Goal: Information Seeking & Learning: Learn about a topic

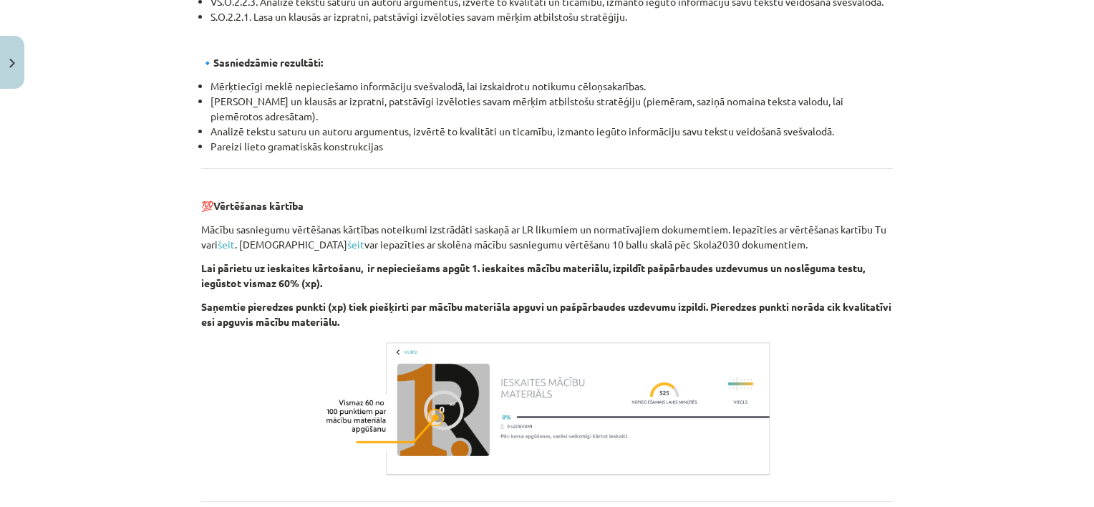
scroll to position [1616, 0]
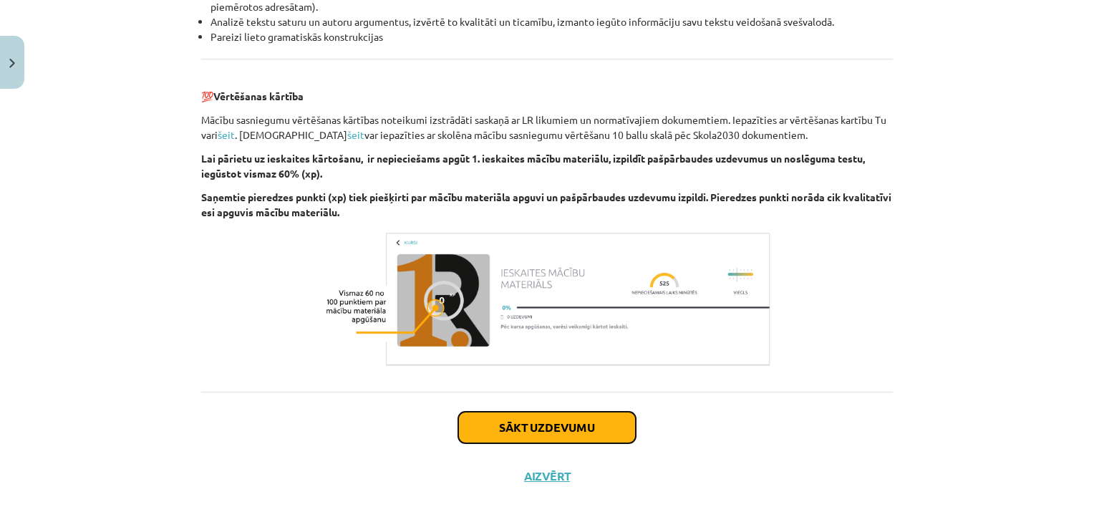
click at [599, 425] on button "Sākt uzdevumu" at bounding box center [547, 427] width 178 height 31
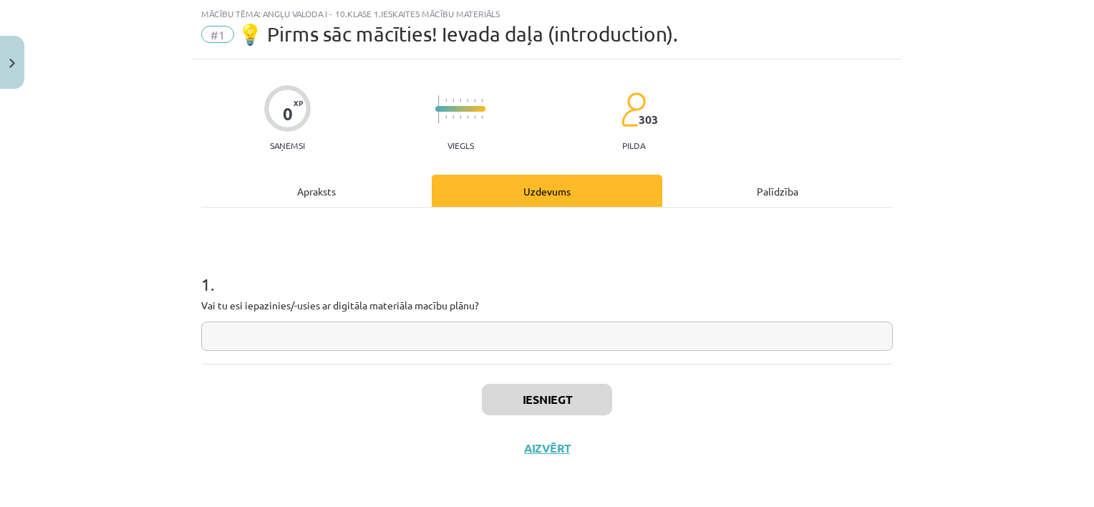
click at [577, 344] on input "text" at bounding box center [546, 335] width 691 height 29
type input "**********"
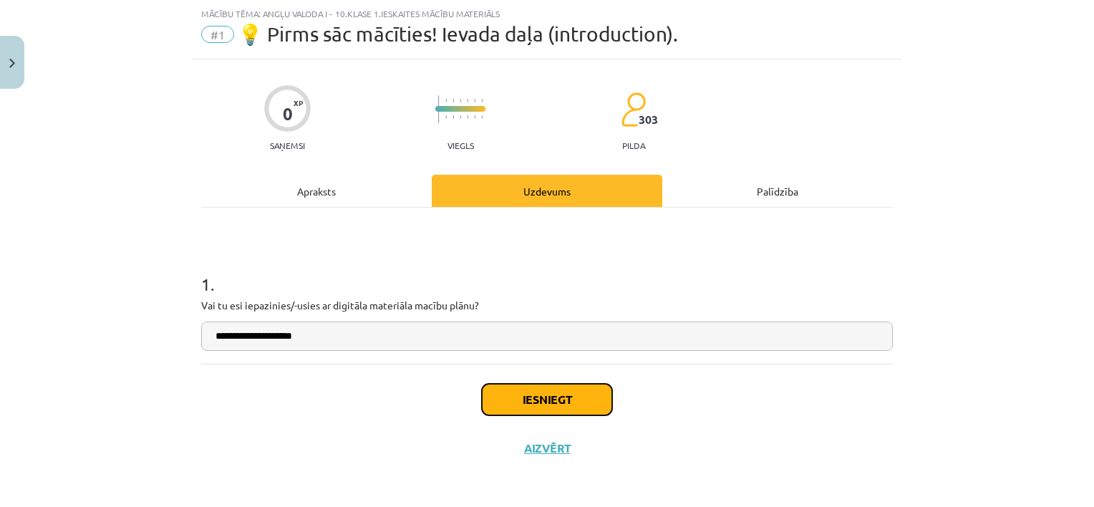
click at [593, 407] on button "Iesniegt" at bounding box center [547, 399] width 130 height 31
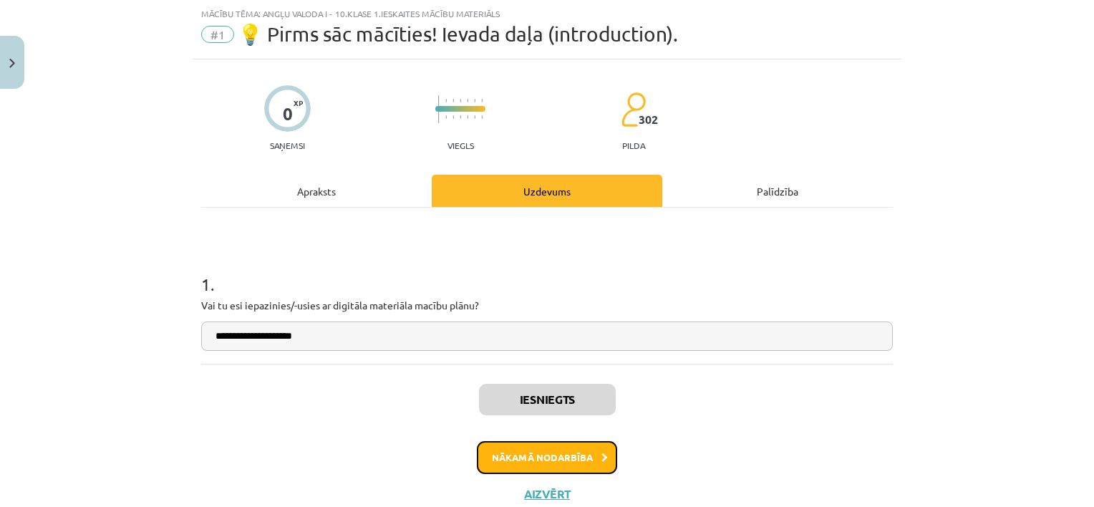
click at [558, 448] on button "Nākamā nodarbība" at bounding box center [547, 457] width 140 height 33
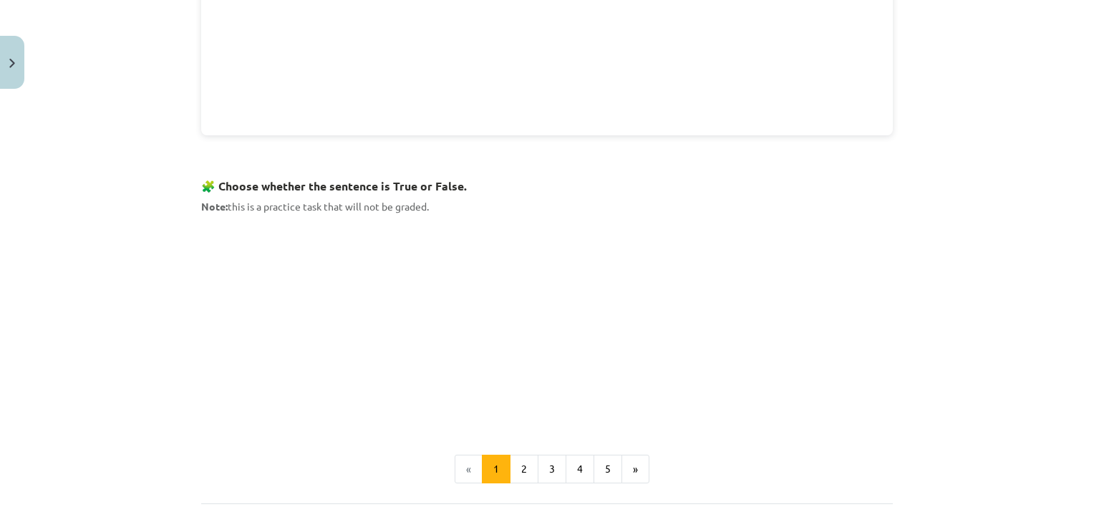
scroll to position [803, 0]
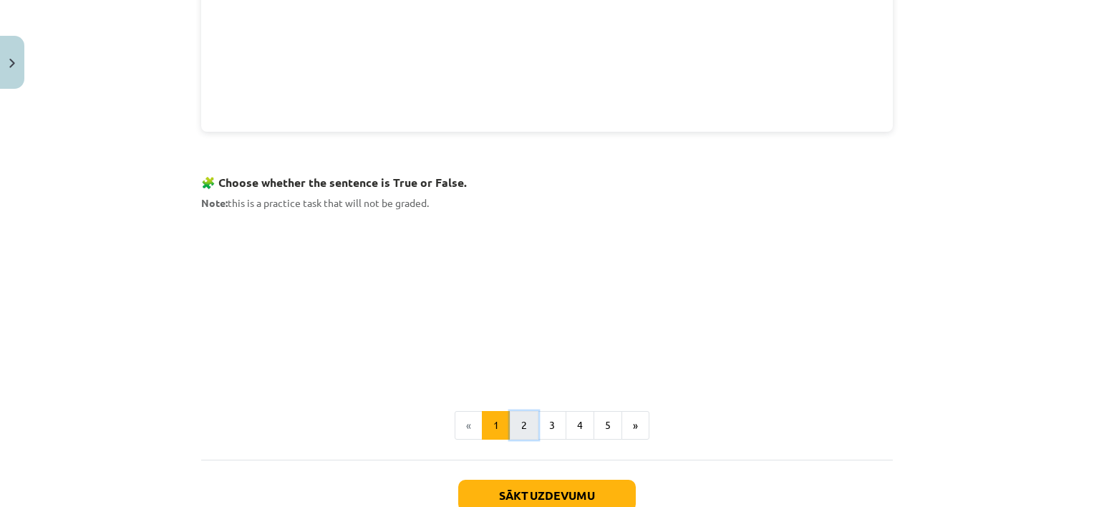
click at [517, 431] on button "2" at bounding box center [524, 425] width 29 height 29
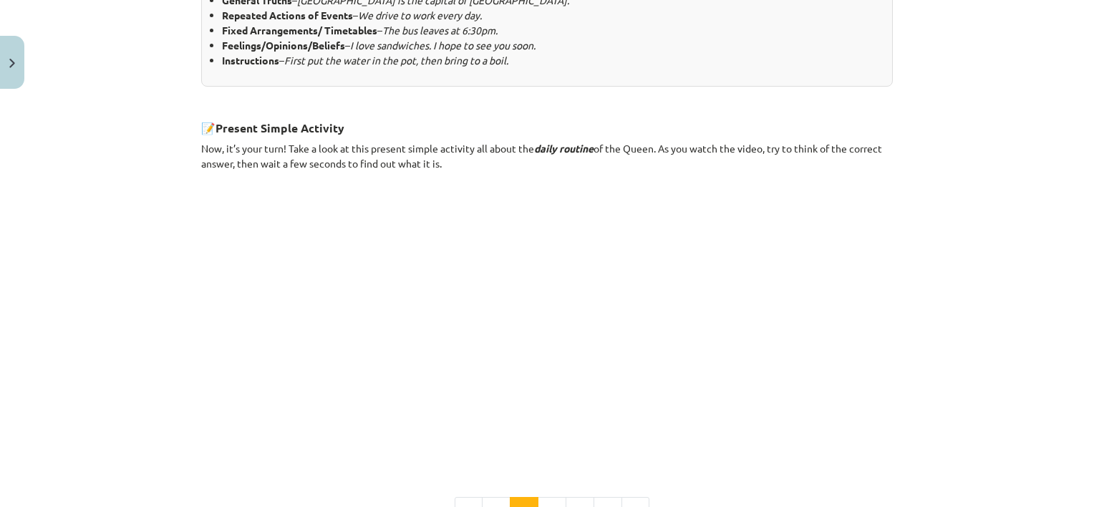
scroll to position [775, 0]
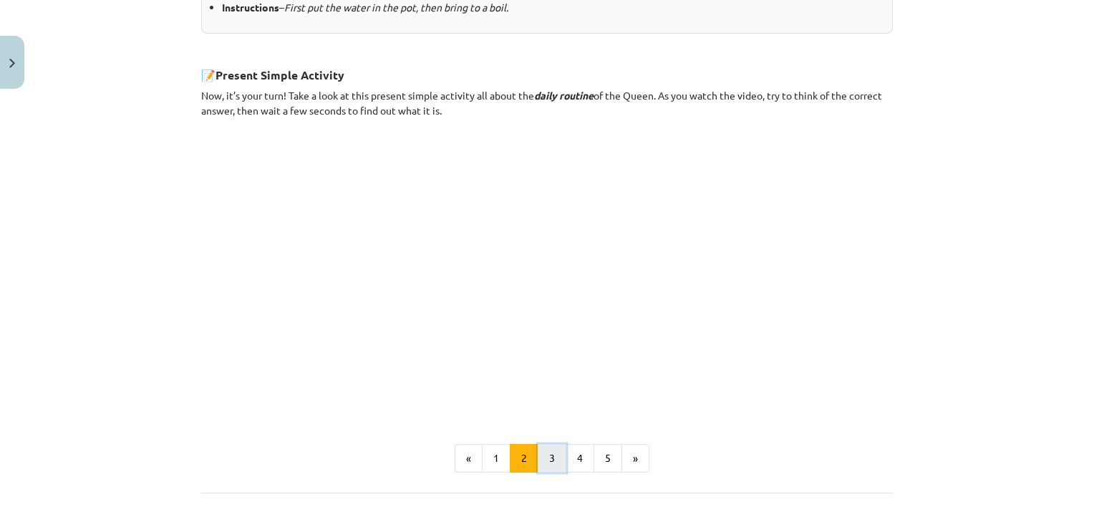
click at [545, 451] on button "3" at bounding box center [552, 458] width 29 height 29
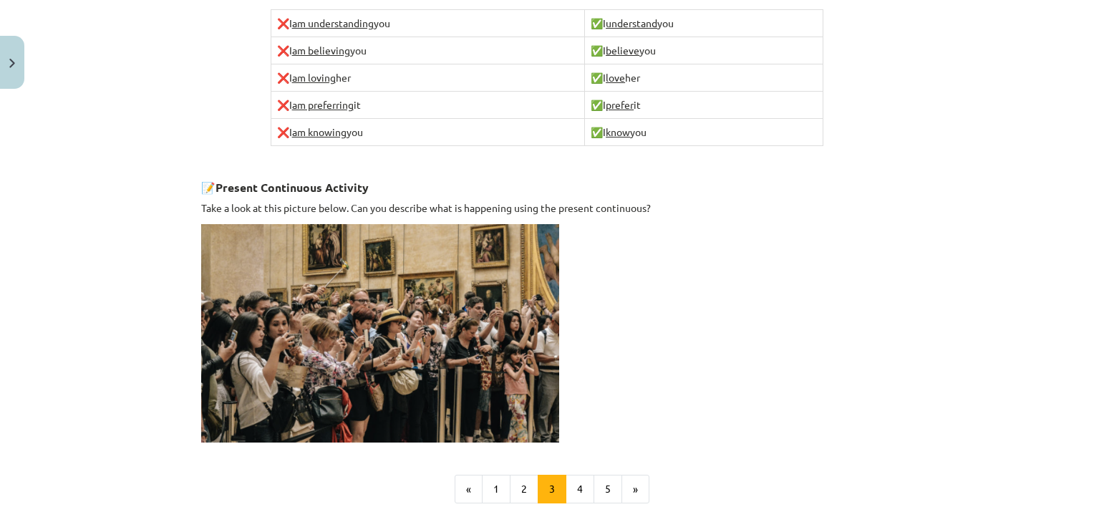
scroll to position [864, 0]
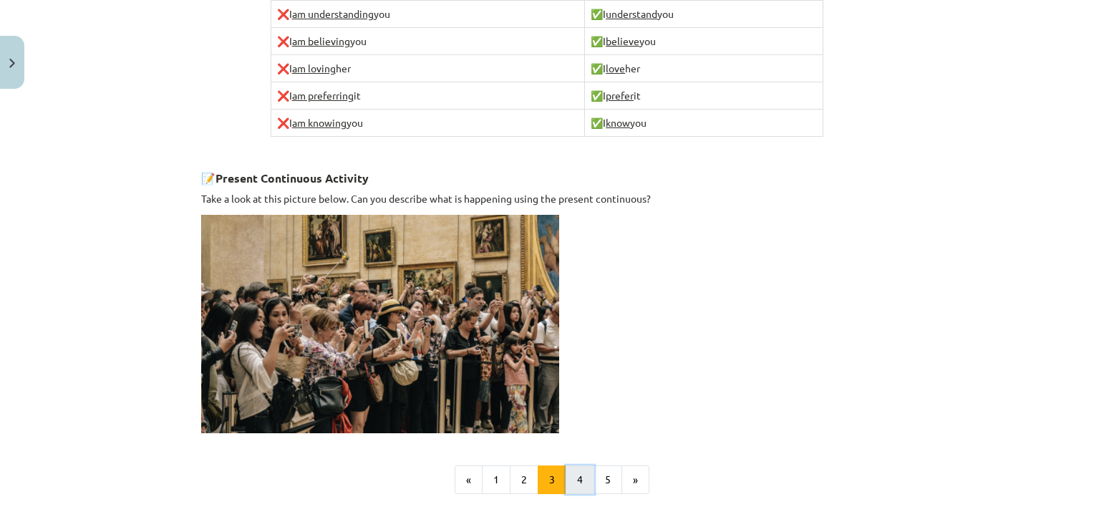
click at [575, 471] on button "4" at bounding box center [579, 479] width 29 height 29
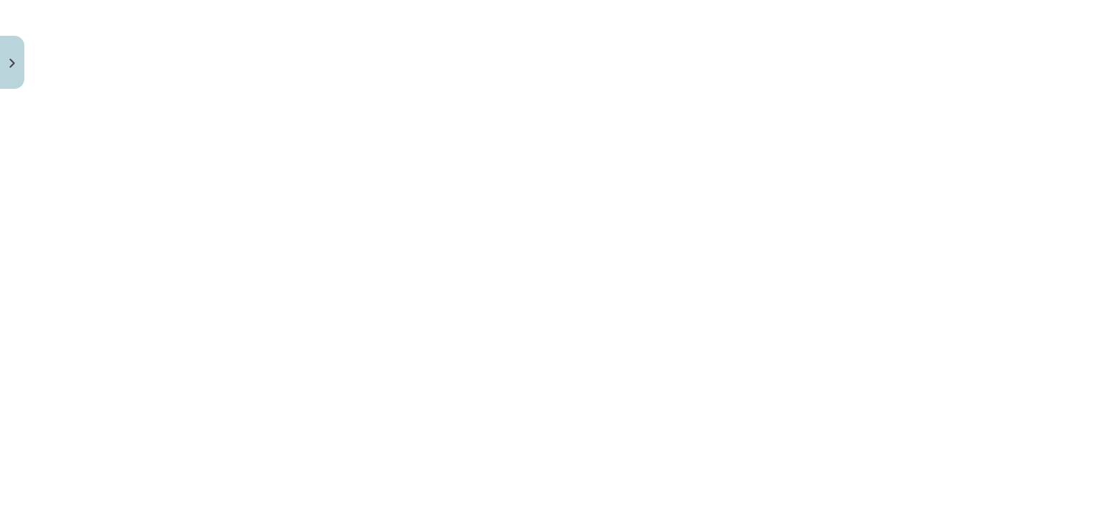
scroll to position [1193, 0]
click at [601, 502] on button "5" at bounding box center [607, 516] width 29 height 29
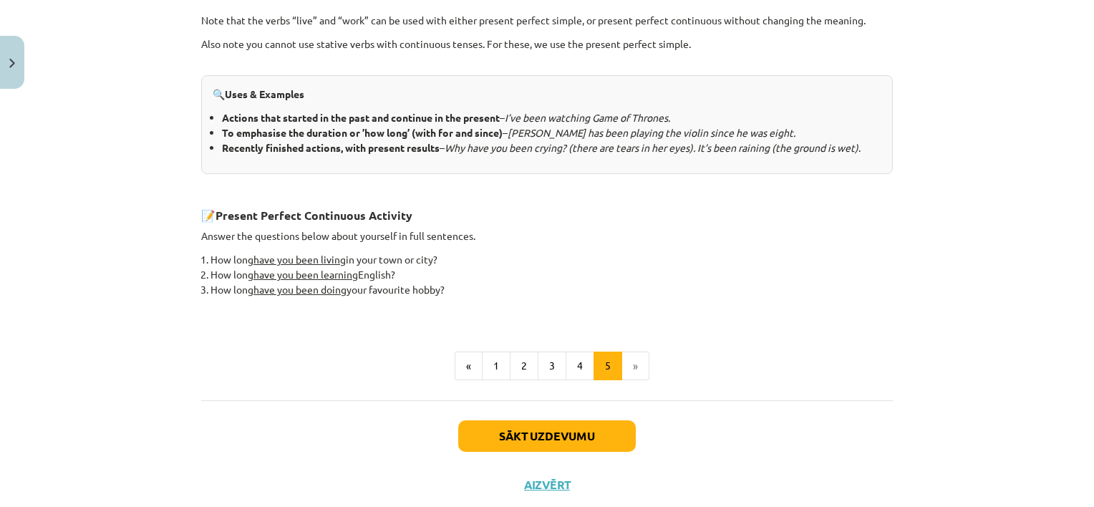
scroll to position [624, 0]
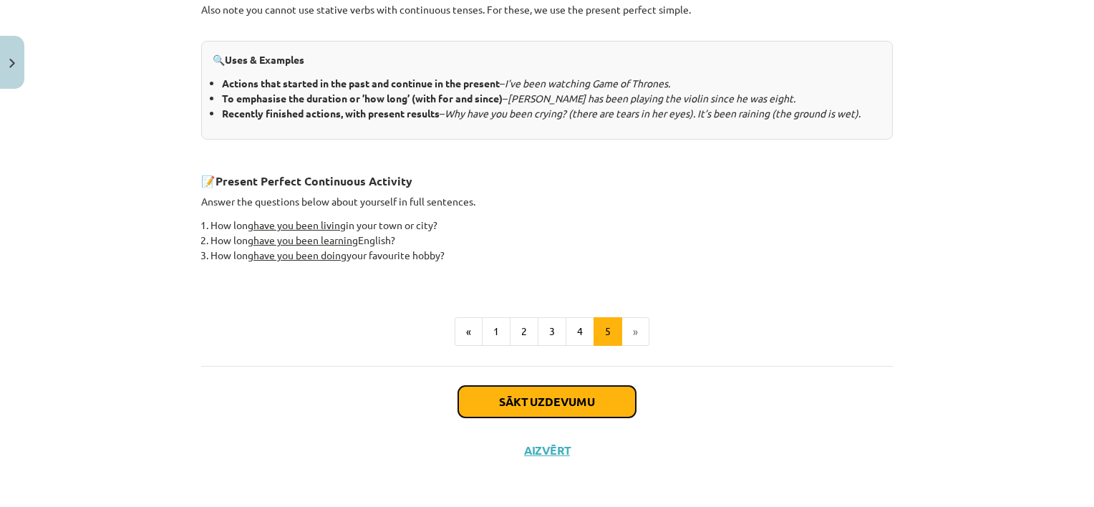
click at [558, 402] on button "Sākt uzdevumu" at bounding box center [547, 401] width 178 height 31
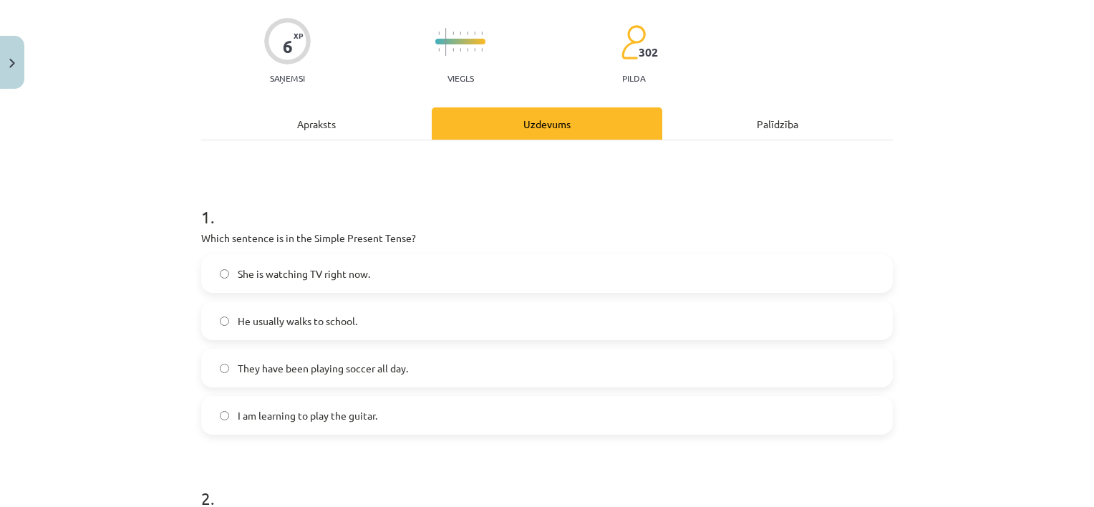
scroll to position [146, 0]
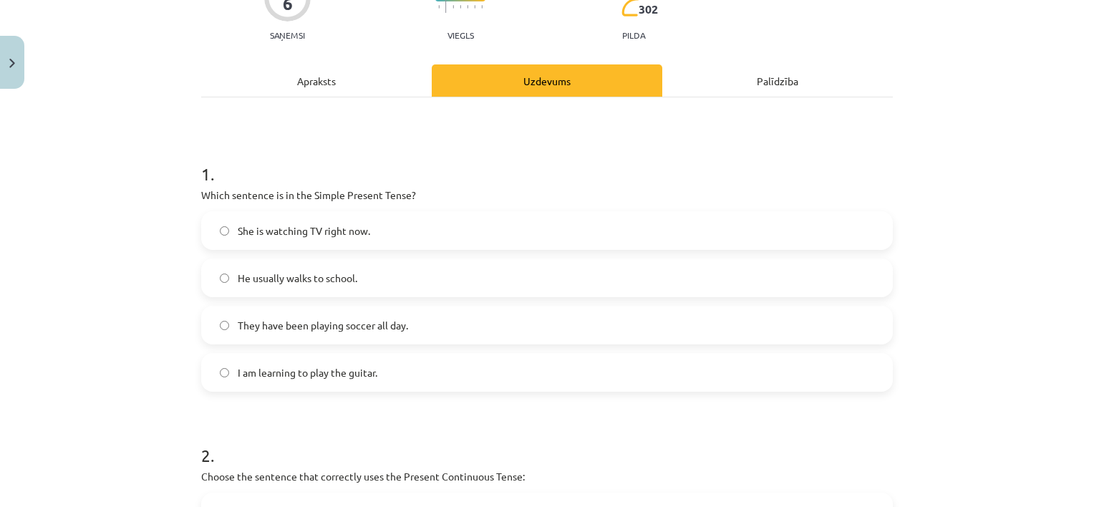
click at [361, 368] on span "I am learning to play the guitar." at bounding box center [308, 372] width 140 height 15
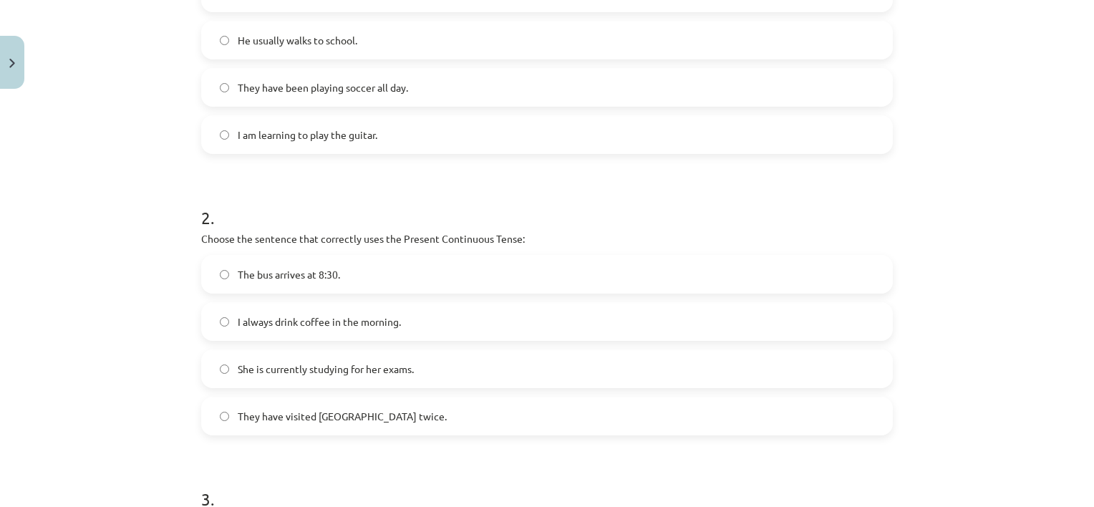
scroll to position [389, 0]
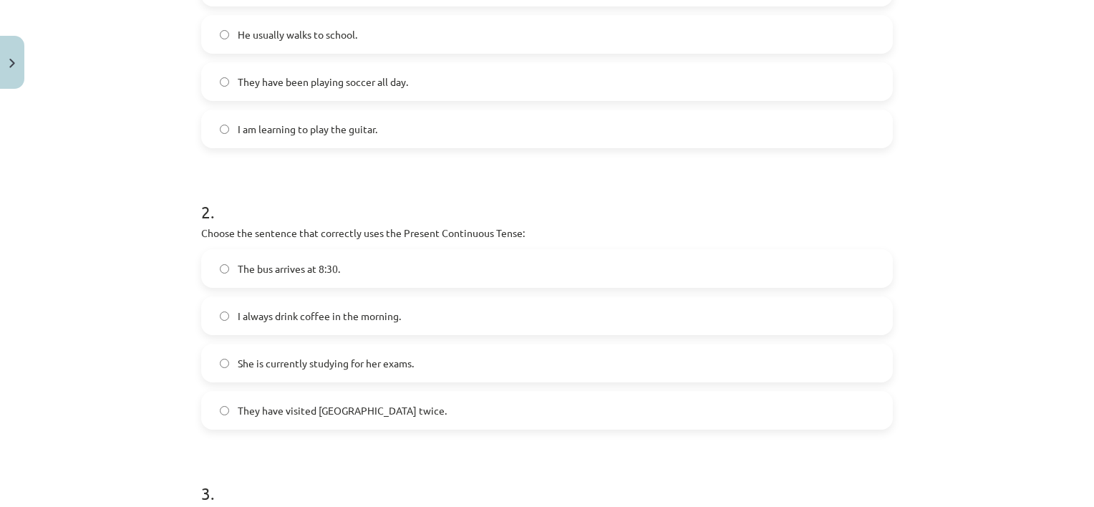
click at [347, 303] on label "I always drink coffee in the morning." at bounding box center [547, 316] width 689 height 36
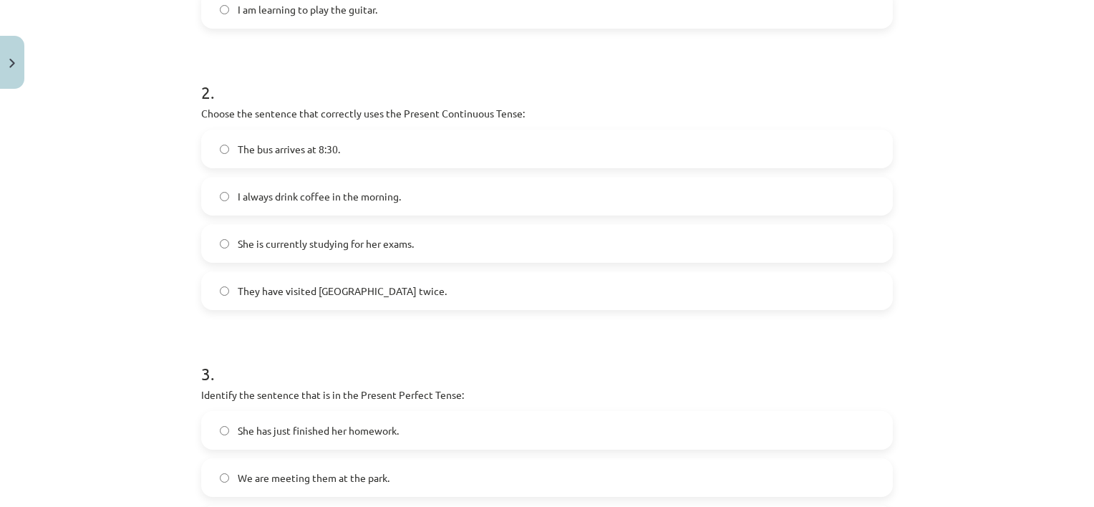
scroll to position [515, 0]
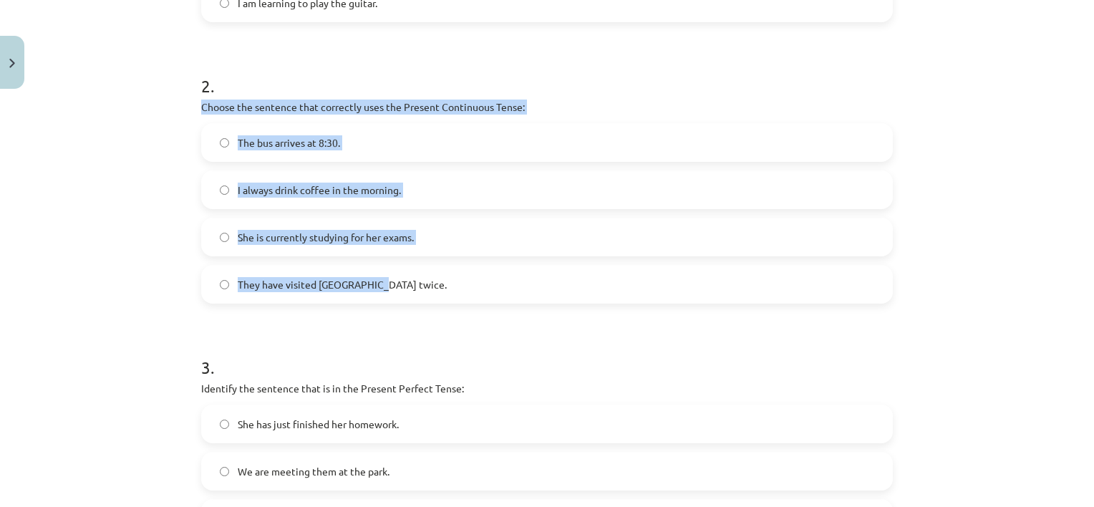
drag, startPoint x: 188, startPoint y: 109, endPoint x: 368, endPoint y: 278, distance: 246.6
click at [368, 278] on div "6 XP Saņemsi Viegls 302 pilda Apraksts Uzdevums Palīdzība 1 . Which sentence is…" at bounding box center [547, 147] width 709 height 1135
copy div "Choose the sentence that correctly uses the Present Continuous Tense: The bus a…"
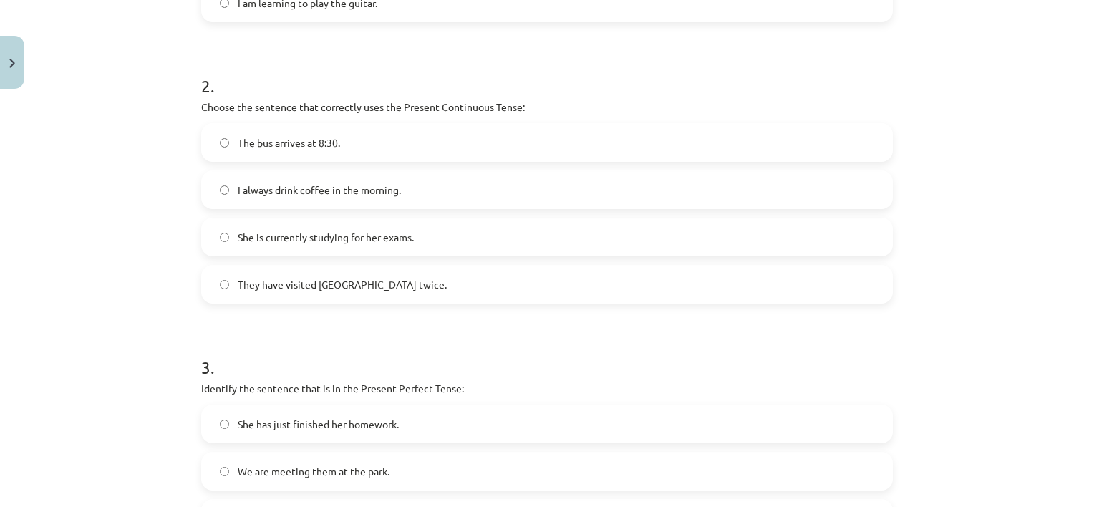
click at [414, 332] on h1 "3 ." at bounding box center [546, 354] width 691 height 44
click at [415, 238] on label "She is currently studying for her exams." at bounding box center [547, 237] width 689 height 36
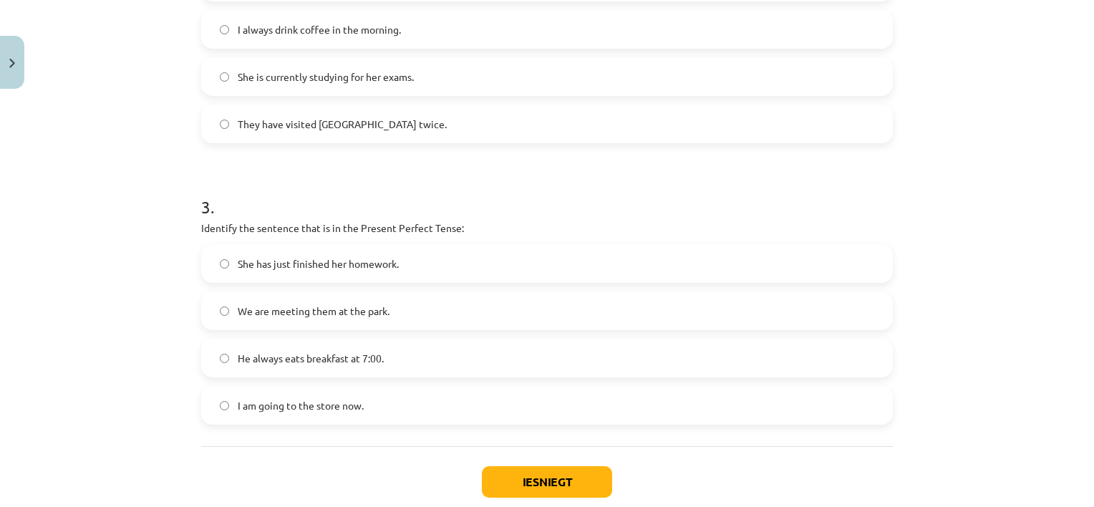
scroll to position [690, 0]
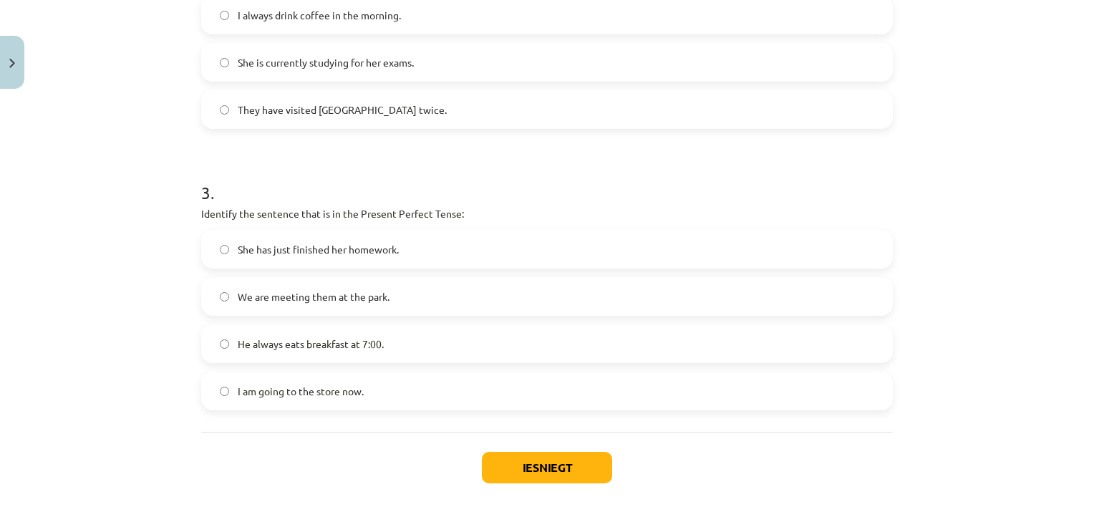
click at [516, 243] on label "She has just finished her homework." at bounding box center [547, 249] width 689 height 36
click at [556, 469] on button "Iesniegt" at bounding box center [547, 467] width 130 height 31
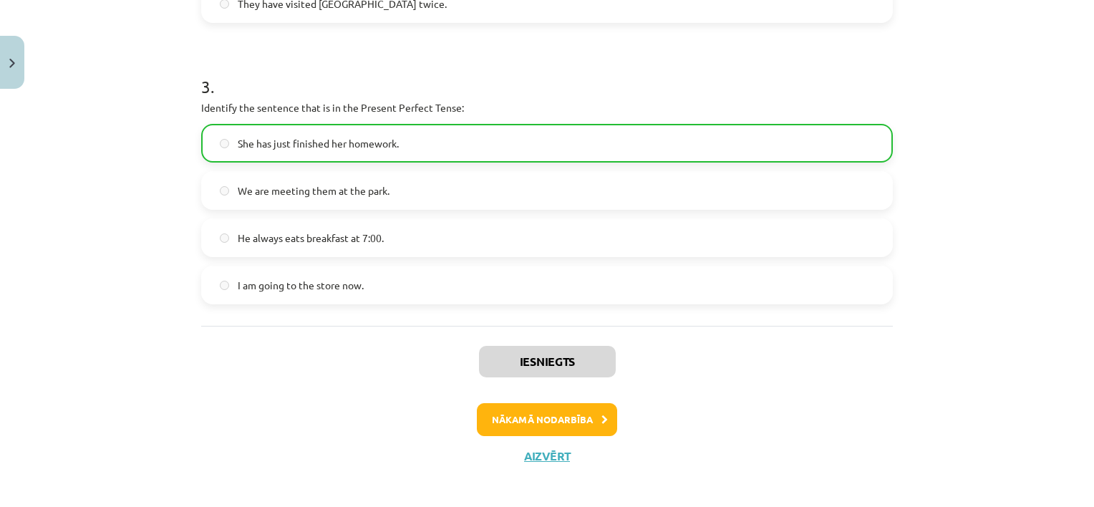
scroll to position [800, 0]
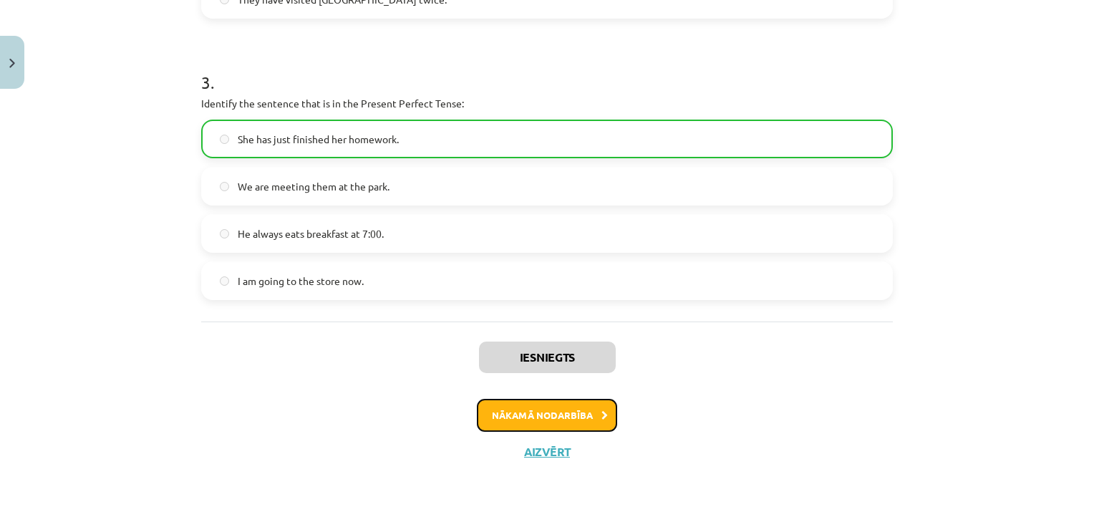
click at [561, 408] on button "Nākamā nodarbība" at bounding box center [547, 415] width 140 height 33
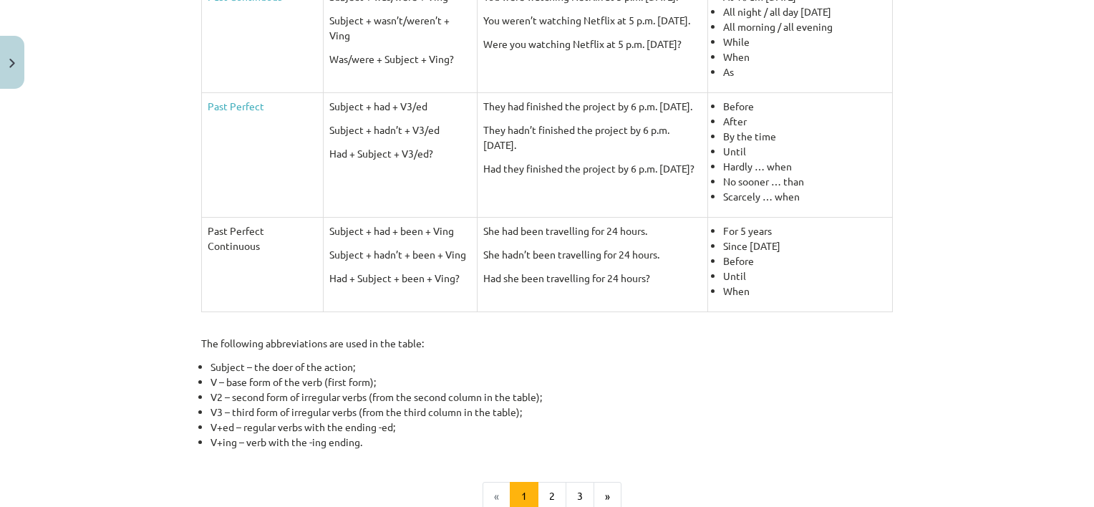
scroll to position [560, 0]
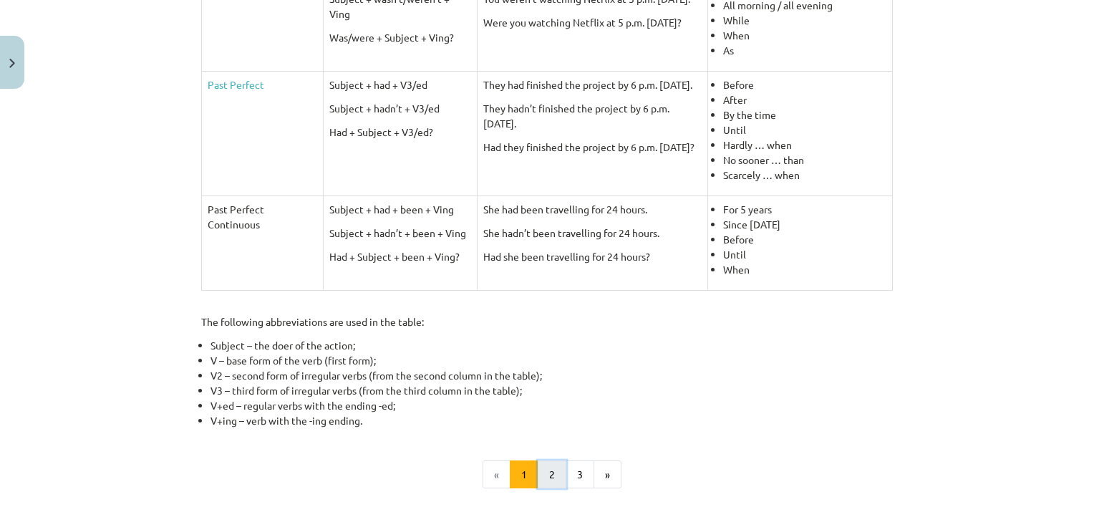
click at [549, 467] on button "2" at bounding box center [552, 474] width 29 height 29
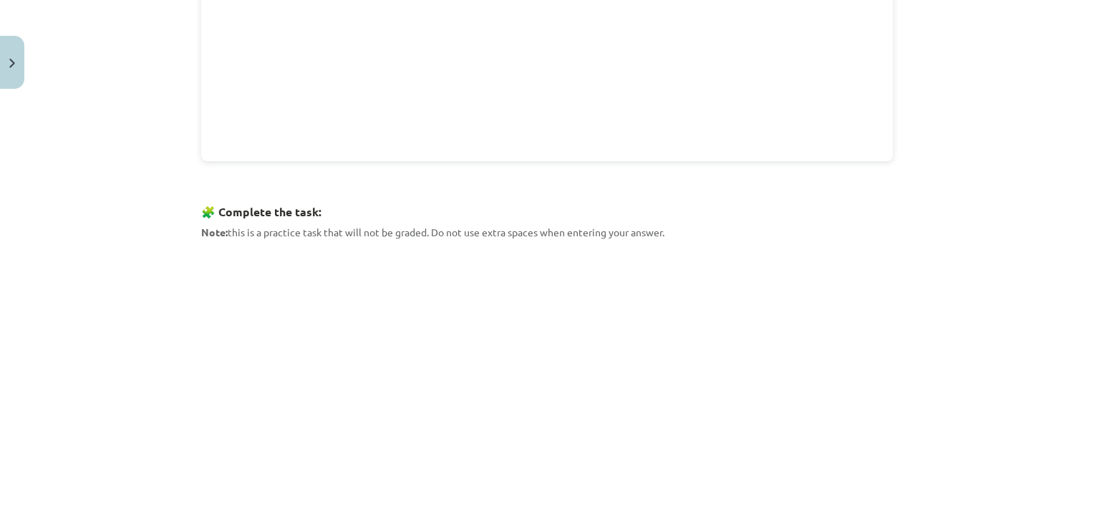
scroll to position [545, 0]
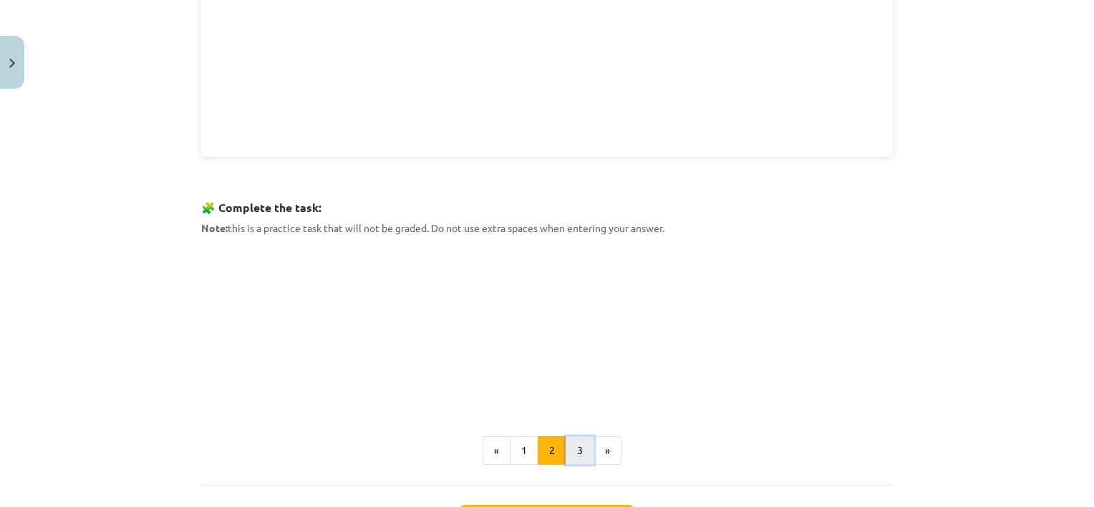
click at [570, 449] on button "3" at bounding box center [579, 450] width 29 height 29
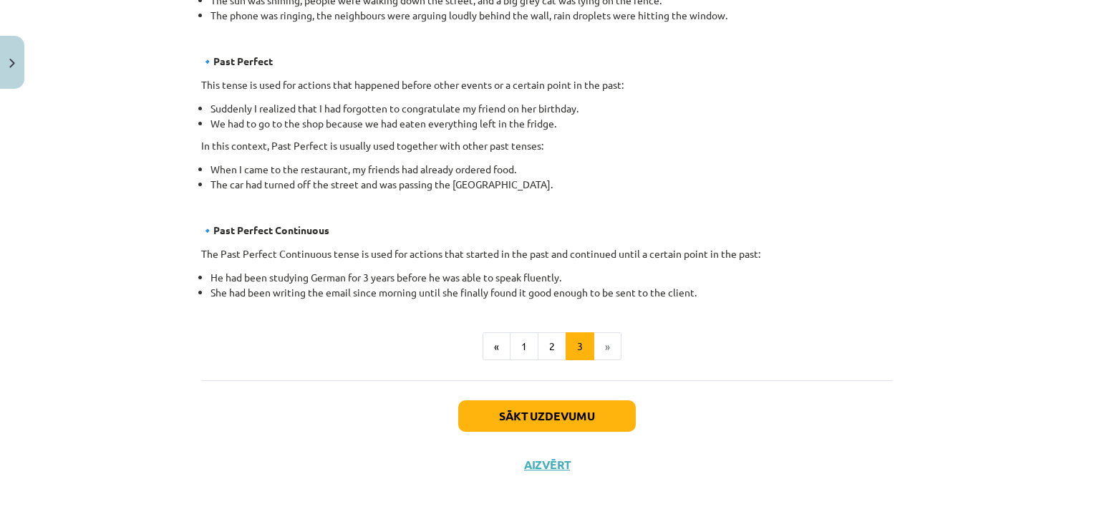
scroll to position [835, 0]
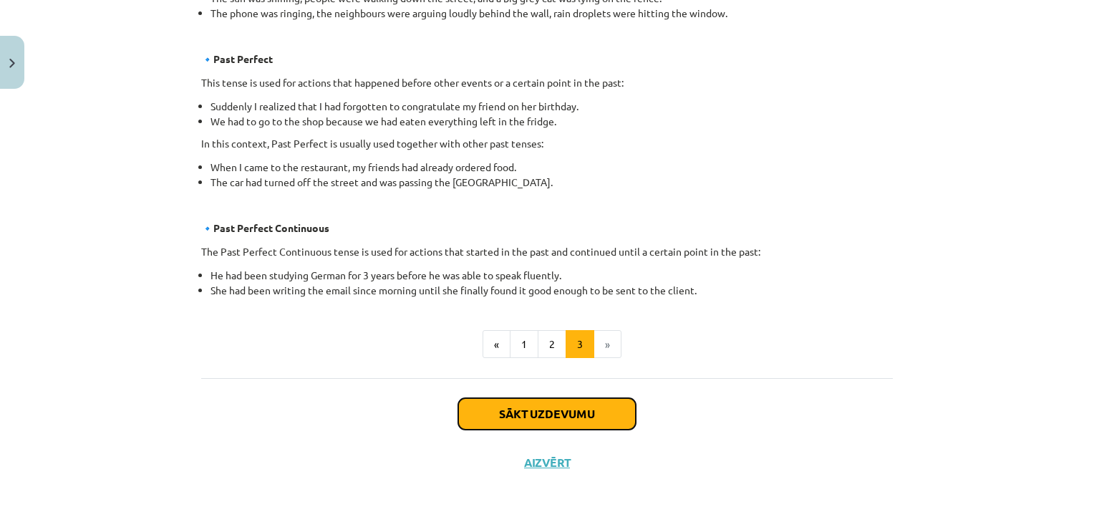
click at [590, 407] on button "Sākt uzdevumu" at bounding box center [547, 413] width 178 height 31
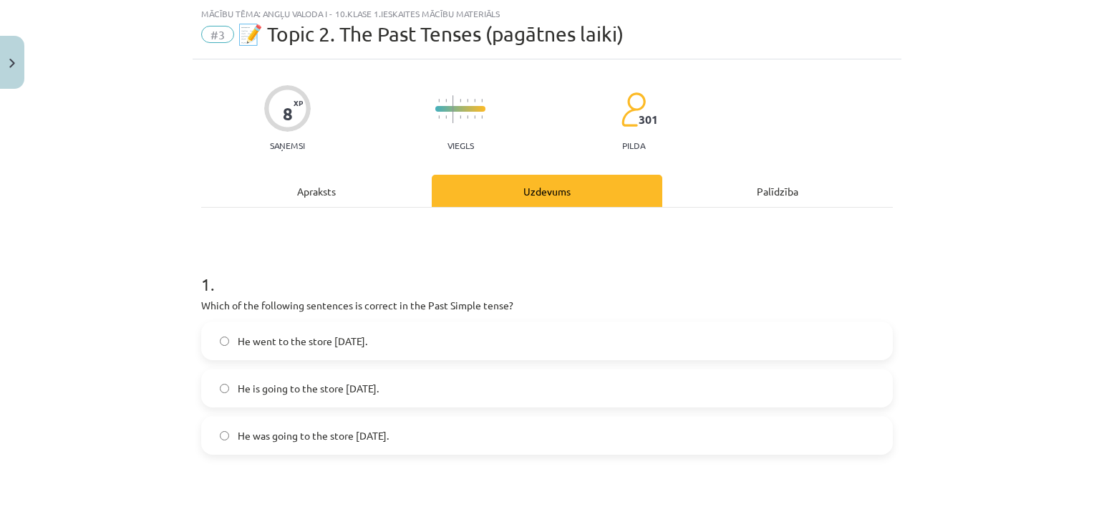
scroll to position [131, 0]
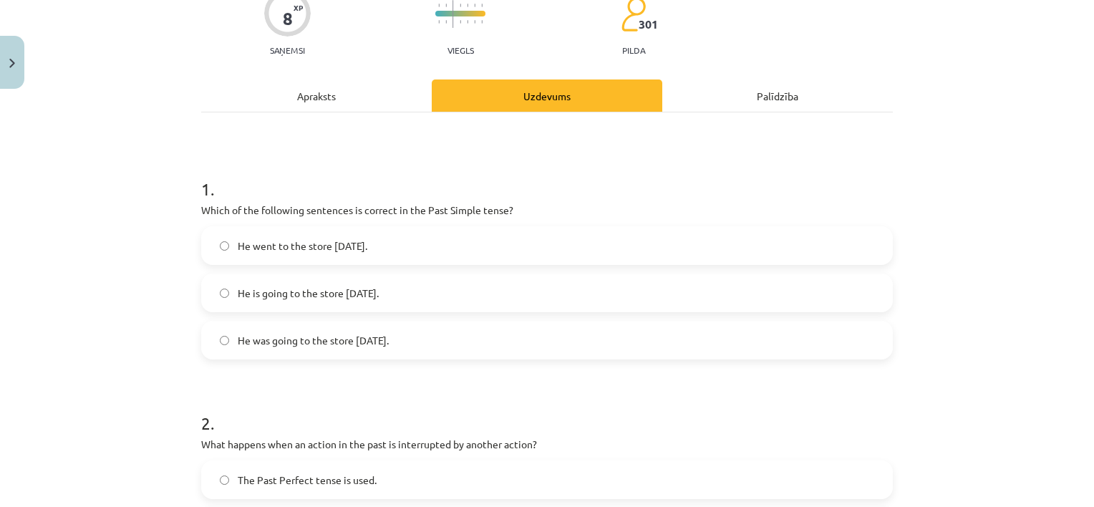
click at [821, 241] on label "He went to the store yesterday." at bounding box center [547, 246] width 689 height 36
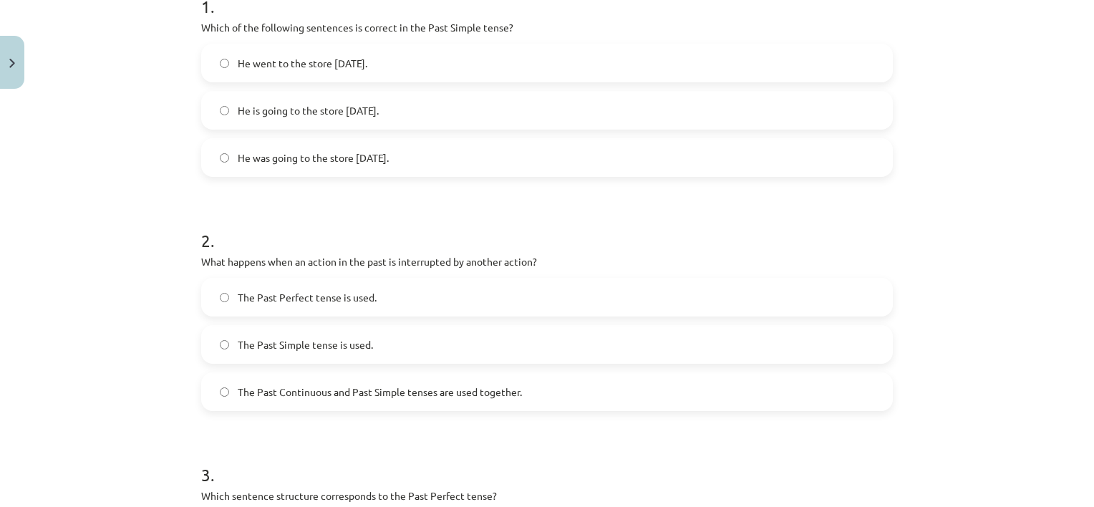
scroll to position [324, 0]
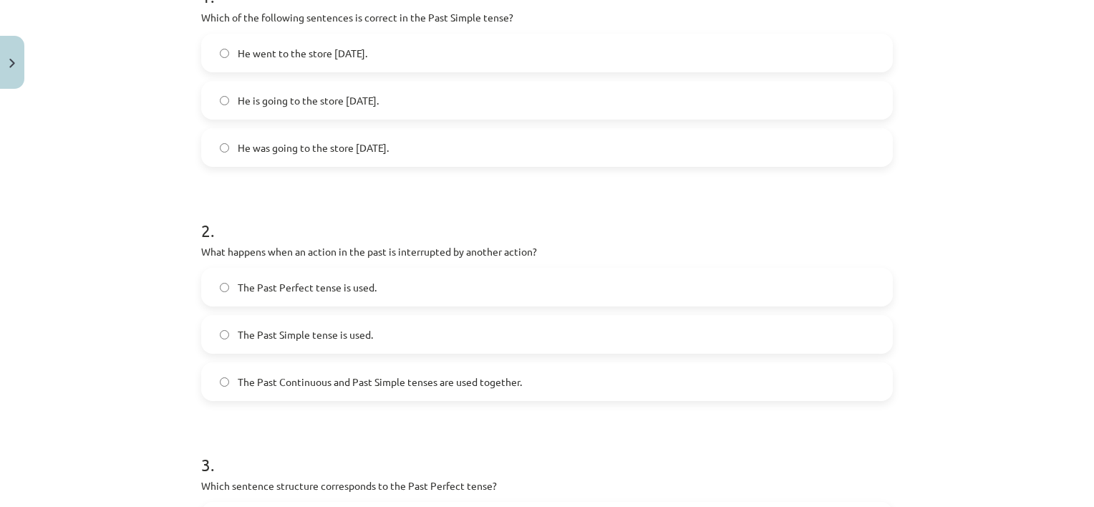
drag, startPoint x: 186, startPoint y: 237, endPoint x: 193, endPoint y: 209, distance: 28.8
click at [193, 209] on div "8 XP Saņemsi Viegls 301 pilda Apraksts Uzdevums Palīdzība 1 . Which of the foll…" at bounding box center [547, 386] width 709 height 1228
drag, startPoint x: 189, startPoint y: 16, endPoint x: 401, endPoint y: 140, distance: 245.8
click at [401, 140] on div "8 XP Saņemsi Viegls 301 pilda Apraksts Uzdevums Palīdzība 1 . Which of the foll…" at bounding box center [547, 386] width 709 height 1228
copy div "Which of the following sentences is correct in the Past Simple tense? He went t…"
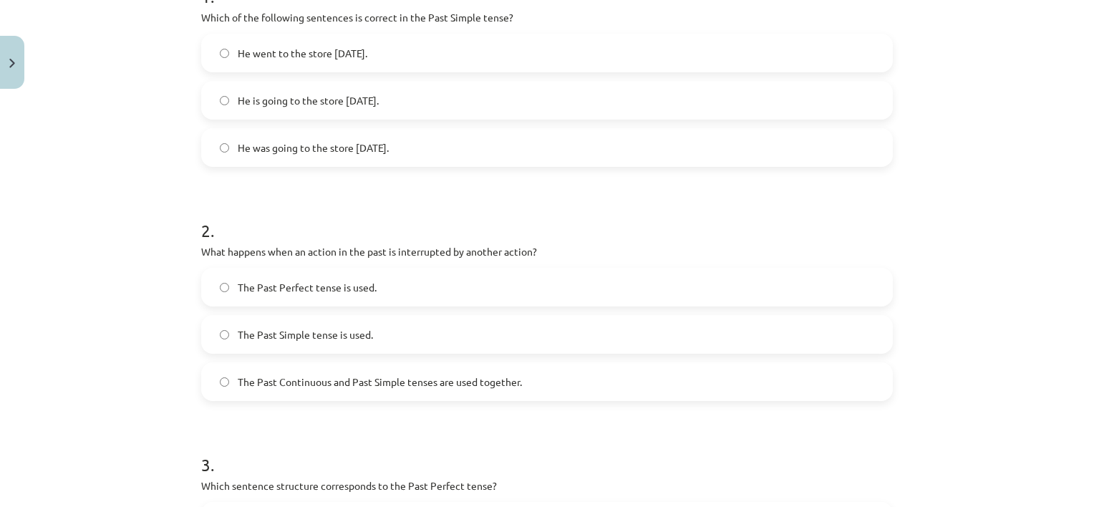
click at [416, 195] on h1 "2 ." at bounding box center [546, 217] width 691 height 44
click at [347, 194] on form "1 . Which of the following sentences is correct in the Past Simple tense? He we…" at bounding box center [546, 415] width 691 height 908
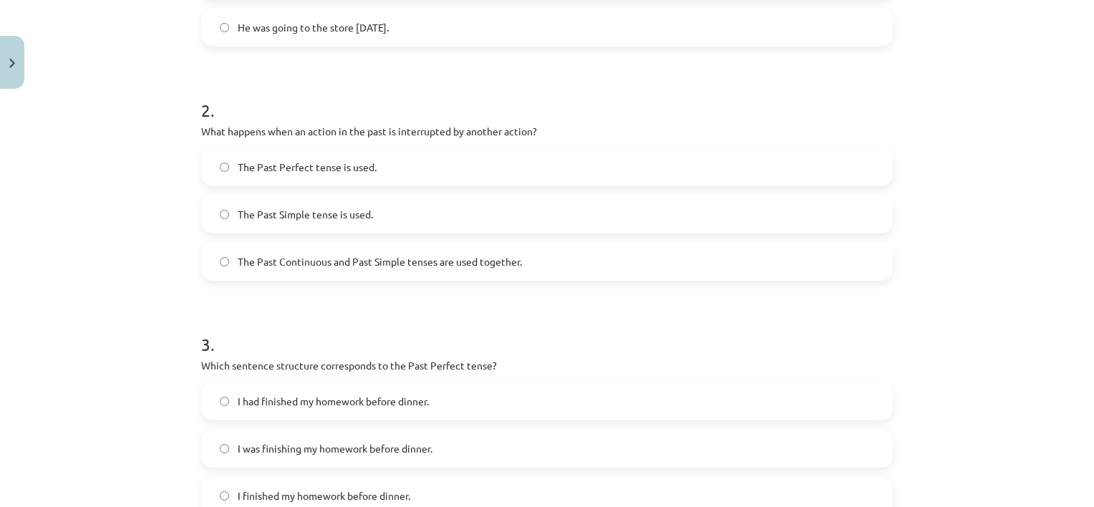
scroll to position [447, 0]
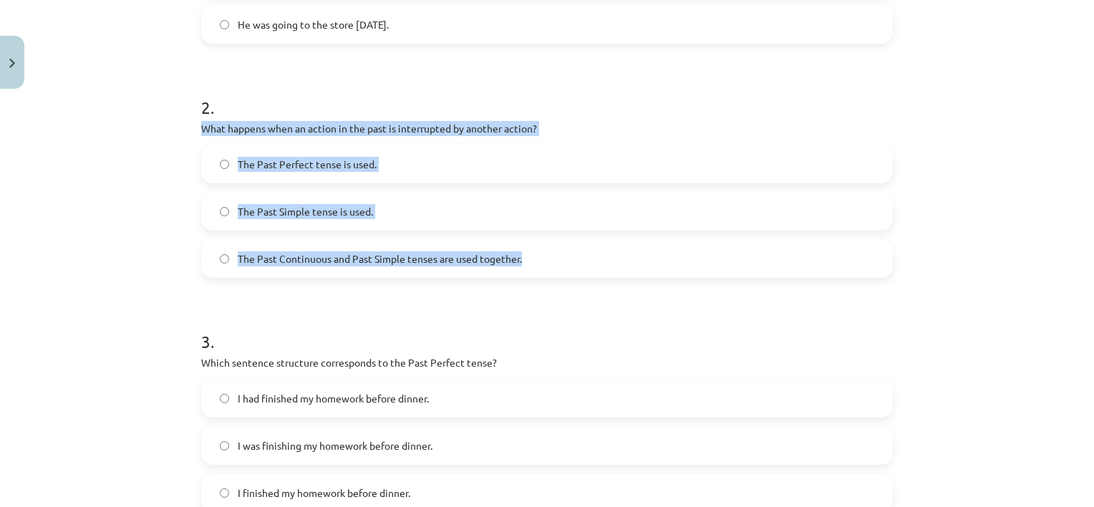
drag, startPoint x: 190, startPoint y: 129, endPoint x: 526, endPoint y: 252, distance: 358.2
click at [526, 252] on div "8 XP Saņemsi Viegls 301 pilda Apraksts Uzdevums Palīdzība 1 . Which of the foll…" at bounding box center [547, 263] width 709 height 1228
copy div "What happens when an action in the past is interrupted by another action? The P…"
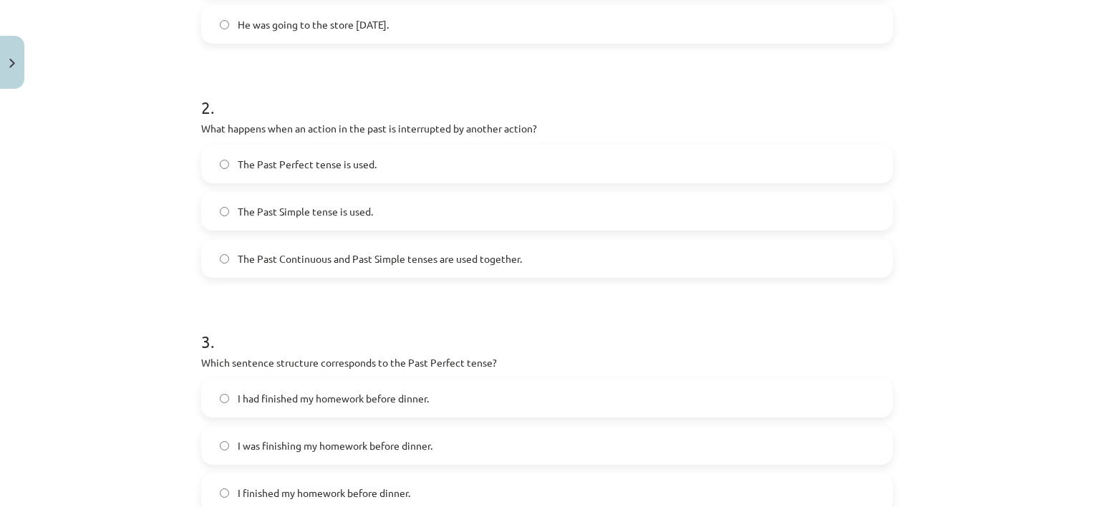
click at [544, 326] on h1 "3 ." at bounding box center [546, 328] width 691 height 44
click at [444, 248] on label "The Past Continuous and Past Simple tenses are used together." at bounding box center [547, 258] width 689 height 36
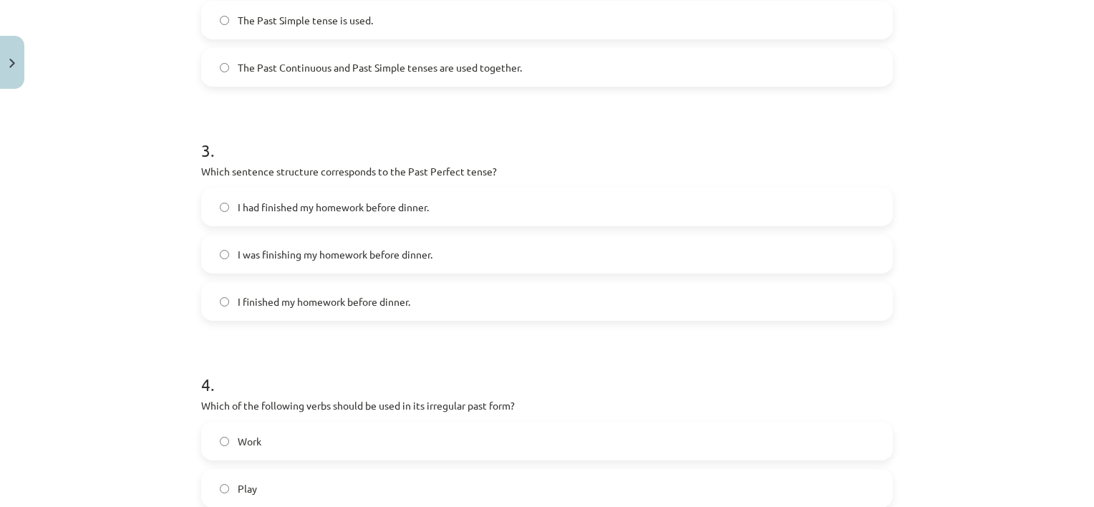
scroll to position [642, 0]
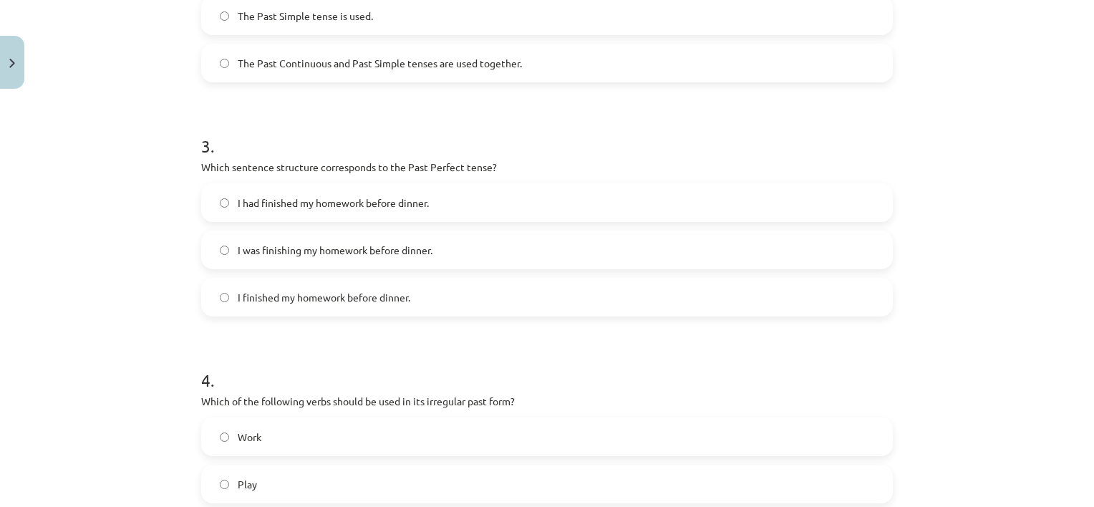
click at [522, 195] on label "I had finished my homework before dinner." at bounding box center [547, 203] width 689 height 36
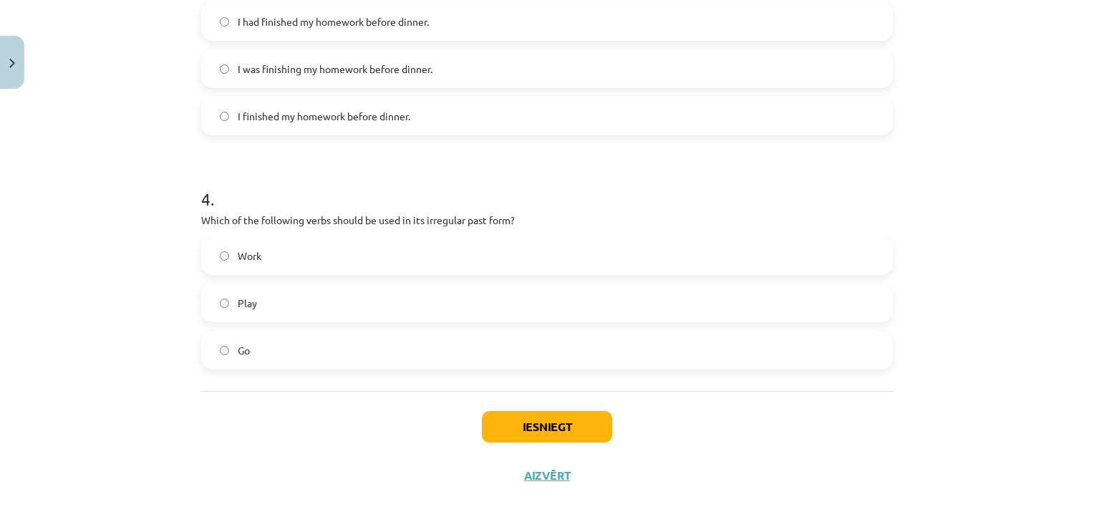
scroll to position [825, 0]
click at [819, 356] on label "Go" at bounding box center [547, 349] width 689 height 36
click at [527, 422] on button "Iesniegt" at bounding box center [547, 424] width 130 height 31
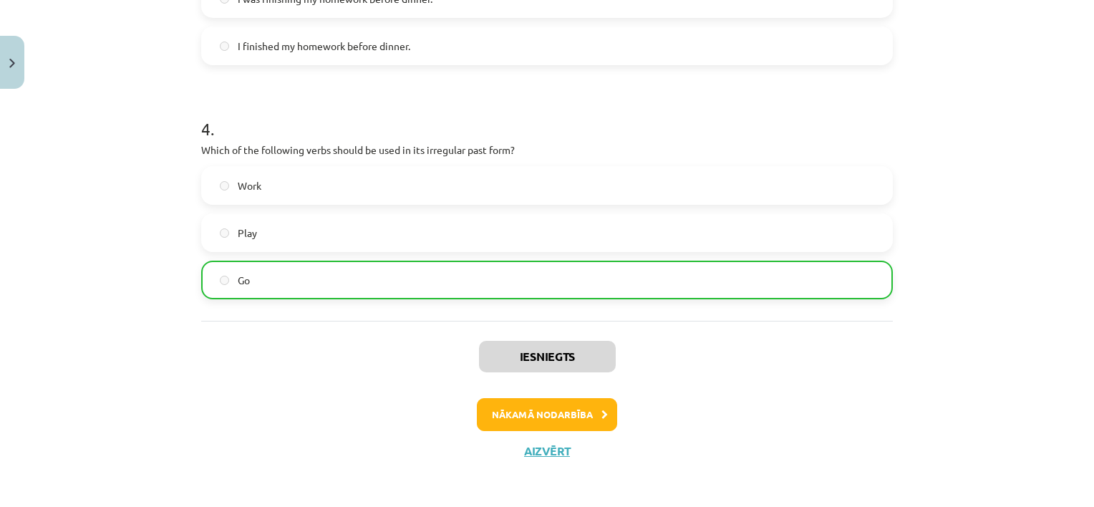
scroll to position [896, 0]
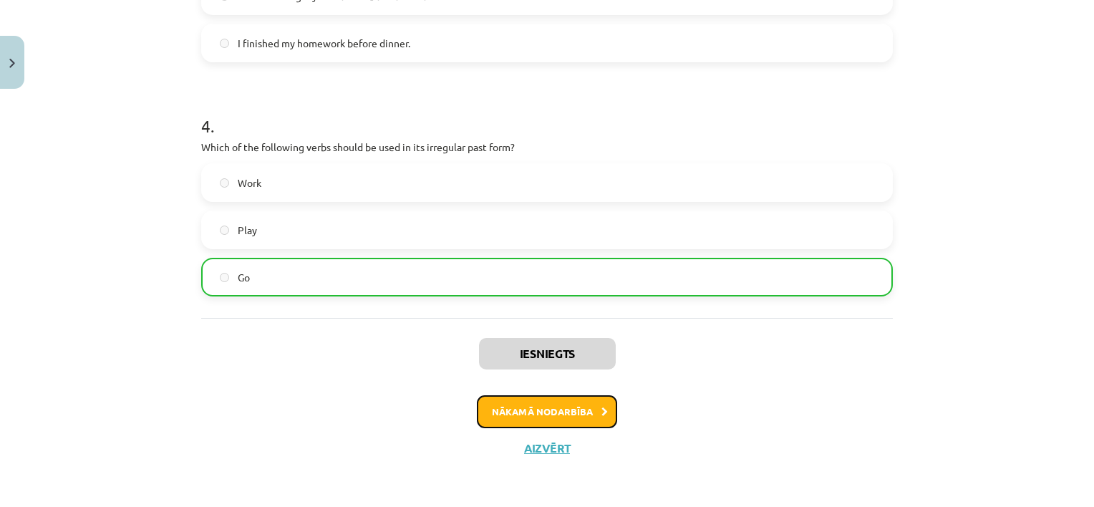
click at [589, 409] on button "Nākamā nodarbība" at bounding box center [547, 411] width 140 height 33
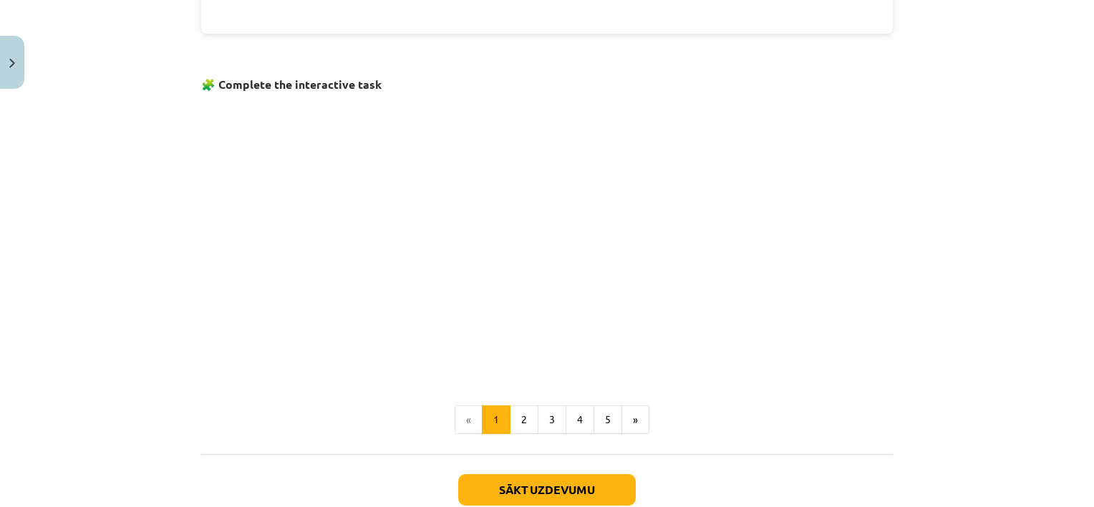
scroll to position [883, 0]
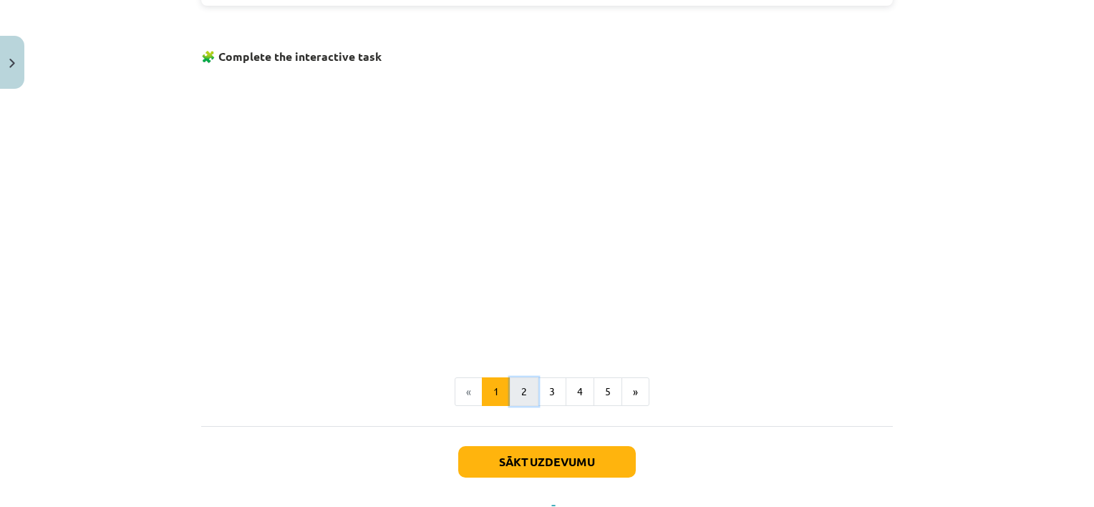
click at [526, 380] on button "2" at bounding box center [524, 391] width 29 height 29
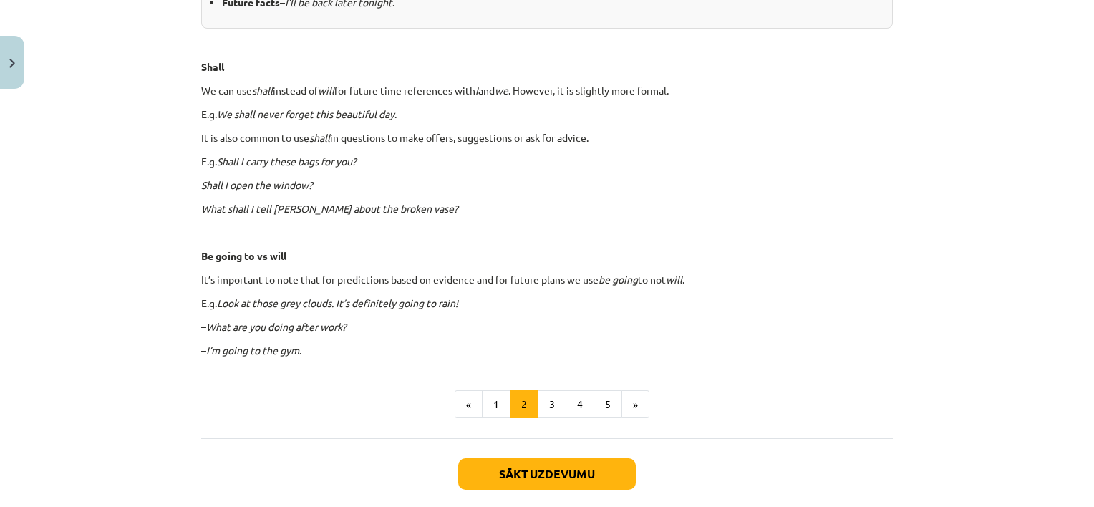
scroll to position [805, 0]
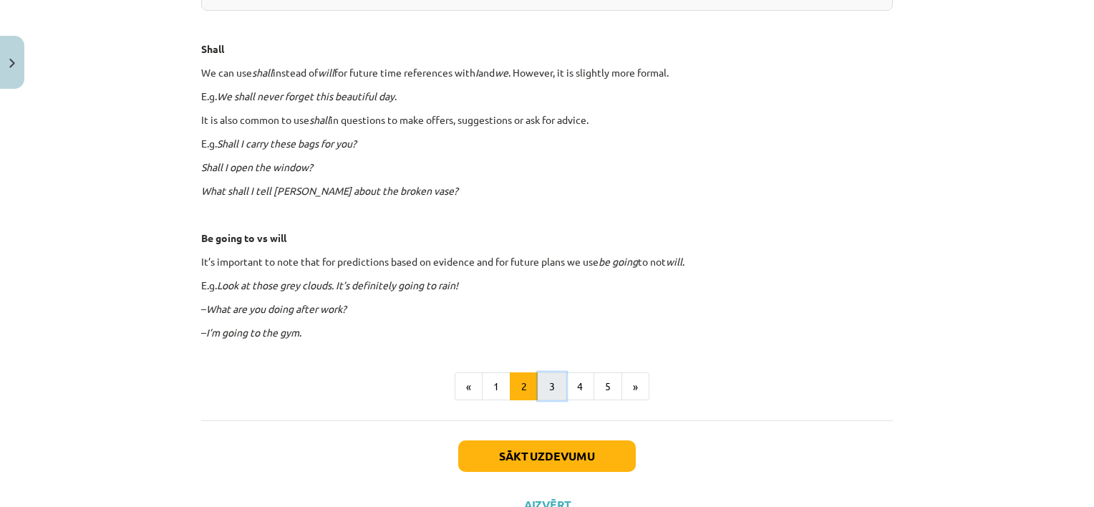
click at [544, 384] on button "3" at bounding box center [552, 386] width 29 height 29
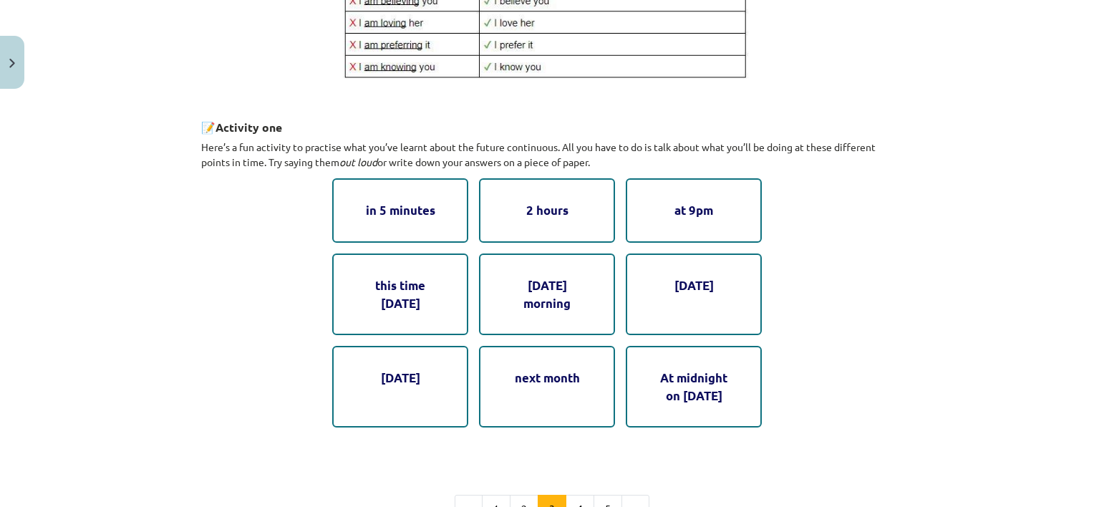
scroll to position [664, 0]
click at [421, 205] on div "in 5 minutes" at bounding box center [400, 209] width 136 height 64
click at [384, 218] on div "in 5 minutes" at bounding box center [400, 209] width 136 height 64
click at [392, 193] on div "in 5 minutes" at bounding box center [400, 209] width 136 height 64
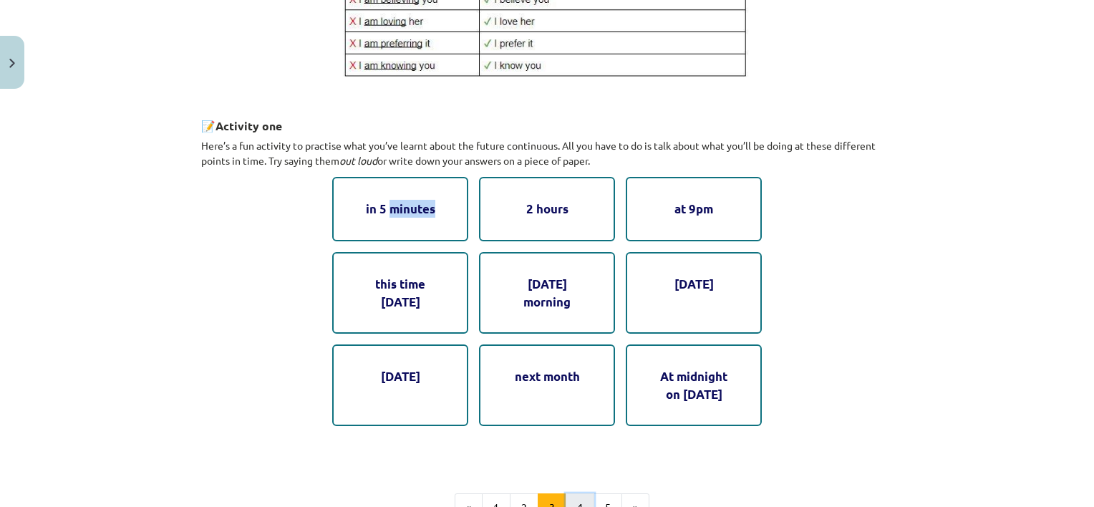
click at [568, 498] on button "4" at bounding box center [579, 507] width 29 height 29
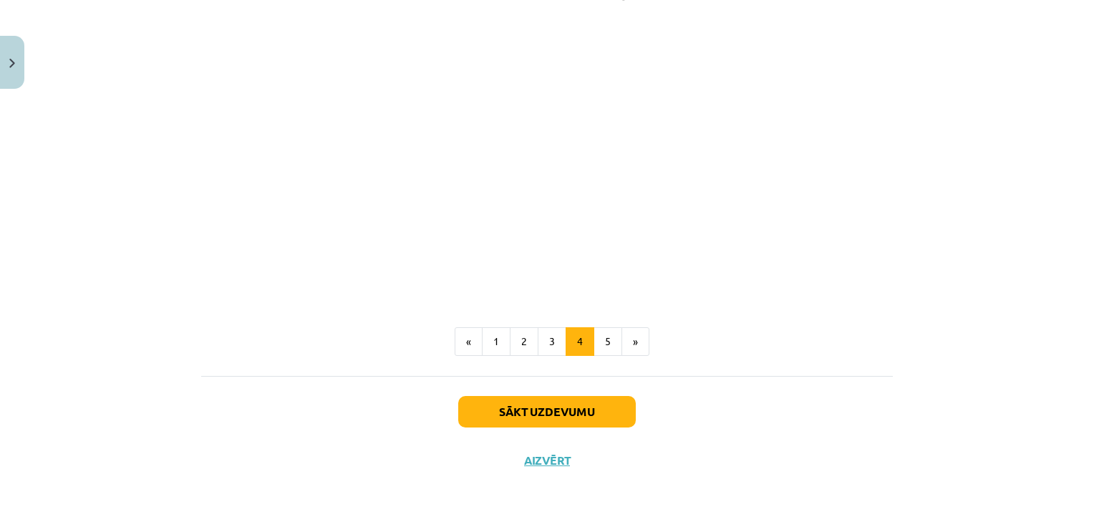
scroll to position [816, 0]
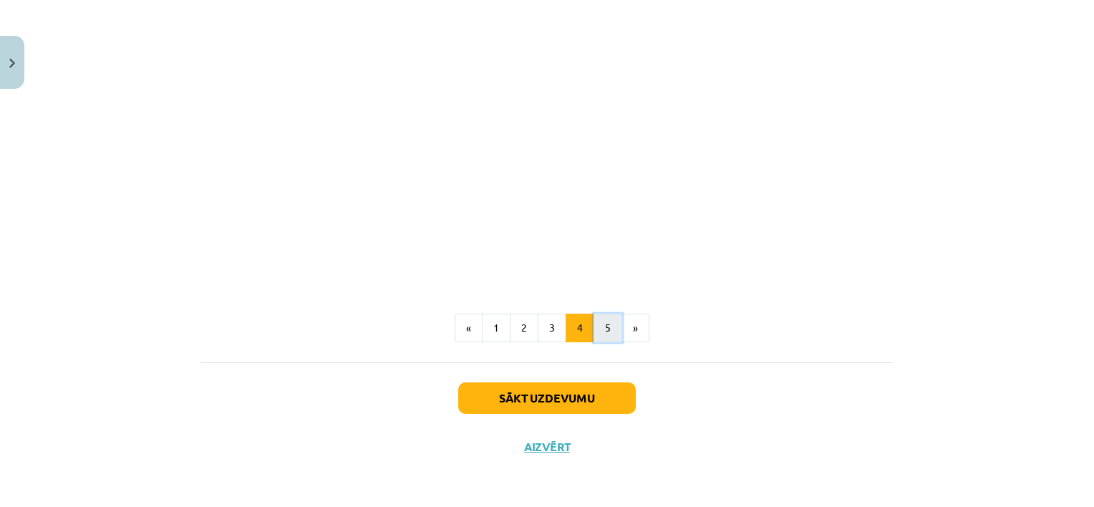
click at [604, 342] on button "5" at bounding box center [607, 327] width 29 height 29
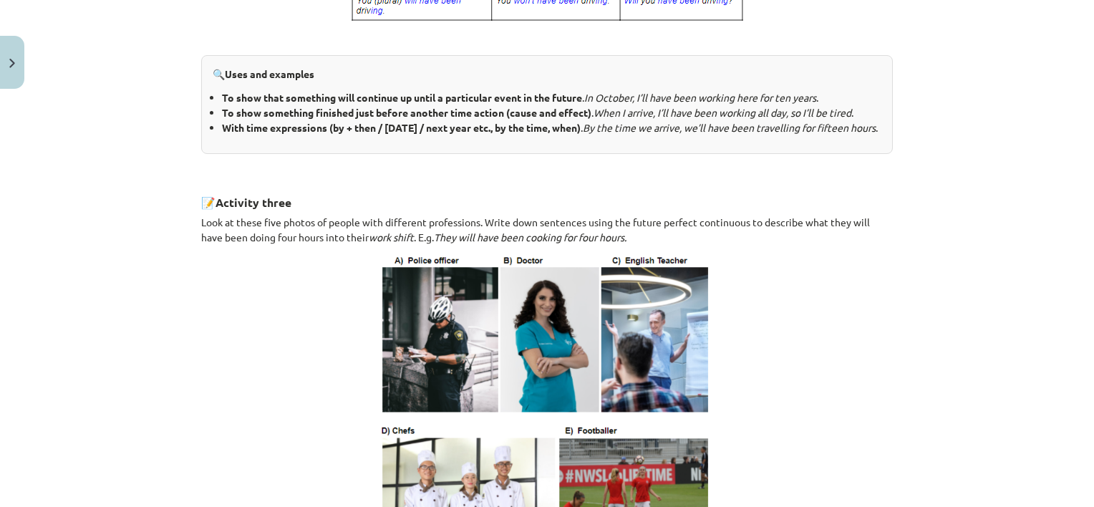
scroll to position [543, 0]
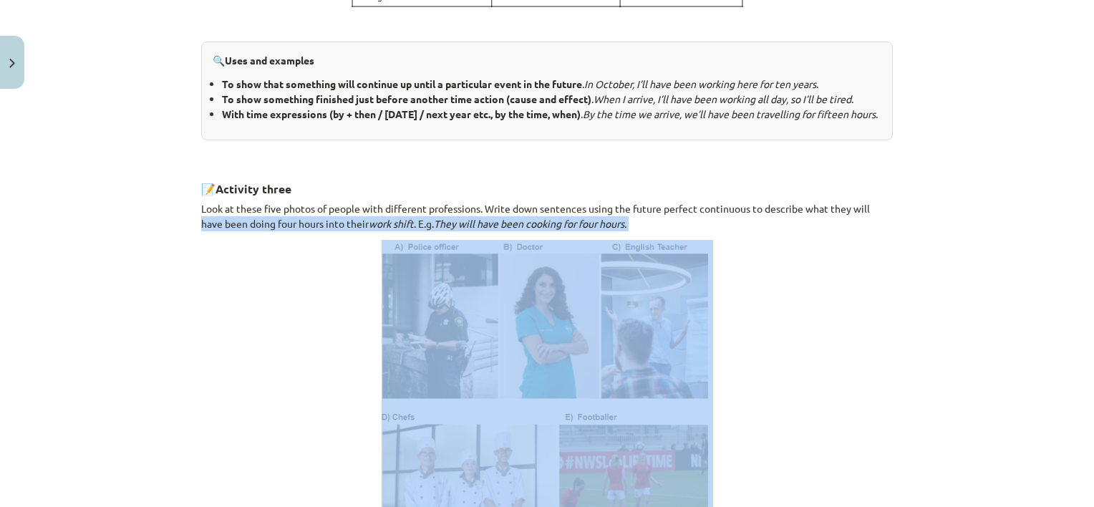
drag, startPoint x: 1081, startPoint y: 215, endPoint x: 1079, endPoint y: 258, distance: 43.0
click at [1079, 258] on div "Mācību tēma: Angļu valoda i - 10.klase 1.ieskaites mācību materiāls #4 📝 Topic …" at bounding box center [547, 253] width 1094 height 507
drag, startPoint x: 1079, startPoint y: 258, endPoint x: 976, endPoint y: 301, distance: 112.3
click at [976, 301] on div "Mācību tēma: Angļu valoda i - 10.klase 1.ieskaites mācību materiāls #4 📝 Topic …" at bounding box center [547, 253] width 1094 height 507
click at [956, 355] on div "Mācību tēma: Angļu valoda i - 10.klase 1.ieskaites mācību materiāls #4 📝 Topic …" at bounding box center [547, 253] width 1094 height 507
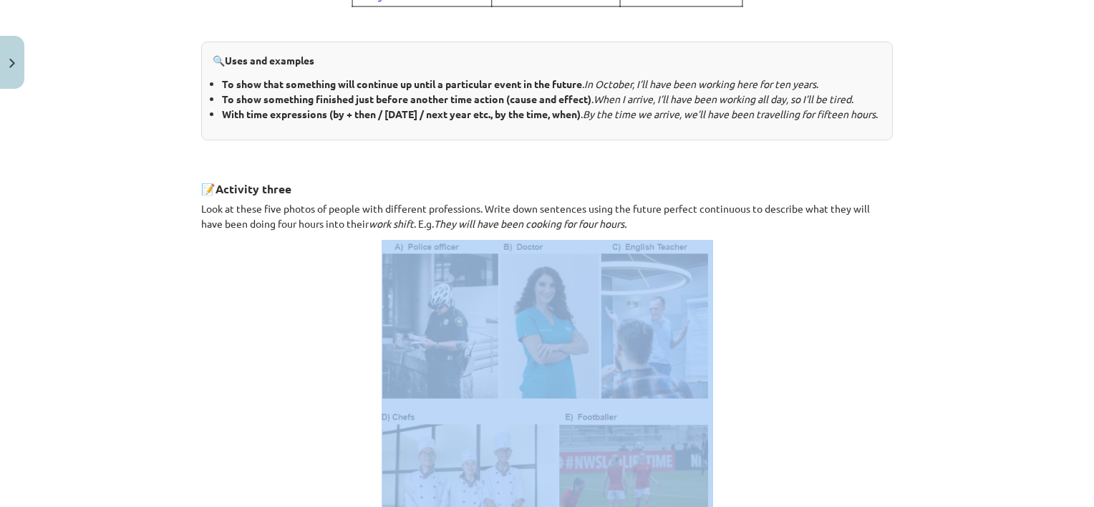
click at [956, 355] on div "Mācību tēma: Angļu valoda i - 10.klase 1.ieskaites mācību materiāls #4 📝 Topic …" at bounding box center [547, 253] width 1094 height 507
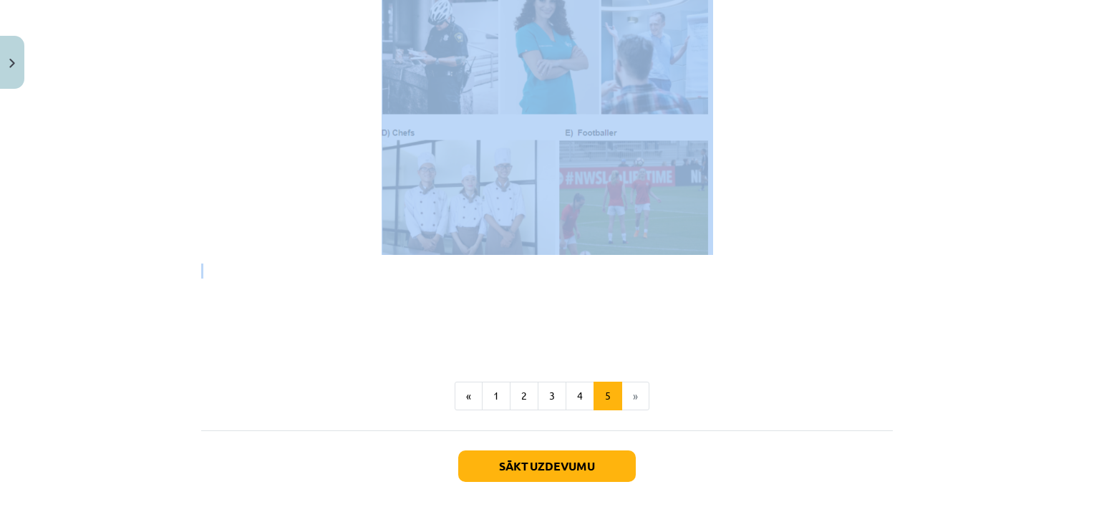
scroll to position [831, 0]
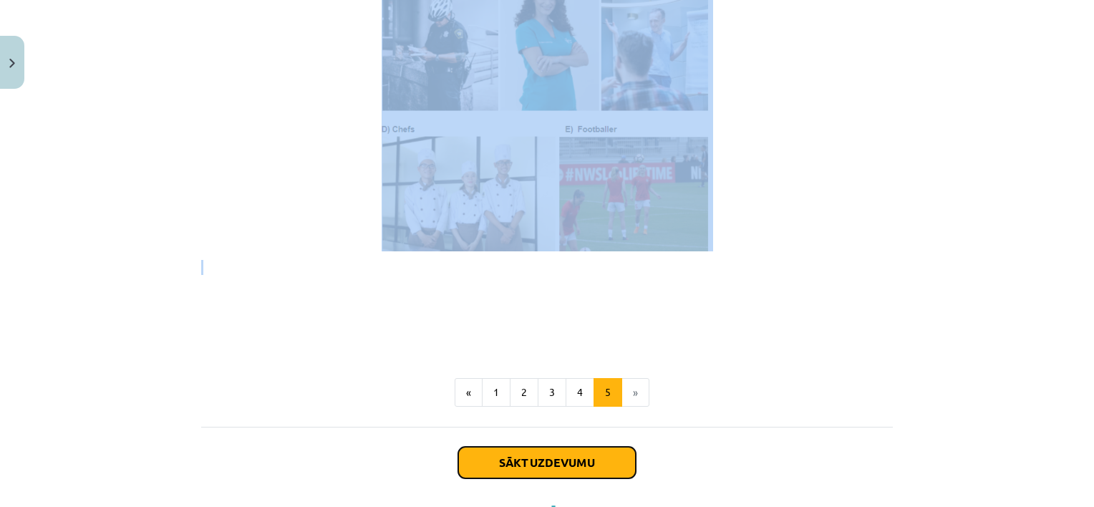
click at [561, 478] on button "Sākt uzdevumu" at bounding box center [547, 462] width 178 height 31
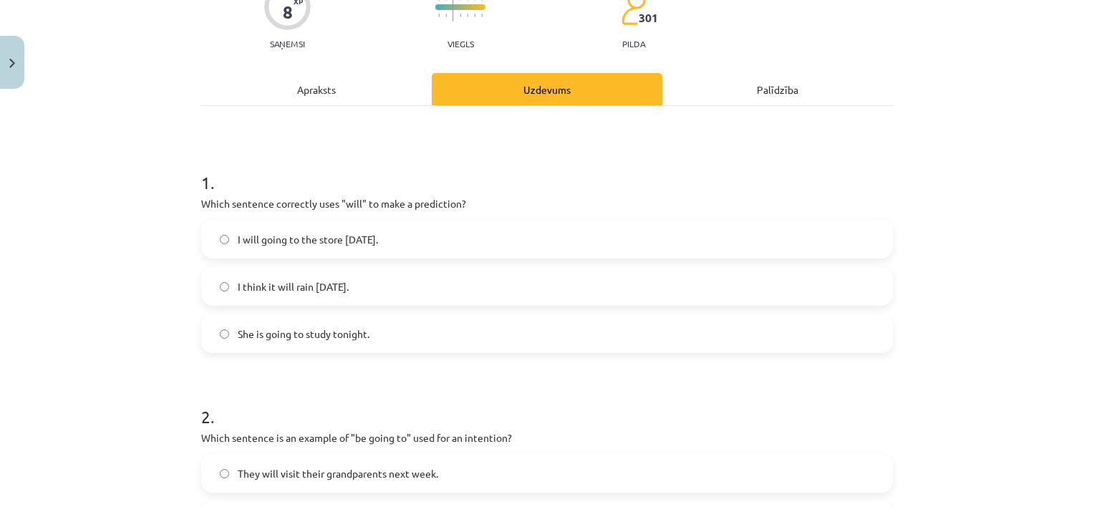
scroll to position [36, 0]
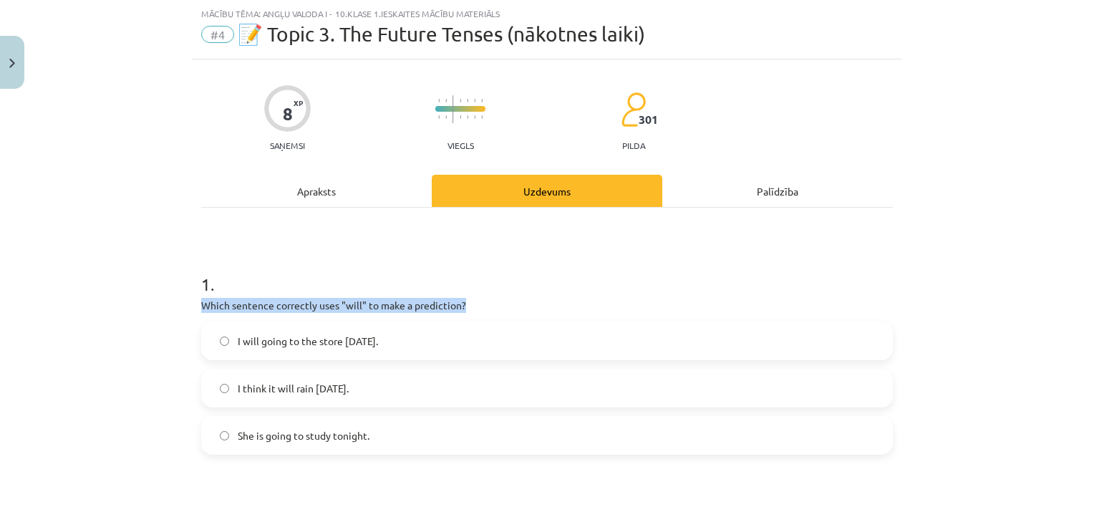
drag, startPoint x: 195, startPoint y: 301, endPoint x: 464, endPoint y: 309, distance: 269.3
copy p "Which sentence correctly uses "will" to make a prediction?"
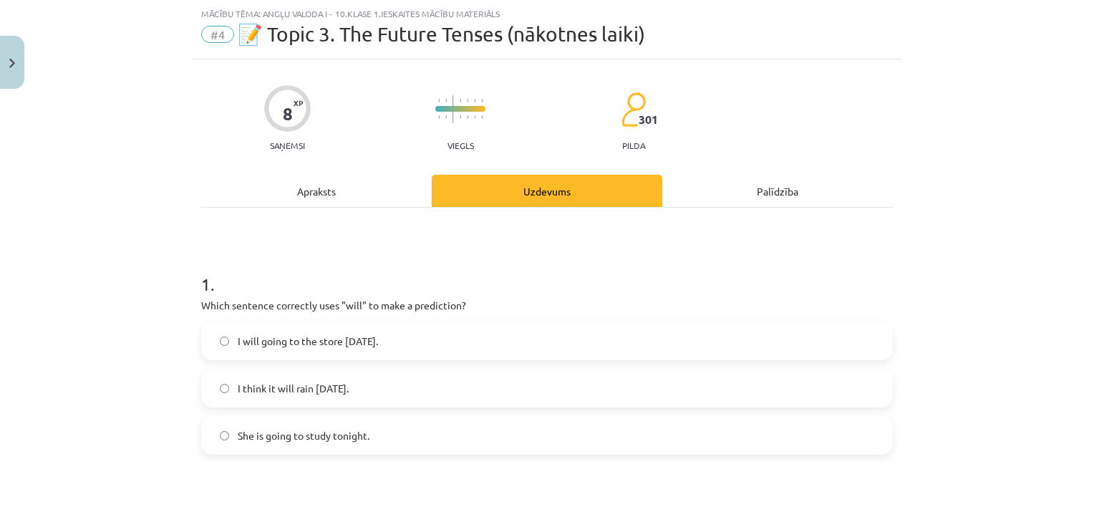
click at [71, 253] on div "Mācību tēma: Angļu valoda i - 10.klase 1.ieskaites mācību materiāls #4 📝 Topic …" at bounding box center [547, 253] width 1094 height 507
click at [215, 334] on label "I will going to the store tomorrow." at bounding box center [547, 341] width 689 height 36
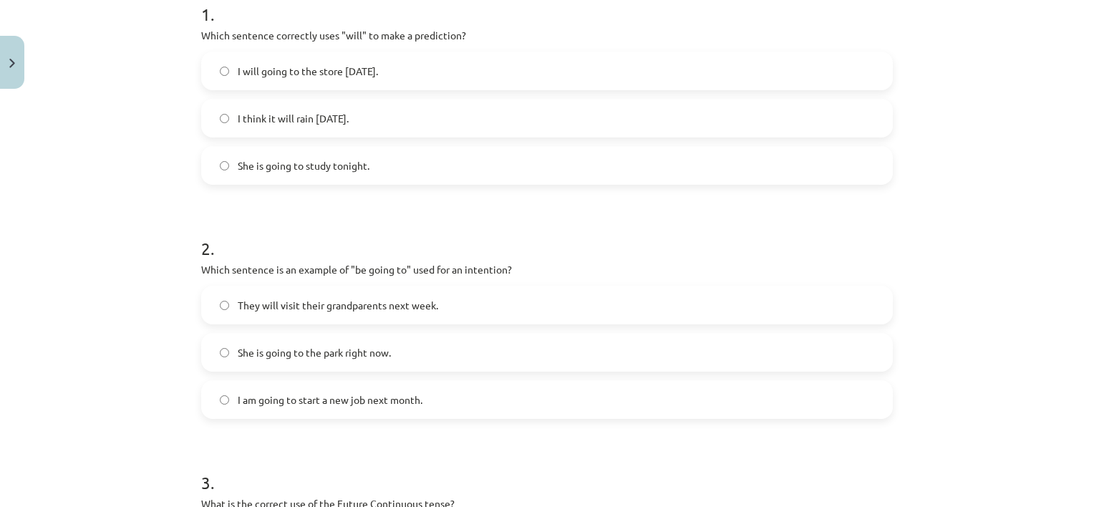
scroll to position [324, 0]
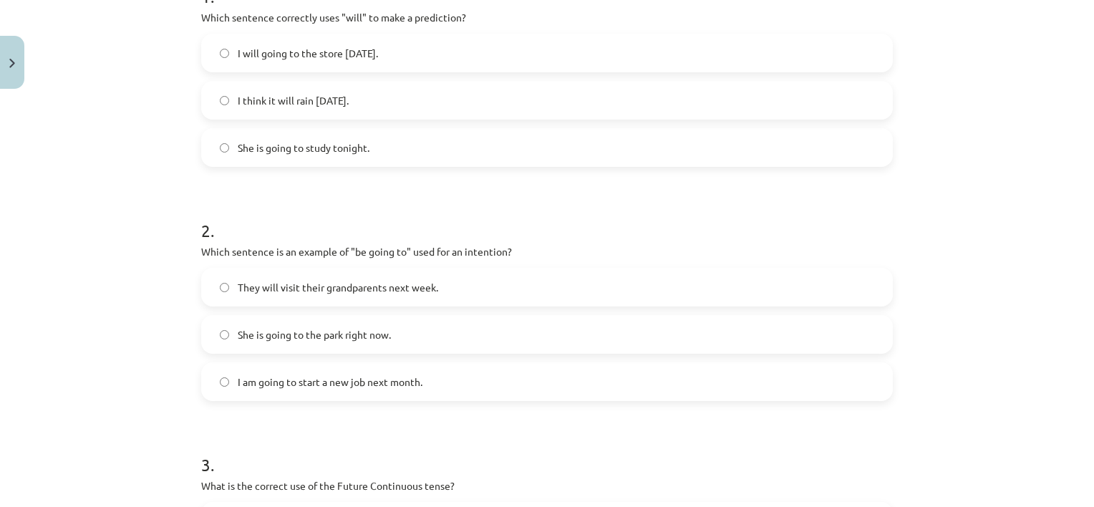
click at [770, 341] on label "She is going to the park right now." at bounding box center [547, 334] width 689 height 36
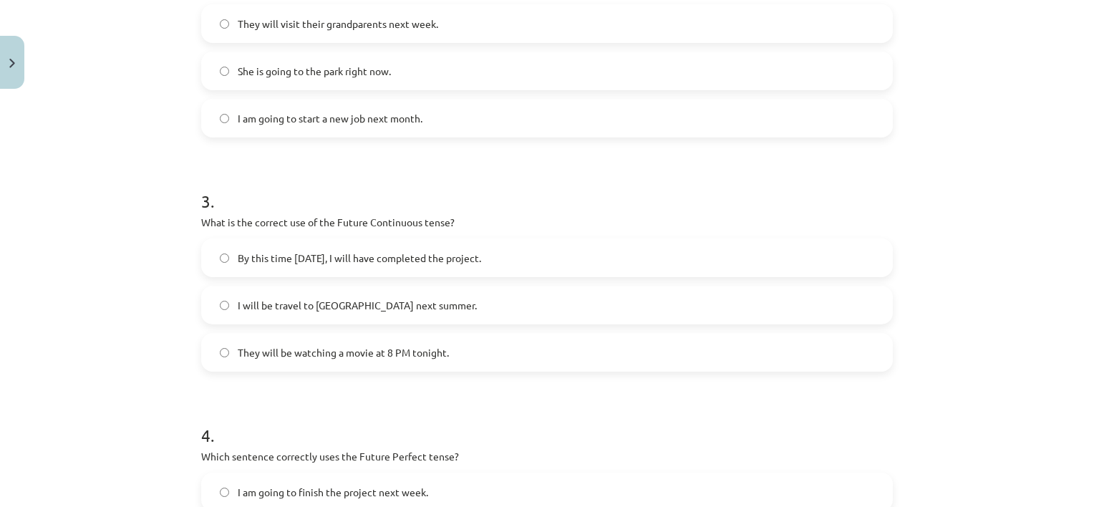
scroll to position [618, 0]
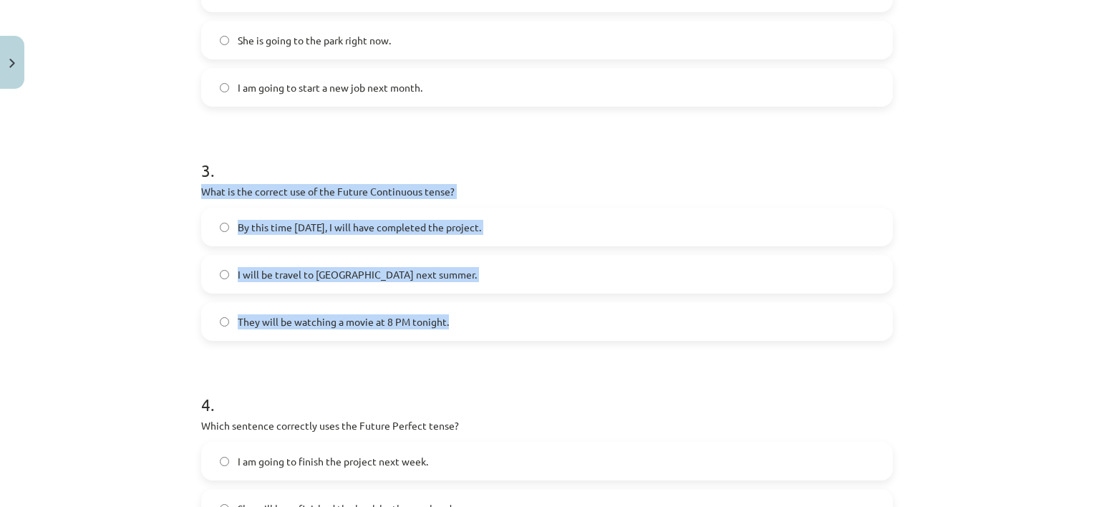
drag, startPoint x: 190, startPoint y: 186, endPoint x: 445, endPoint y: 338, distance: 297.2
click at [445, 338] on div "8 XP Saņemsi Viegls 301 pilda Apraksts Uzdevums Palīdzība 1 . Which sentence co…" at bounding box center [547, 92] width 709 height 1228
copy div "What is the correct use of the Future Continuous tense? By this time tomorrow, …"
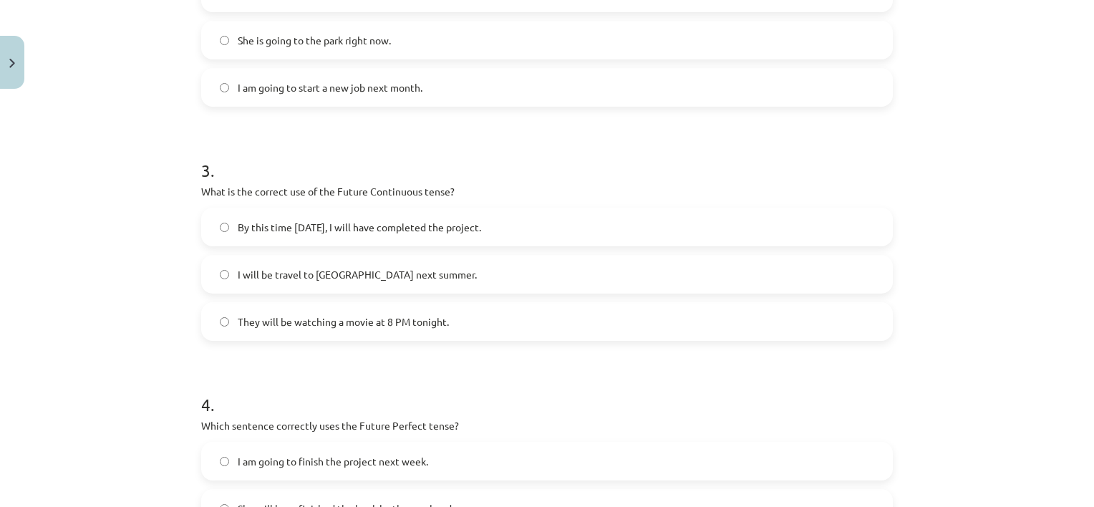
click at [533, 360] on form "1 . Which sentence correctly uses "will" to make a prediction? I will going to …" at bounding box center [546, 121] width 691 height 908
click at [472, 324] on label "They will be watching a movie at 8 PM tonight." at bounding box center [547, 321] width 689 height 36
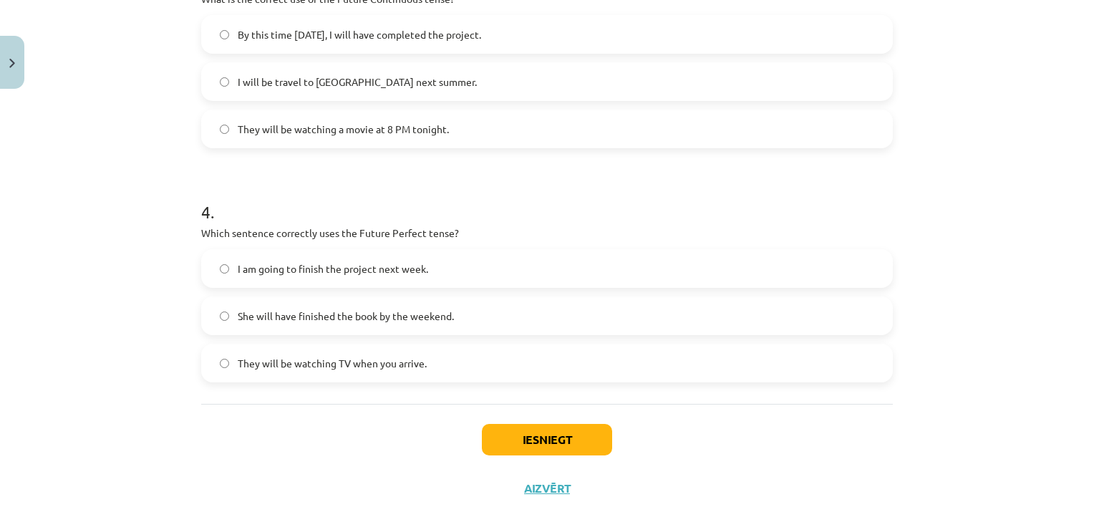
scroll to position [813, 0]
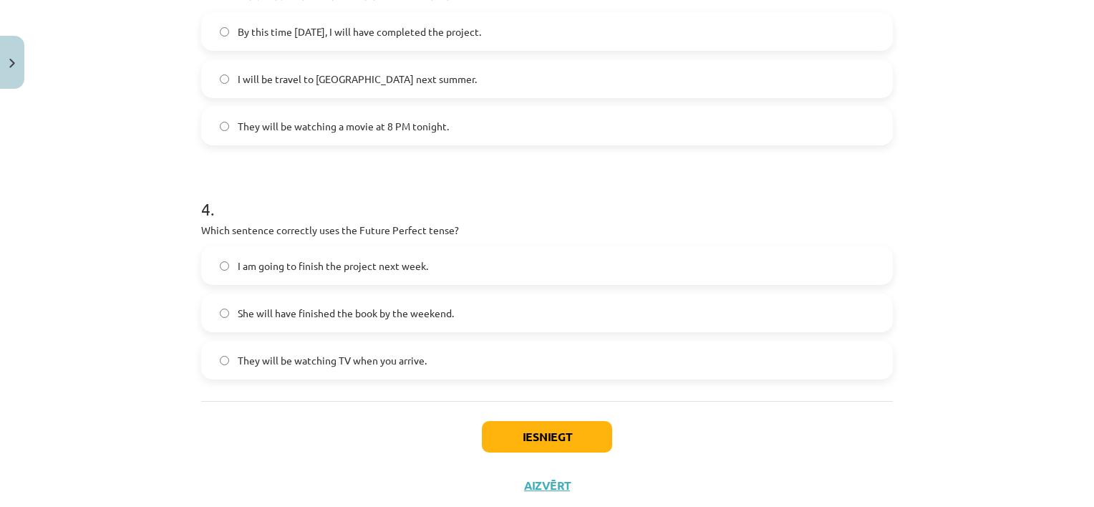
click at [298, 273] on label "I am going to finish the project next week." at bounding box center [547, 266] width 689 height 36
click at [535, 438] on button "Iesniegt" at bounding box center [547, 436] width 130 height 31
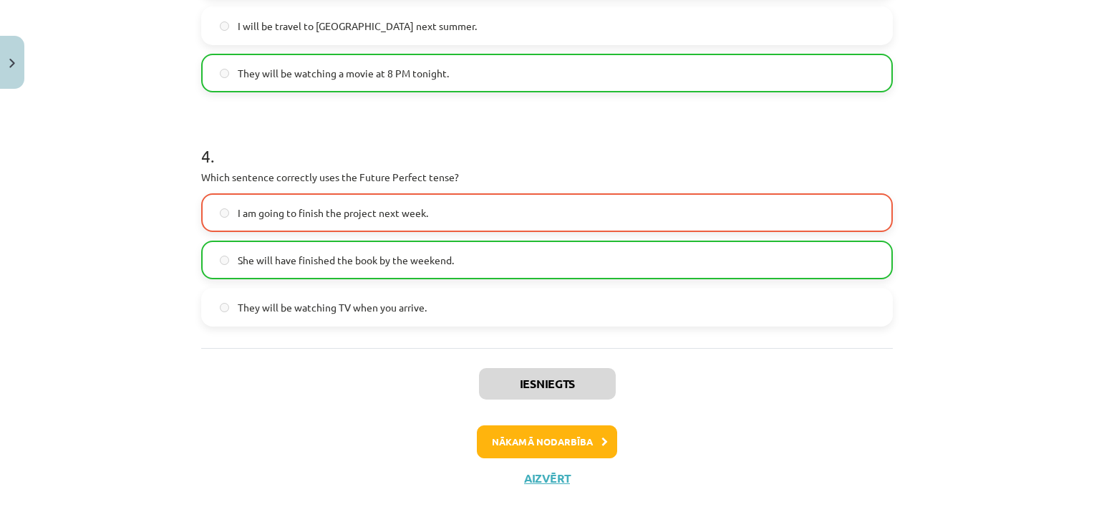
scroll to position [896, 0]
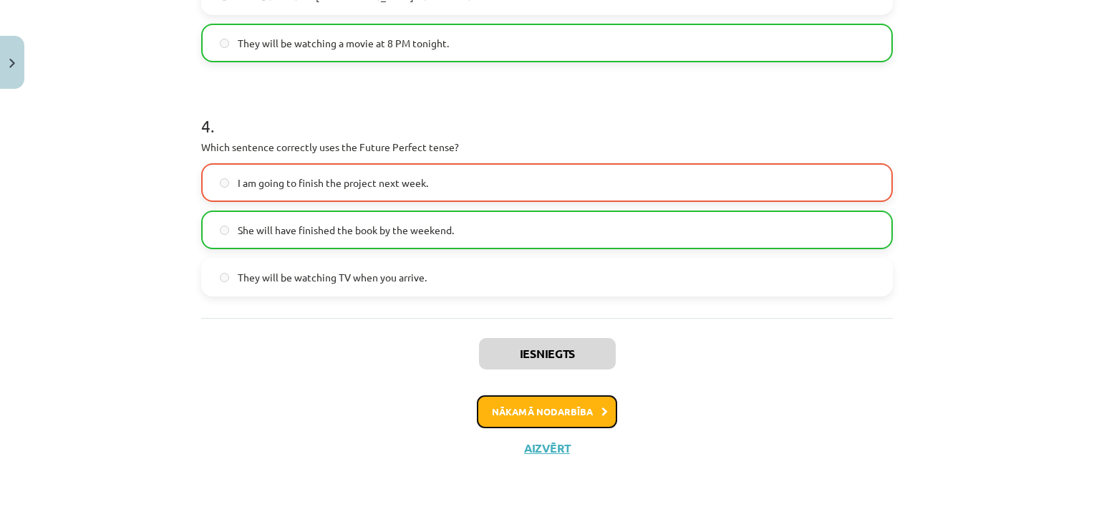
click at [601, 413] on icon at bounding box center [604, 411] width 6 height 9
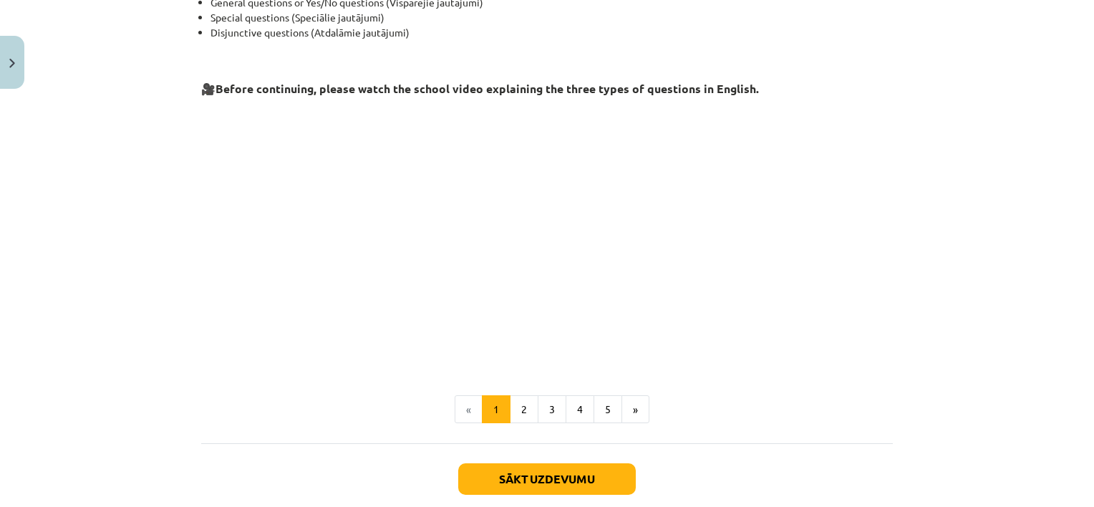
scroll to position [326, 0]
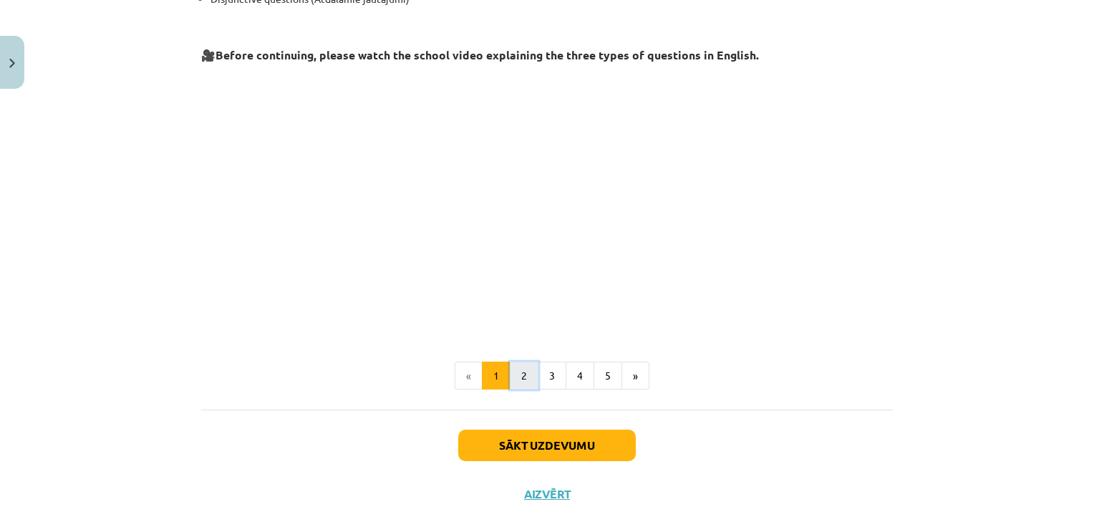
click at [522, 375] on button "2" at bounding box center [524, 375] width 29 height 29
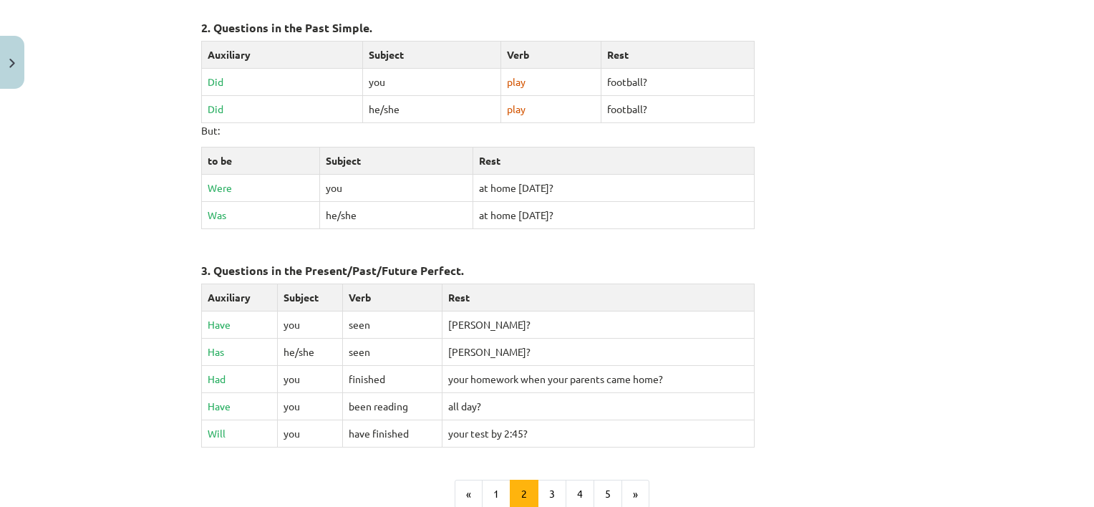
scroll to position [652, 0]
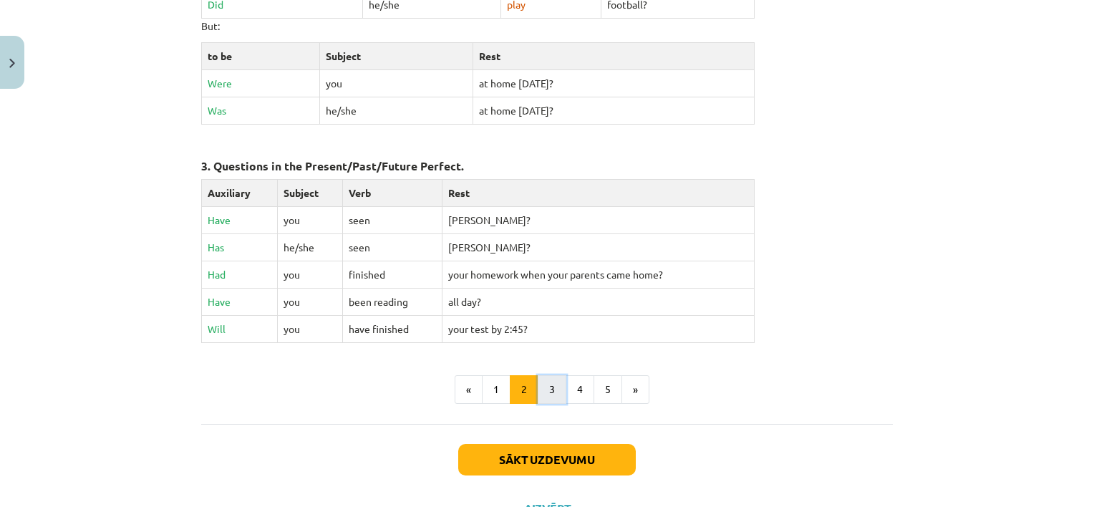
click at [538, 381] on button "3" at bounding box center [552, 389] width 29 height 29
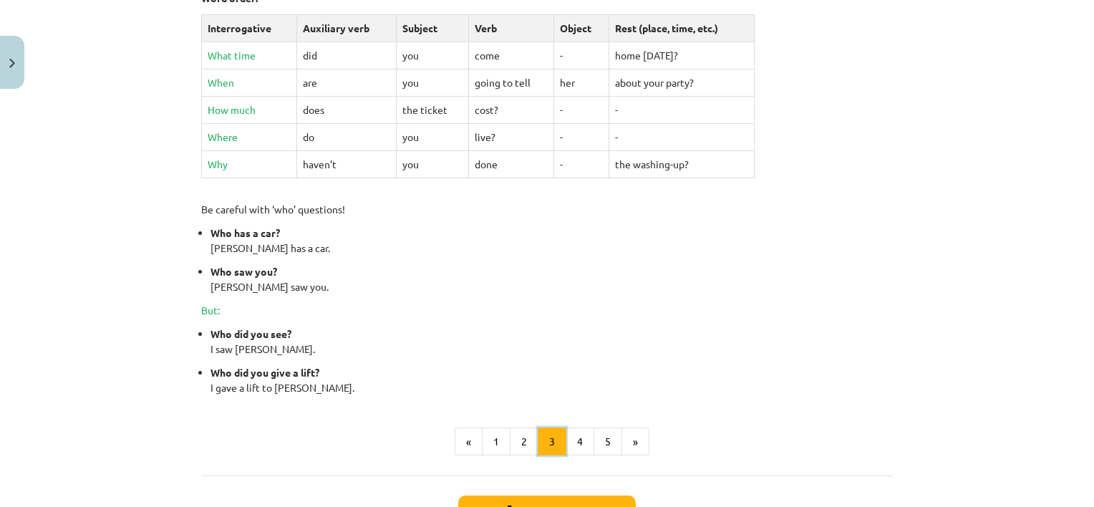
scroll to position [542, 0]
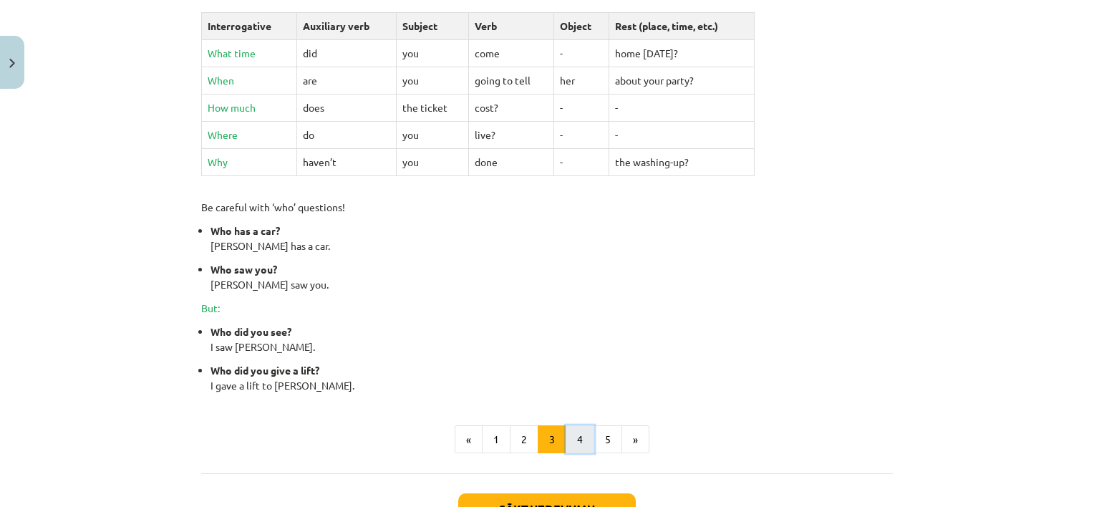
click at [573, 439] on button "4" at bounding box center [579, 439] width 29 height 29
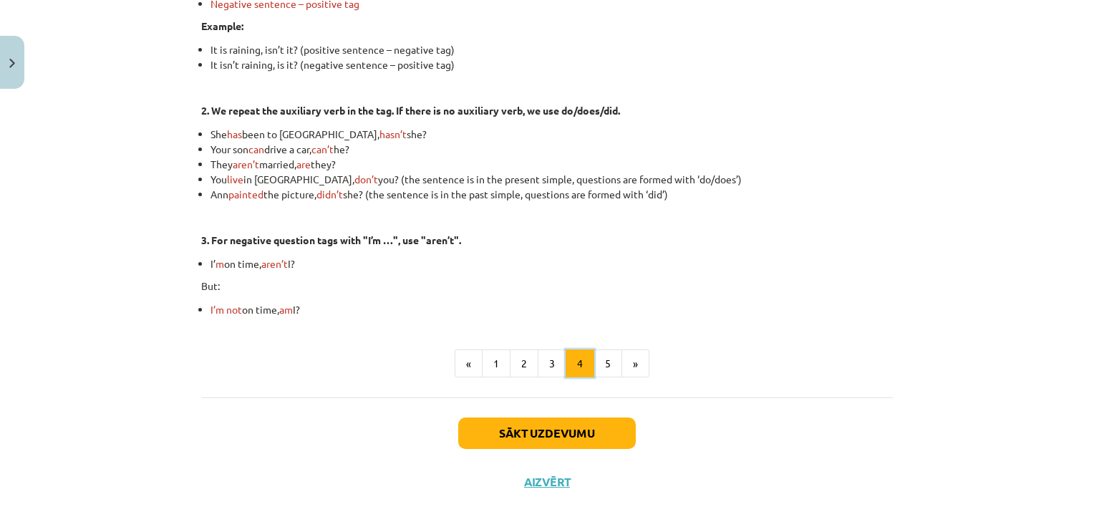
scroll to position [427, 0]
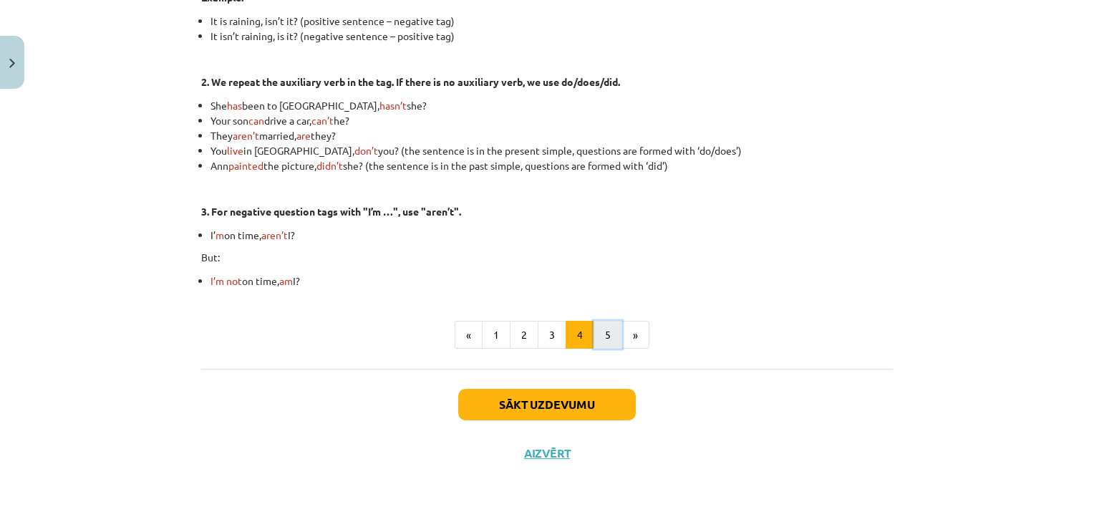
click at [598, 332] on button "5" at bounding box center [607, 335] width 29 height 29
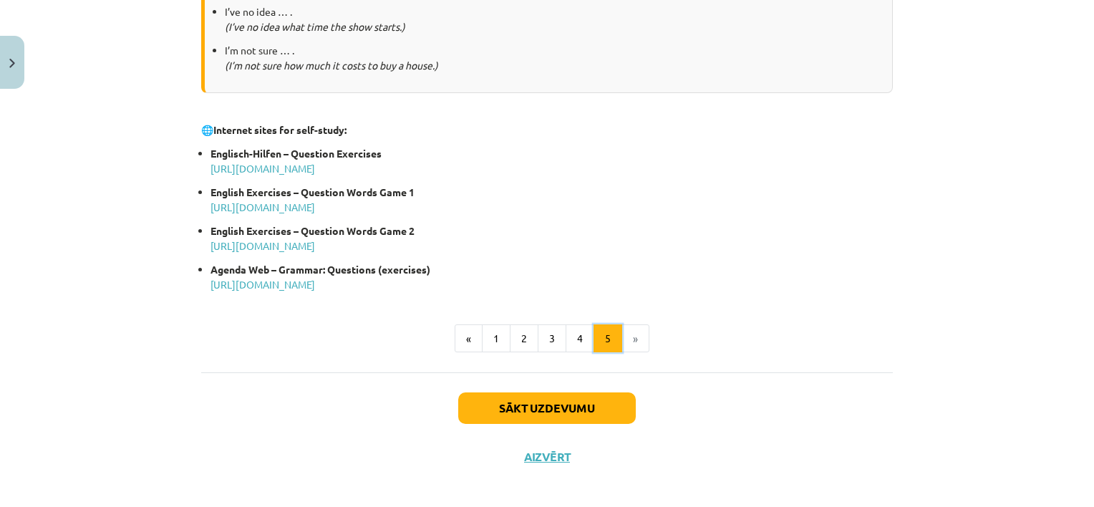
scroll to position [776, 0]
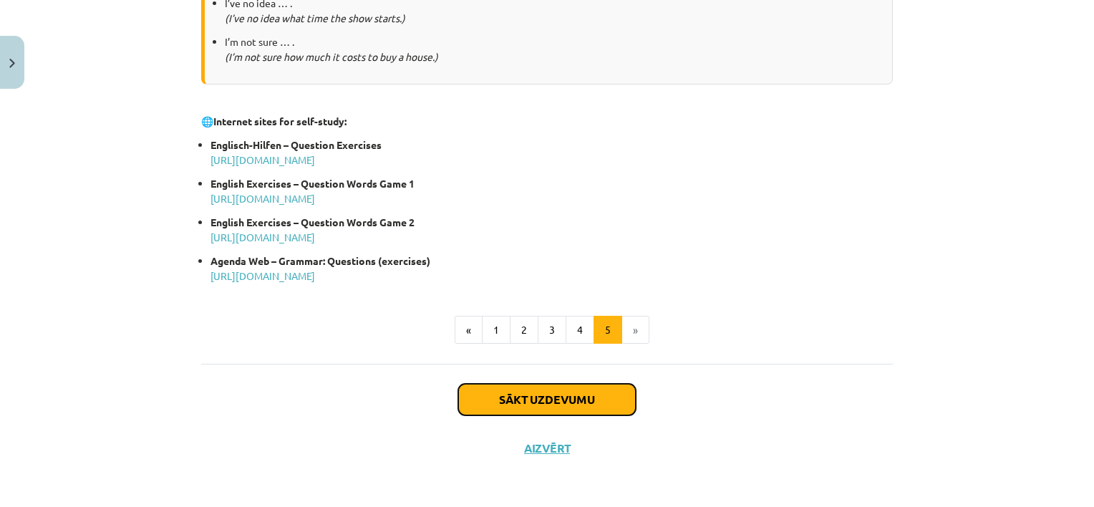
click at [562, 401] on button "Sākt uzdevumu" at bounding box center [547, 399] width 178 height 31
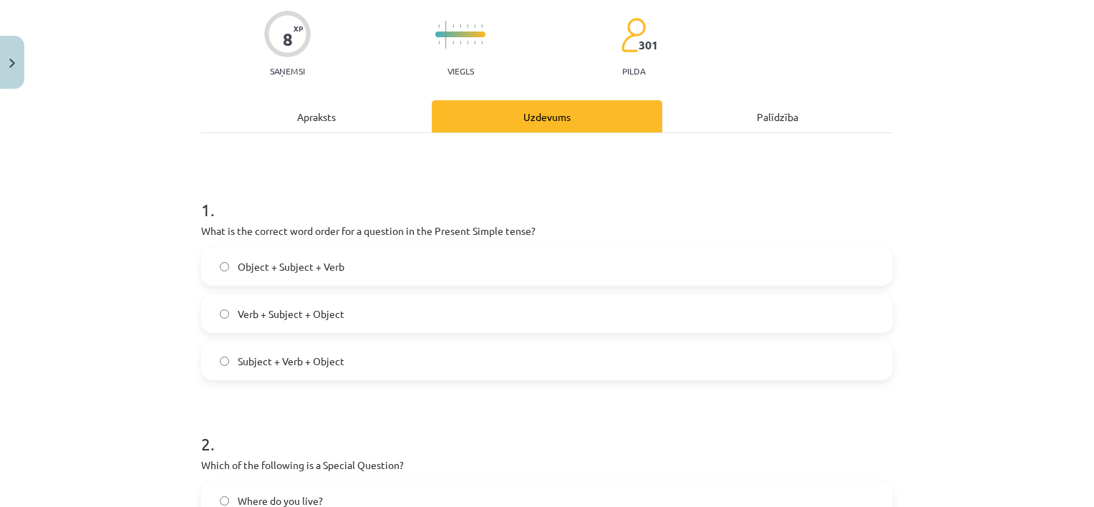
scroll to position [36, 0]
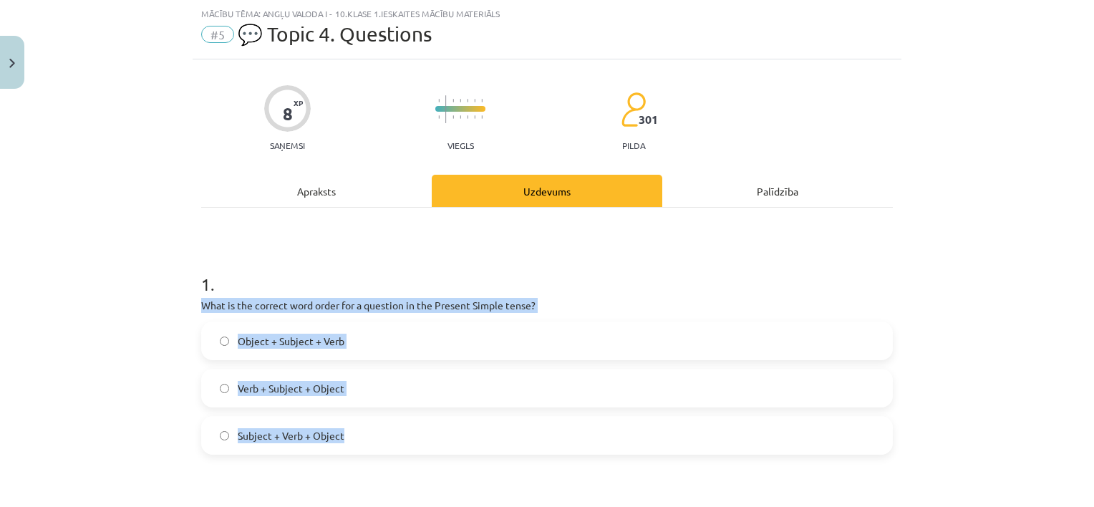
drag, startPoint x: 192, startPoint y: 306, endPoint x: 361, endPoint y: 432, distance: 210.7
copy div "What is the correct word order for a question in the Present Simple tense? Obje…"
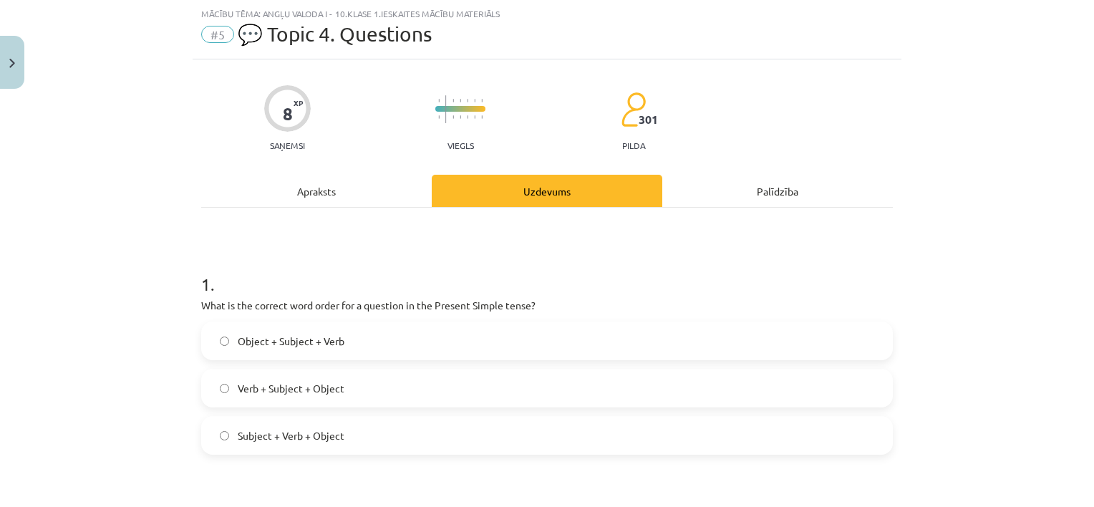
click at [361, 353] on label "Object + Subject + Verb" at bounding box center [547, 341] width 689 height 36
click at [335, 377] on label "Verb + Subject + Object" at bounding box center [547, 388] width 689 height 36
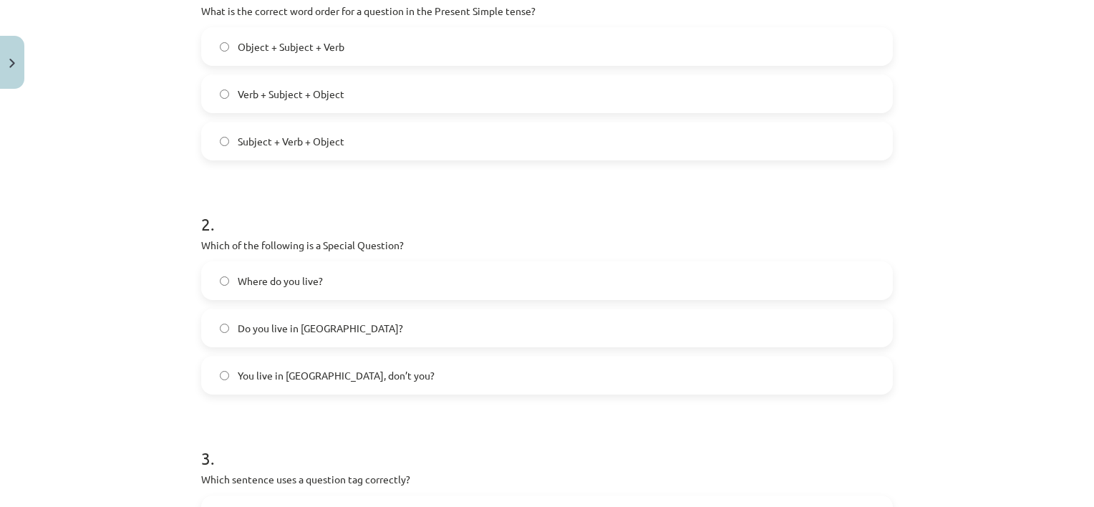
scroll to position [334, 0]
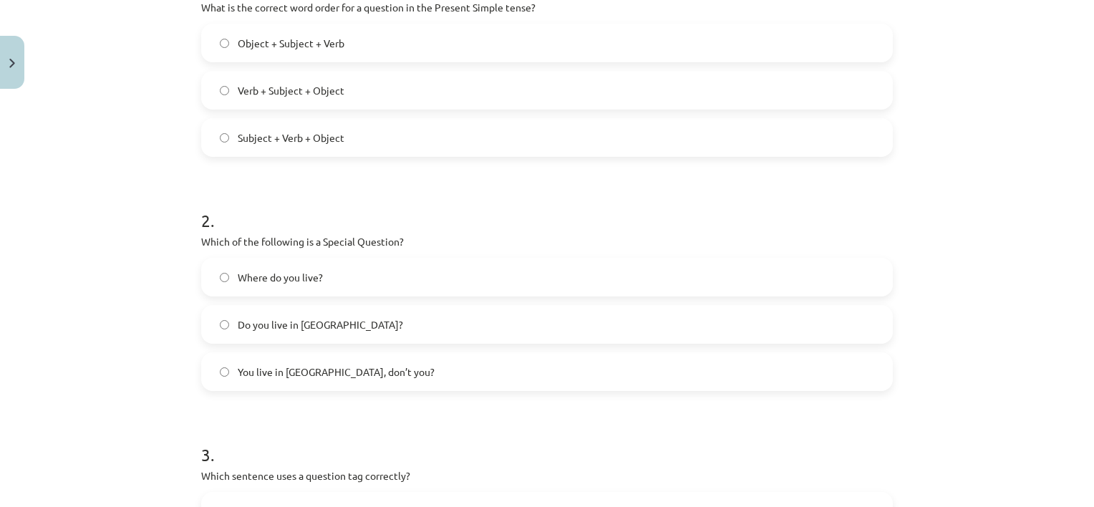
click at [258, 361] on label "You live in Riga, don’t you?" at bounding box center [547, 372] width 689 height 36
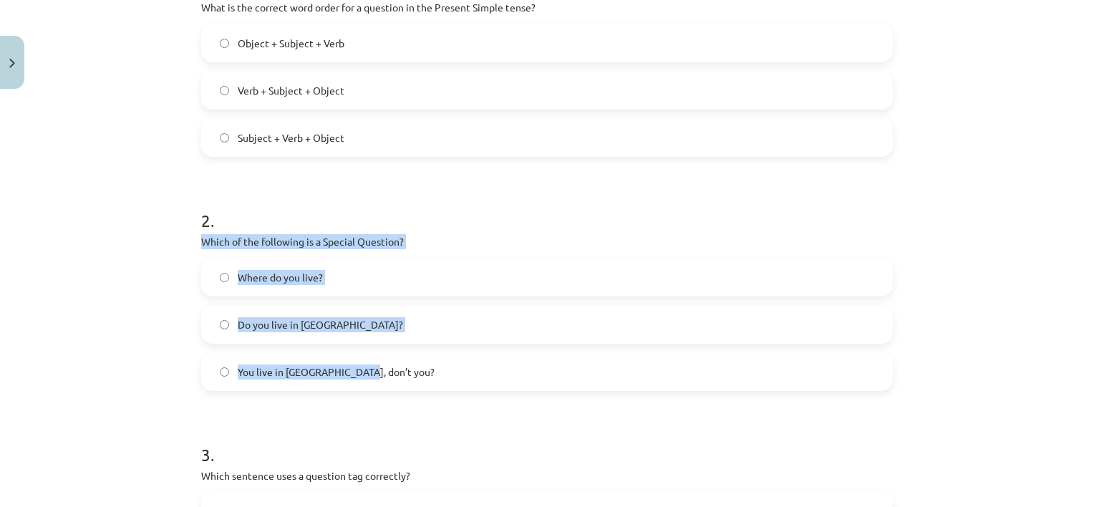
drag, startPoint x: 185, startPoint y: 239, endPoint x: 356, endPoint y: 367, distance: 213.7
click at [356, 367] on div "Mācību tēma: Angļu valoda i - 10.klase 1.ieskaites mācību materiāls #5 💬 Topic …" at bounding box center [547, 253] width 1094 height 507
copy div "Which of the following is a Special Question? Where do you live? Do you live in…"
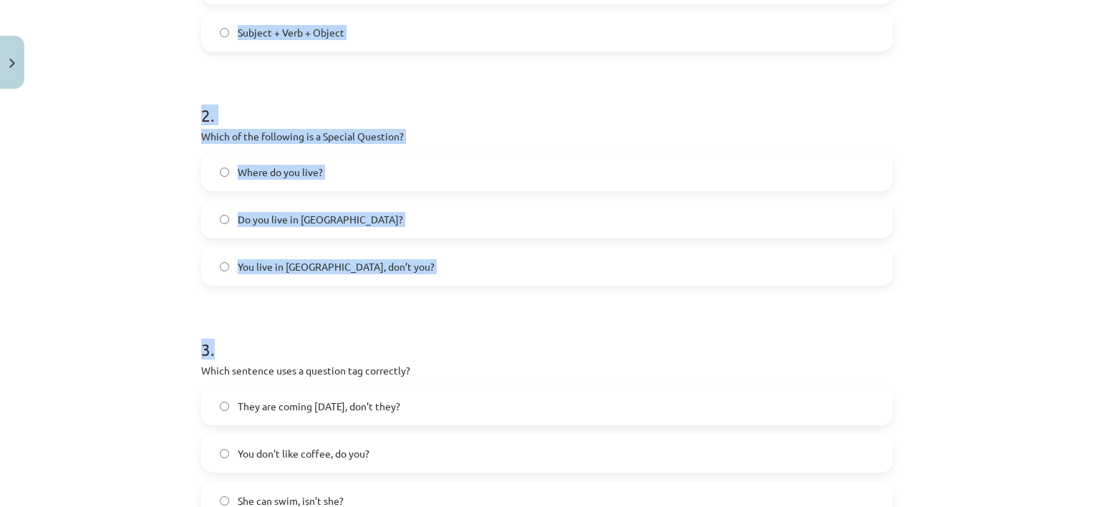
scroll to position [730, 0]
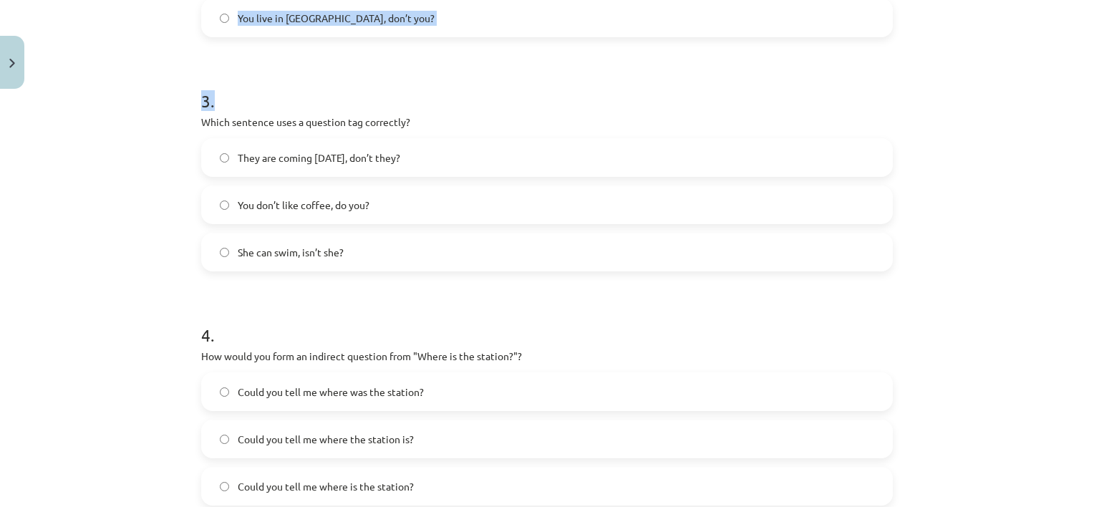
drag, startPoint x: 371, startPoint y: 414, endPoint x: 701, endPoint y: 538, distance: 353.3
click at [701, 506] on html "0 Dāvanas 30 mP 78 xp Kristīne Vītola Sākums Aktuāli Kā mācīties eSKOLĀ Kontakt…" at bounding box center [547, 253] width 1094 height 507
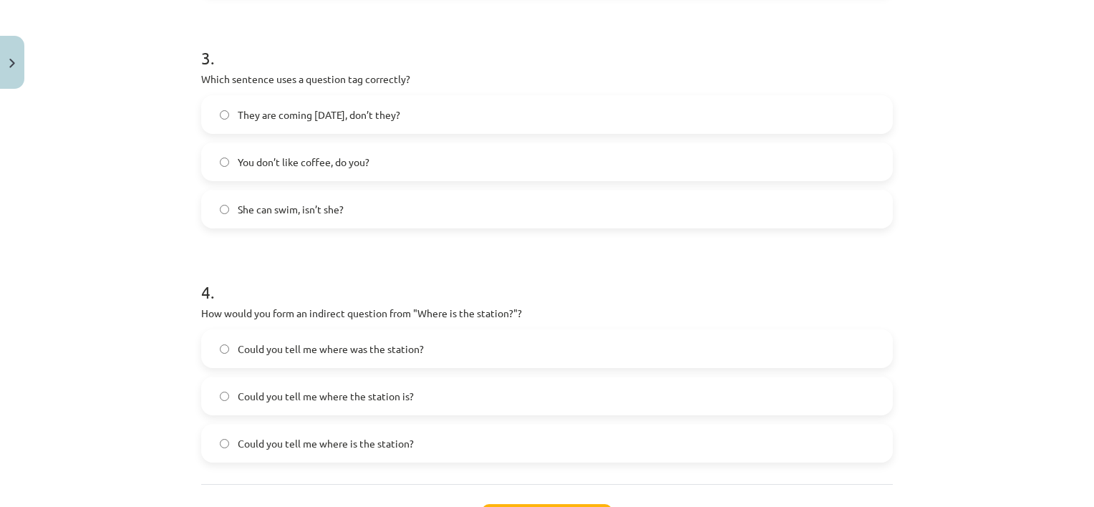
click at [1024, 223] on div "Mācību tēma: Angļu valoda i - 10.klase 1.ieskaites mācību materiāls #5 💬 Topic …" at bounding box center [547, 253] width 1094 height 507
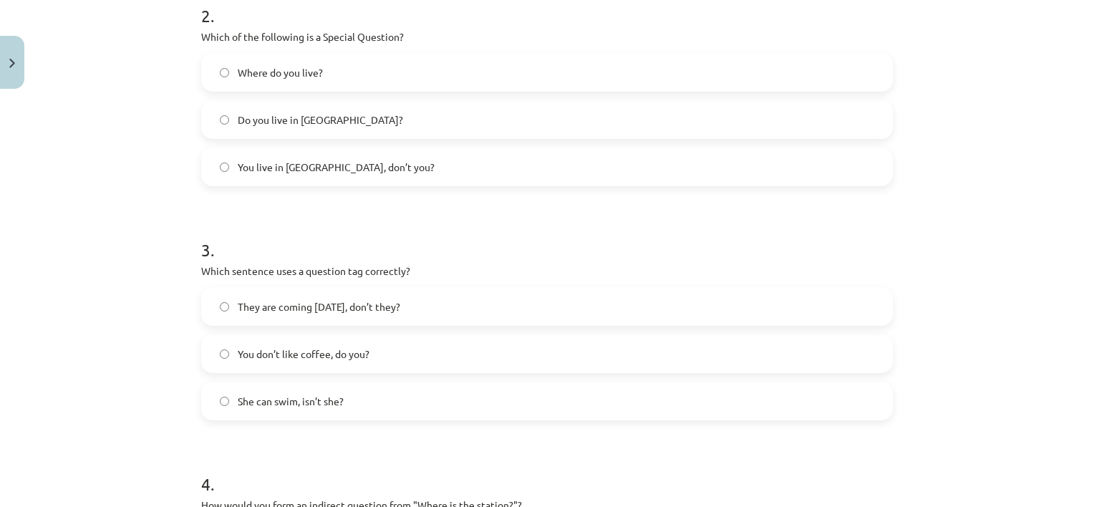
scroll to position [525, 0]
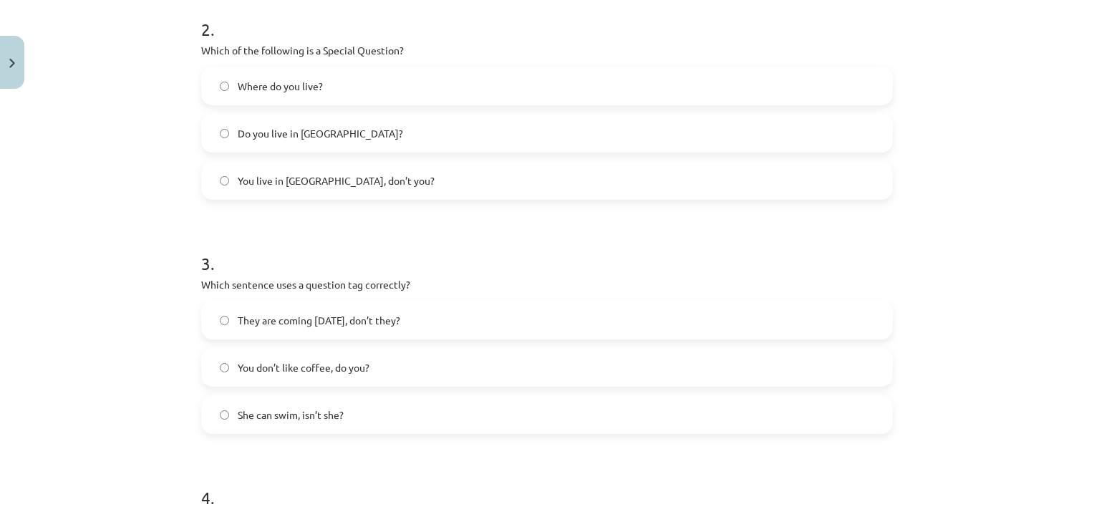
click at [370, 63] on div "2 . Which of the following is a Special Question? Where do you live? Do you liv…" at bounding box center [546, 96] width 691 height 205
click at [369, 77] on label "Where do you live?" at bounding box center [547, 86] width 689 height 36
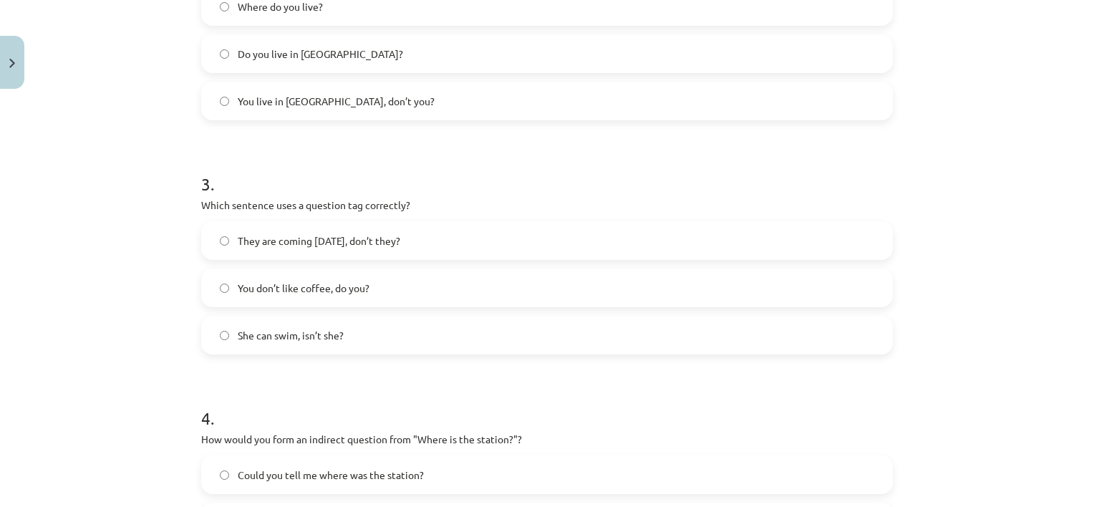
scroll to position [623, 0]
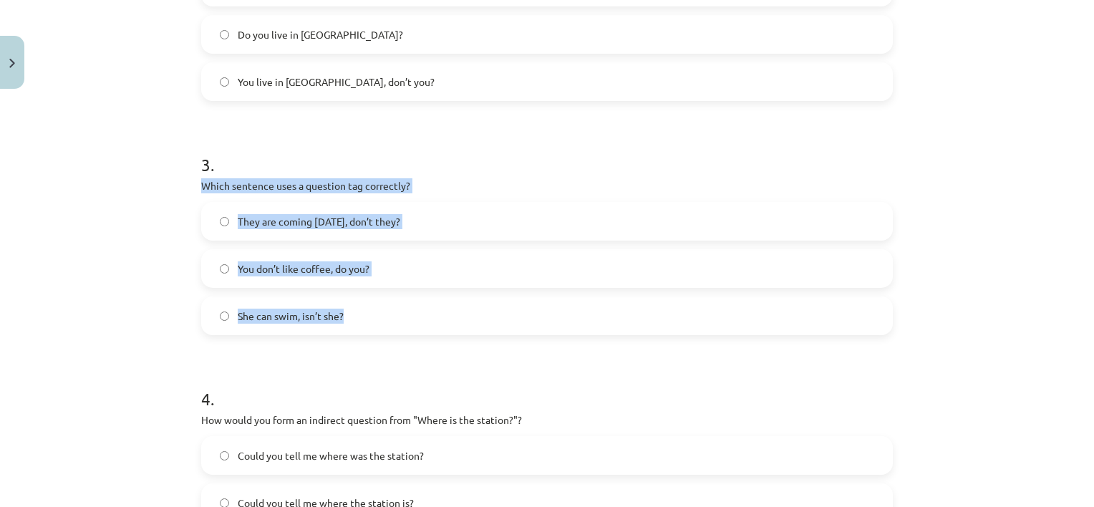
drag, startPoint x: 190, startPoint y: 183, endPoint x: 363, endPoint y: 316, distance: 217.9
click at [363, 316] on div "8 XP Saņemsi Viegls 301 pilda Apraksts Uzdevums Palīdzība 1 . What is the corre…" at bounding box center [547, 86] width 709 height 1228
copy div "Which sentence uses a question tag correctly? They are coming tomorrow, don’t t…"
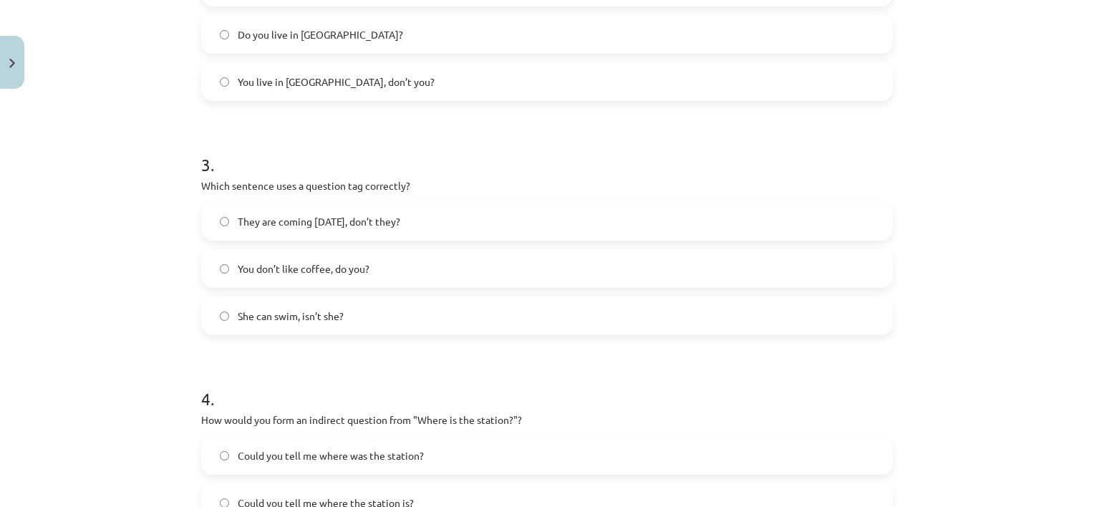
click at [391, 361] on form "1 . What is the correct word order for a question in the Present Simple tense? …" at bounding box center [546, 115] width 691 height 908
click at [415, 258] on label "You don’t like coffee, do you?" at bounding box center [547, 269] width 689 height 36
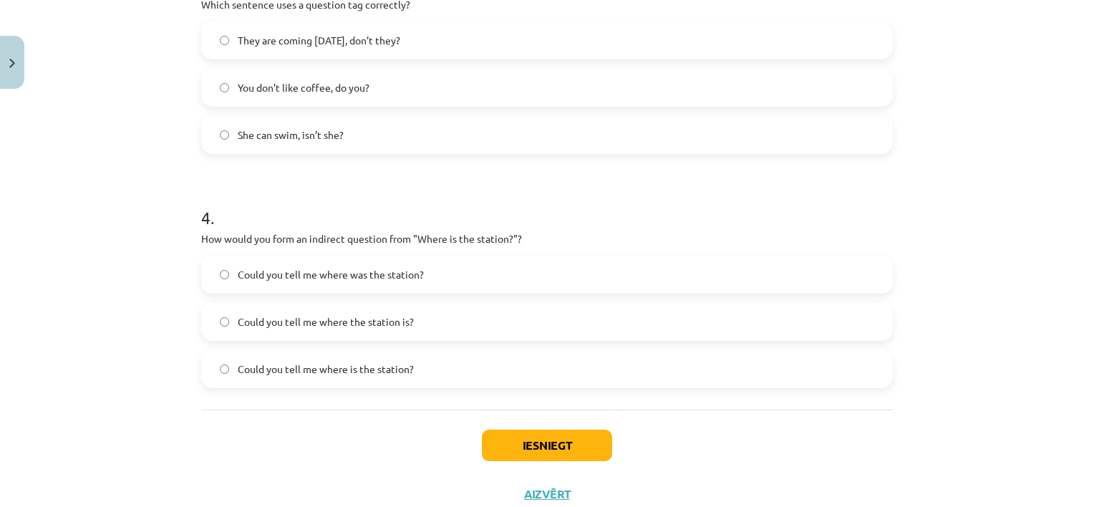
scroll to position [814, 0]
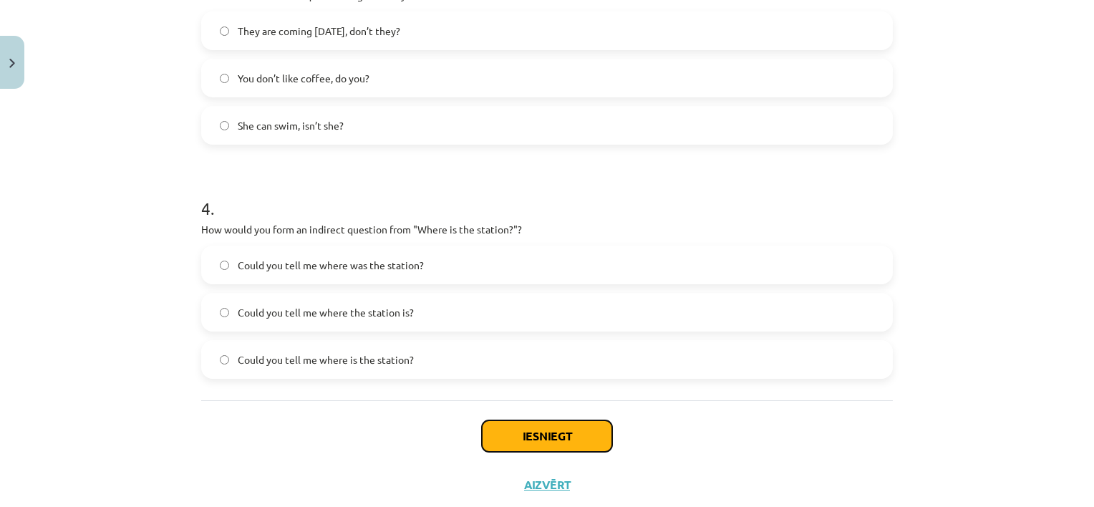
click at [525, 422] on button "Iesniegt" at bounding box center [547, 435] width 130 height 31
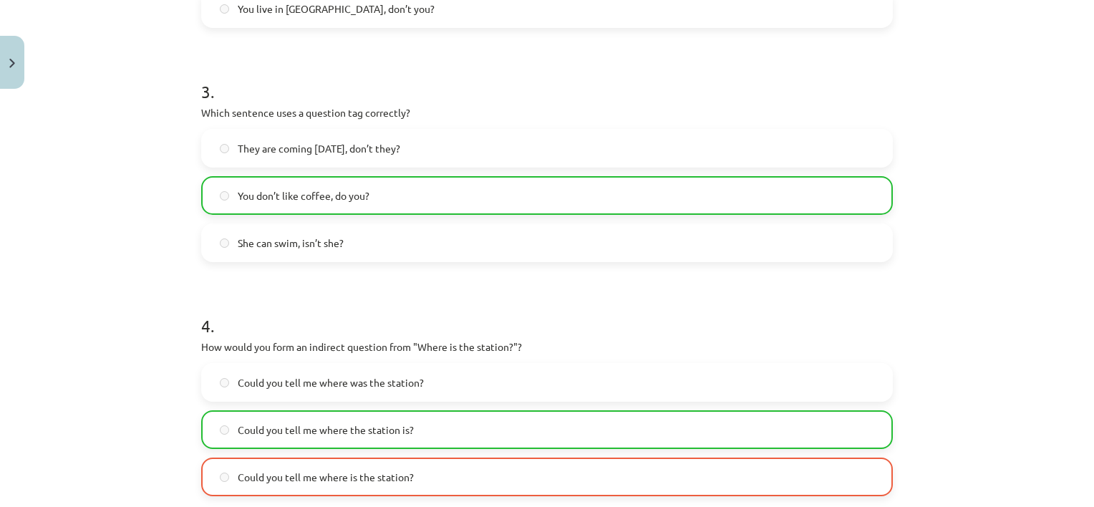
scroll to position [896, 0]
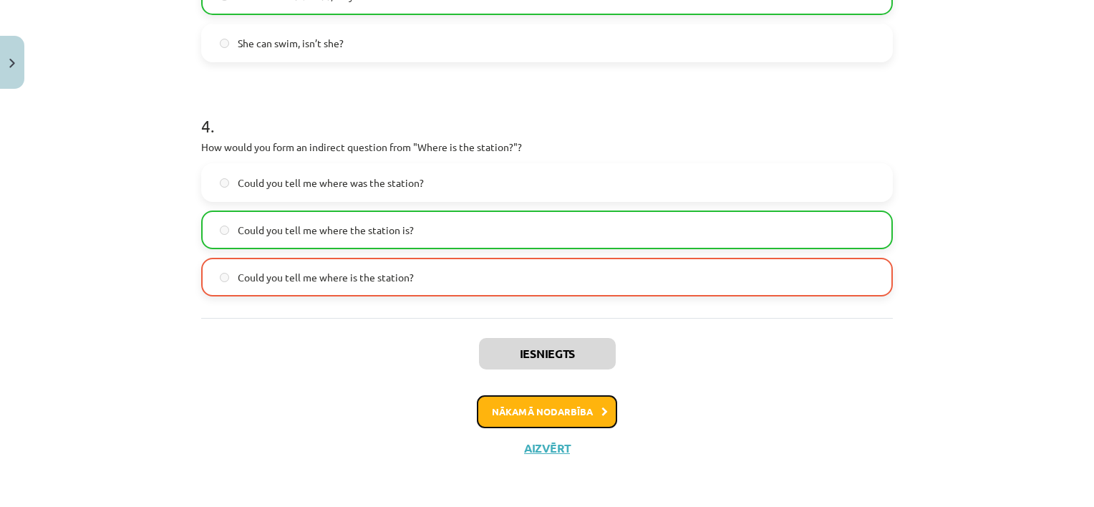
click at [598, 404] on button "Nākamā nodarbība" at bounding box center [547, 411] width 140 height 33
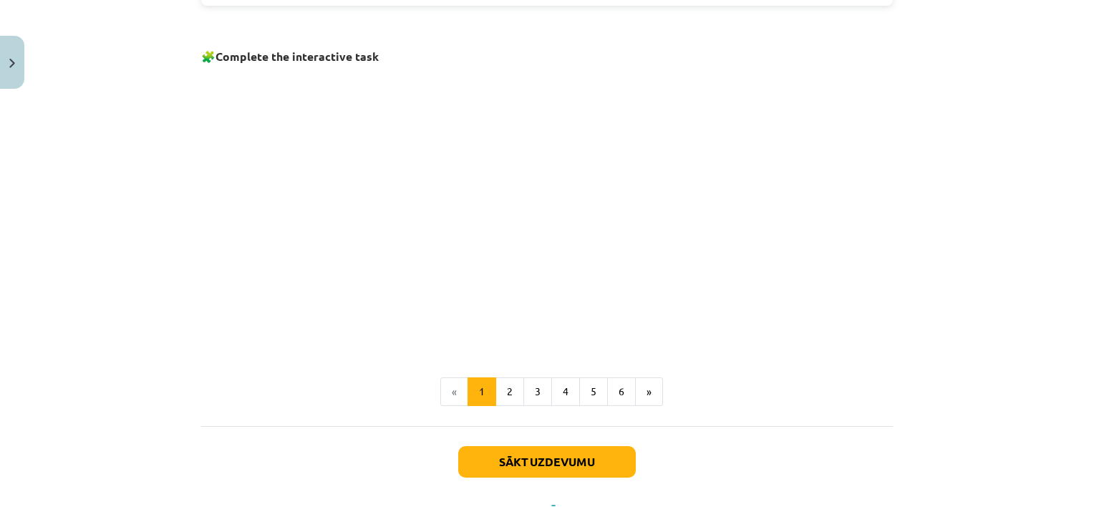
scroll to position [956, 0]
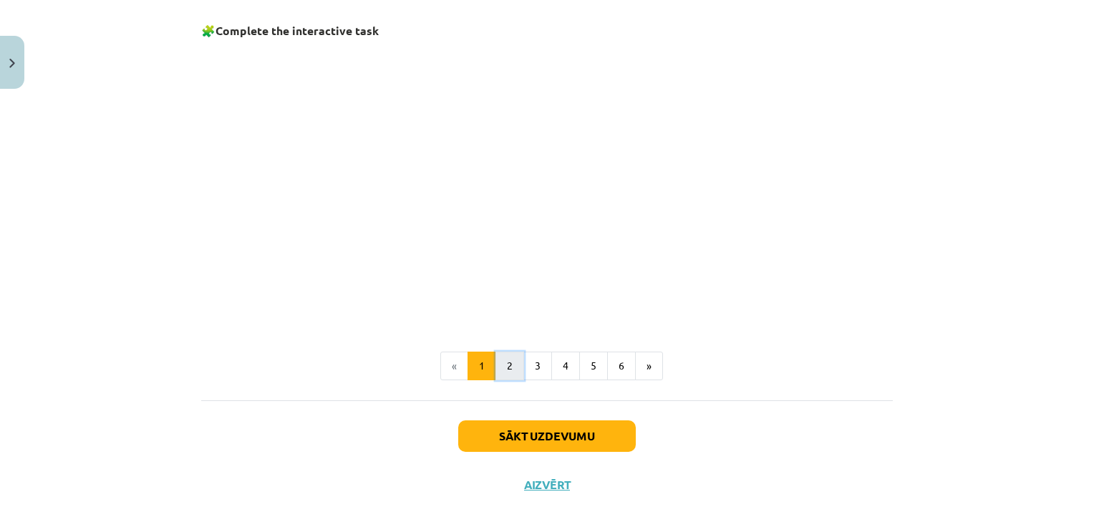
click at [505, 364] on button "2" at bounding box center [509, 365] width 29 height 29
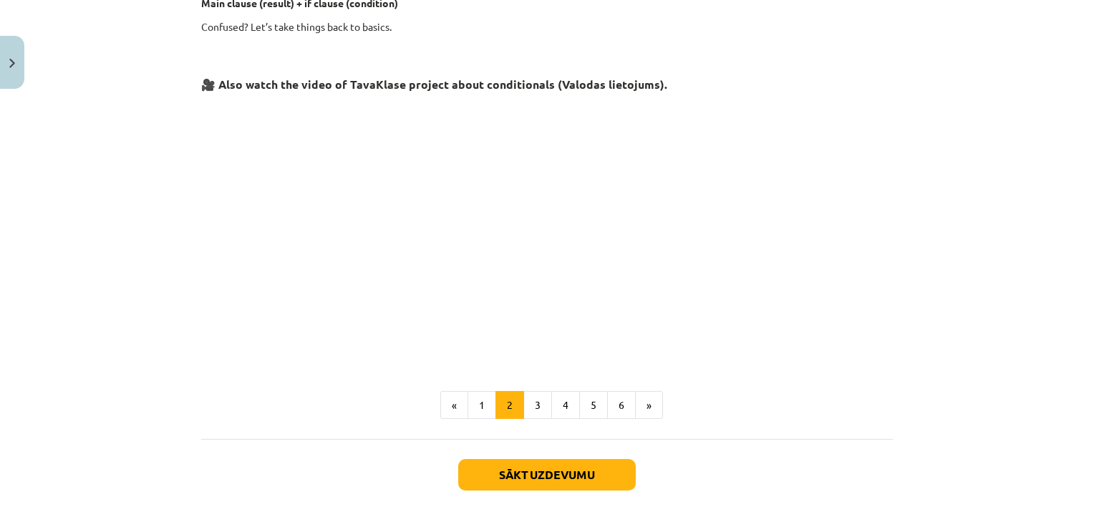
scroll to position [590, 0]
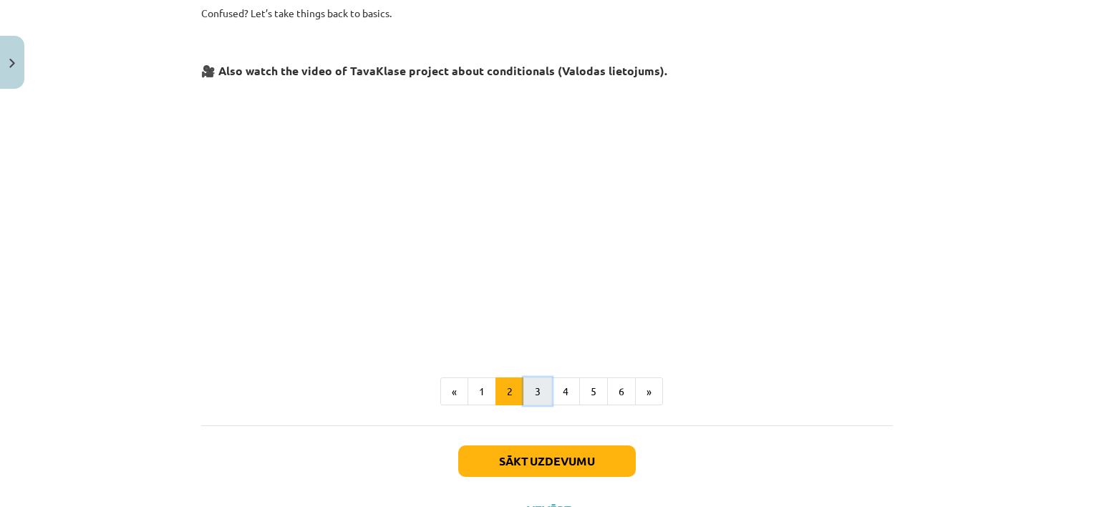
click at [530, 383] on button "3" at bounding box center [537, 391] width 29 height 29
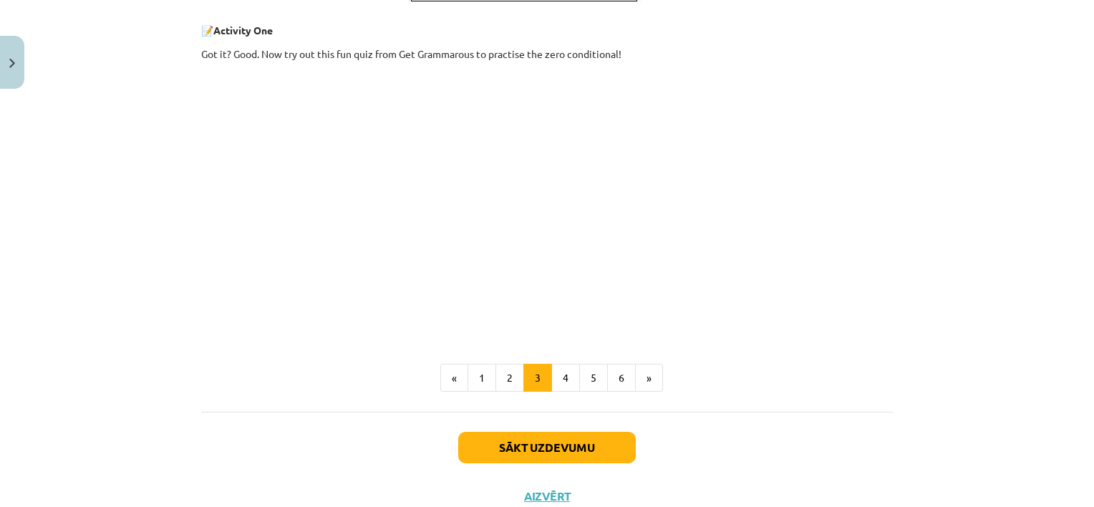
scroll to position [641, 0]
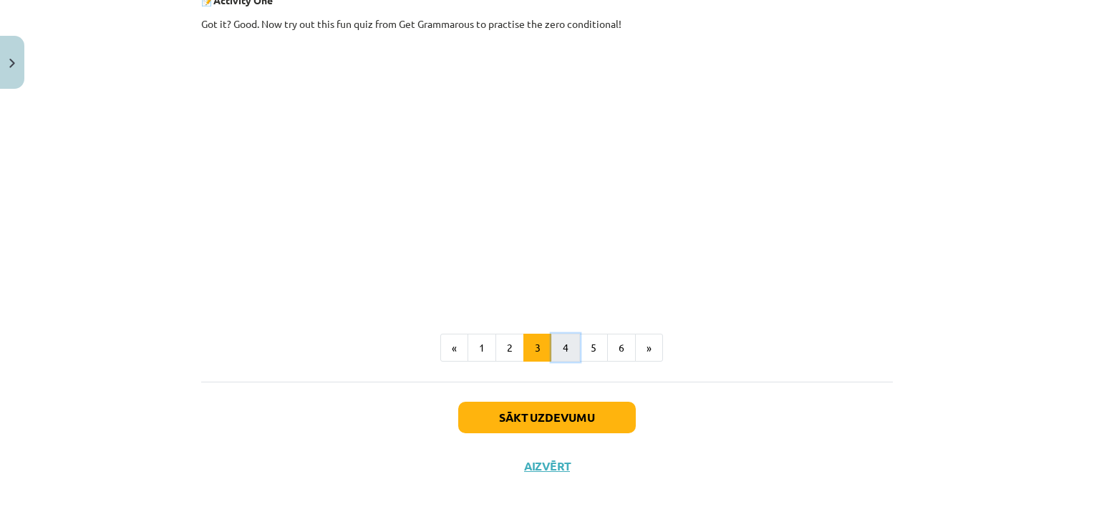
click at [561, 338] on button "4" at bounding box center [565, 348] width 29 height 29
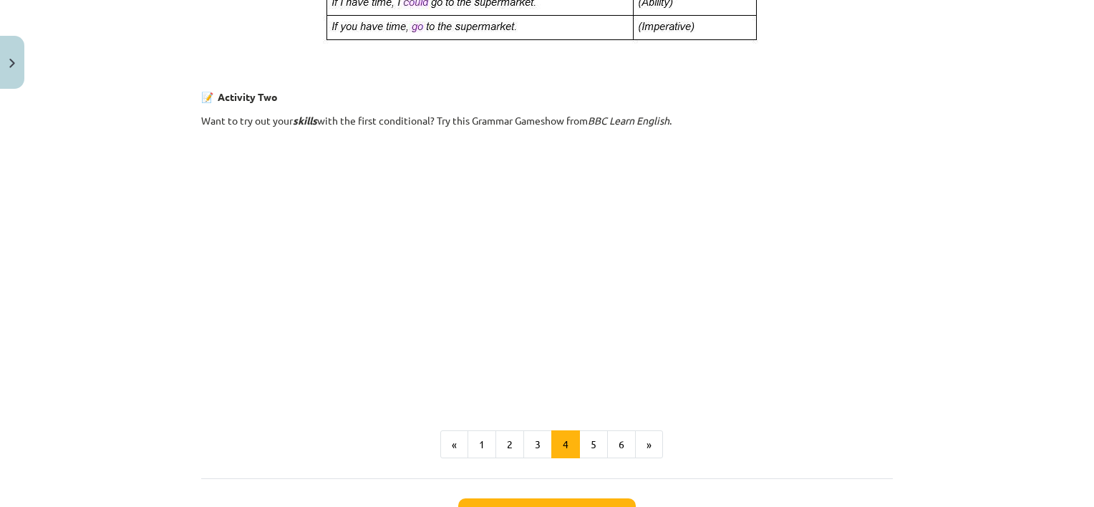
scroll to position [976, 0]
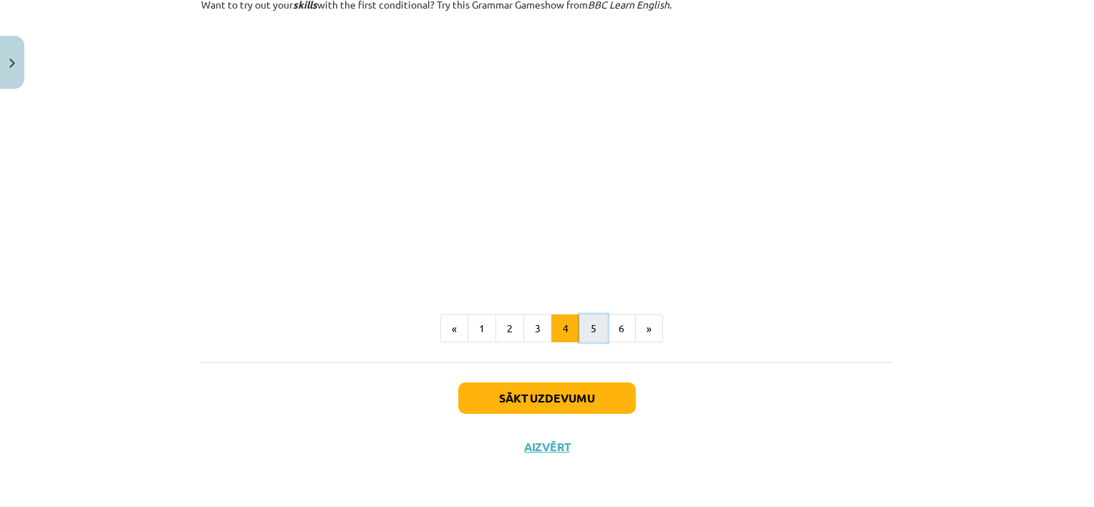
click at [588, 332] on button "5" at bounding box center [593, 328] width 29 height 29
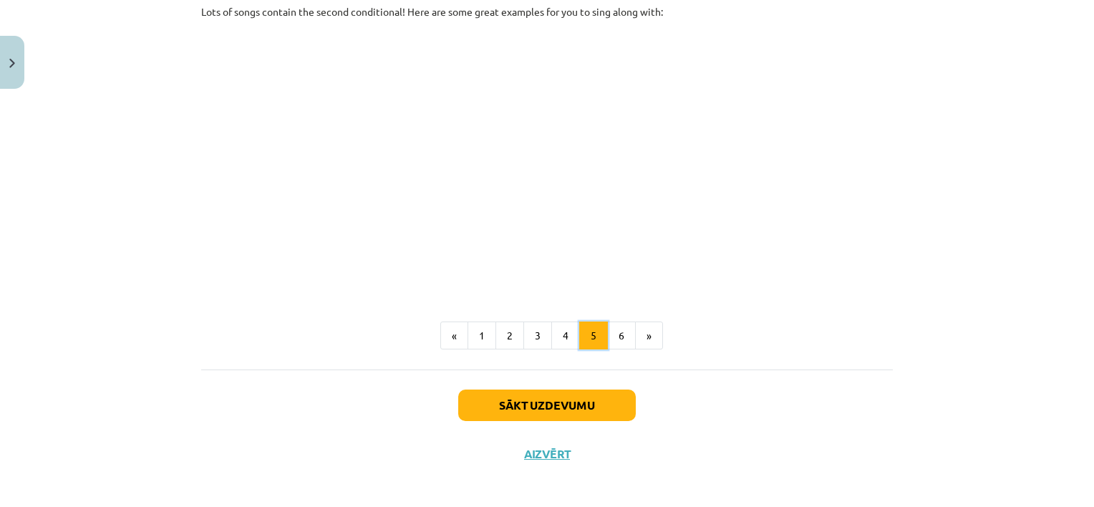
scroll to position [799, 0]
click at [618, 332] on button "6" at bounding box center [621, 335] width 29 height 29
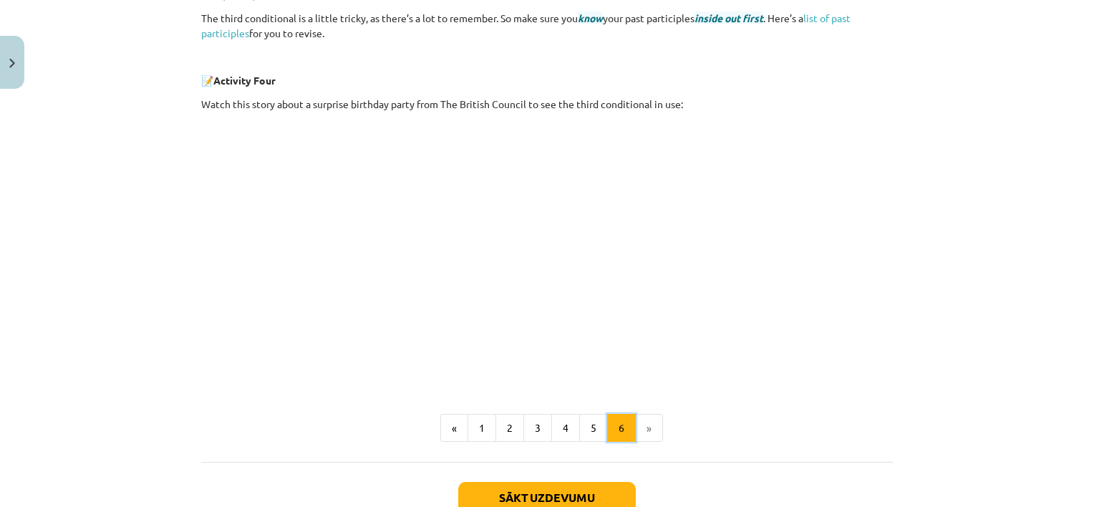
scroll to position [542, 0]
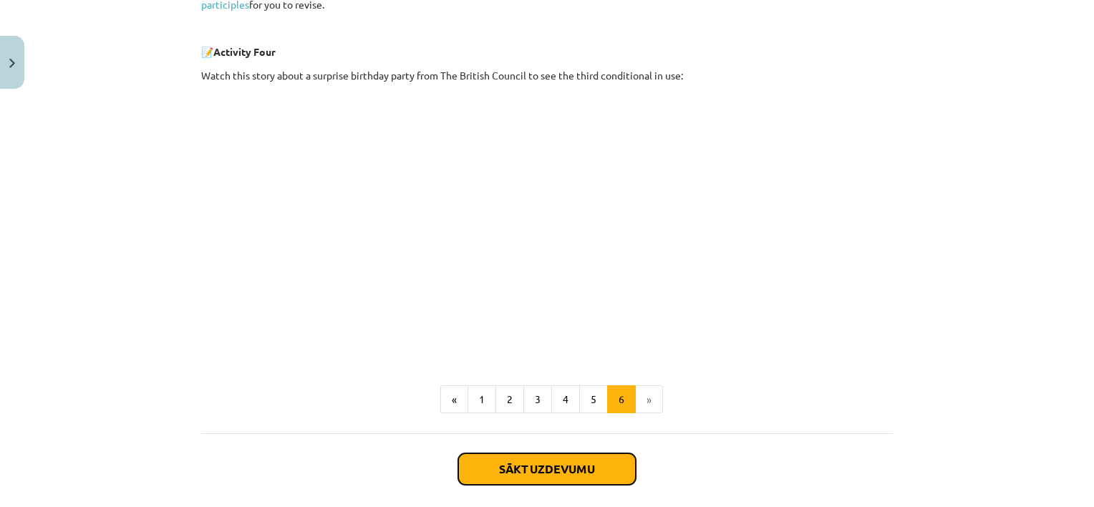
click at [547, 482] on button "Sākt uzdevumu" at bounding box center [547, 468] width 178 height 31
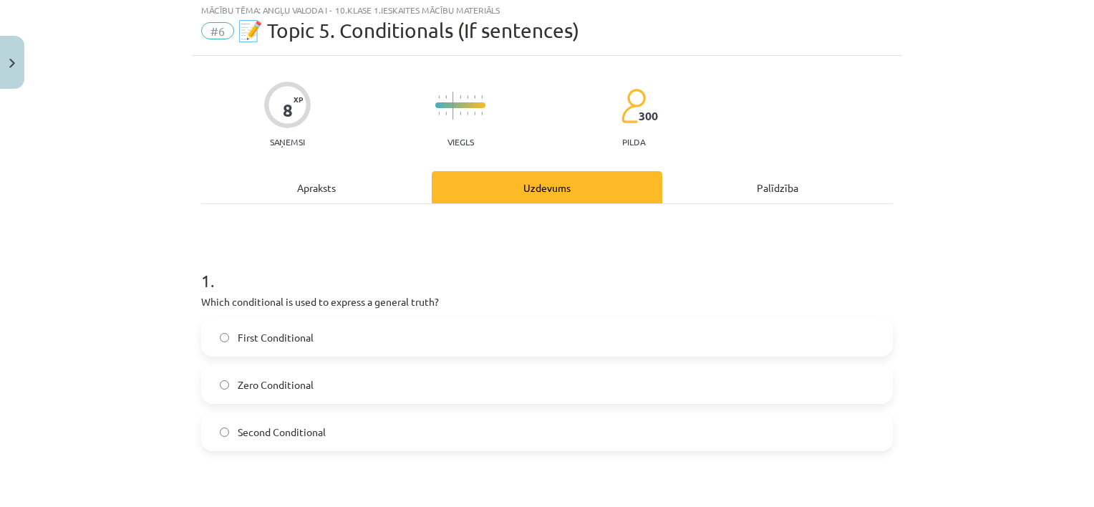
scroll to position [36, 0]
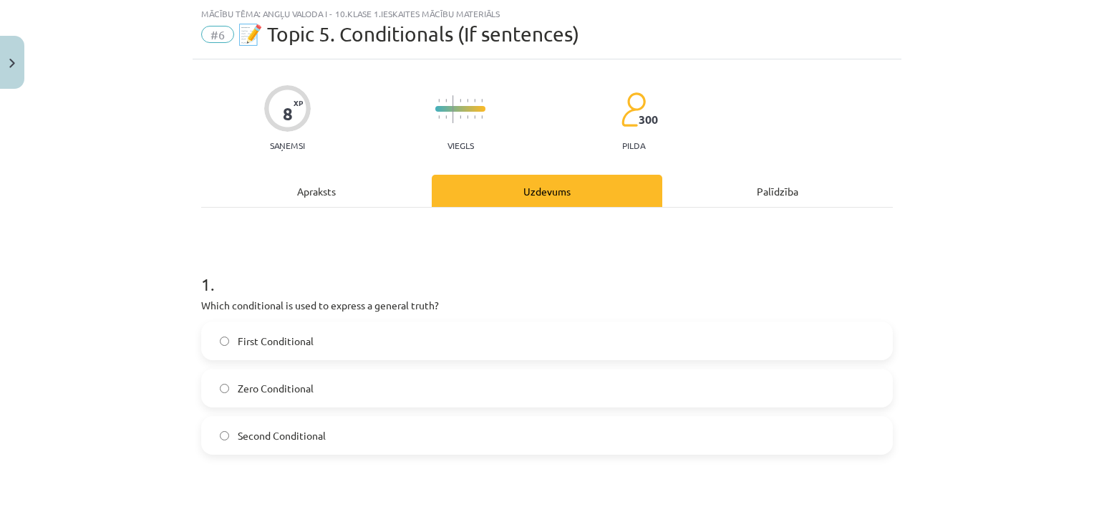
click at [329, 328] on label "First Conditional" at bounding box center [547, 341] width 689 height 36
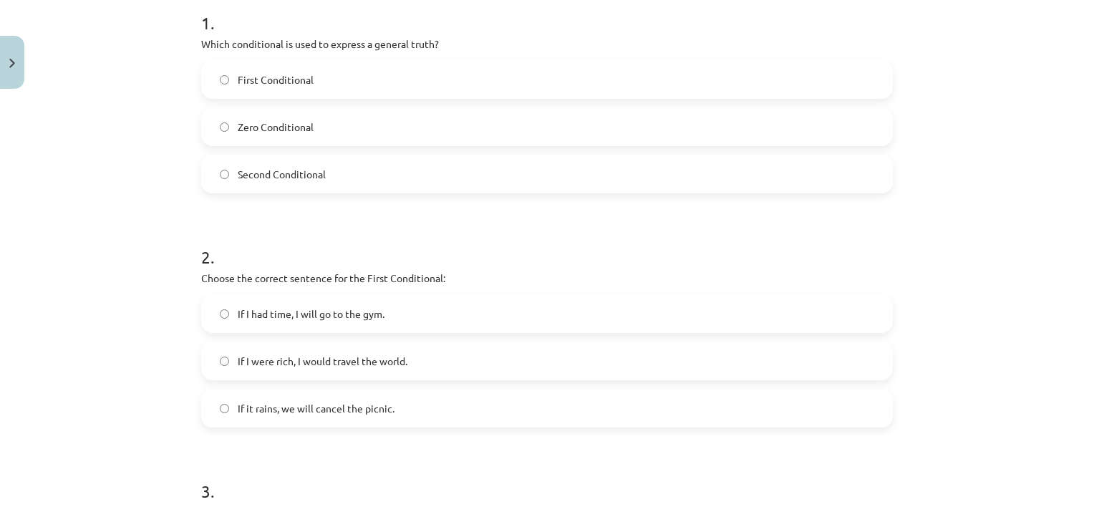
scroll to position [303, 0]
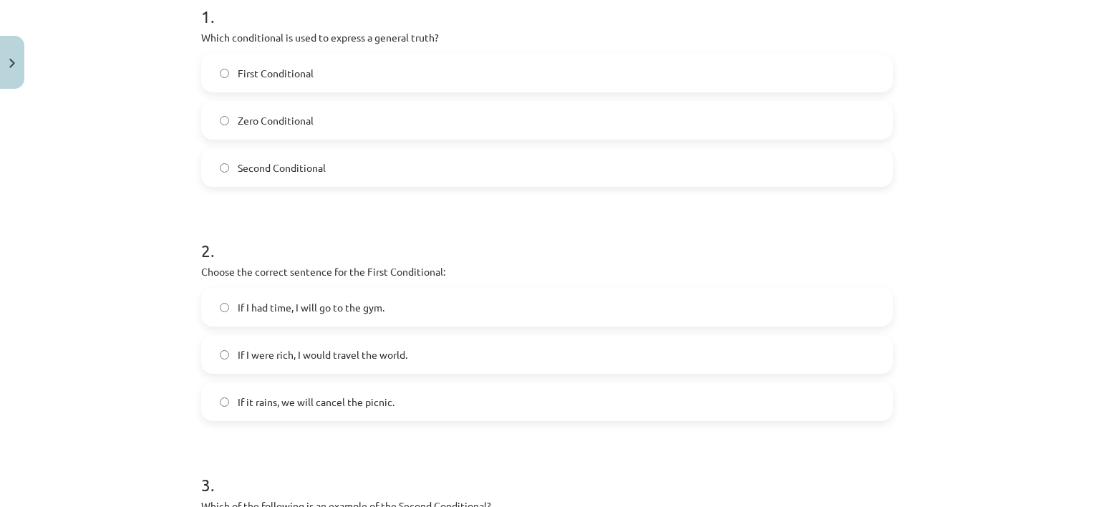
click at [664, 402] on label "If it rains, we will cancel the picnic." at bounding box center [547, 402] width 689 height 36
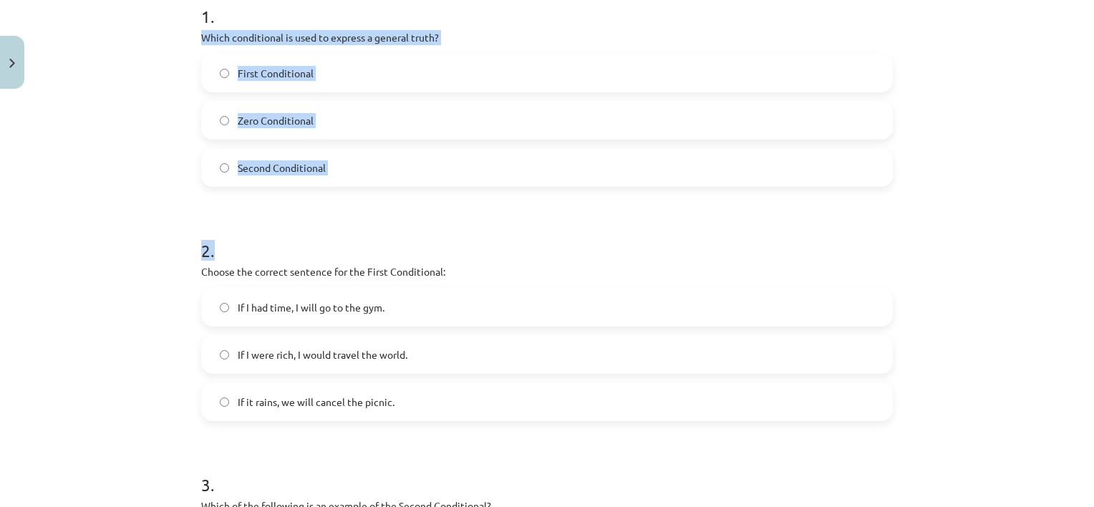
drag, startPoint x: 187, startPoint y: 30, endPoint x: 361, endPoint y: 189, distance: 235.6
click at [361, 189] on div "8 XP Saņemsi Viegls 300 pilda Apraksts Uzdevums Palīdzība 1 . Which conditional…" at bounding box center [547, 406] width 709 height 1228
copy form "Which conditional is used to express a general truth? First Conditional Zero Co…"
click at [346, 130] on label "Zero Conditional" at bounding box center [547, 120] width 689 height 36
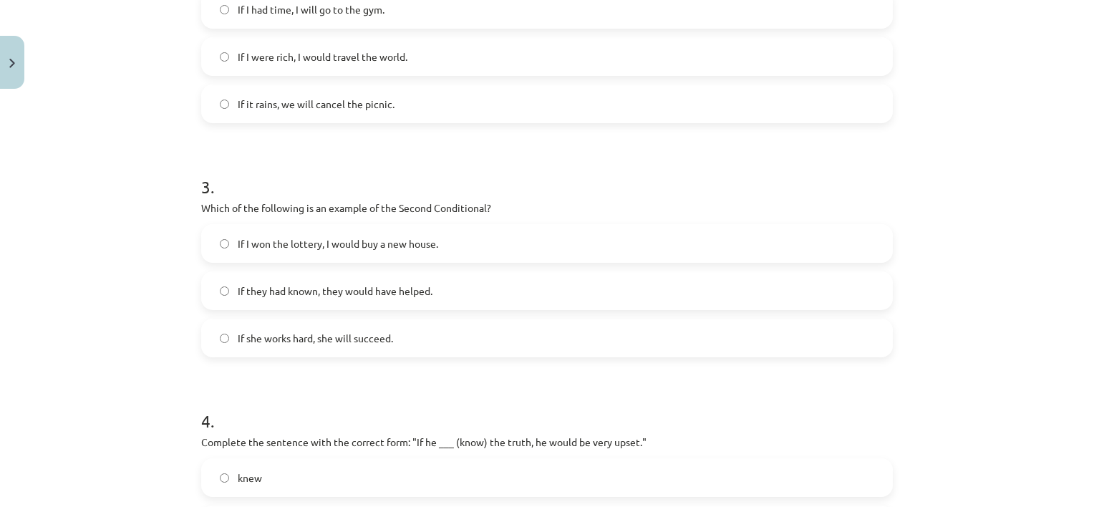
scroll to position [610, 0]
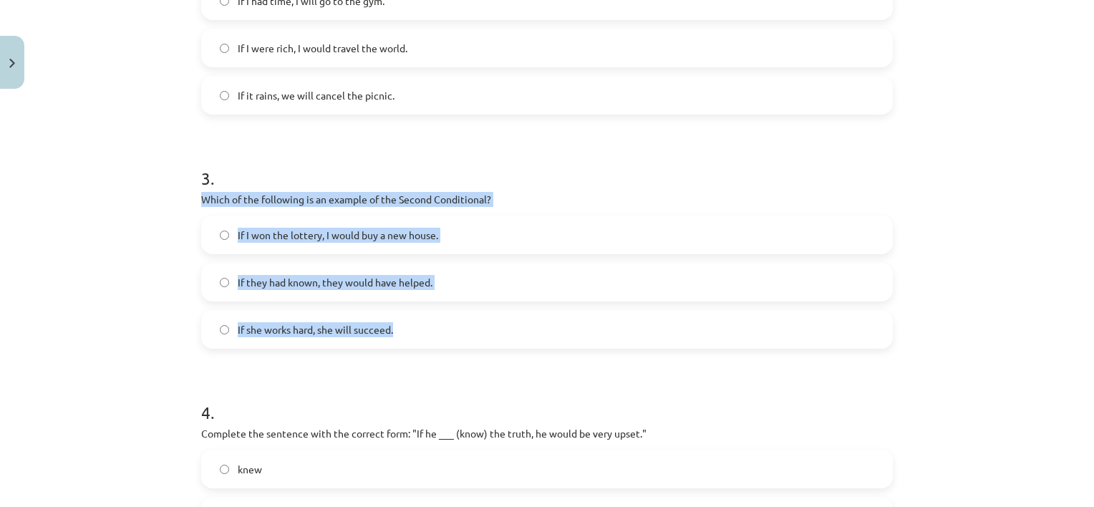
drag, startPoint x: 195, startPoint y: 198, endPoint x: 397, endPoint y: 315, distance: 234.1
click at [397, 315] on div "3 . Which of the following is an example of the Second Conditional? If I won th…" at bounding box center [546, 245] width 691 height 205
copy div "Which of the following is an example of the Second Conditional? If I won the lo…"
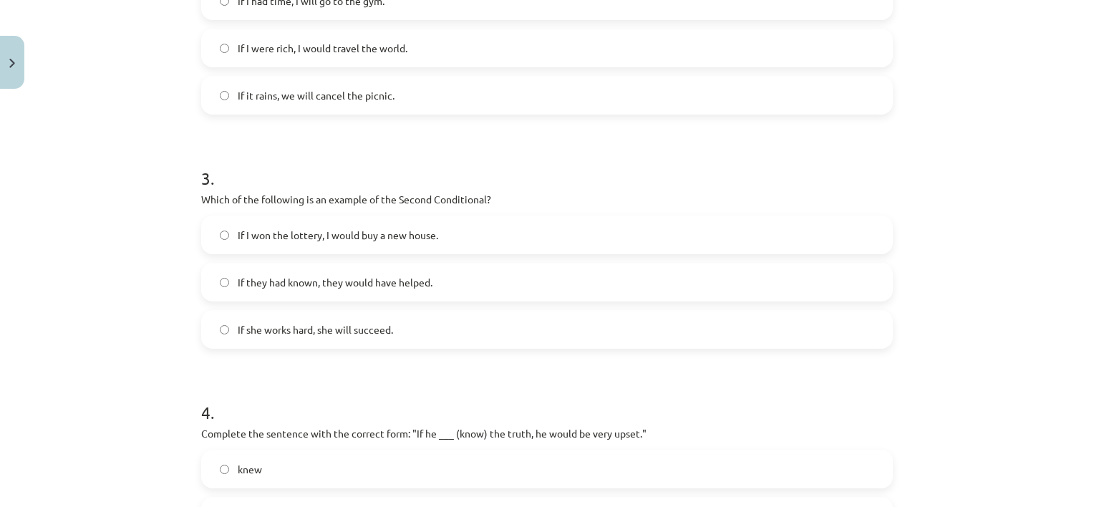
click at [418, 395] on h1 "4 ." at bounding box center [546, 399] width 691 height 44
click at [332, 244] on label "If I won the lottery, I would buy a new house." at bounding box center [547, 235] width 689 height 36
click at [1054, 267] on div "Mācību tēma: Angļu valoda i - 10.klase 1.ieskaites mācību materiāls #6 📝 Topic …" at bounding box center [547, 253] width 1094 height 507
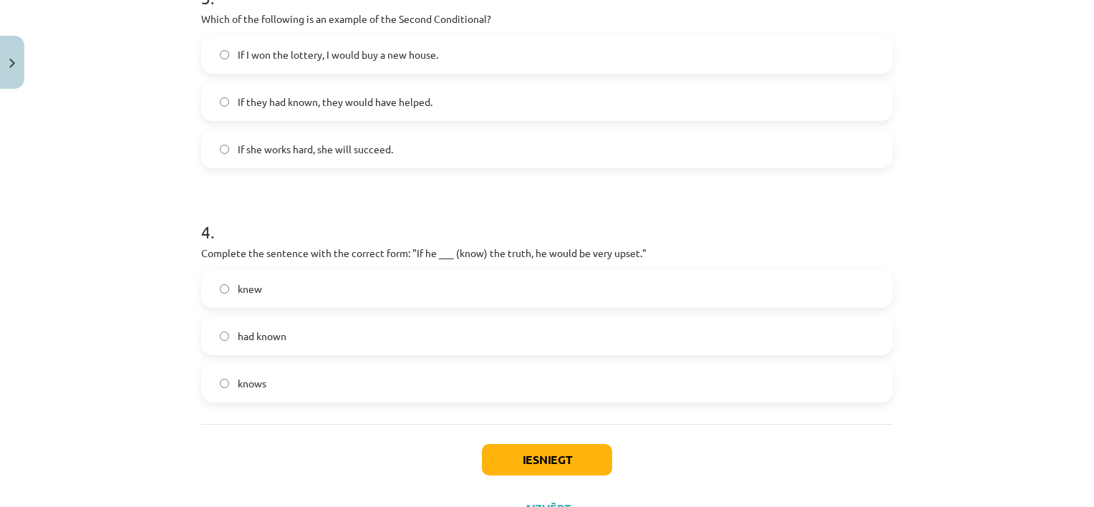
scroll to position [792, 0]
click at [313, 388] on label "knows" at bounding box center [547, 381] width 689 height 36
click at [578, 466] on button "Iesniegt" at bounding box center [547, 457] width 130 height 31
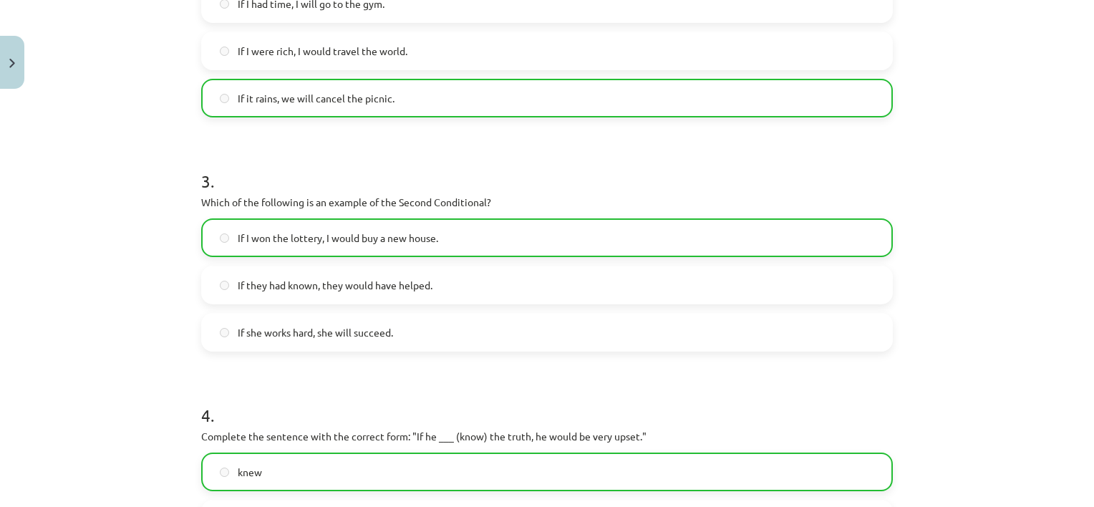
scroll to position [896, 0]
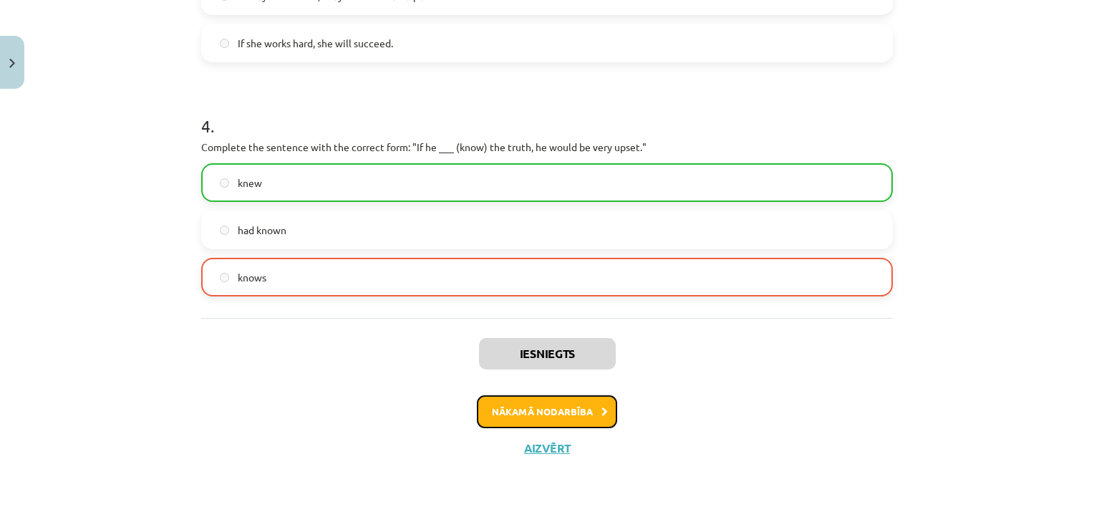
click at [601, 412] on icon at bounding box center [604, 411] width 6 height 9
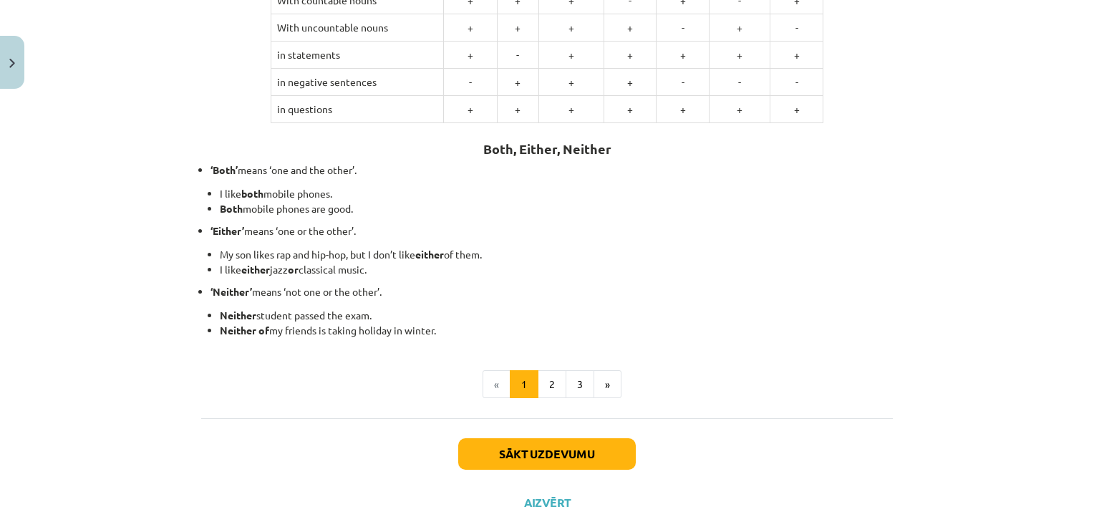
scroll to position [322, 0]
click at [553, 387] on button "2" at bounding box center [552, 383] width 29 height 29
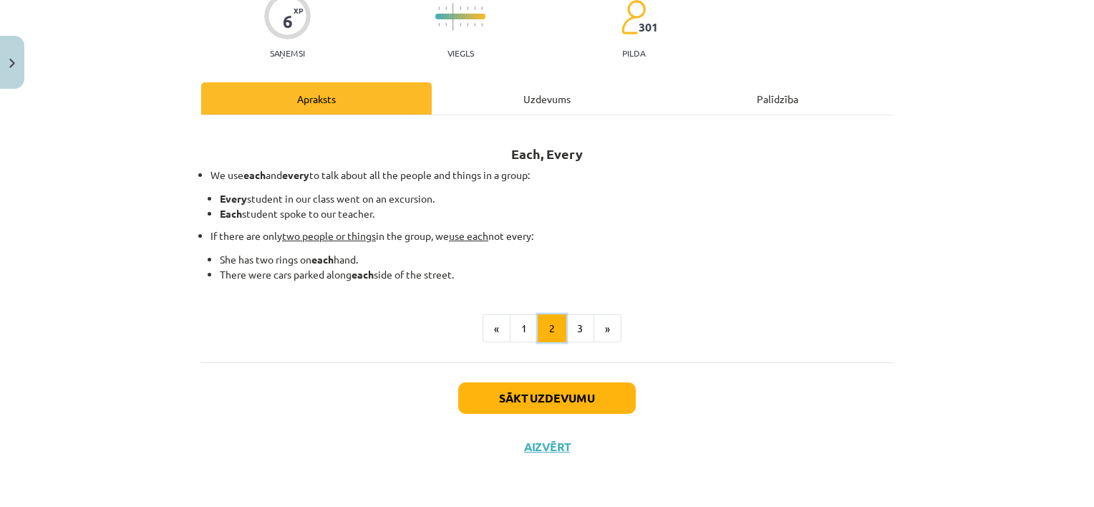
scroll to position [127, 0]
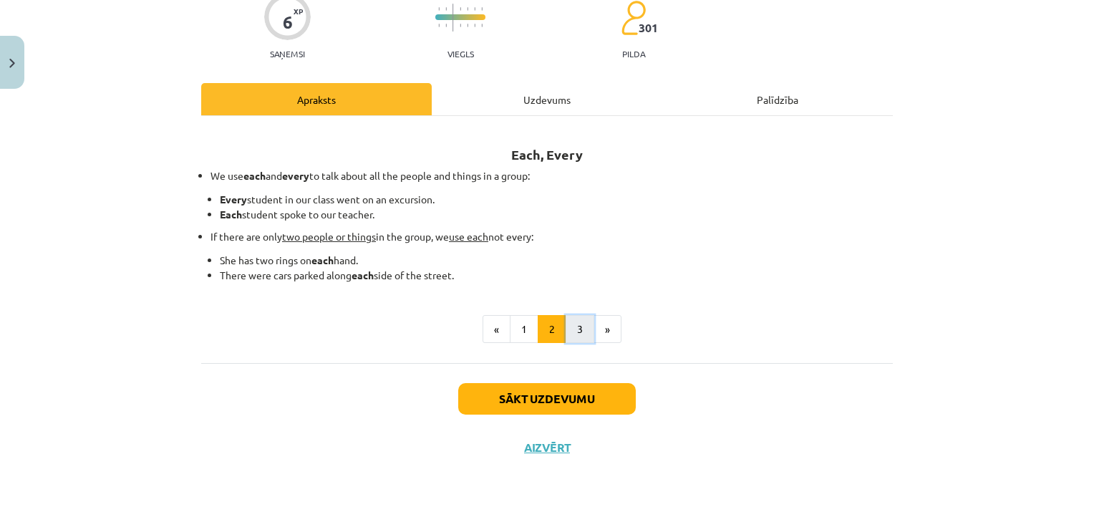
click at [577, 324] on button "3" at bounding box center [579, 329] width 29 height 29
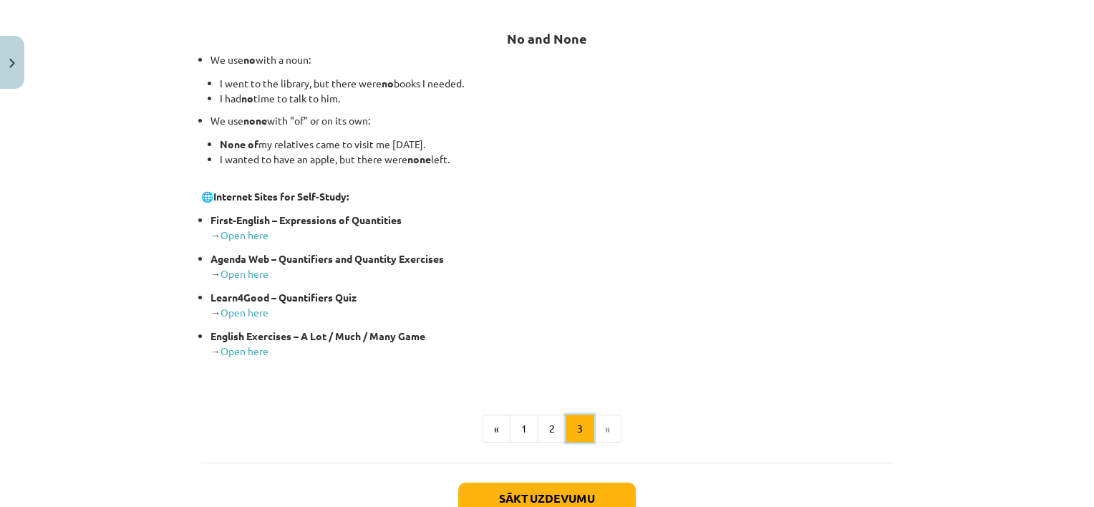
scroll to position [271, 0]
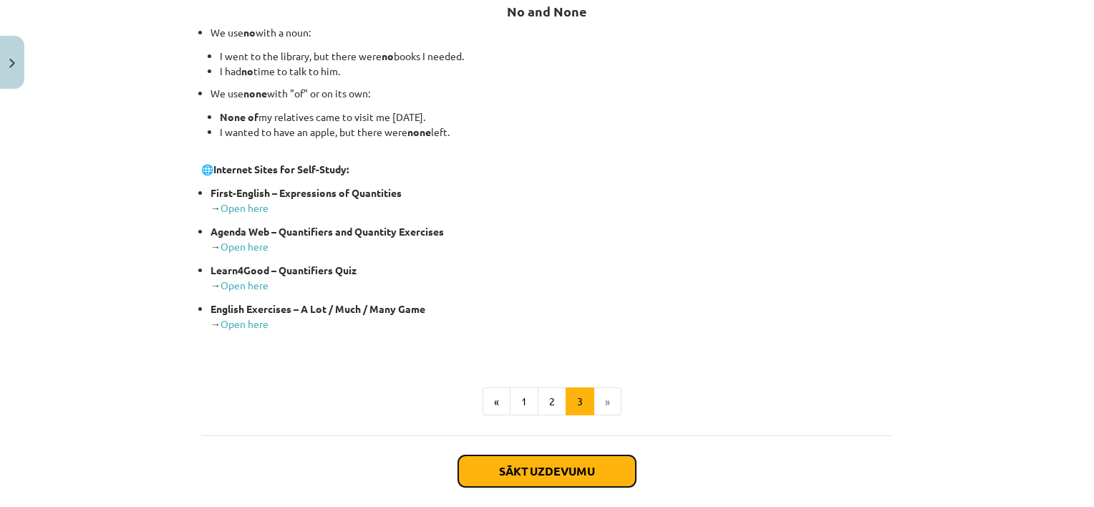
click at [579, 472] on button "Sākt uzdevumu" at bounding box center [547, 470] width 178 height 31
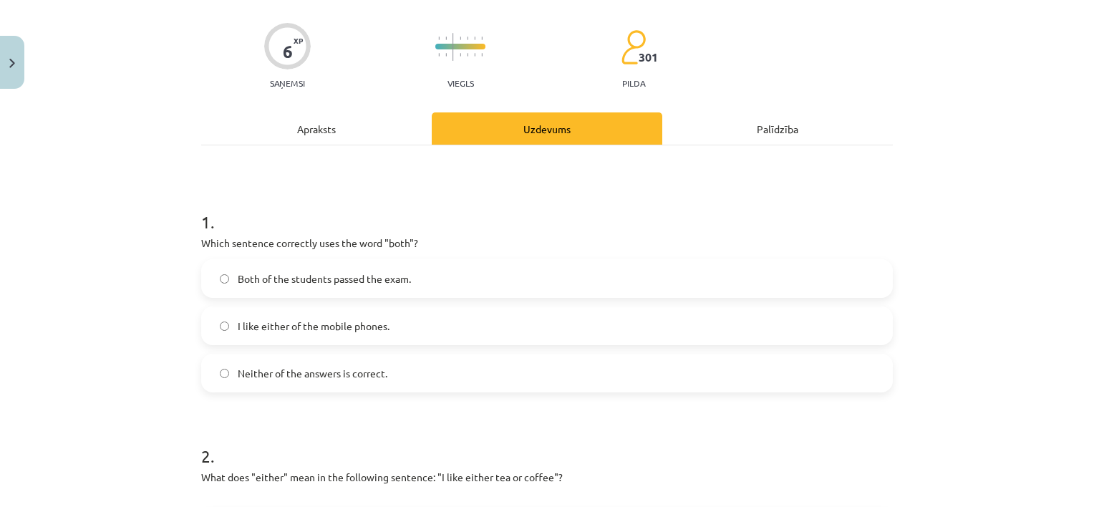
scroll to position [36, 0]
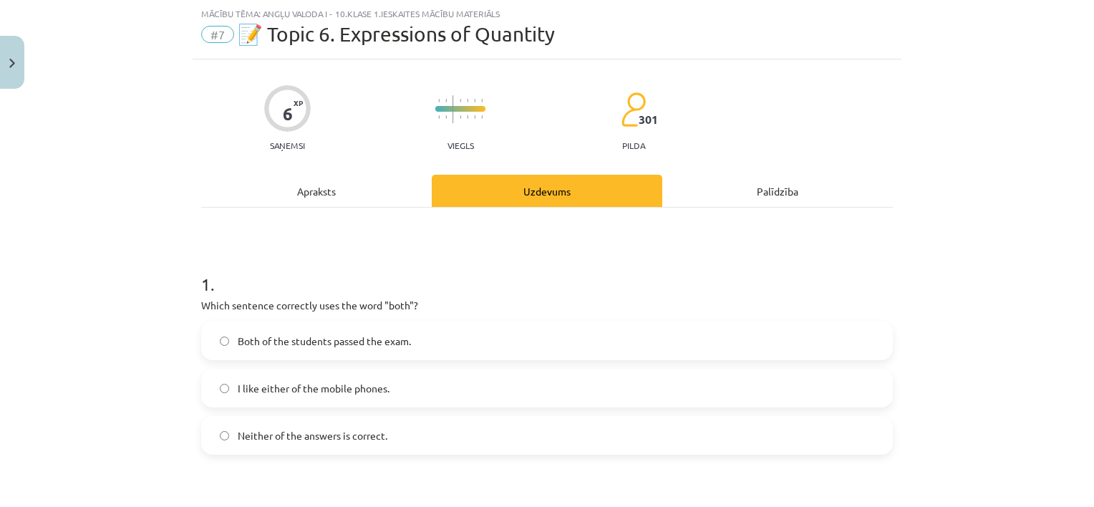
click at [366, 334] on span "Both of the students passed the exam." at bounding box center [324, 341] width 173 height 15
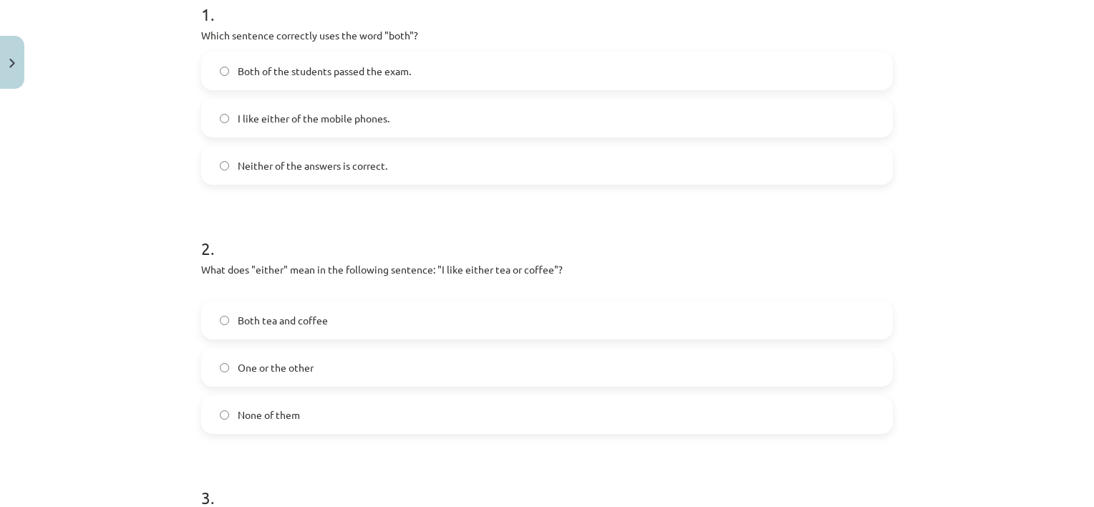
scroll to position [308, 0]
click at [570, 355] on label "One or the other" at bounding box center [547, 364] width 689 height 36
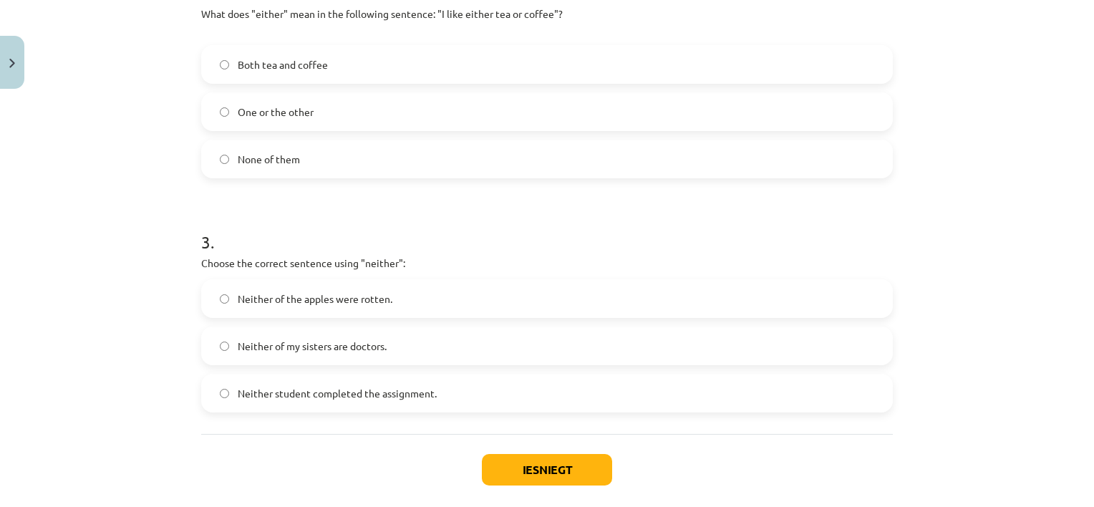
scroll to position [566, 0]
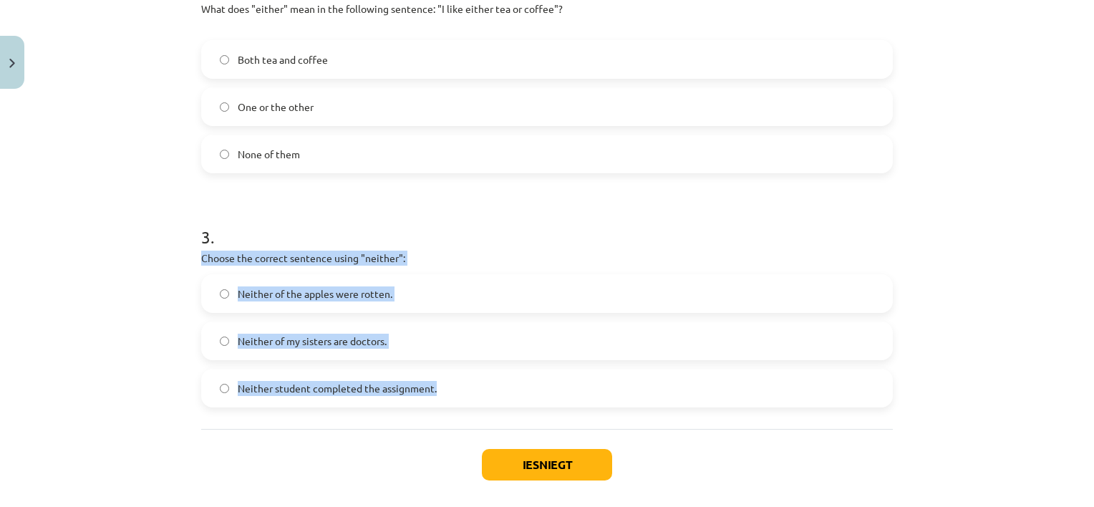
drag, startPoint x: 190, startPoint y: 257, endPoint x: 432, endPoint y: 385, distance: 273.8
click at [432, 385] on div "6 XP Saņemsi Viegls 301 pilda Apraksts Uzdevums Palīdzība 1 . Which sentence co…" at bounding box center [547, 33] width 709 height 1008
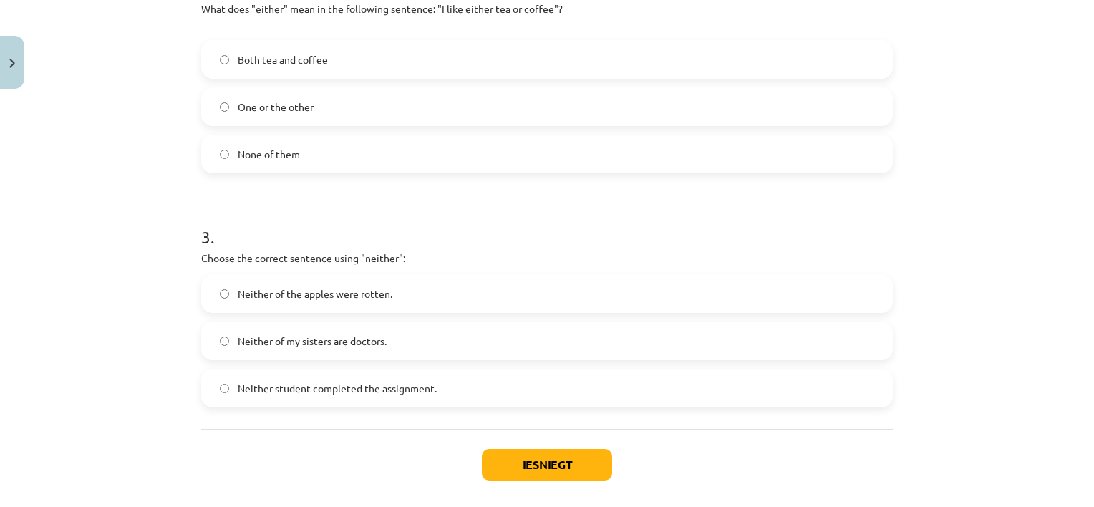
click at [376, 447] on div "Iesniegt Aizvērt" at bounding box center [546, 479] width 691 height 100
click at [409, 370] on label "Neither student completed the assignment." at bounding box center [547, 388] width 689 height 36
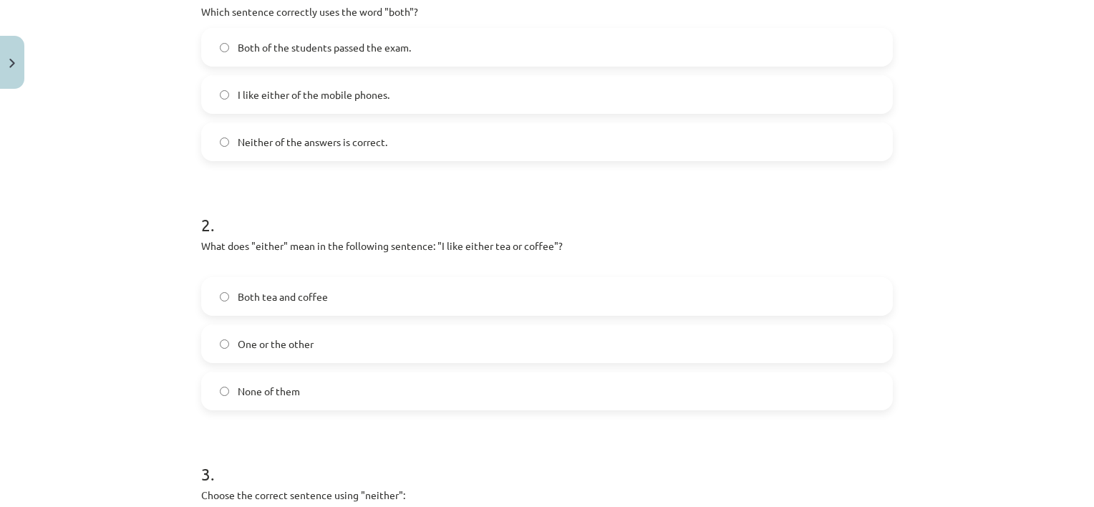
scroll to position [324, 0]
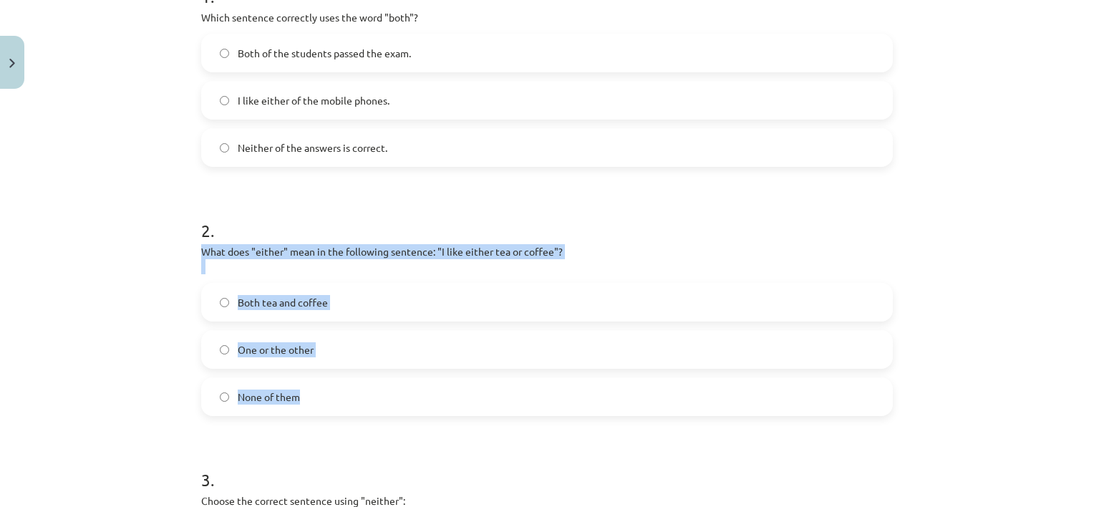
drag, startPoint x: 194, startPoint y: 251, endPoint x: 350, endPoint y: 394, distance: 212.2
click at [350, 394] on div "6 XP Saņemsi Viegls 301 pilda Apraksts Uzdevums Palīdzība 1 . Which sentence co…" at bounding box center [547, 276] width 709 height 1008
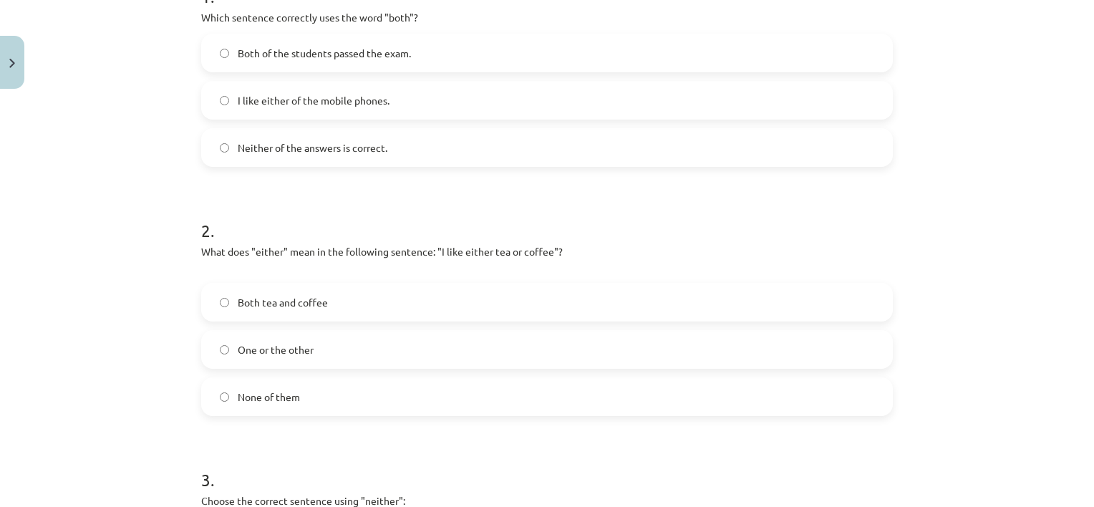
click at [421, 445] on h1 "3 ." at bounding box center [546, 466] width 691 height 44
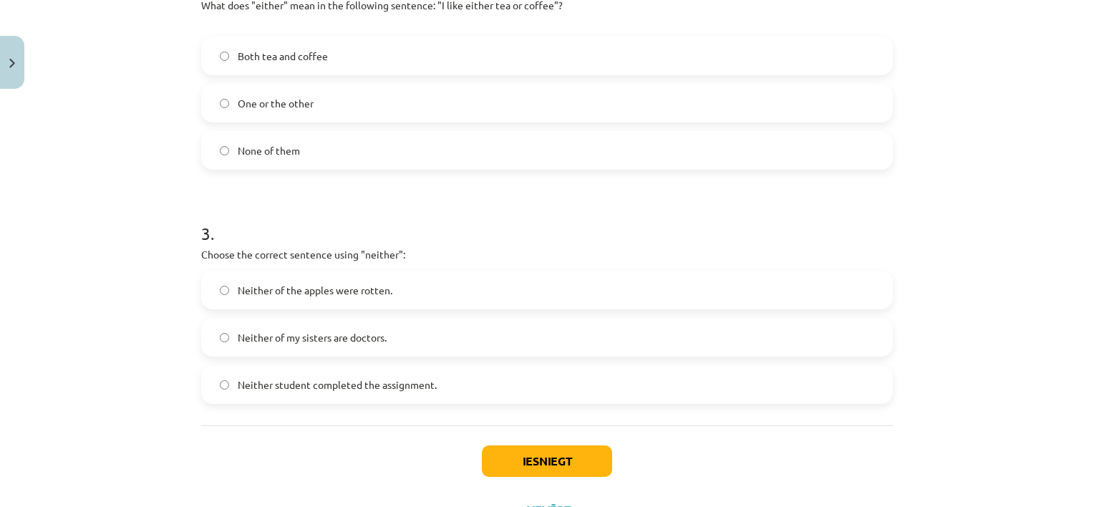
scroll to position [614, 0]
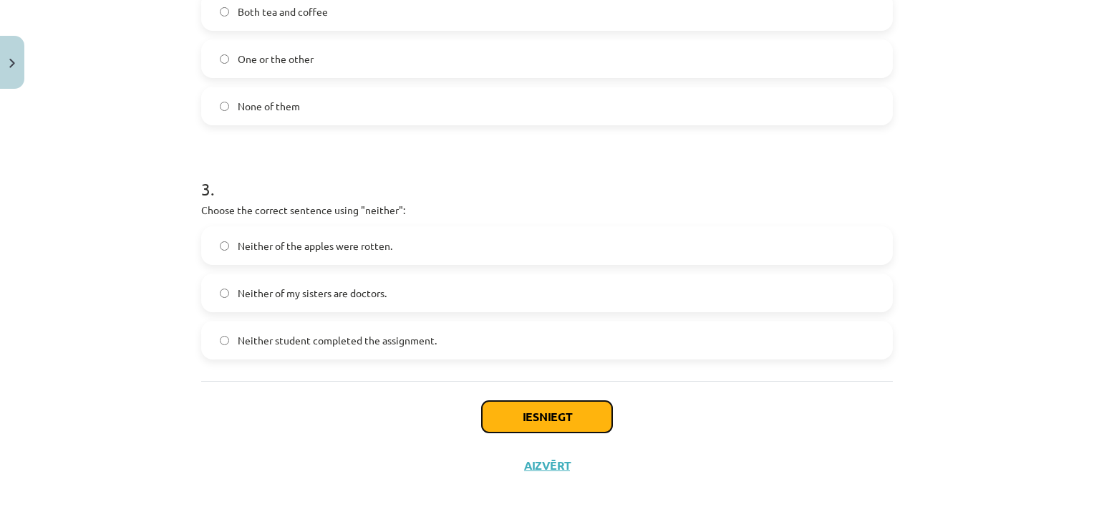
click at [558, 416] on button "Iesniegt" at bounding box center [547, 416] width 130 height 31
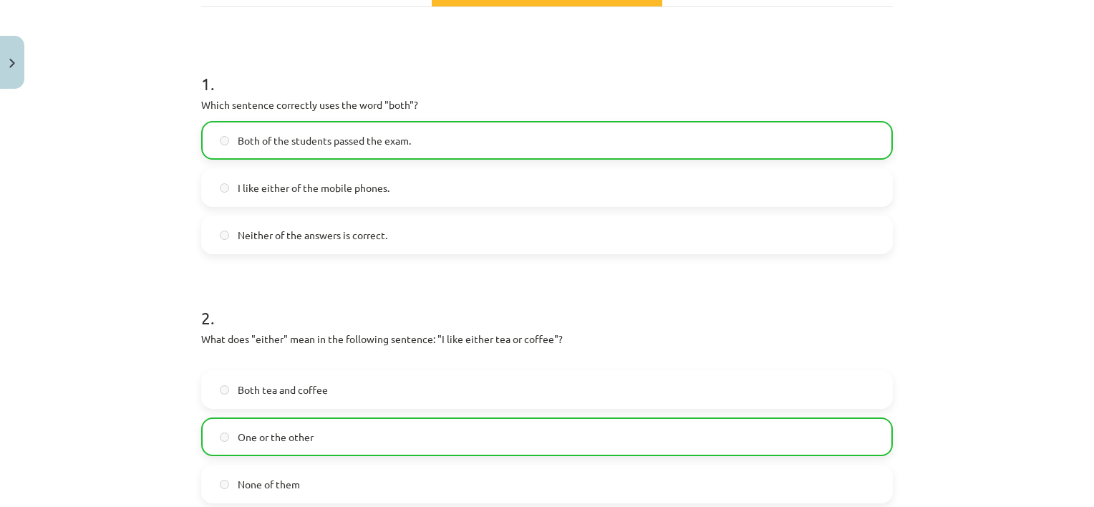
scroll to position [677, 0]
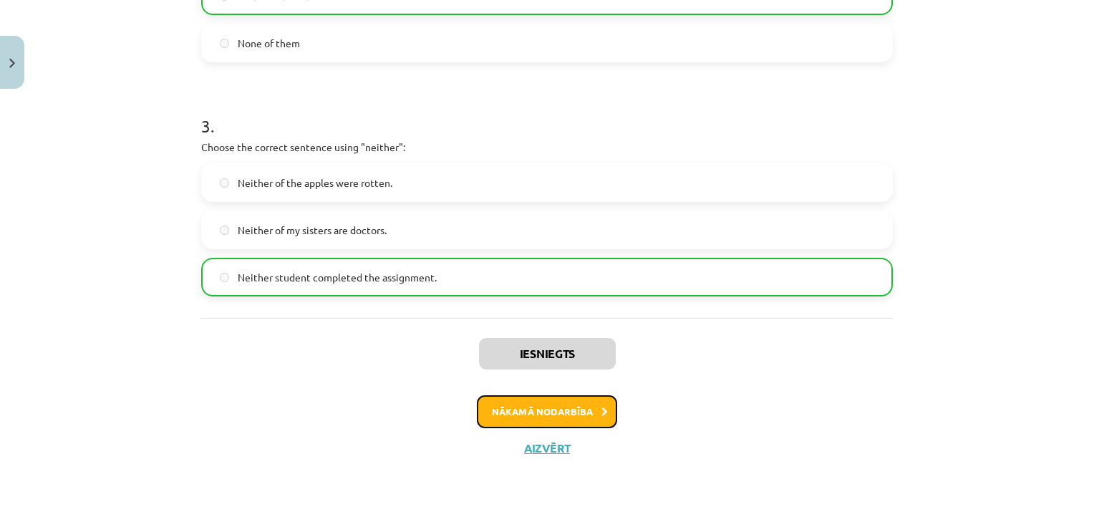
click at [578, 417] on button "Nākamā nodarbība" at bounding box center [547, 411] width 140 height 33
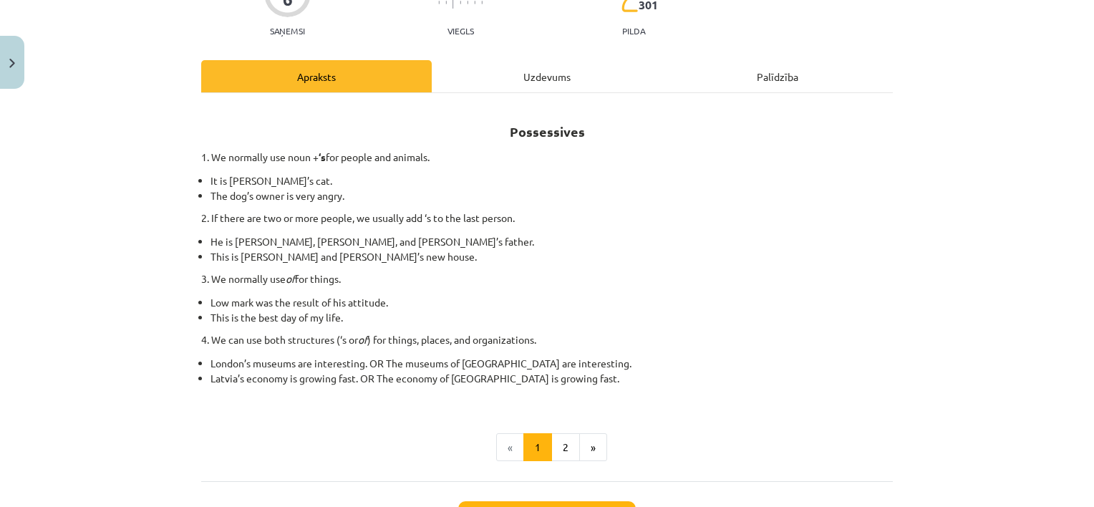
scroll to position [179, 0]
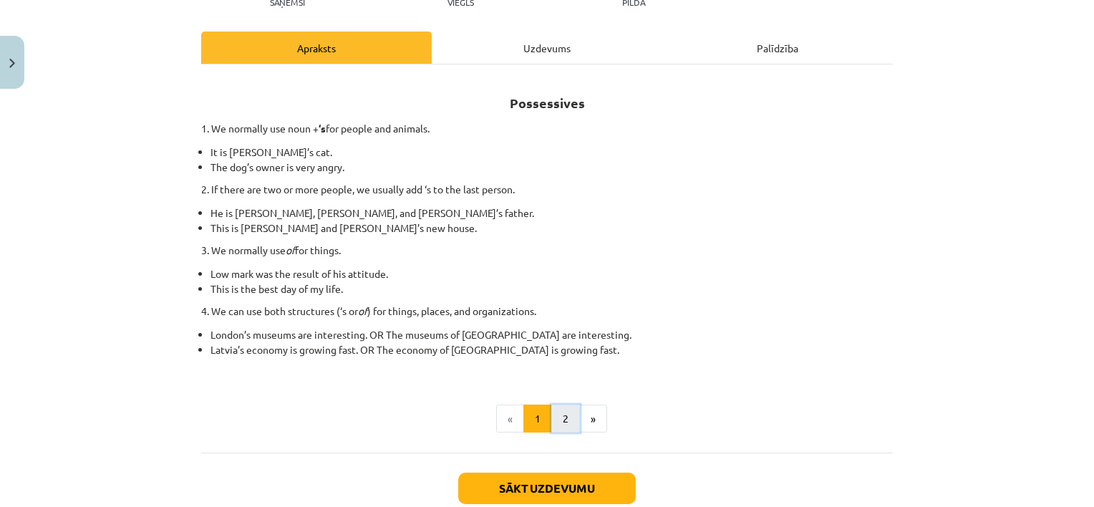
click at [558, 409] on button "2" at bounding box center [565, 418] width 29 height 29
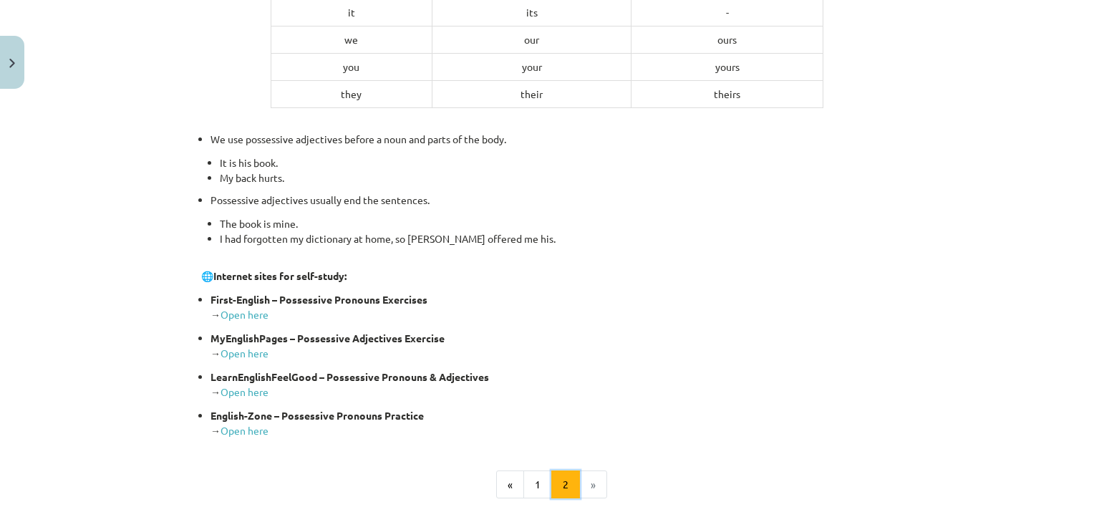
scroll to position [587, 0]
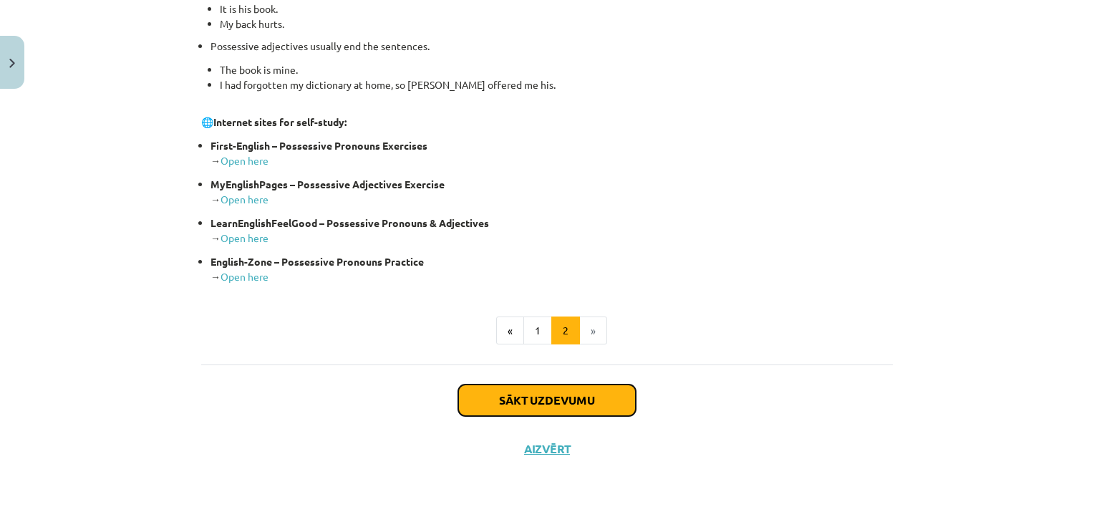
click at [565, 398] on button "Sākt uzdevumu" at bounding box center [547, 399] width 178 height 31
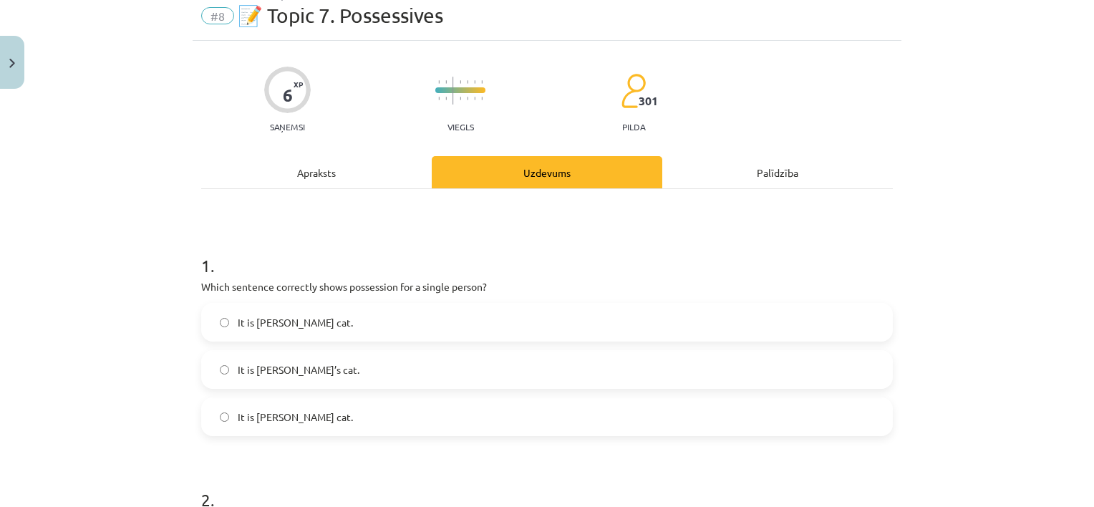
scroll to position [36, 0]
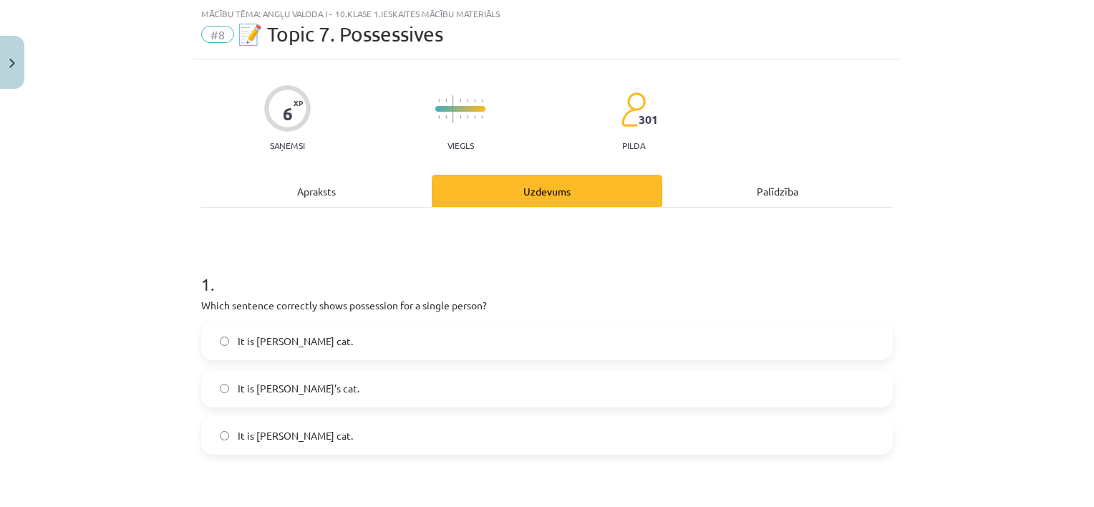
click at [510, 447] on label "It is Janes cat." at bounding box center [547, 435] width 689 height 36
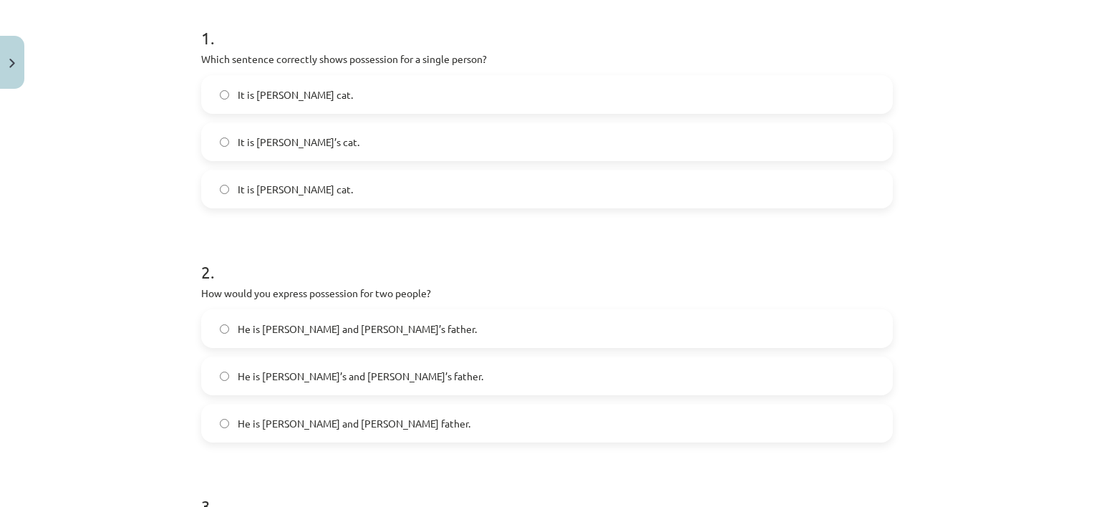
scroll to position [283, 0]
click at [759, 328] on label "He is Alice and James’s father." at bounding box center [547, 327] width 689 height 36
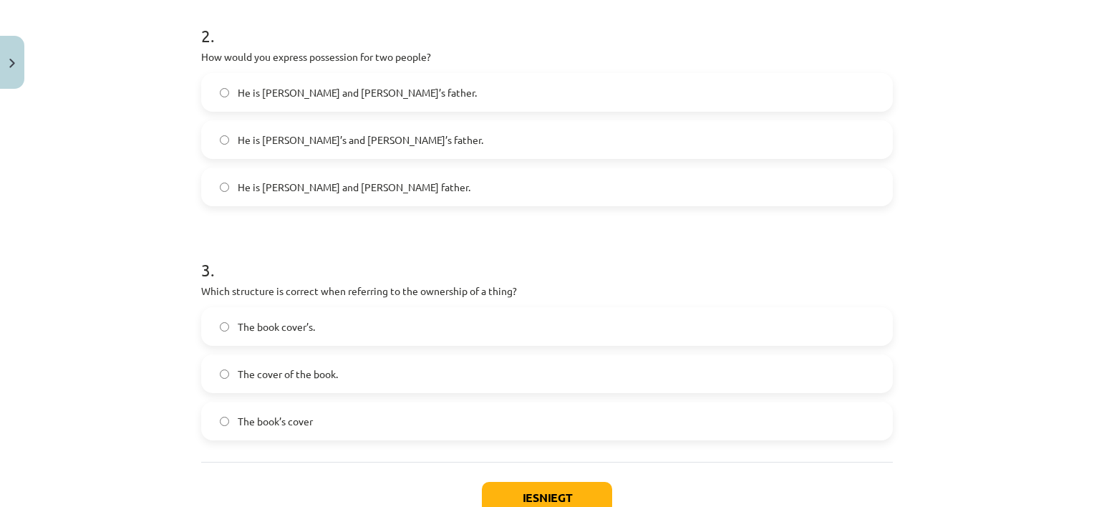
scroll to position [520, 0]
click at [528, 500] on button "Iesniegt" at bounding box center [547, 495] width 130 height 31
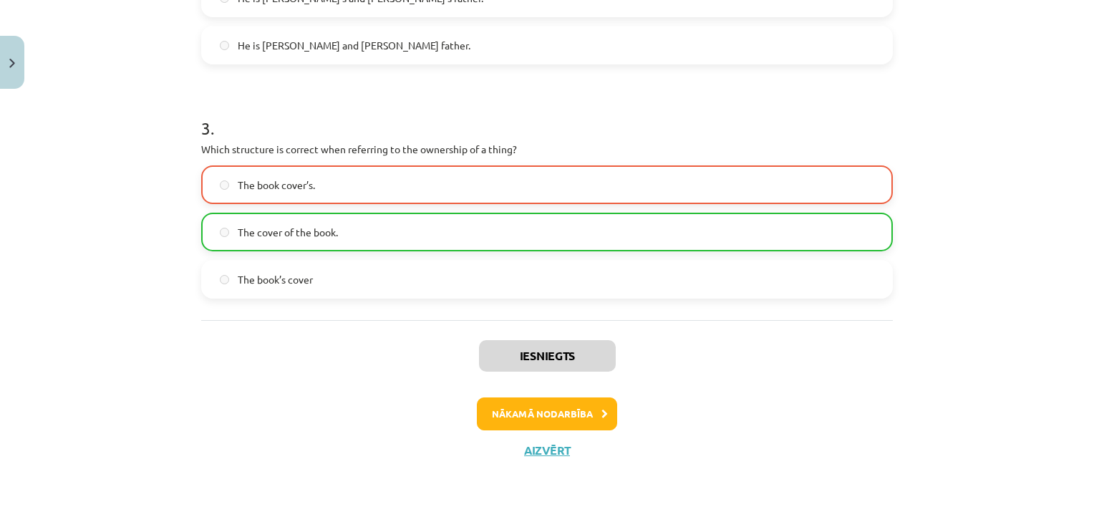
scroll to position [662, 0]
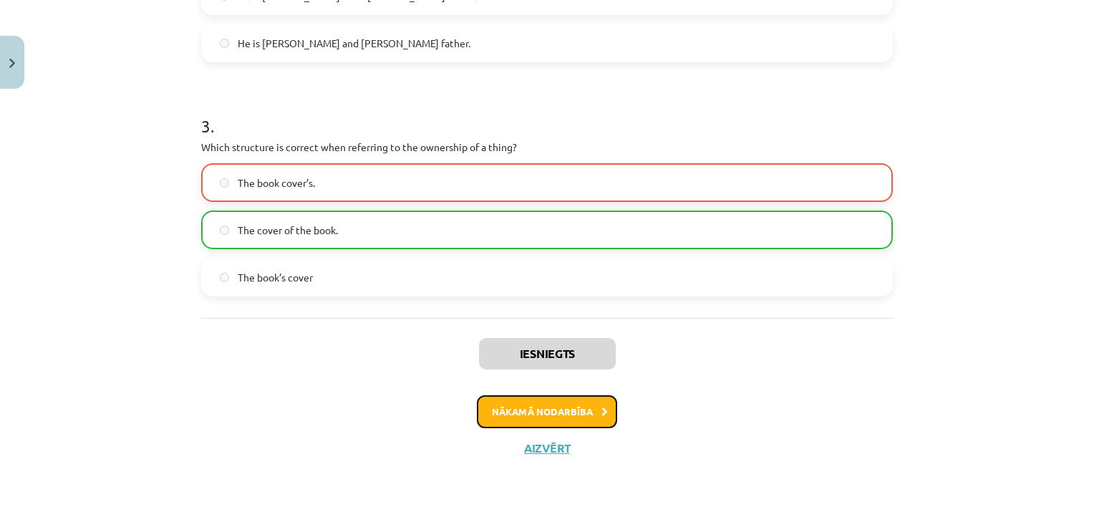
click at [558, 413] on button "Nākamā nodarbība" at bounding box center [547, 411] width 140 height 33
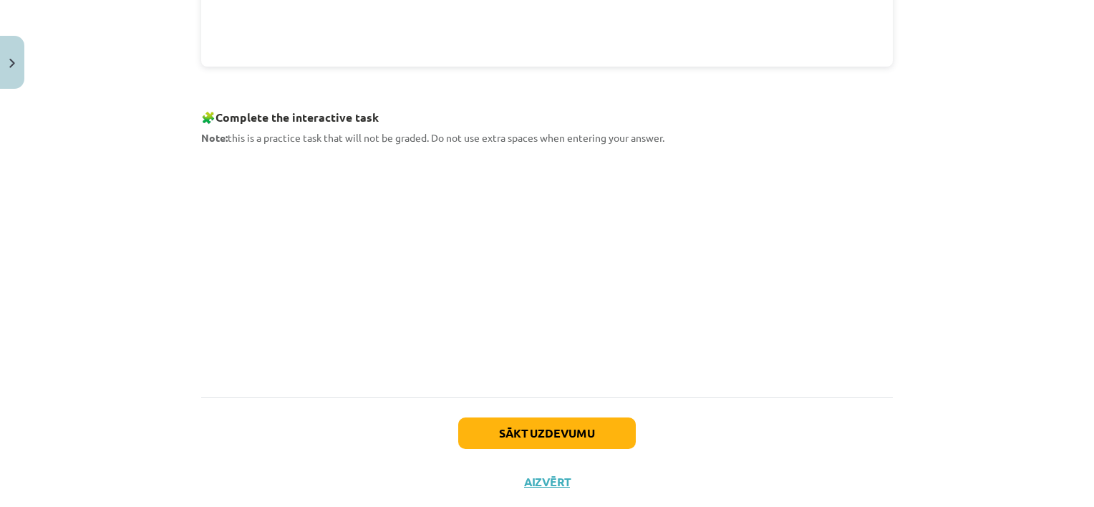
scroll to position [673, 0]
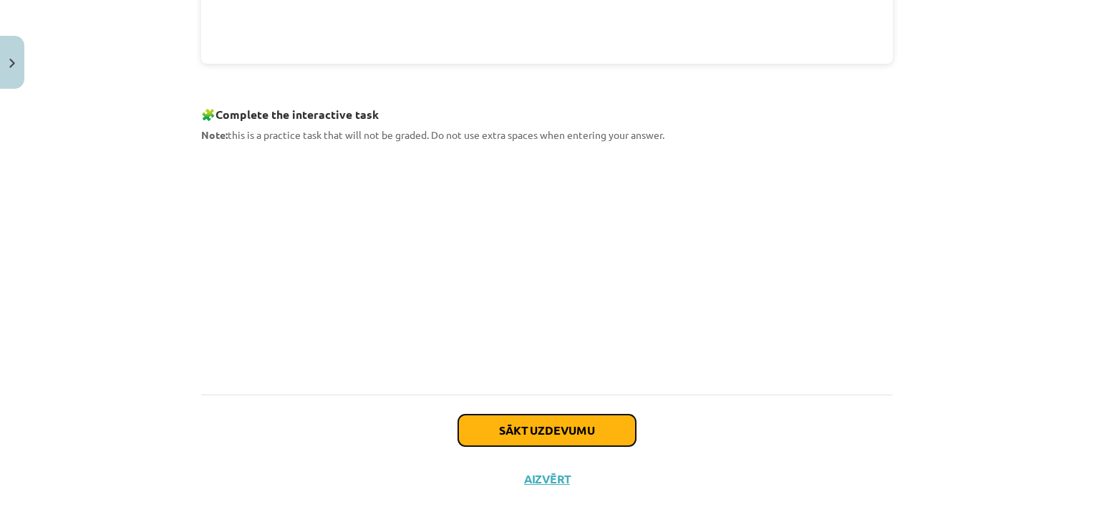
click at [498, 424] on button "Sākt uzdevumu" at bounding box center [547, 429] width 178 height 31
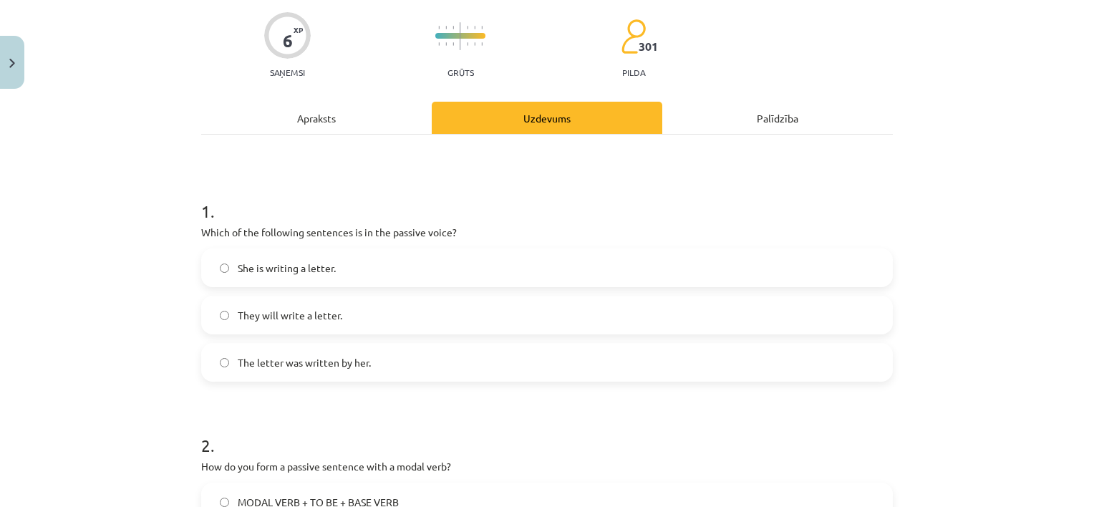
scroll to position [36, 0]
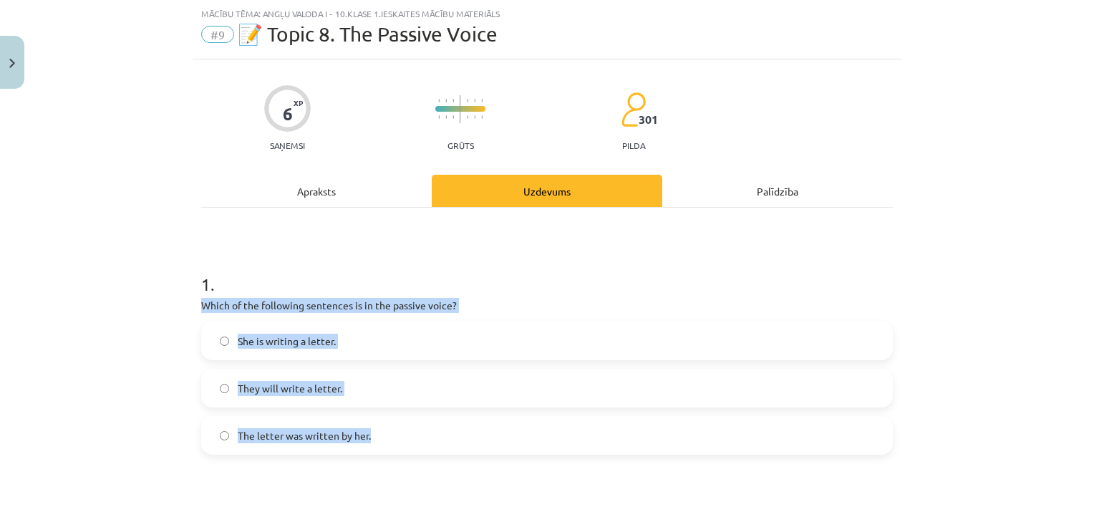
drag, startPoint x: 185, startPoint y: 306, endPoint x: 482, endPoint y: 447, distance: 328.8
click at [482, 447] on div "Mācību tēma: Angļu valoda i - 10.klase 1.ieskaites mācību materiāls #9 📝 Topic …" at bounding box center [547, 253] width 1094 height 507
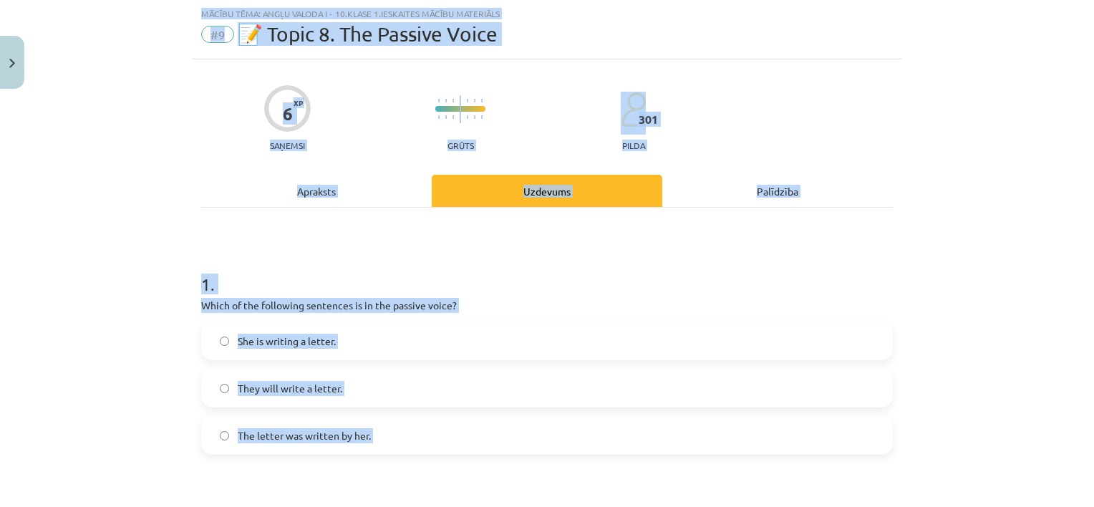
drag, startPoint x: 770, startPoint y: 490, endPoint x: 681, endPoint y: 528, distance: 97.2
click at [681, 506] on html "0 Dāvanas 30 mP 78 xp Kristīne Vītola Sākums Aktuāli Kā mācīties eSKOLĀ Kontakt…" at bounding box center [547, 253] width 1094 height 507
click at [673, 487] on h1 "2 ." at bounding box center [546, 505] width 691 height 44
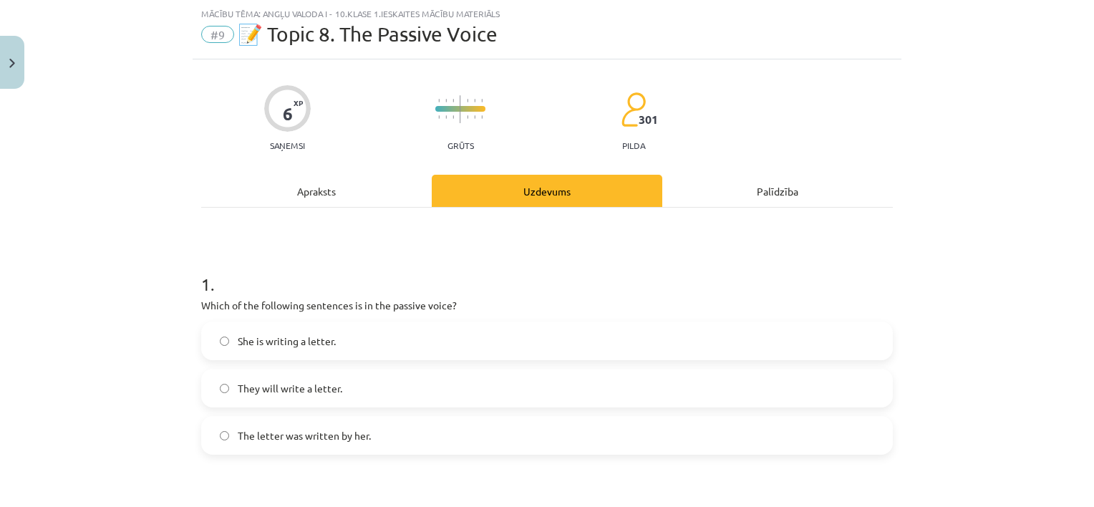
click at [425, 439] on label "The letter was written by her." at bounding box center [547, 435] width 689 height 36
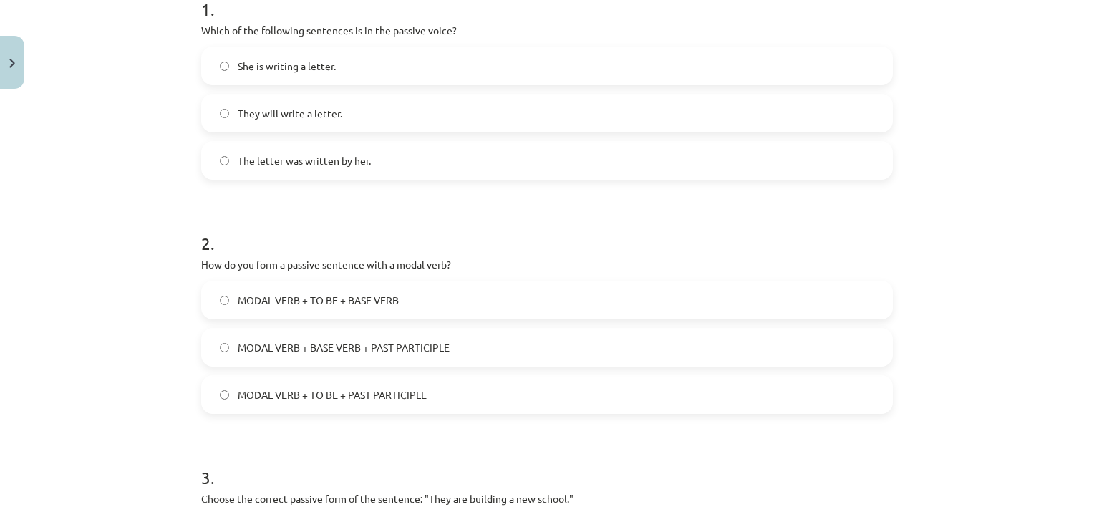
scroll to position [319, 0]
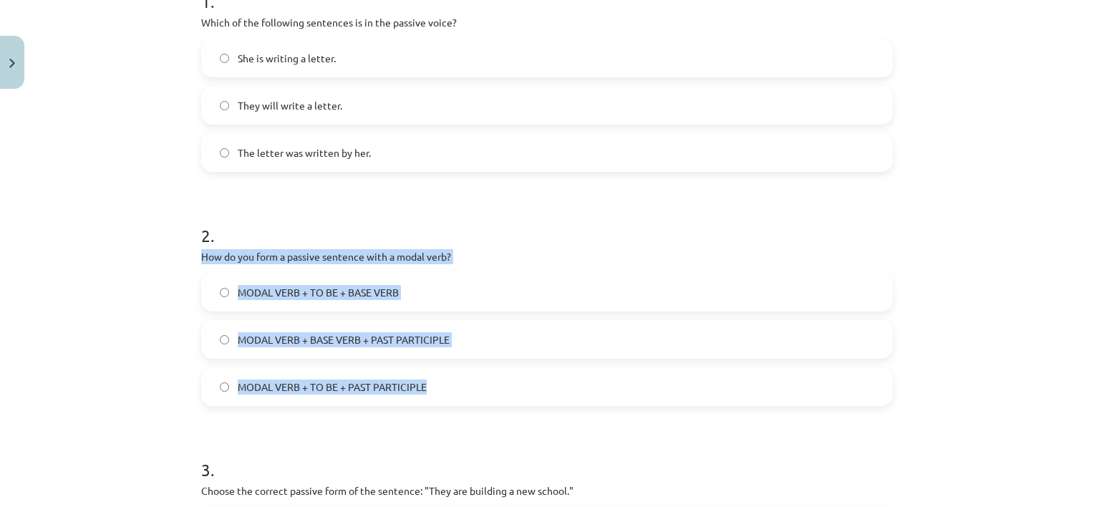
drag, startPoint x: 189, startPoint y: 253, endPoint x: 429, endPoint y: 390, distance: 277.0
click at [429, 390] on div "6 XP Saņemsi Grūts 301 pilda Apraksts Uzdevums Palīdzība 1 . Which of the follo…" at bounding box center [547, 273] width 709 height 993
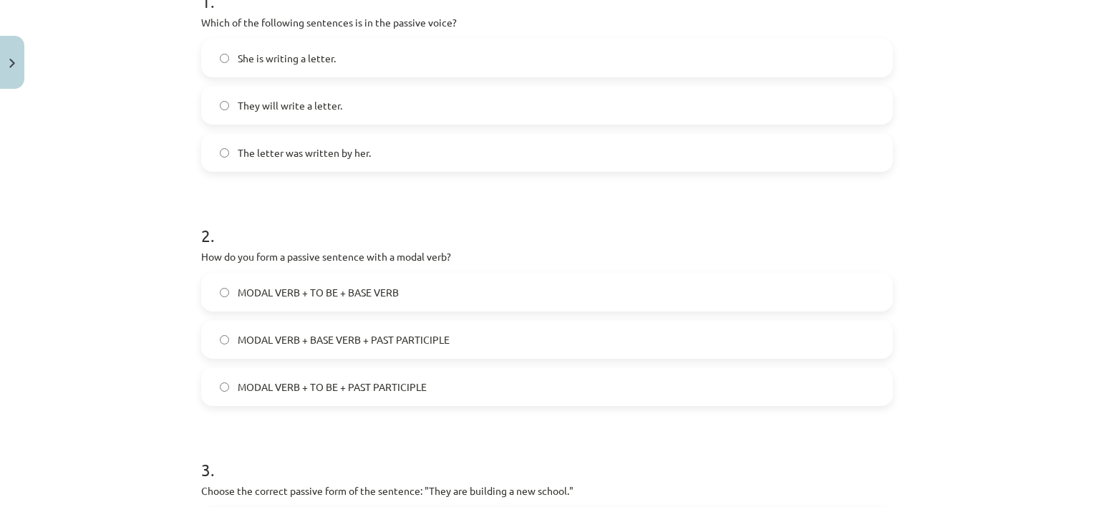
click at [462, 424] on form "1 . Which of the following sentences is in the passive voice? She is writing a …" at bounding box center [546, 303] width 691 height 674
click at [472, 354] on label "MODAL VERB + BASE VERB + PAST PARTICIPLE" at bounding box center [547, 339] width 689 height 36
click at [402, 375] on label "MODAL VERB + TO BE + PAST PARTICIPLE" at bounding box center [547, 387] width 689 height 36
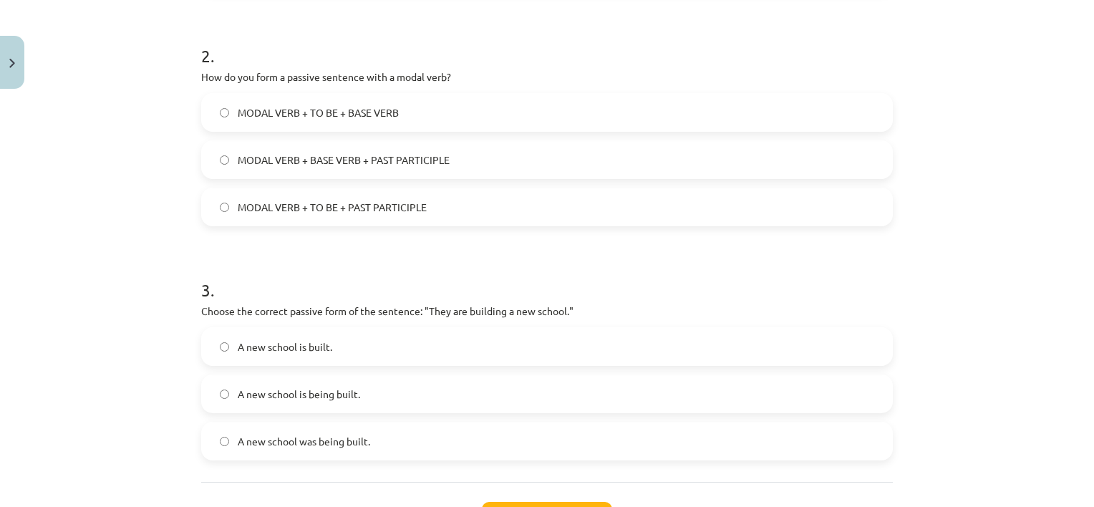
scroll to position [555, 0]
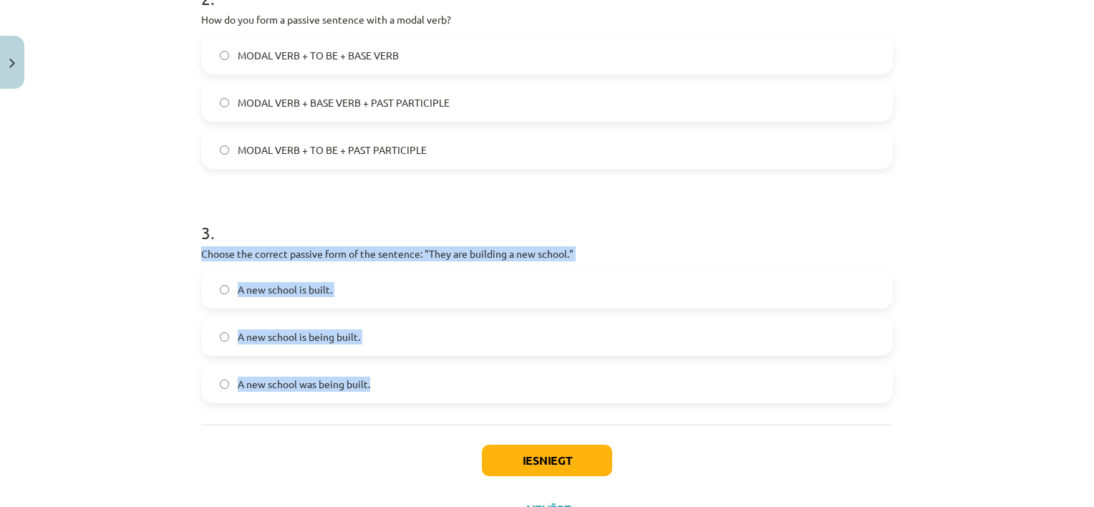
drag, startPoint x: 192, startPoint y: 252, endPoint x: 388, endPoint y: 378, distance: 233.1
click at [388, 378] on div "6 XP Saņemsi Grūts 301 pilda Apraksts Uzdevums Palīdzība 1 . Which of the follo…" at bounding box center [547, 36] width 709 height 993
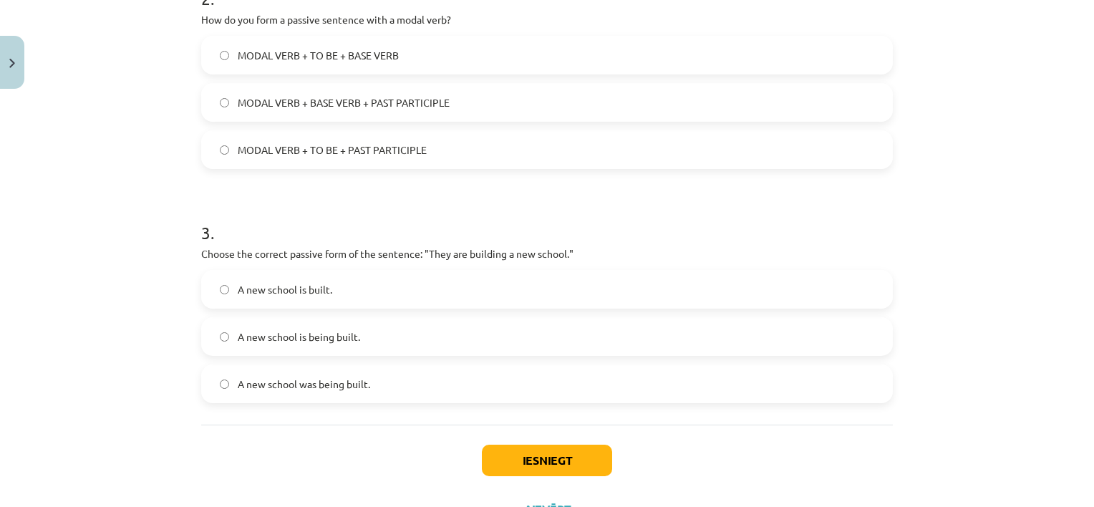
click at [355, 446] on div "Iesniegt Aizvērt" at bounding box center [546, 474] width 691 height 100
click at [366, 326] on label "A new school is being built." at bounding box center [547, 337] width 689 height 36
click at [528, 466] on button "Iesniegt" at bounding box center [547, 459] width 130 height 31
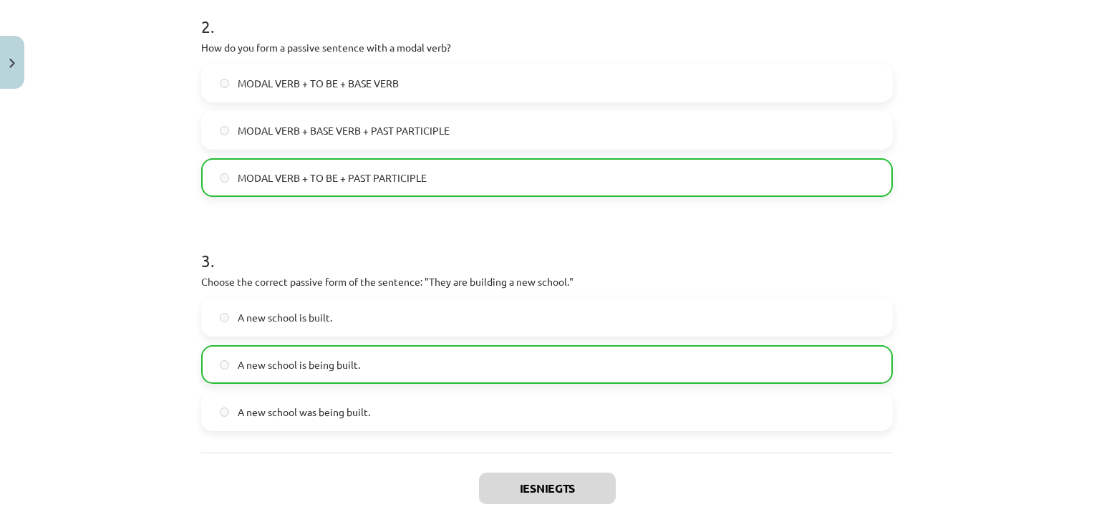
scroll to position [662, 0]
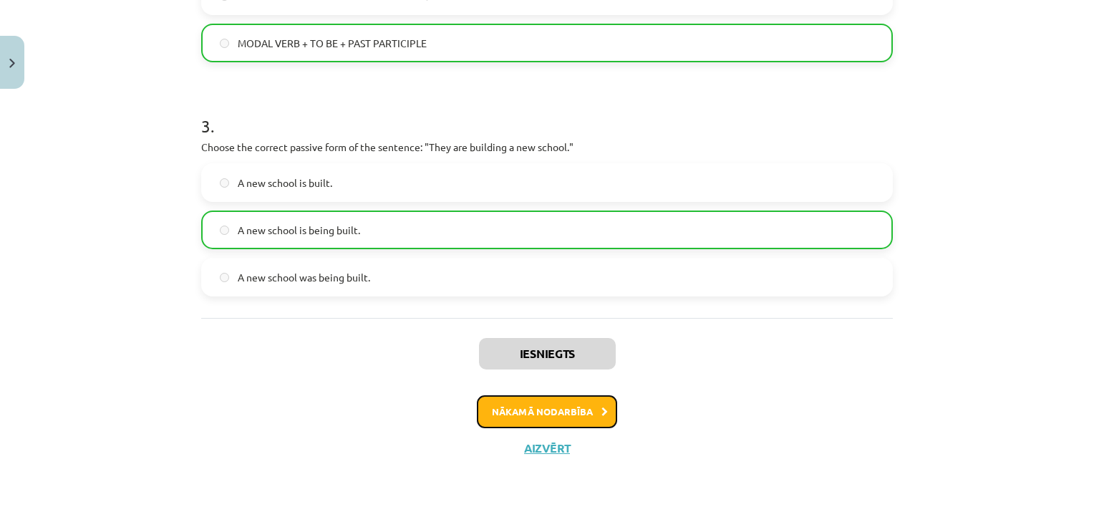
click at [523, 414] on button "Nākamā nodarbība" at bounding box center [547, 411] width 140 height 33
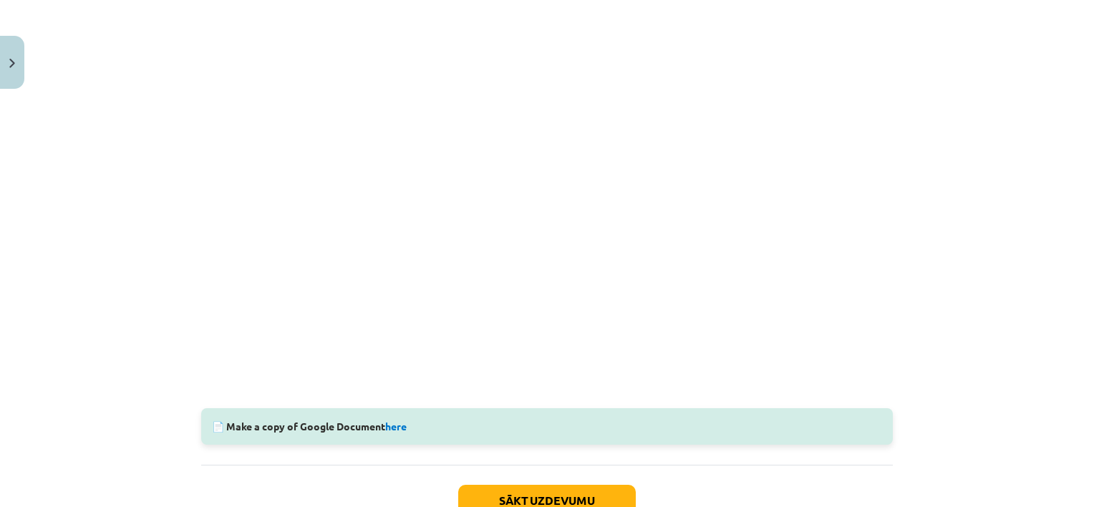
scroll to position [339, 0]
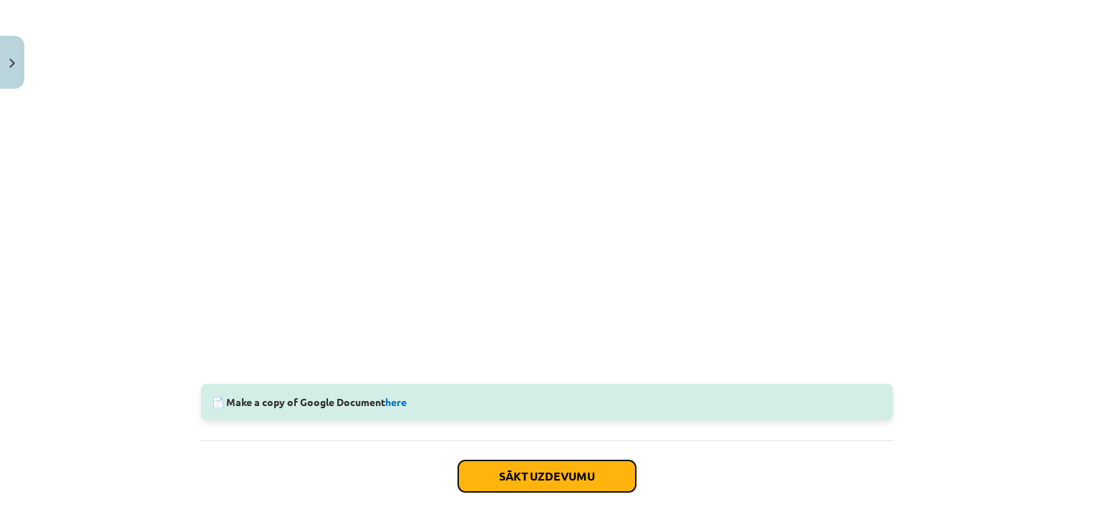
click at [525, 480] on button "Sākt uzdevumu" at bounding box center [547, 475] width 178 height 31
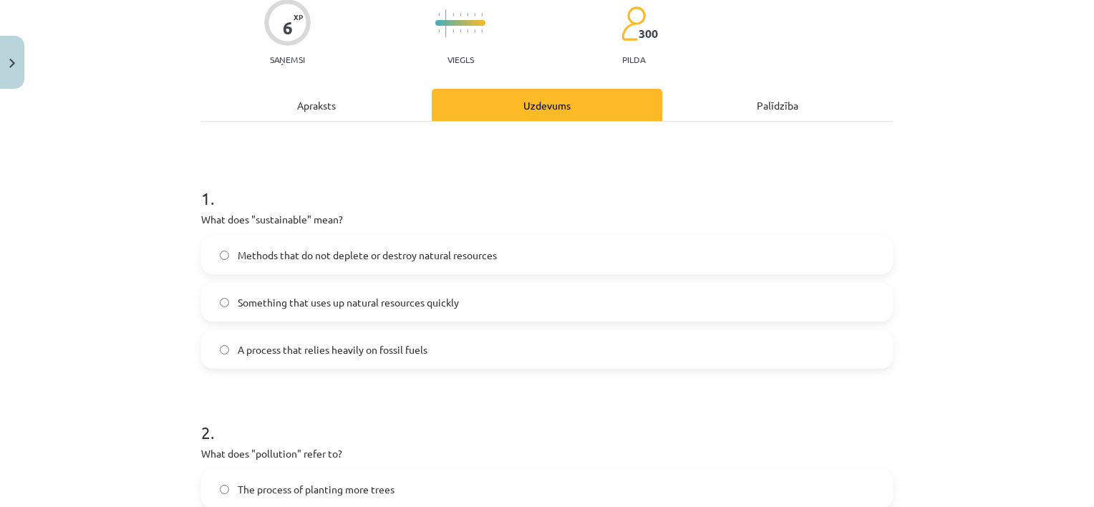
scroll to position [131, 0]
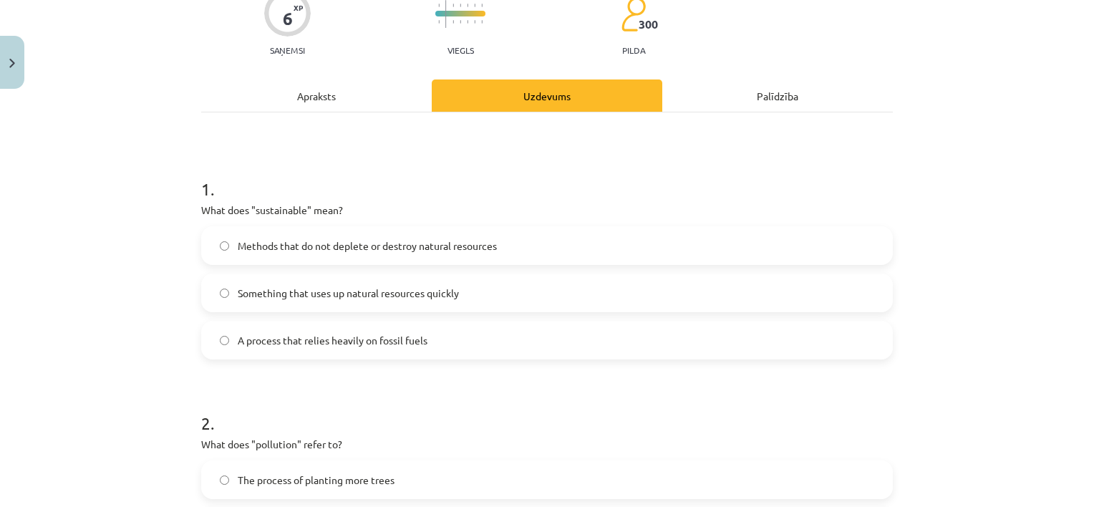
click at [247, 209] on p "What does "sustainable" mean?" at bounding box center [546, 210] width 691 height 15
click at [385, 200] on div "1 . What does "sustainable" mean? Methods that do not deplete or destroy natura…" at bounding box center [546, 256] width 691 height 205
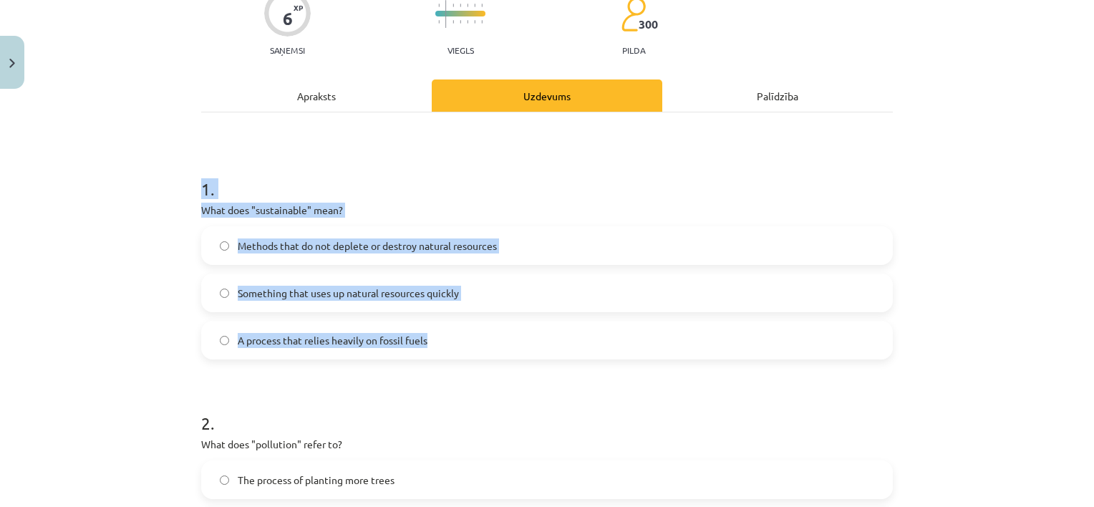
drag, startPoint x: 185, startPoint y: 195, endPoint x: 437, endPoint y: 346, distance: 293.7
click at [437, 346] on div "Mācību tēma: Angļu valoda i - 10.klase 1.ieskaites mācību materiāls #10 🔤 Topic…" at bounding box center [547, 253] width 1094 height 507
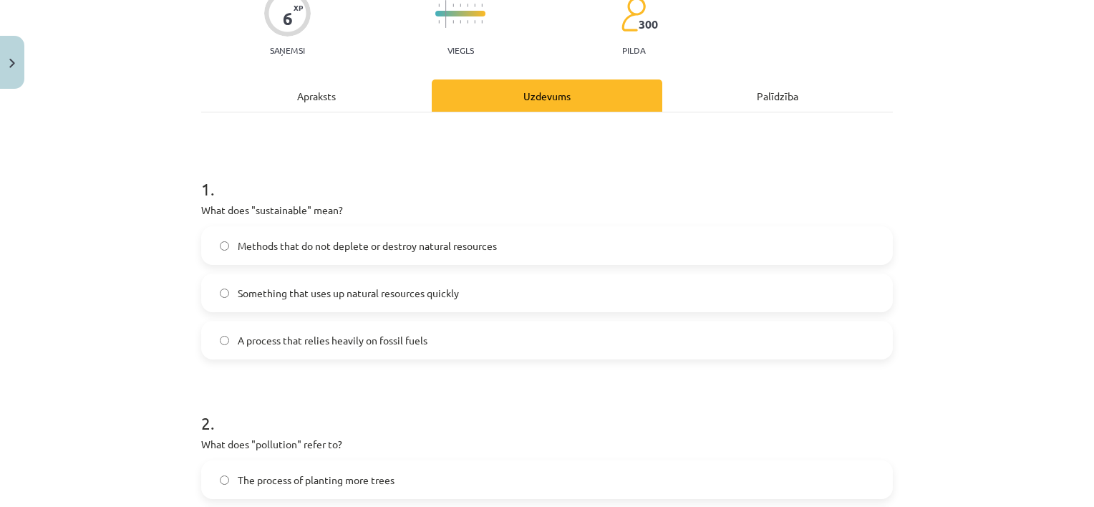
click at [493, 395] on h1 "2 ." at bounding box center [546, 410] width 691 height 44
click at [474, 246] on span "Methods that do not deplete or destroy natural resources" at bounding box center [367, 245] width 259 height 15
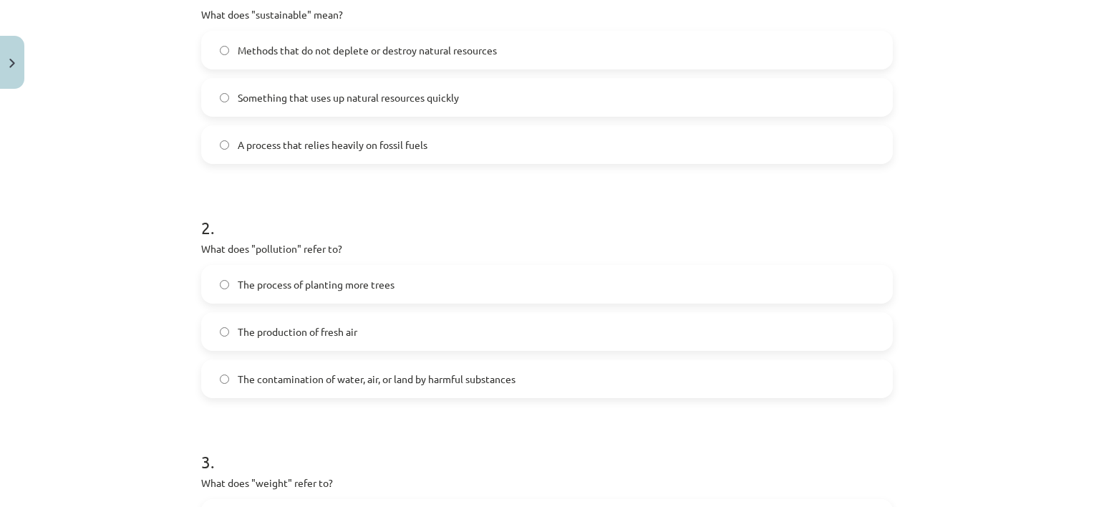
scroll to position [329, 0]
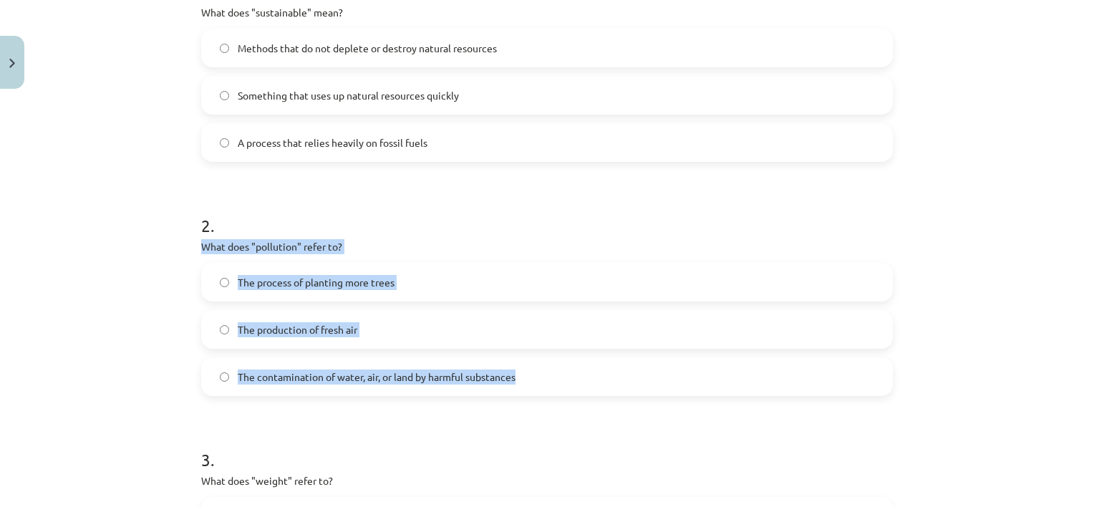
drag, startPoint x: 189, startPoint y: 240, endPoint x: 561, endPoint y: 384, distance: 399.0
click at [561, 384] on div "6 XP Saņemsi Viegls 300 pilda Apraksts Uzdevums Palīdzība 1 . What does "sustai…" at bounding box center [547, 263] width 709 height 993
click at [430, 373] on span "The contamination of water, air, or land by harmful substances" at bounding box center [377, 376] width 278 height 15
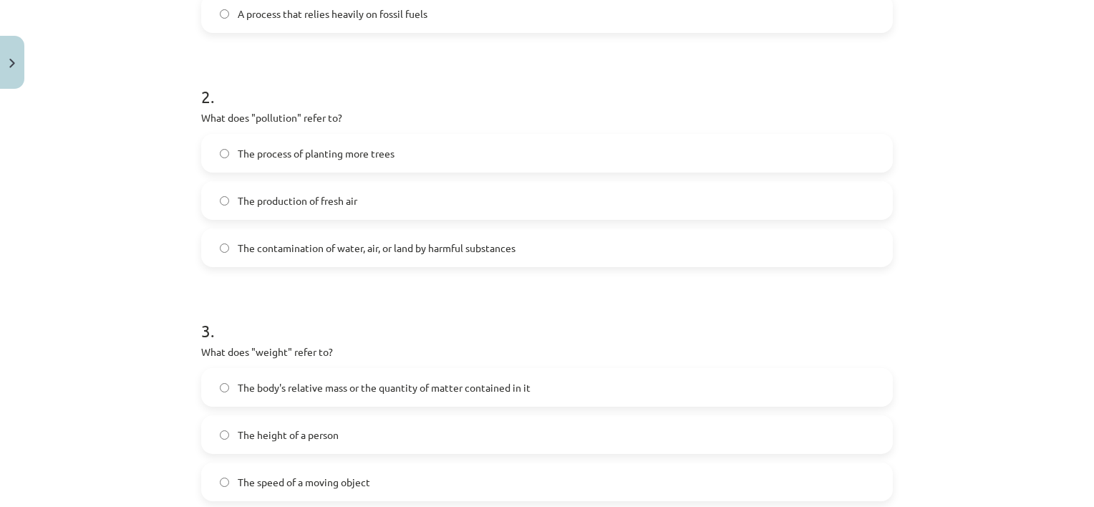
scroll to position [447, 0]
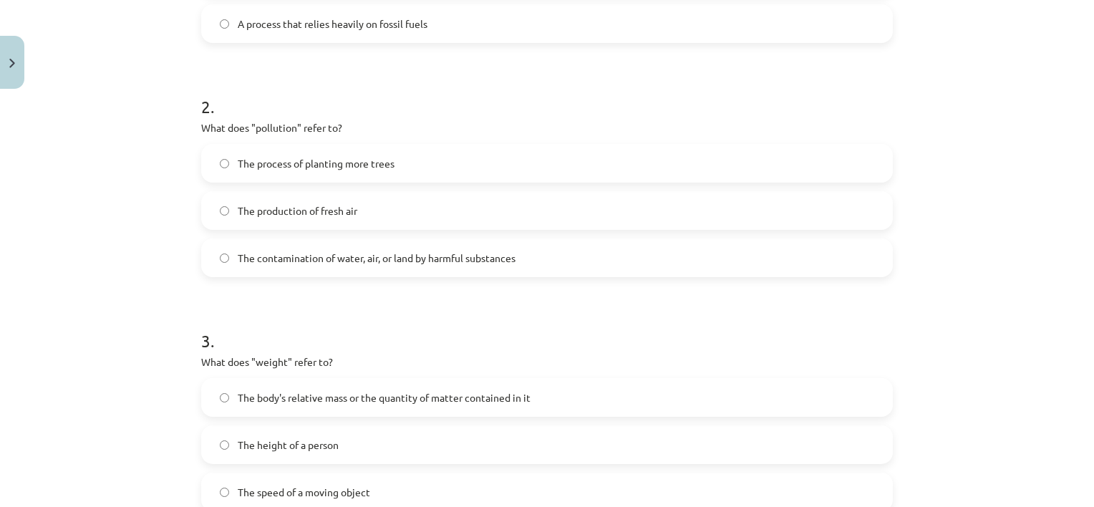
click at [405, 220] on label "The production of fresh air" at bounding box center [547, 211] width 689 height 36
click at [391, 253] on span "The contamination of water, air, or land by harmful substances" at bounding box center [377, 258] width 278 height 15
click at [507, 381] on label "The body's relative mass or the quantity of matter contained in it" at bounding box center [547, 397] width 689 height 36
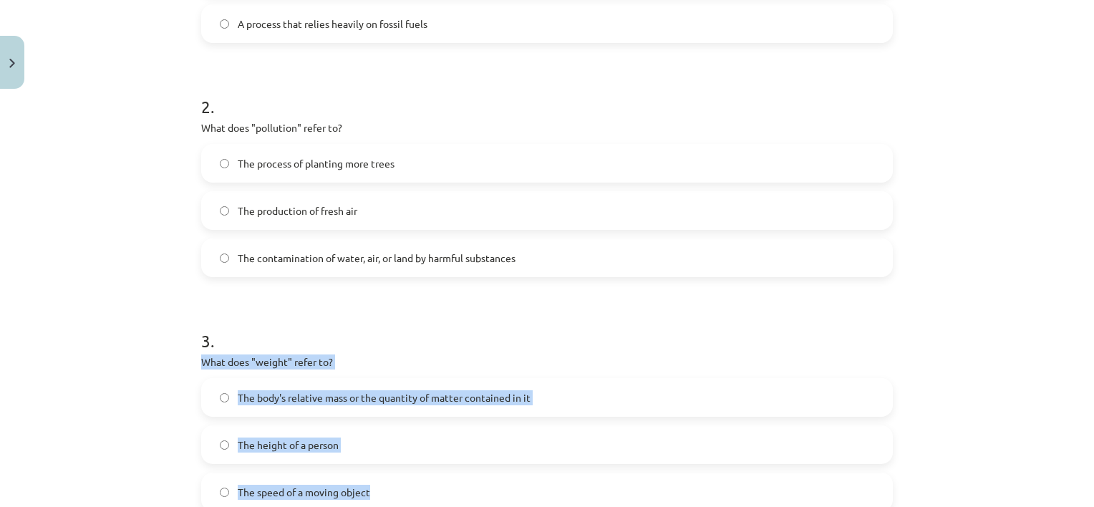
drag, startPoint x: 189, startPoint y: 356, endPoint x: 420, endPoint y: 490, distance: 267.1
click at [420, 490] on div "6 XP Saņemsi Viegls 300 pilda Apraksts Uzdevums Palīdzība 1 . What does "sustai…" at bounding box center [547, 144] width 709 height 993
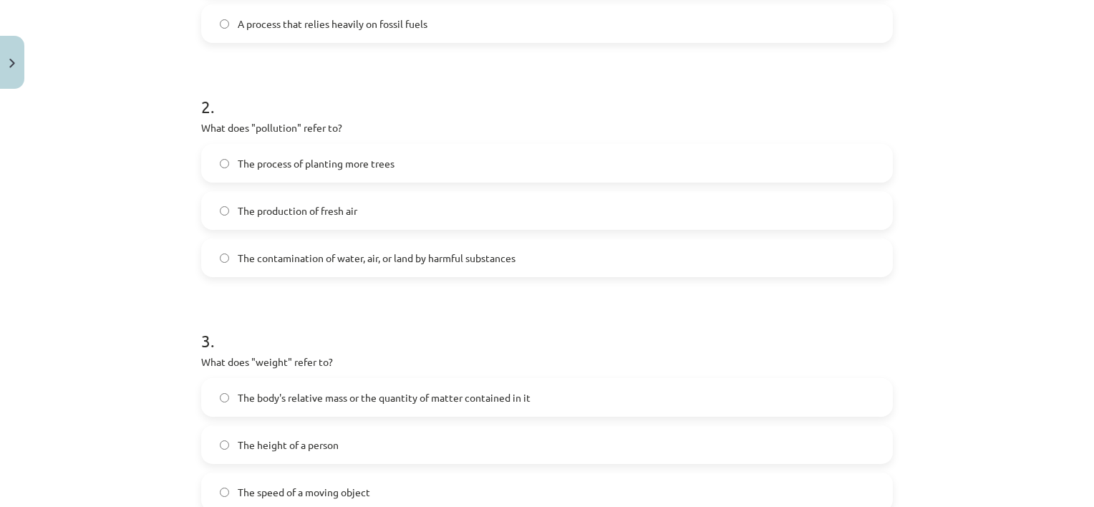
click at [470, 311] on h1 "3 ." at bounding box center [546, 328] width 691 height 44
click at [540, 209] on label "The production of fresh air" at bounding box center [547, 211] width 689 height 36
drag, startPoint x: 510, startPoint y: 283, endPoint x: 521, endPoint y: 264, distance: 21.9
click at [521, 264] on form "1 . What does "sustainable" mean? Methods that do not deplete or destroy natura…" at bounding box center [546, 175] width 691 height 674
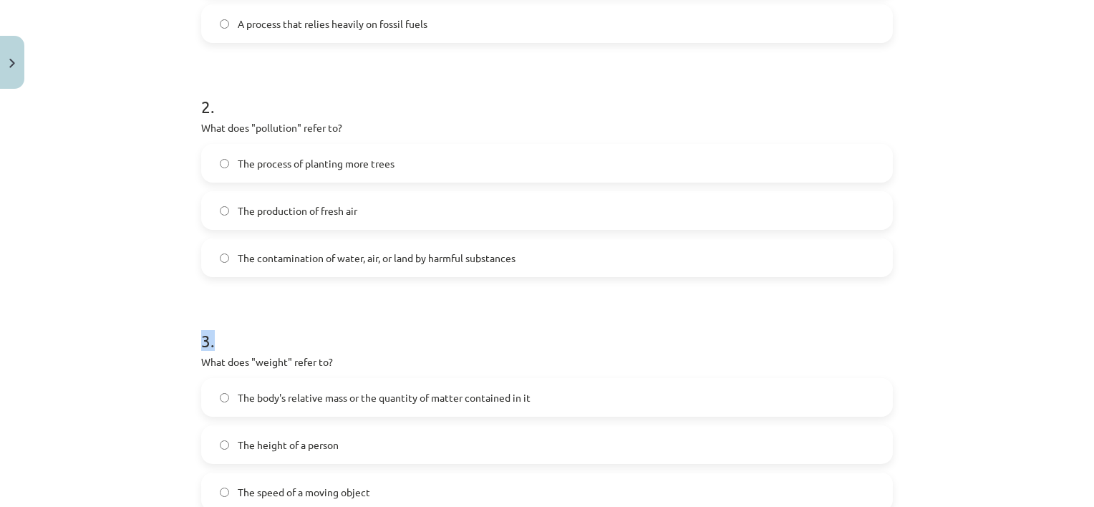
click at [521, 264] on label "The contamination of water, air, or land by harmful substances" at bounding box center [547, 258] width 689 height 36
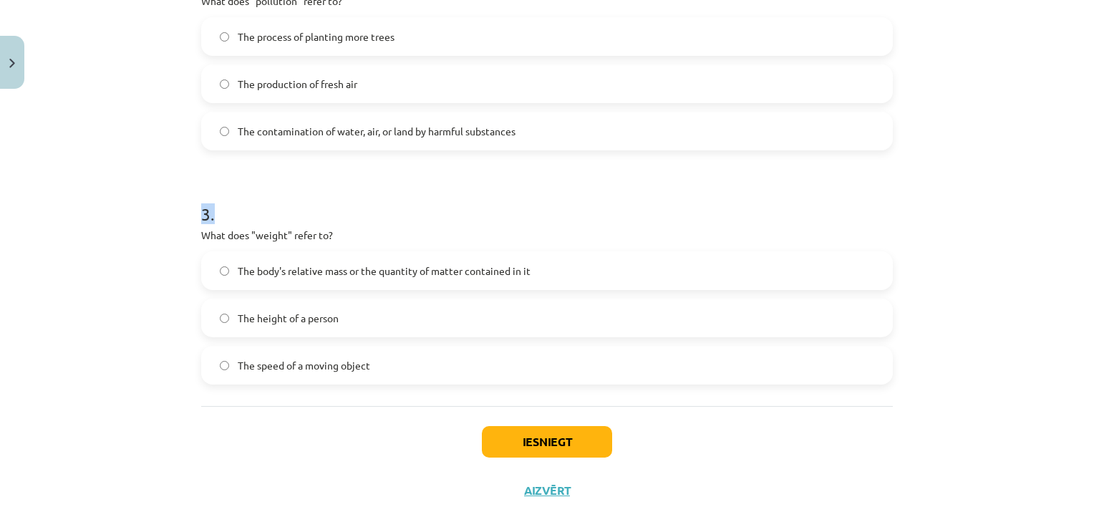
scroll to position [617, 0]
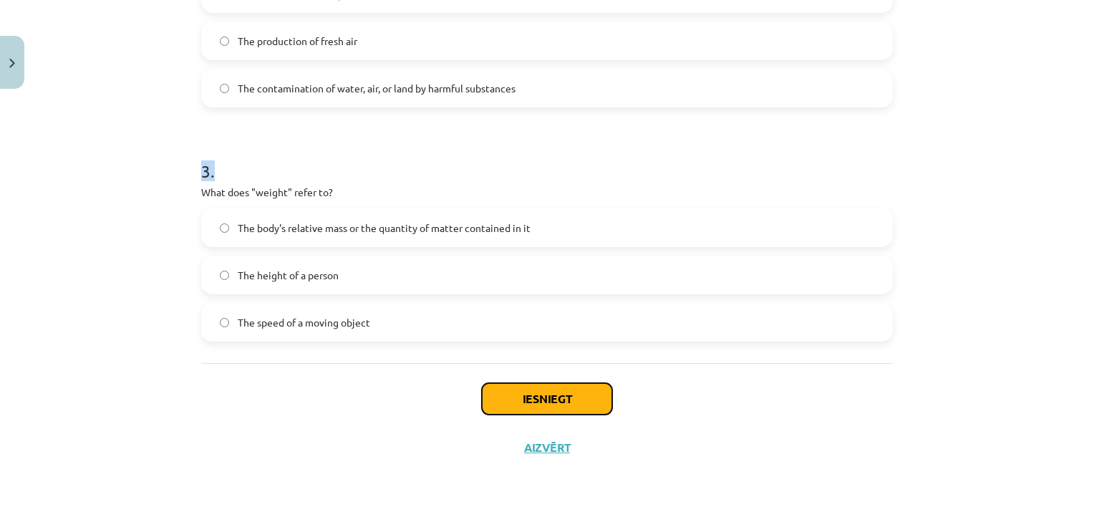
click at [587, 388] on button "Iesniegt" at bounding box center [547, 398] width 130 height 31
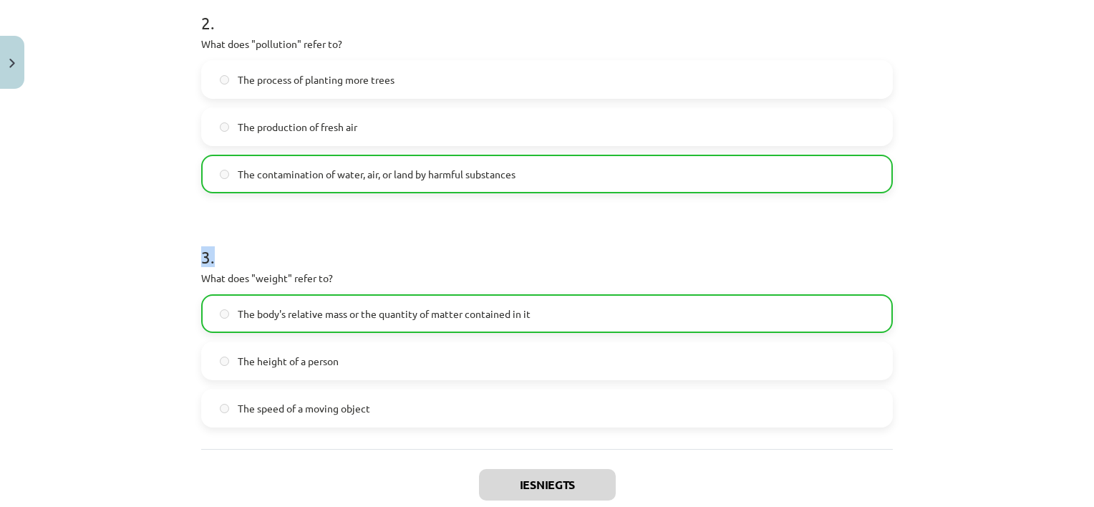
scroll to position [662, 0]
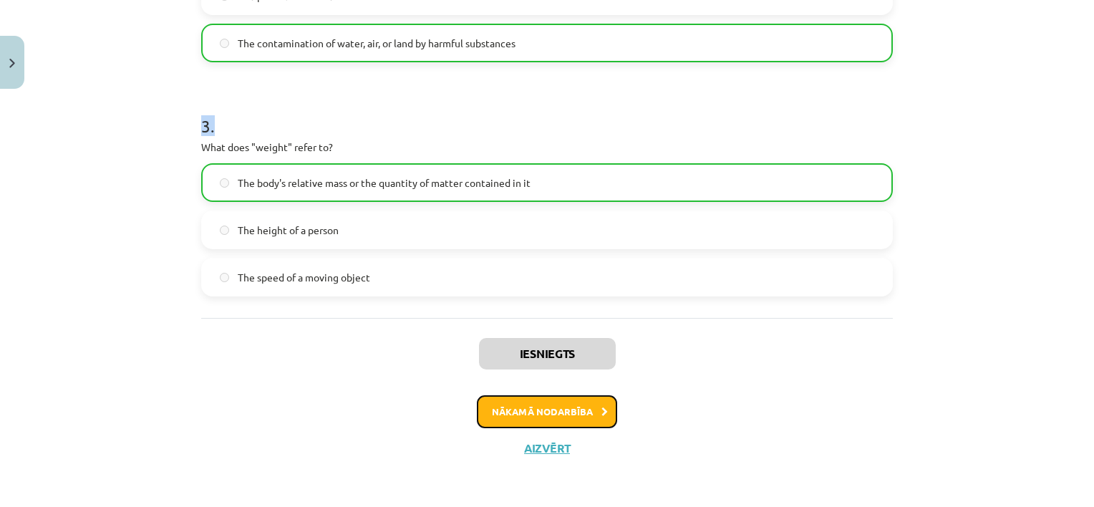
click at [580, 406] on button "Nākamā nodarbība" at bounding box center [547, 411] width 140 height 33
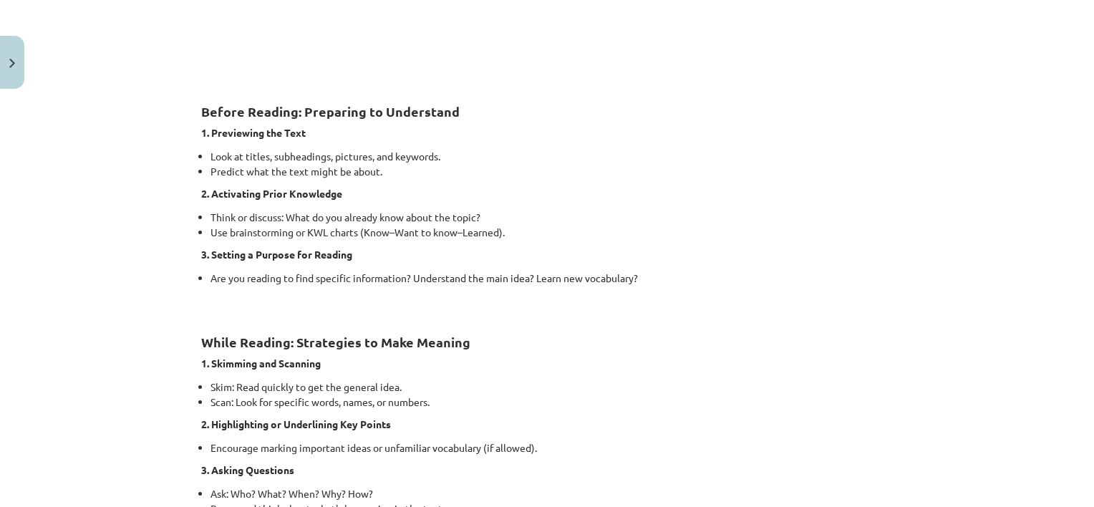
scroll to position [540, 0]
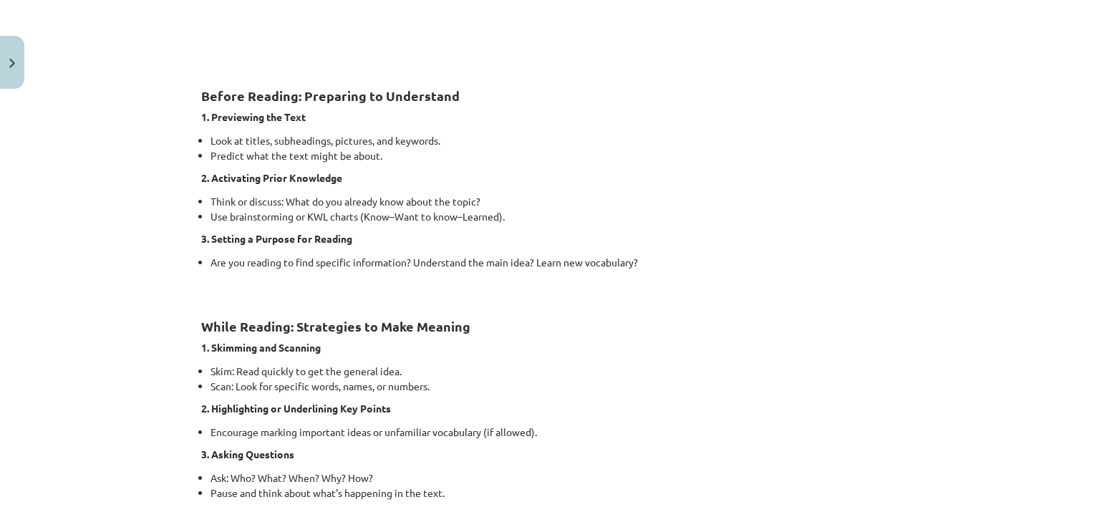
click at [1076, 203] on div "Mācību tēma: Angļu valoda i - 10.klase 1.ieskaites mācību materiāls #11 📖 🎧 Top…" at bounding box center [547, 253] width 1094 height 507
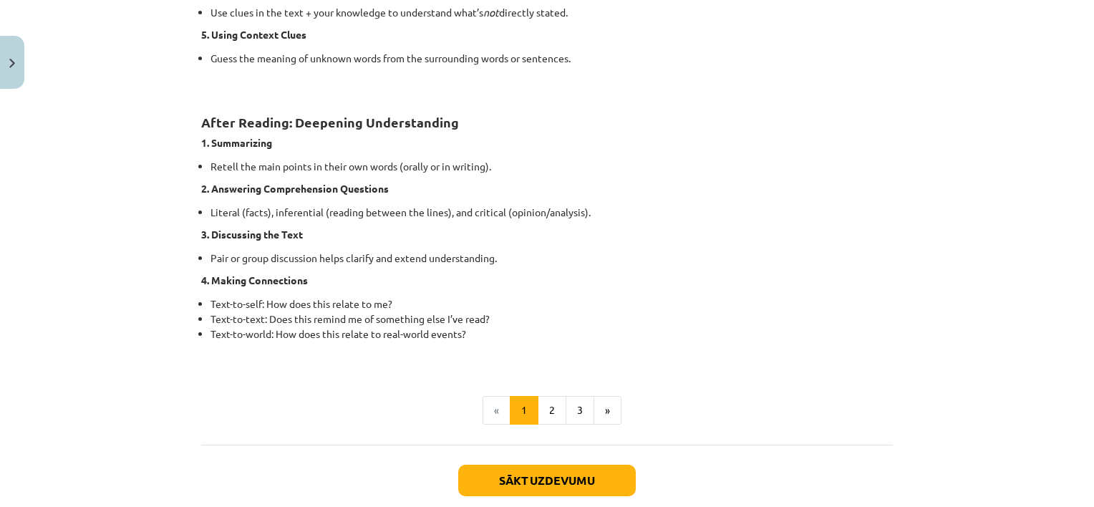
scroll to position [1086, 0]
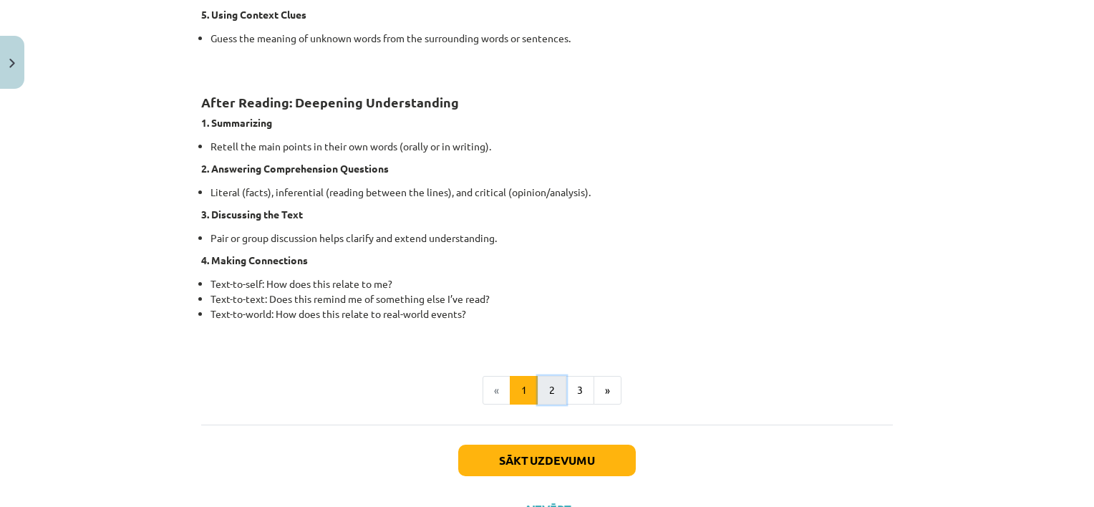
click at [541, 388] on button "2" at bounding box center [552, 390] width 29 height 29
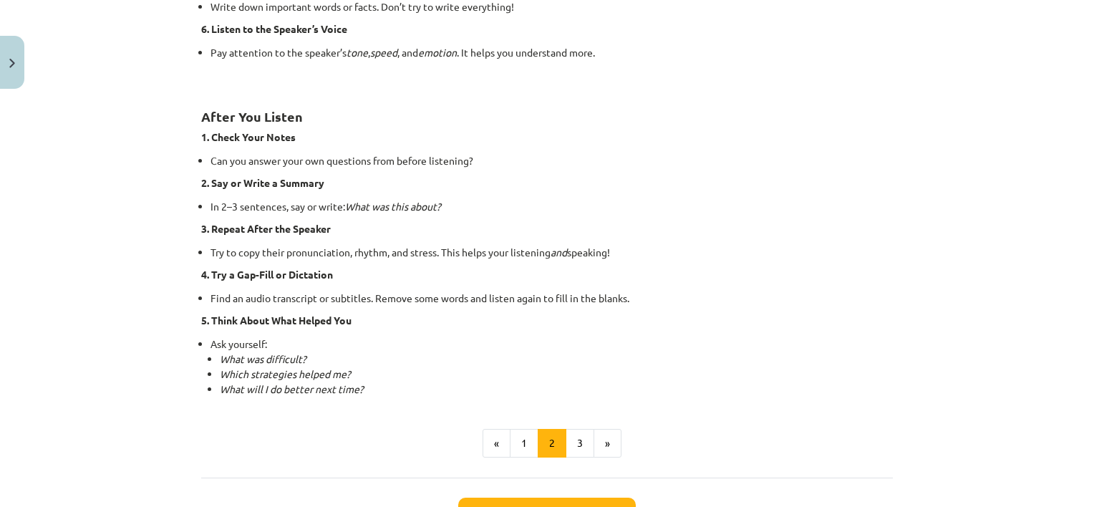
scroll to position [930, 0]
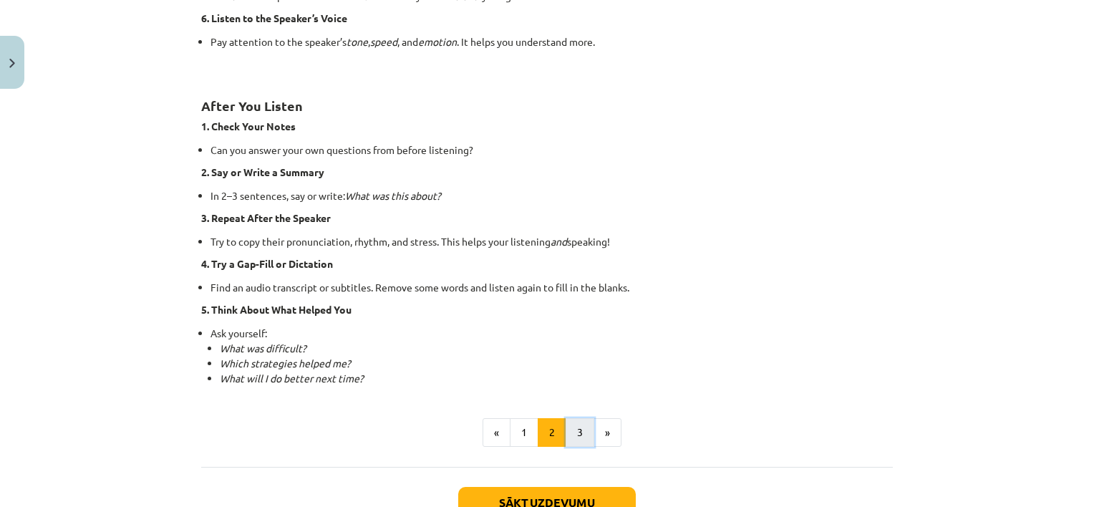
click at [574, 424] on button "3" at bounding box center [579, 432] width 29 height 29
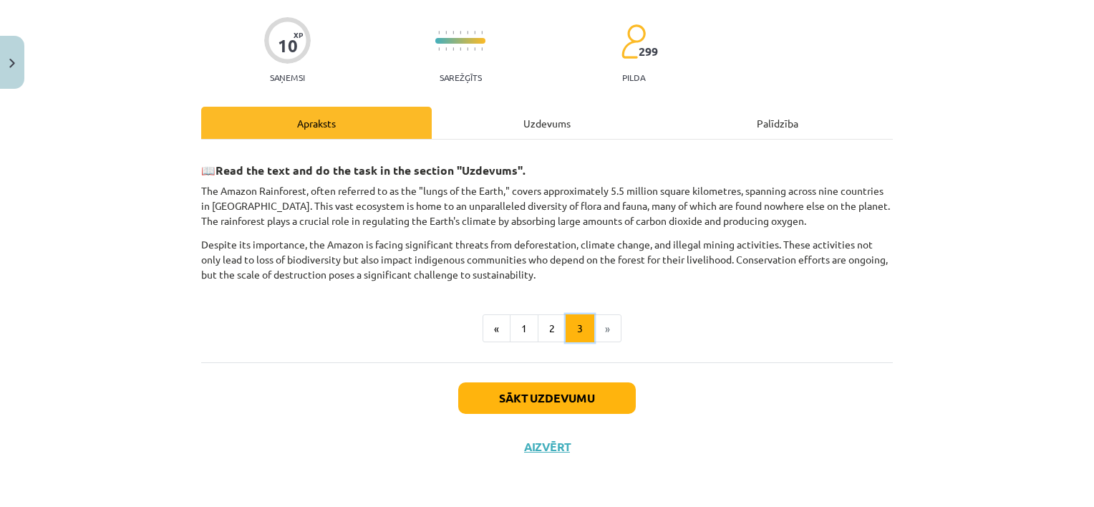
scroll to position [102, 0]
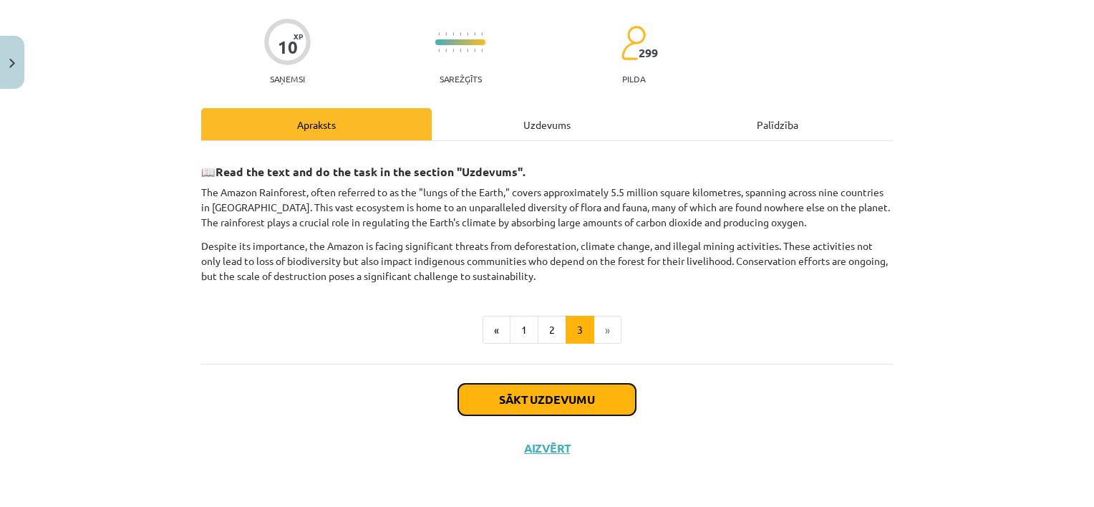
click at [527, 405] on button "Sākt uzdevumu" at bounding box center [547, 399] width 178 height 31
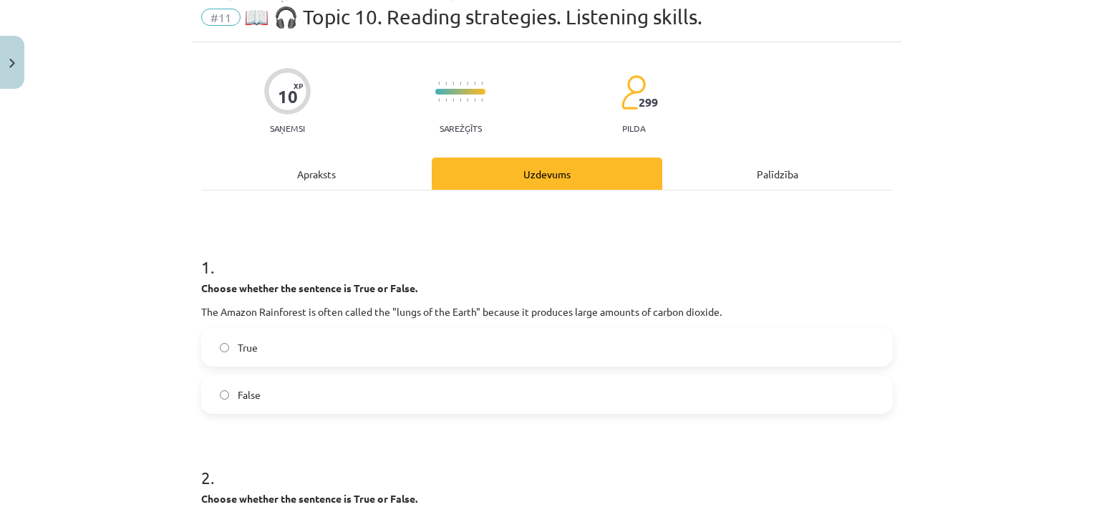
scroll to position [36, 0]
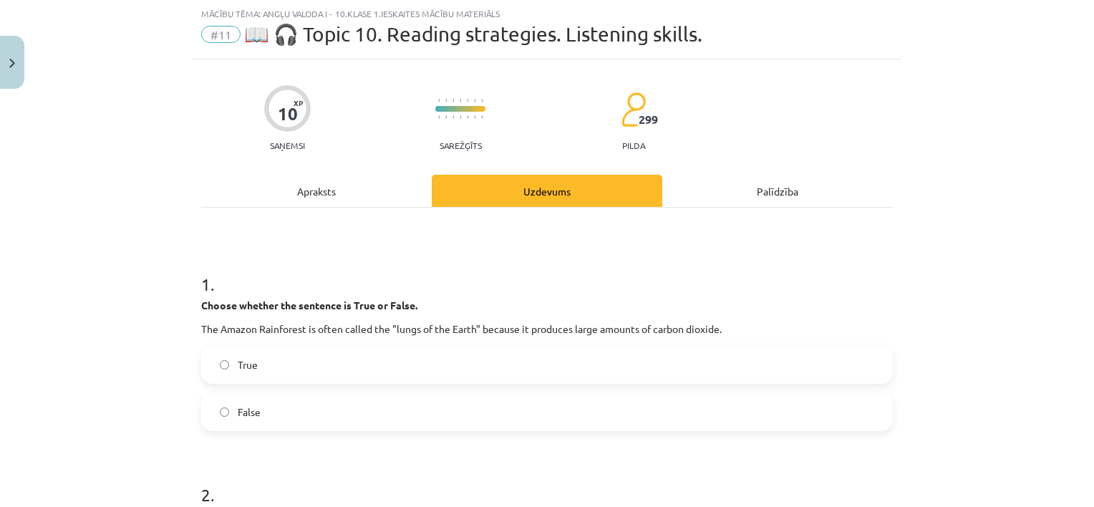
click at [495, 328] on p "The Amazon Rainforest is often called the "lungs of the Earth" because it produ…" at bounding box center [546, 328] width 691 height 15
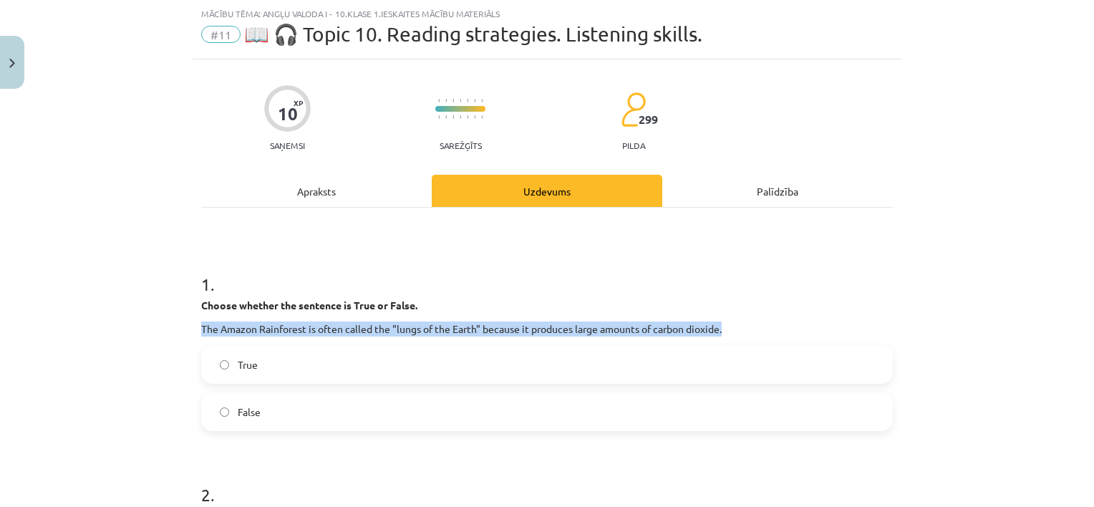
click at [495, 328] on p "The Amazon Rainforest is often called the "lungs of the Earth" because it produ…" at bounding box center [546, 328] width 691 height 15
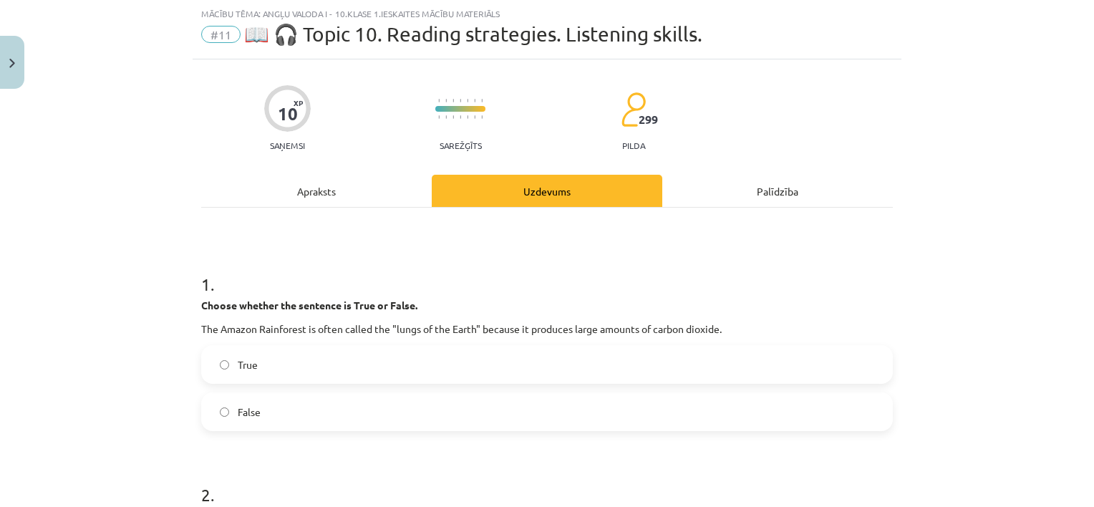
click at [343, 401] on label "False" at bounding box center [547, 412] width 689 height 36
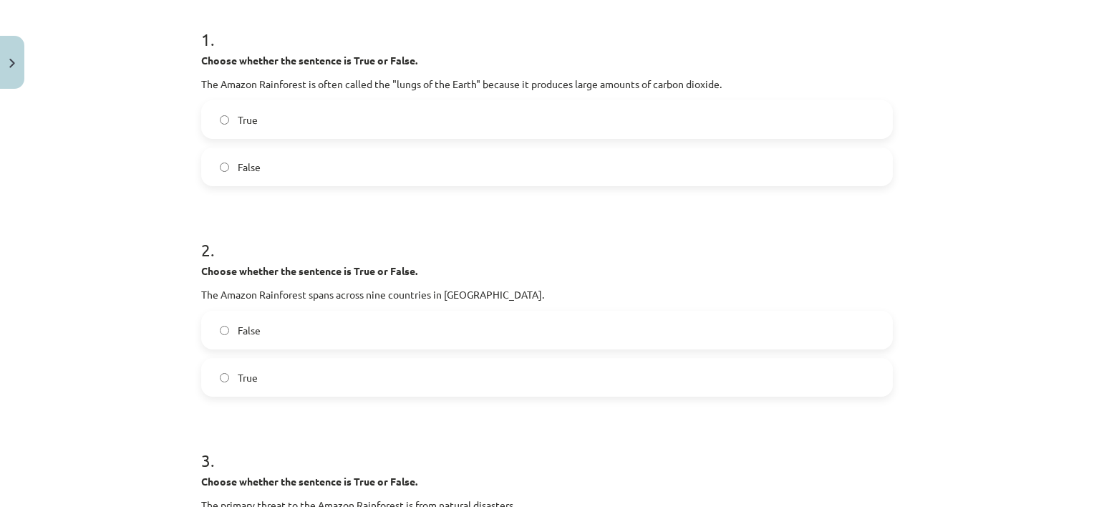
scroll to position [293, 0]
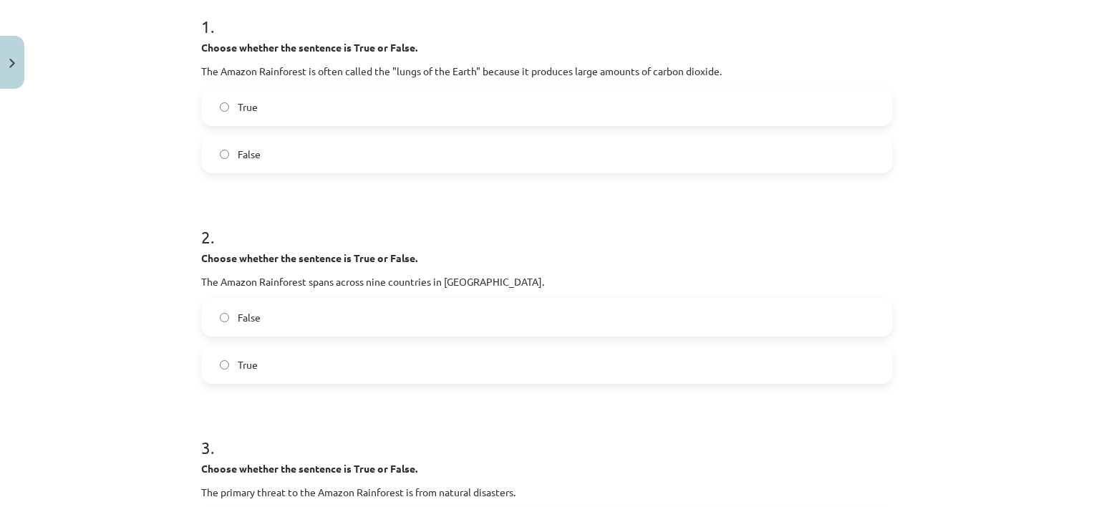
click at [475, 283] on p "The Amazon Rainforest spans across nine countries in South America." at bounding box center [546, 281] width 691 height 15
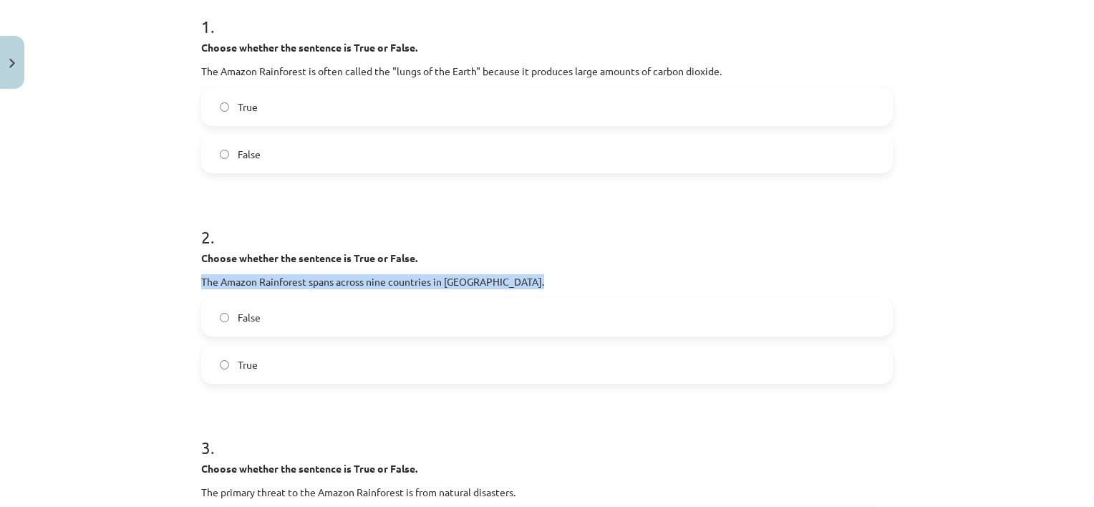
click at [475, 283] on p "The Amazon Rainforest spans across nine countries in South America." at bounding box center [546, 281] width 691 height 15
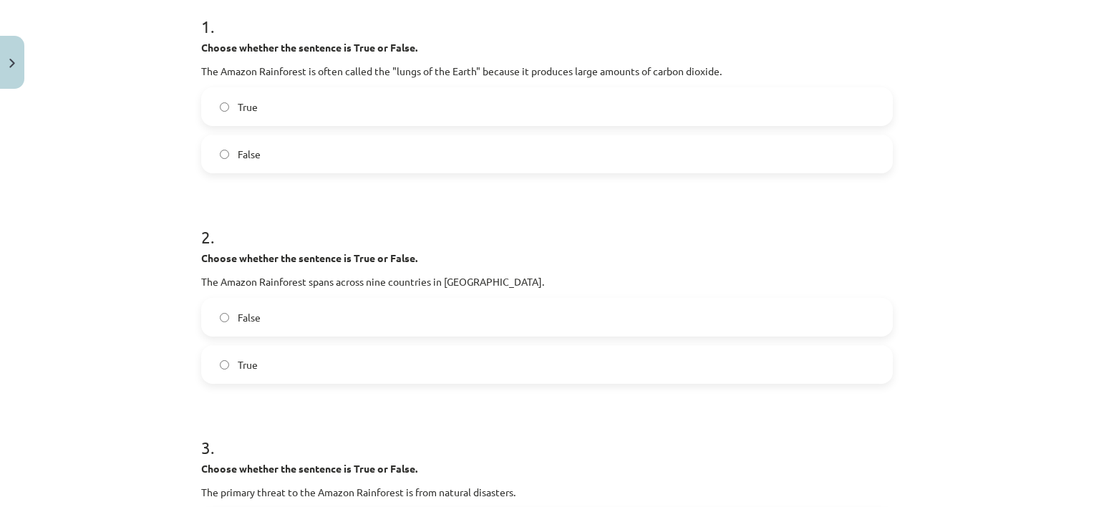
click at [395, 361] on label "True" at bounding box center [547, 364] width 689 height 36
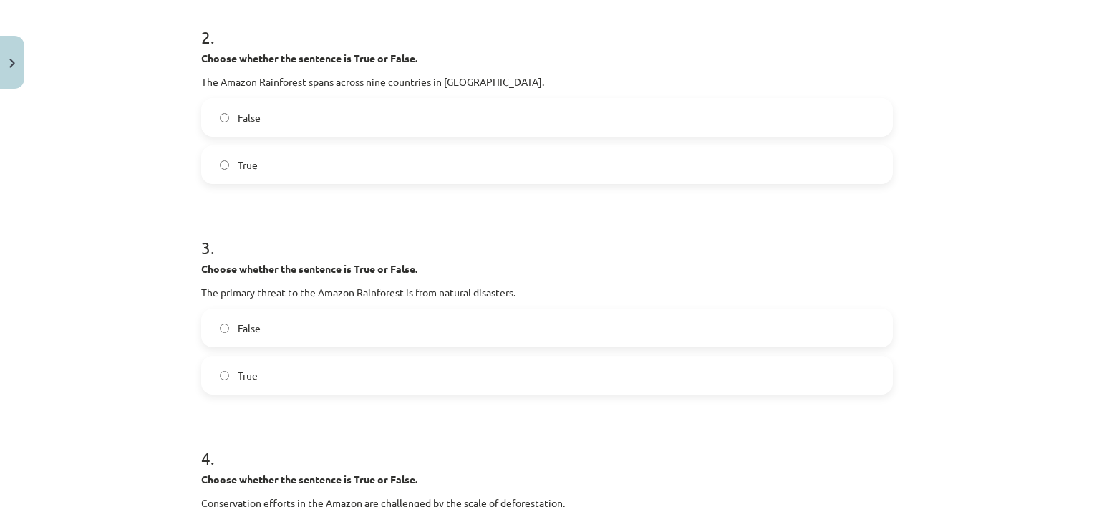
scroll to position [494, 0]
click at [284, 378] on label "True" at bounding box center [547, 374] width 689 height 36
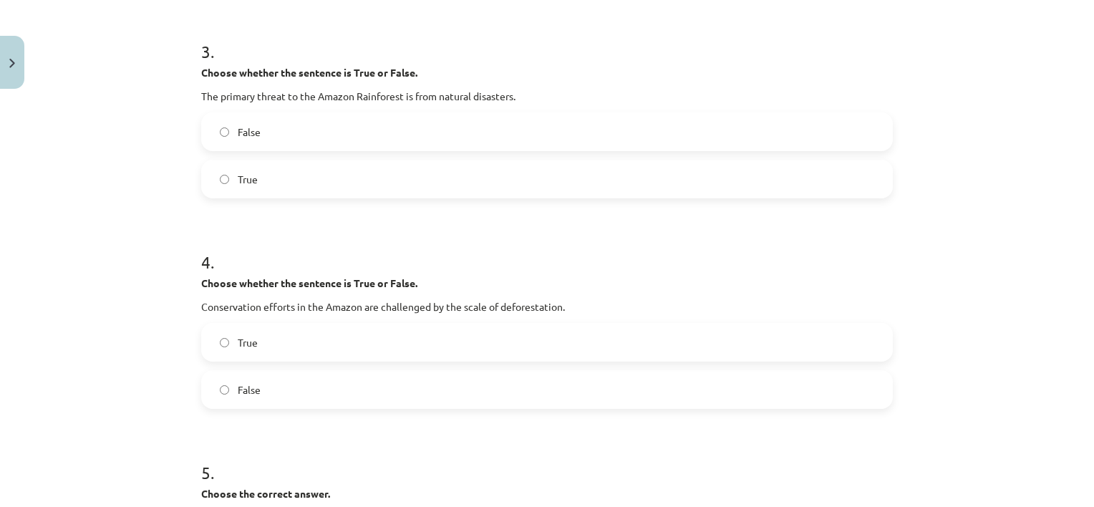
scroll to position [694, 0]
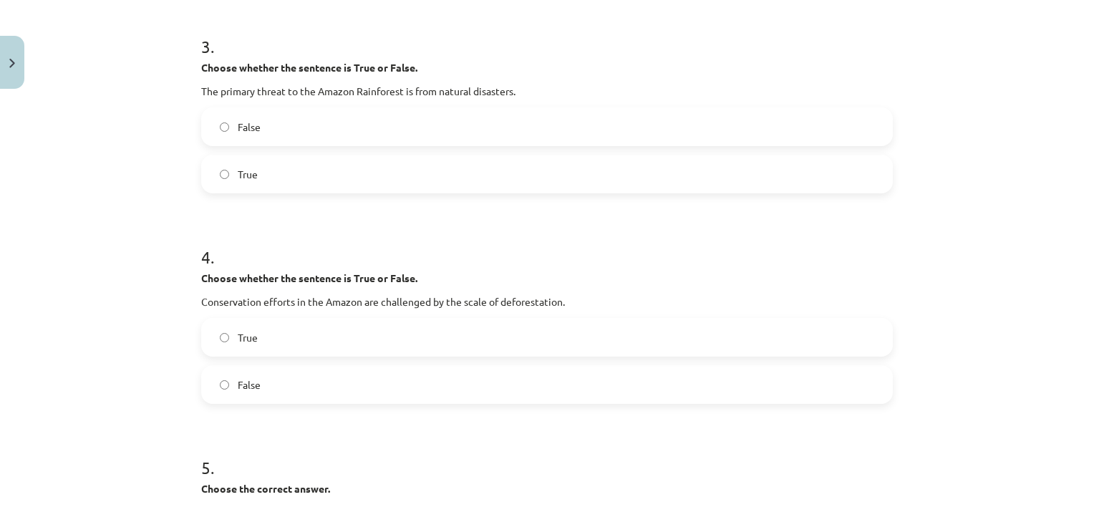
click at [534, 299] on p "Conservation efforts in the Amazon are challenged by the scale of deforestation." at bounding box center [546, 301] width 691 height 15
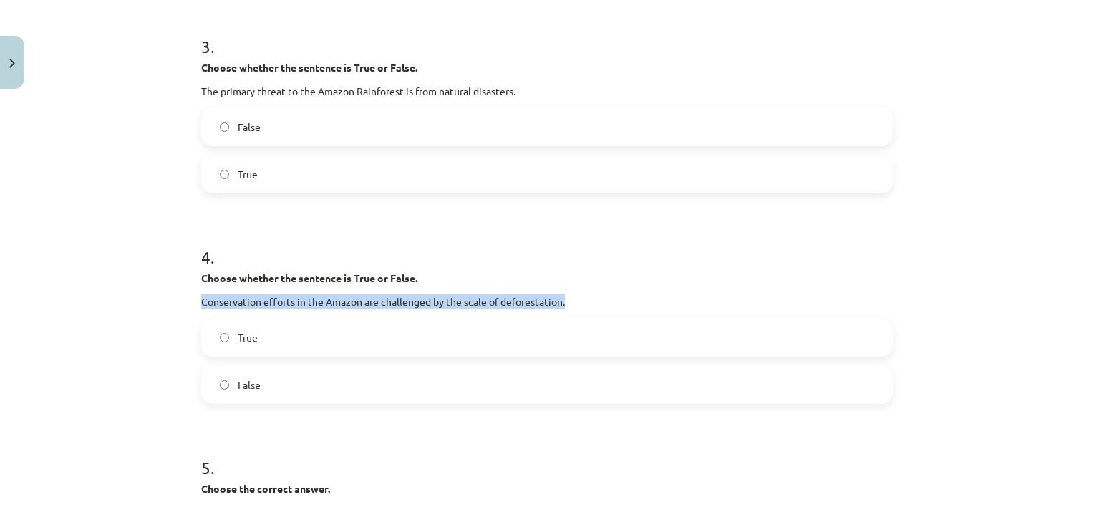
click at [534, 299] on p "Conservation efforts in the Amazon are challenged by the scale of deforestation." at bounding box center [546, 301] width 691 height 15
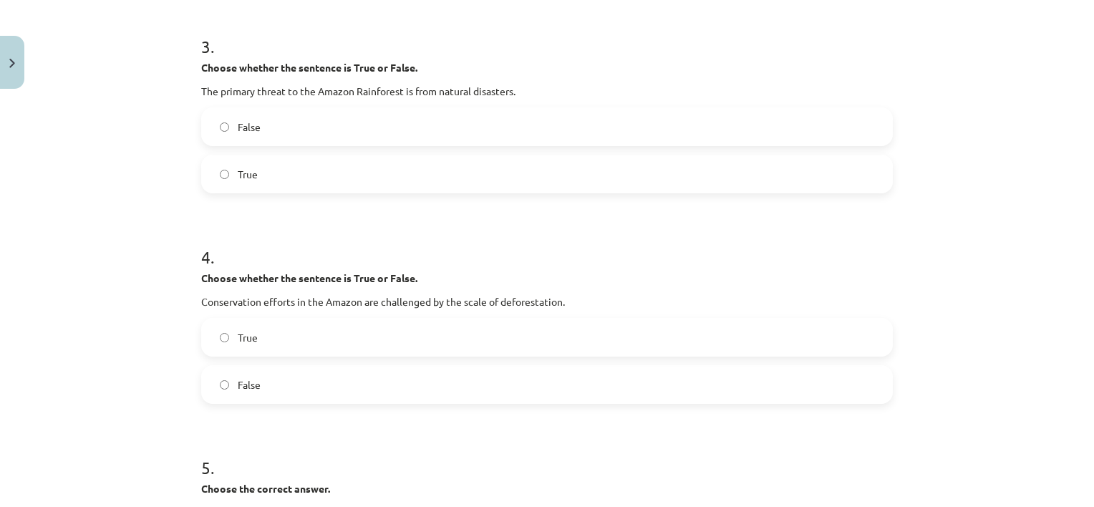
click at [409, 346] on label "True" at bounding box center [547, 337] width 689 height 36
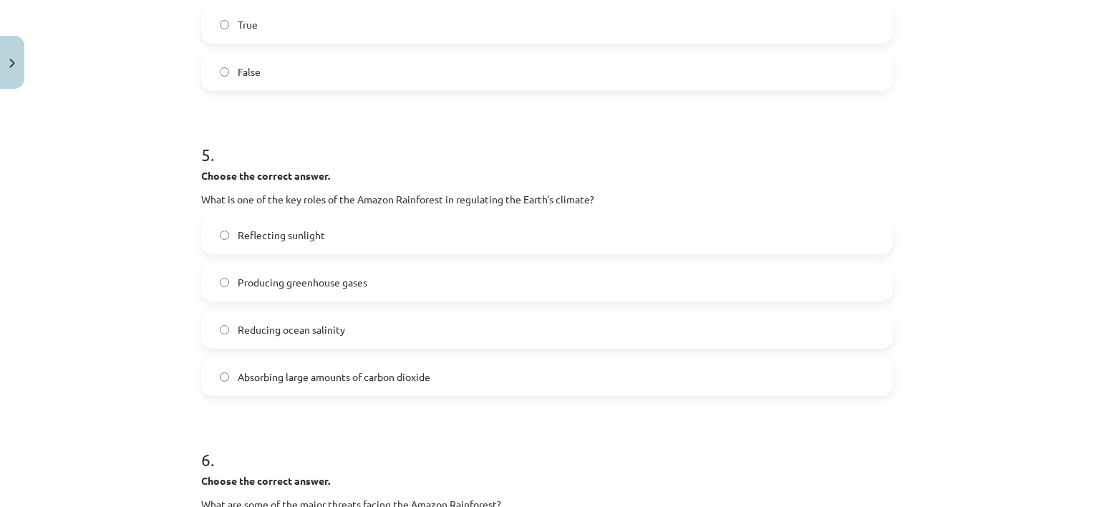
scroll to position [1009, 0]
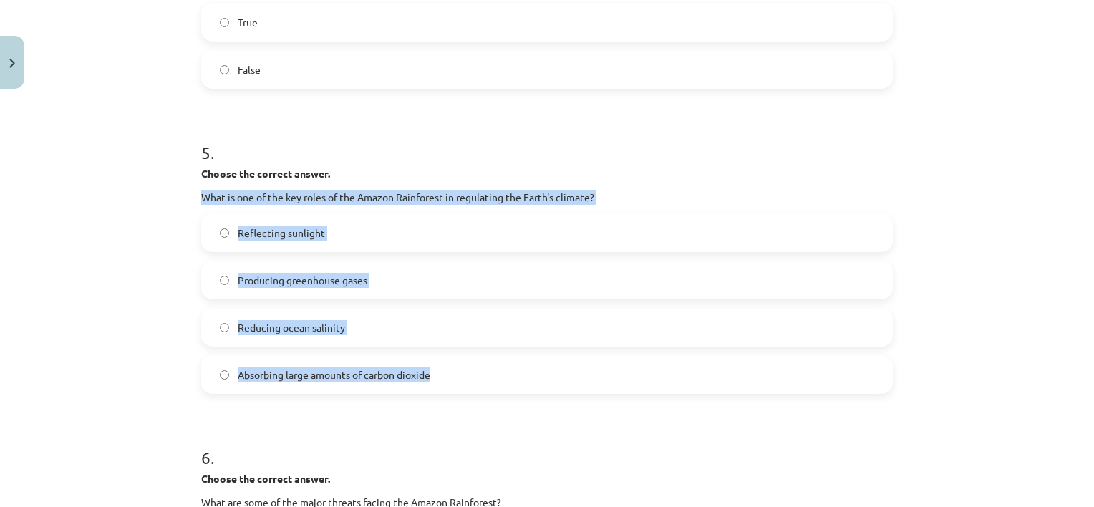
drag, startPoint x: 191, startPoint y: 192, endPoint x: 444, endPoint y: 365, distance: 306.3
click at [444, 365] on div "10 XP Saņemsi Sarežģīts 299 pilda Apraksts Uzdevums Palīdzība 1 . Choose whethe…" at bounding box center [547, 110] width 709 height 2048
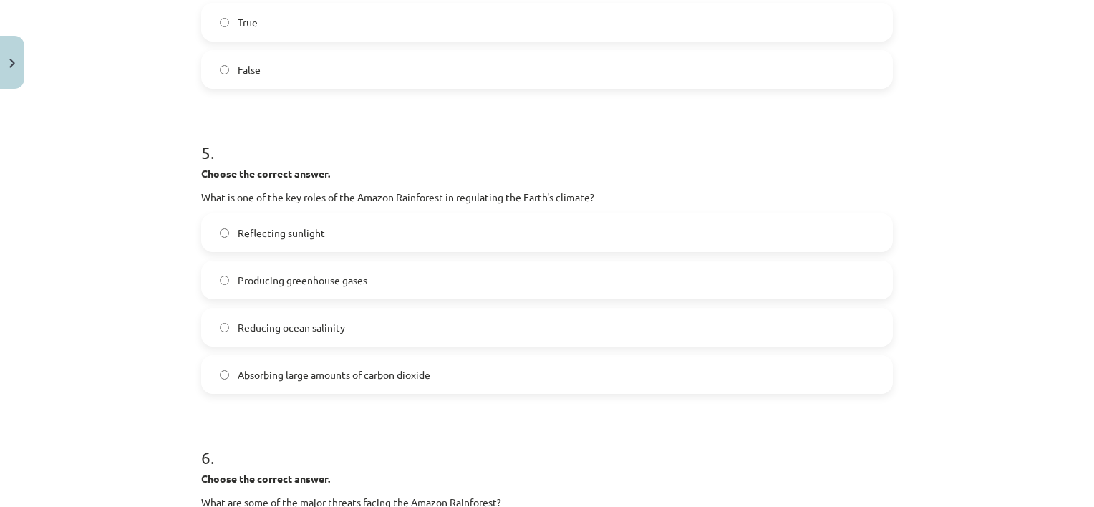
click at [613, 413] on form "1 . Choose whether the sentence is True or False. The Amazon Rainforest is ofte…" at bounding box center [546, 140] width 691 height 1728
click at [373, 375] on span "Absorbing large amounts of carbon dioxide" at bounding box center [334, 374] width 193 height 15
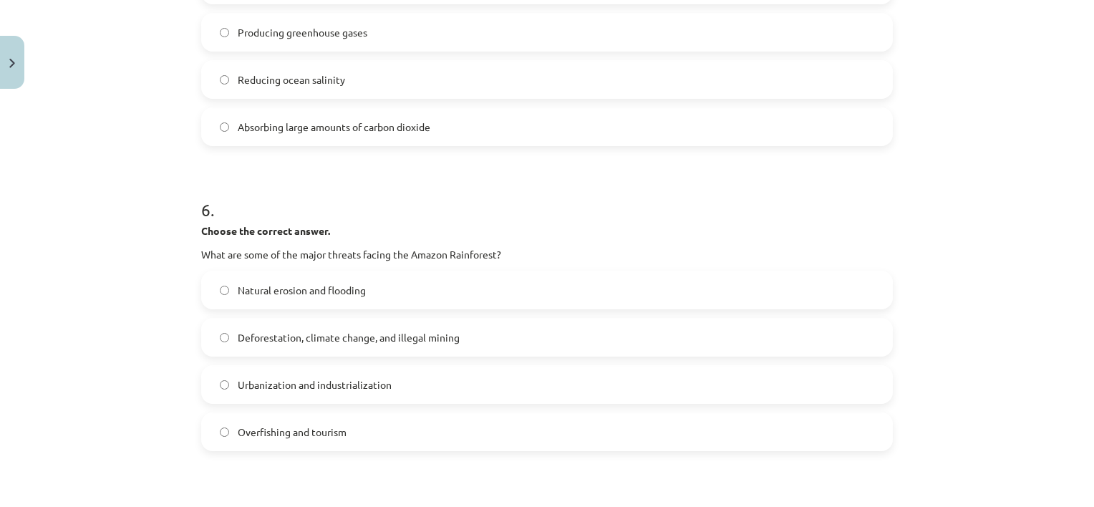
scroll to position [1262, 0]
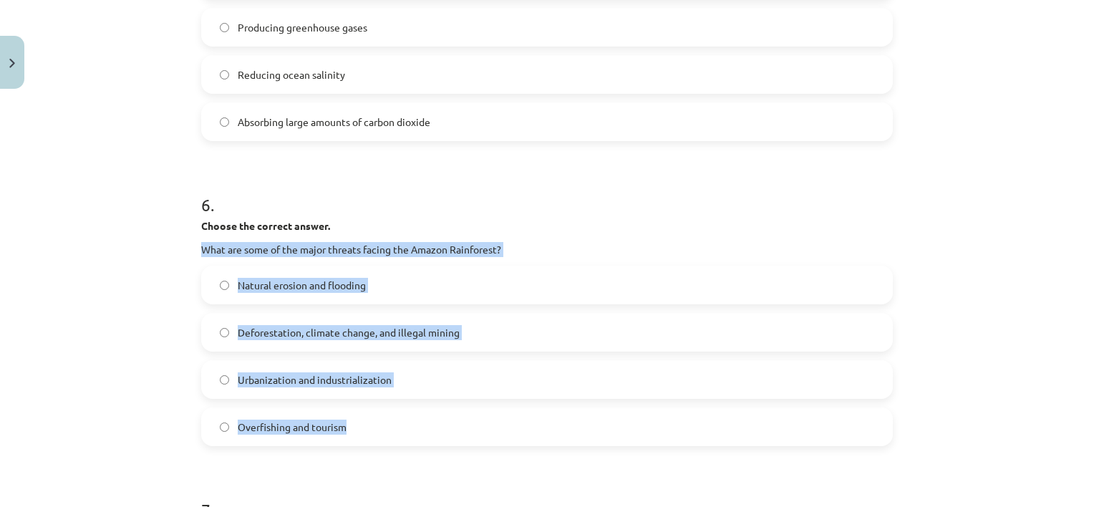
drag, startPoint x: 192, startPoint y: 246, endPoint x: 477, endPoint y: 409, distance: 328.7
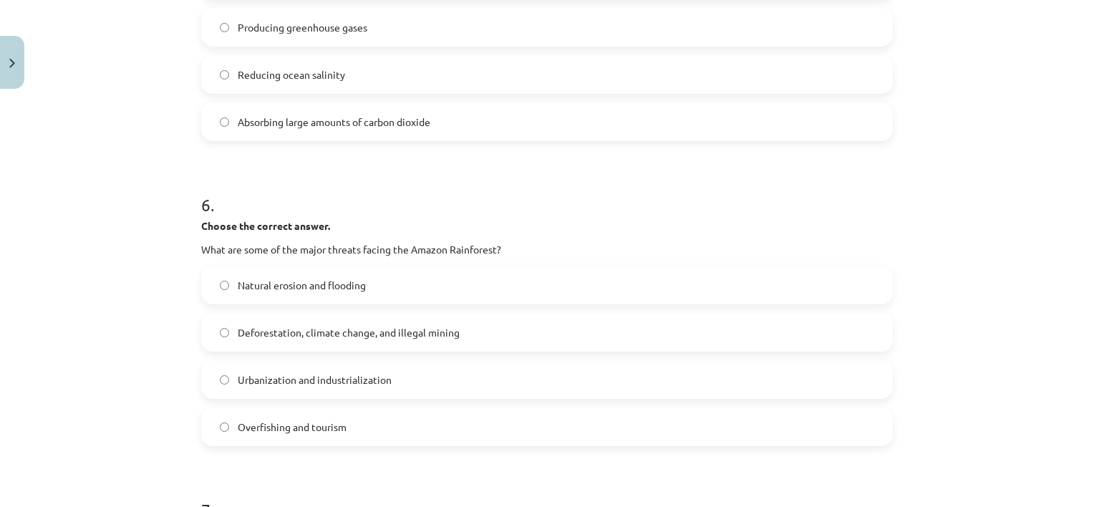
click at [419, 334] on span "Deforestation, climate change, and illegal mining" at bounding box center [349, 332] width 222 height 15
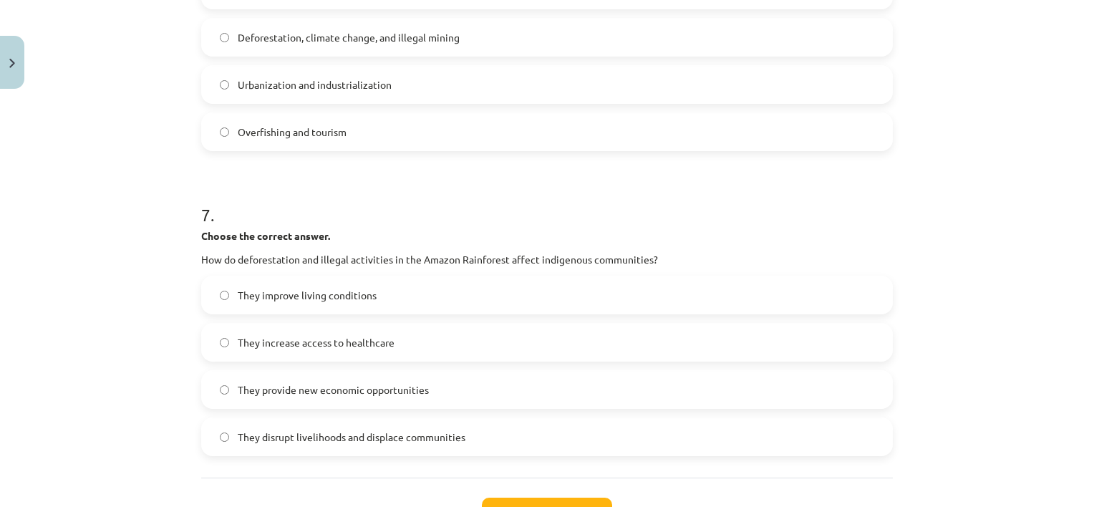
scroll to position [1555, 0]
click at [762, 142] on label "Overfishing and tourism" at bounding box center [547, 134] width 689 height 36
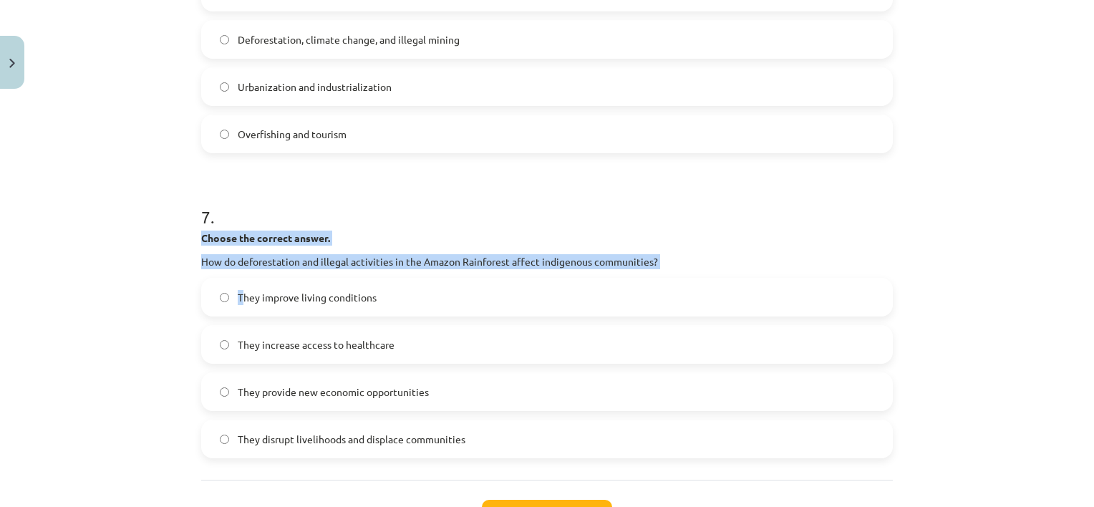
drag, startPoint x: 175, startPoint y: 240, endPoint x: 240, endPoint y: 280, distance: 75.9
click at [240, 280] on div "Mācību tēma: Angļu valoda i - 10.klase 1.ieskaites mācību materiāls #11 📖 🎧 Top…" at bounding box center [547, 253] width 1094 height 507
drag, startPoint x: 240, startPoint y: 280, endPoint x: 187, endPoint y: 281, distance: 53.0
click at [187, 281] on div "Mācību tēma: Angļu valoda i - 10.klase 1.ieskaites mācību materiāls #11 📖 🎧 Top…" at bounding box center [547, 253] width 1094 height 507
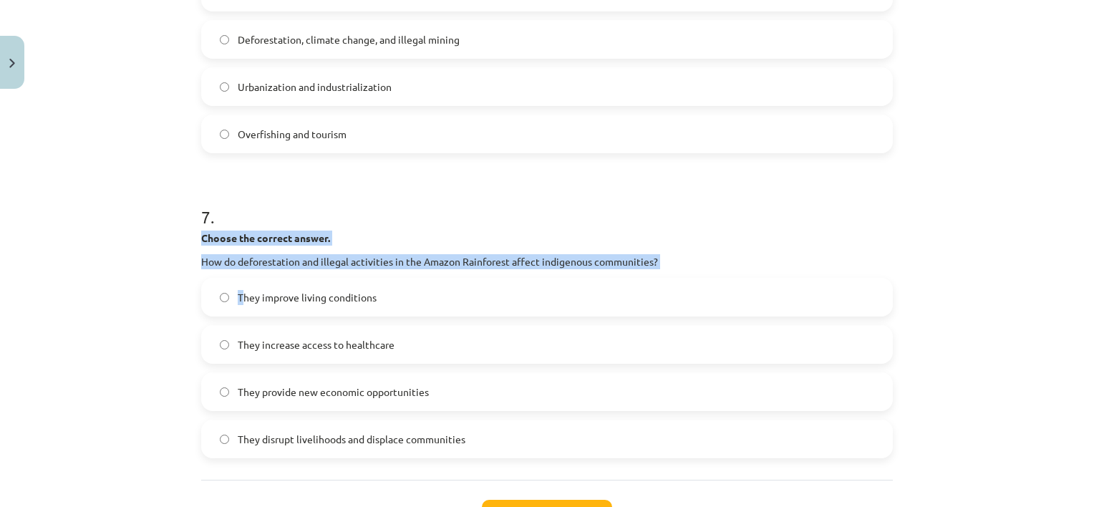
drag, startPoint x: 187, startPoint y: 281, endPoint x: 185, endPoint y: 258, distance: 23.7
click at [185, 258] on div "Mācību tēma: Angļu valoda i - 10.klase 1.ieskaites mācību materiāls #11 📖 🎧 Top…" at bounding box center [547, 253] width 1094 height 507
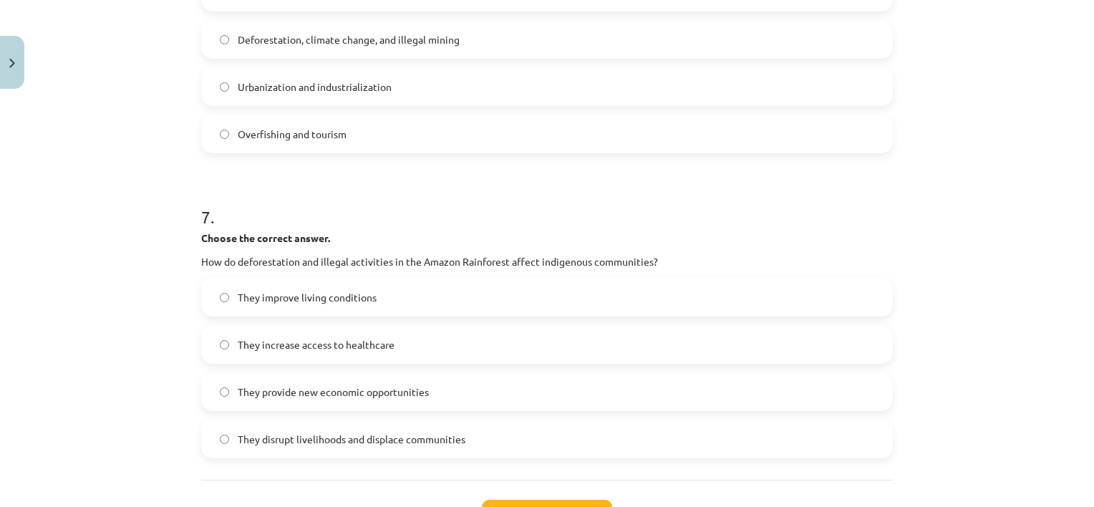
click at [342, 186] on h1 "7 ." at bounding box center [546, 204] width 691 height 44
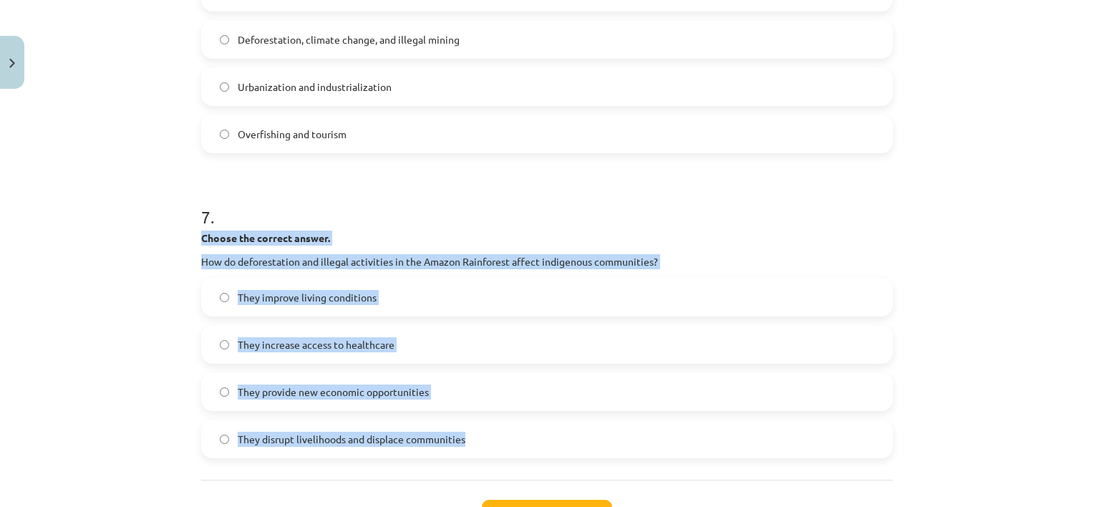
drag, startPoint x: 190, startPoint y: 235, endPoint x: 496, endPoint y: 427, distance: 360.8
click at [619, 444] on label "They disrupt livelihoods and displace communities" at bounding box center [547, 439] width 689 height 36
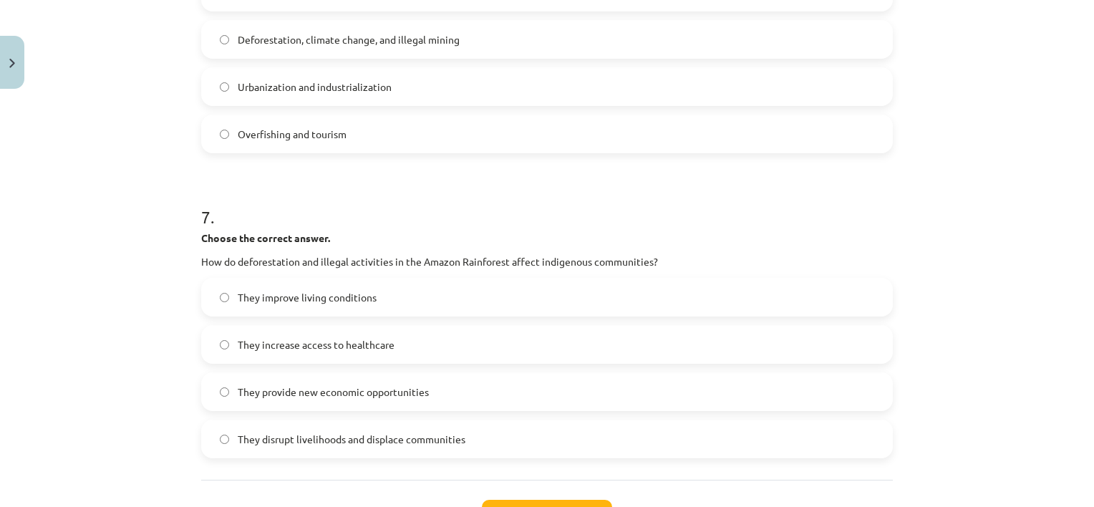
click at [946, 418] on div "Mācību tēma: Angļu valoda i - 10.klase 1.ieskaites mācību materiāls #11 📖 🎧 Top…" at bounding box center [547, 253] width 1094 height 507
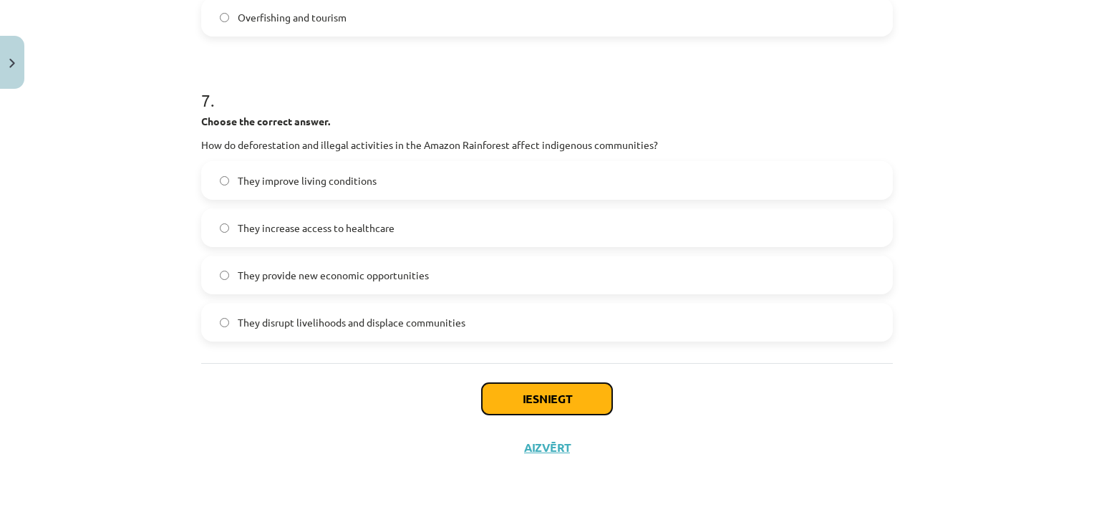
click at [583, 405] on button "Iesniegt" at bounding box center [547, 398] width 130 height 31
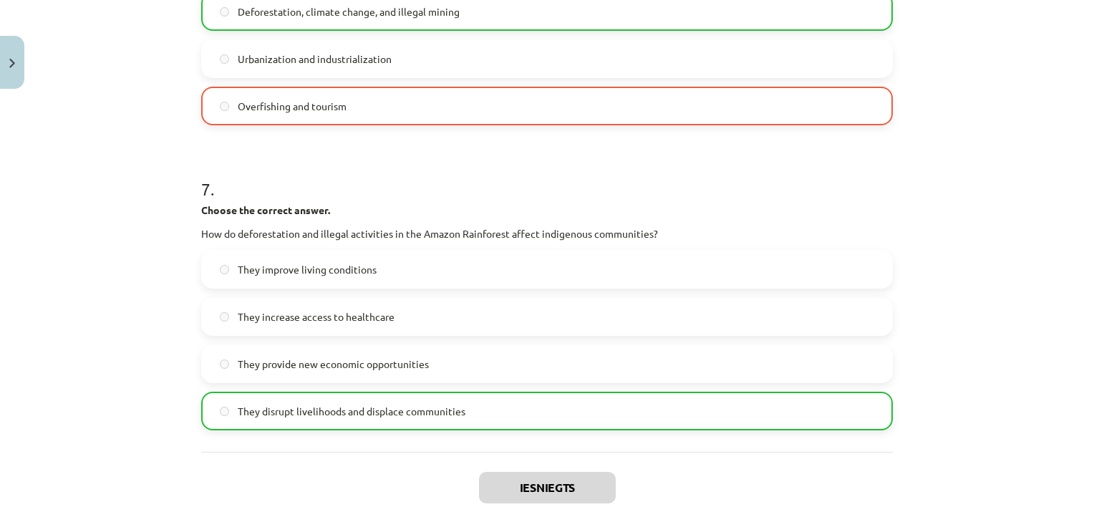
scroll to position [1716, 0]
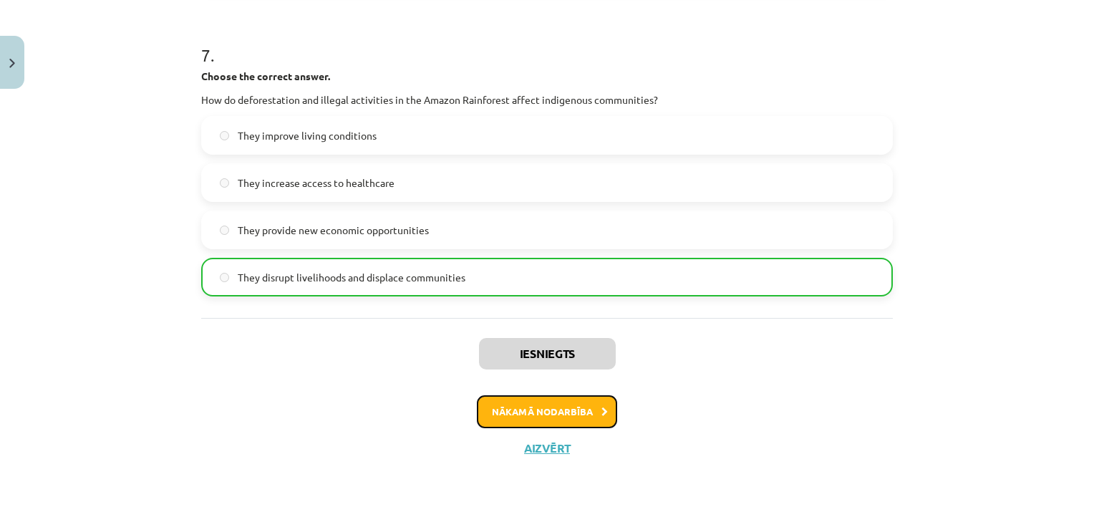
click at [581, 413] on button "Nākamā nodarbība" at bounding box center [547, 411] width 140 height 33
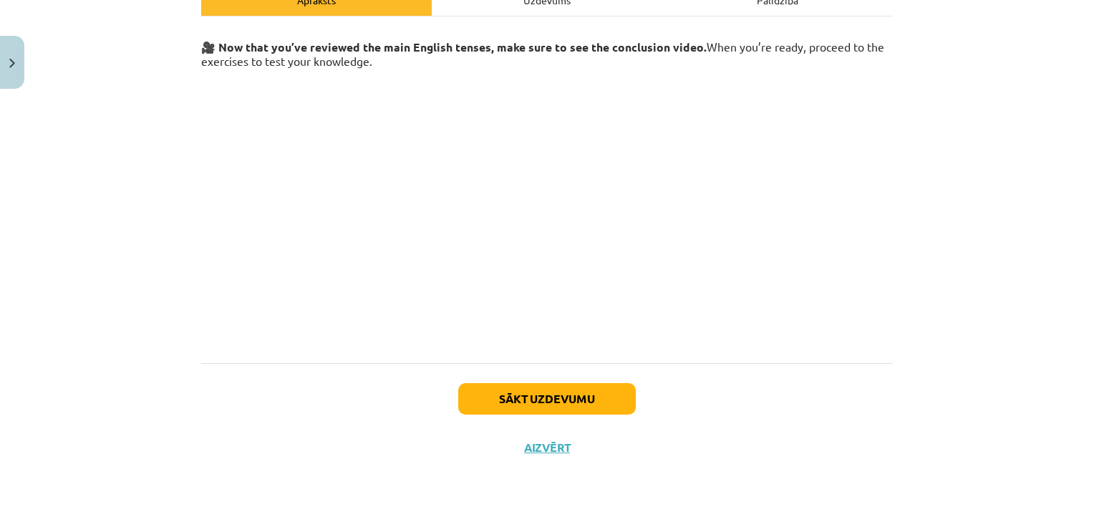
scroll to position [198, 0]
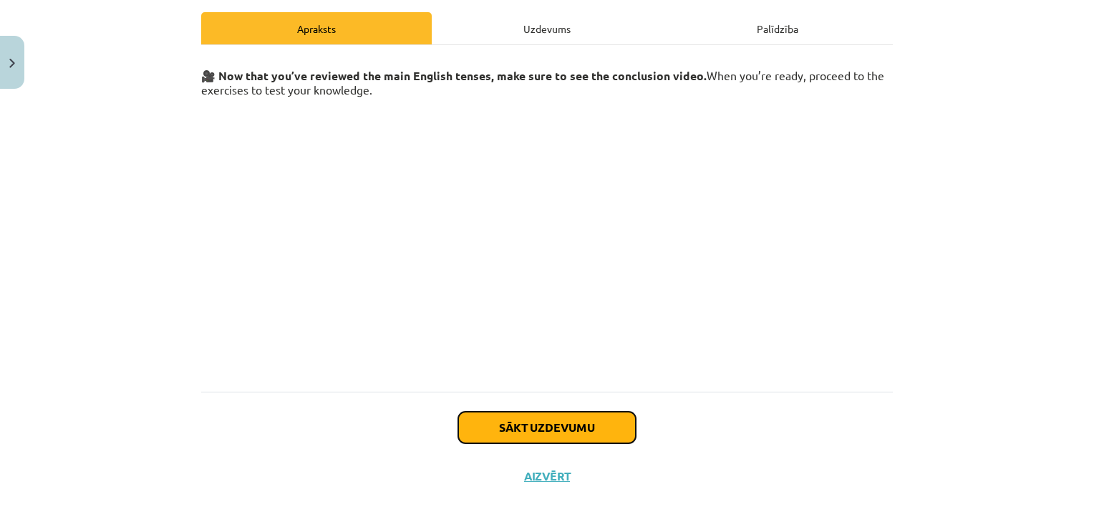
click at [553, 426] on button "Sākt uzdevumu" at bounding box center [547, 427] width 178 height 31
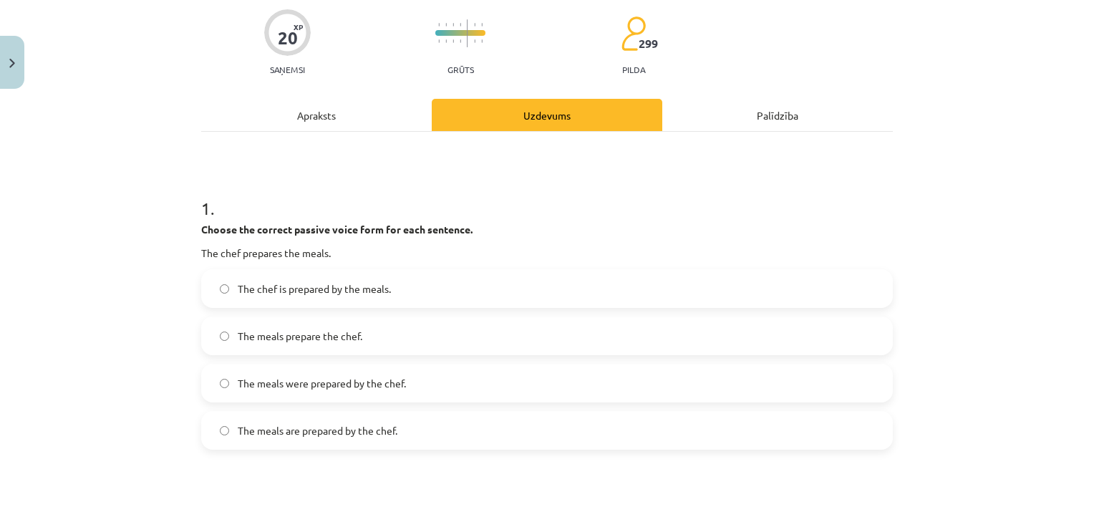
scroll to position [144, 0]
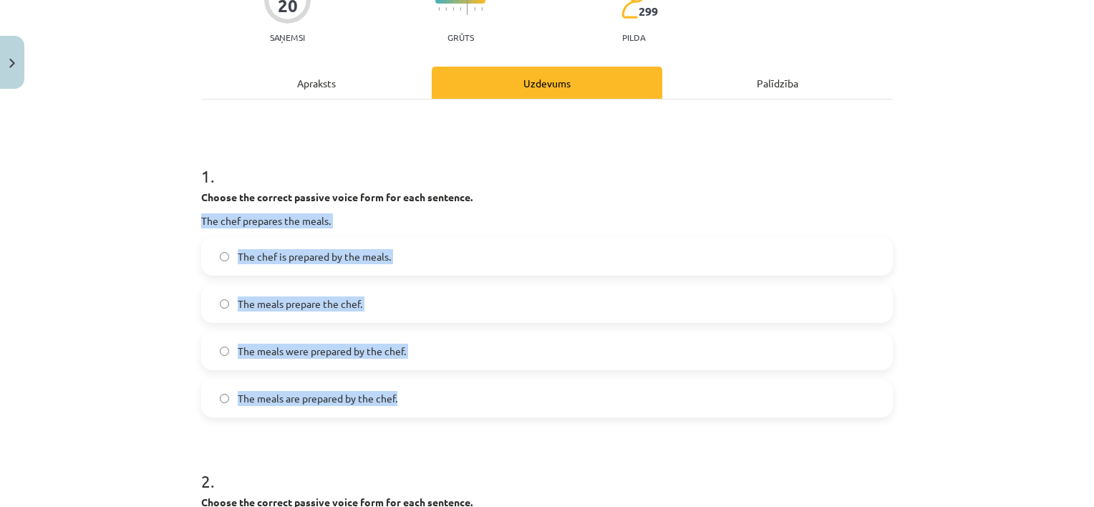
drag, startPoint x: 190, startPoint y: 213, endPoint x: 421, endPoint y: 399, distance: 296.2
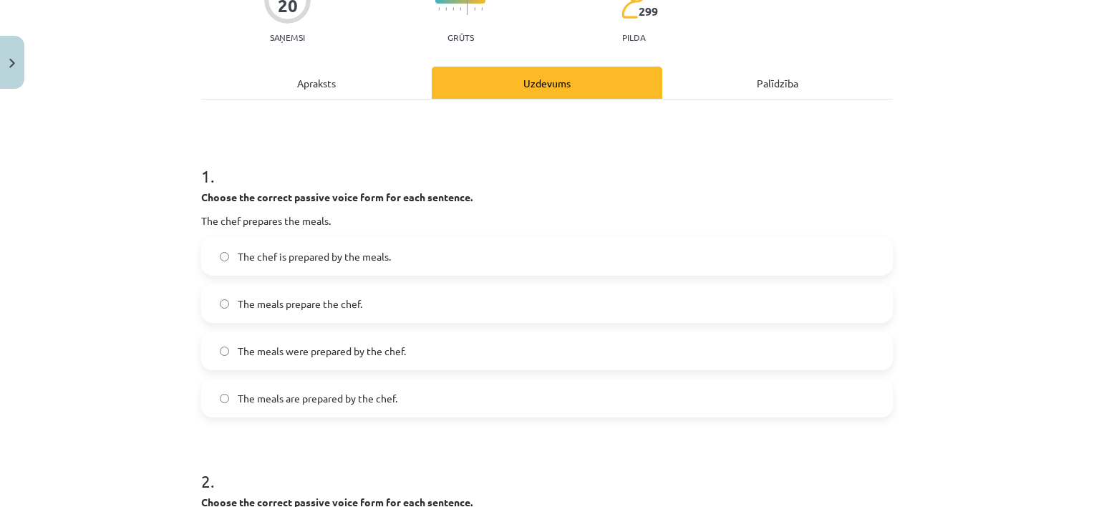
click at [438, 447] on h1 "2 ." at bounding box center [546, 468] width 691 height 44
click at [482, 387] on label "The meals are prepared by the chef." at bounding box center [547, 398] width 689 height 36
click at [680, 452] on h1 "2 ." at bounding box center [546, 468] width 691 height 44
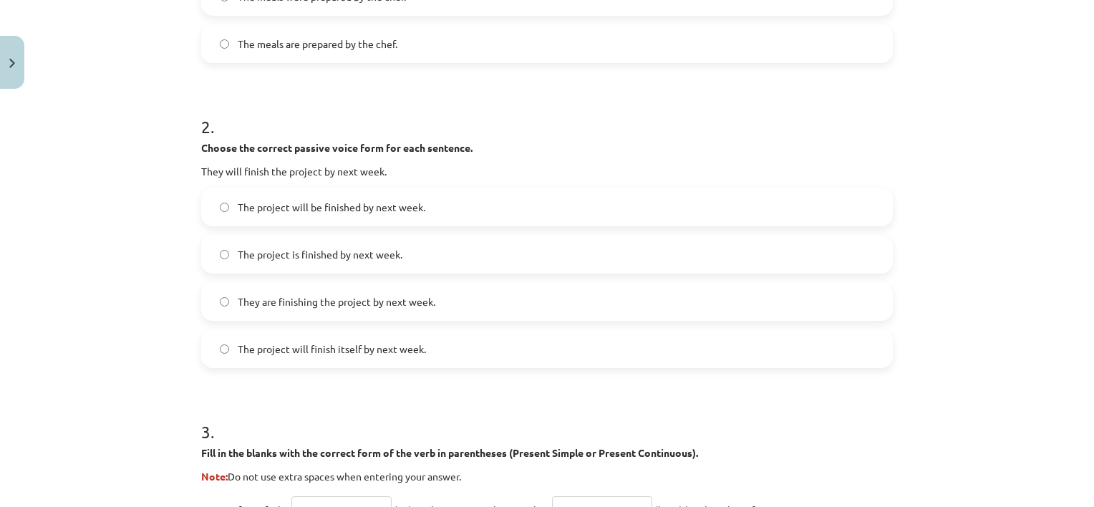
scroll to position [510, 0]
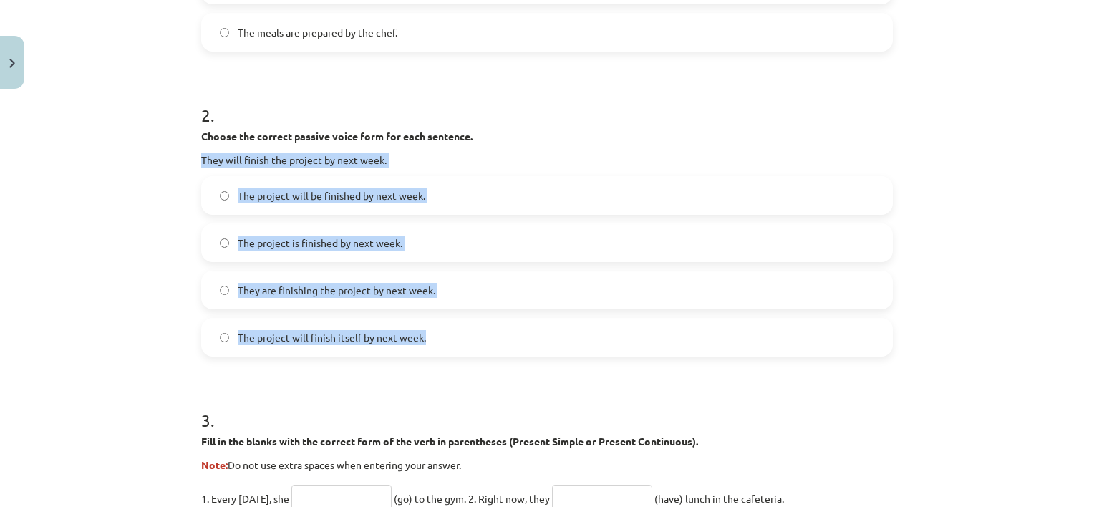
drag, startPoint x: 193, startPoint y: 156, endPoint x: 441, endPoint y: 324, distance: 300.0
click at [441, 324] on div "20 XP Saņemsi Grūts 299 pilda Apraksts Uzdevums Palīdzība 1 . Choose the correc…" at bounding box center [547, 399] width 709 height 1627
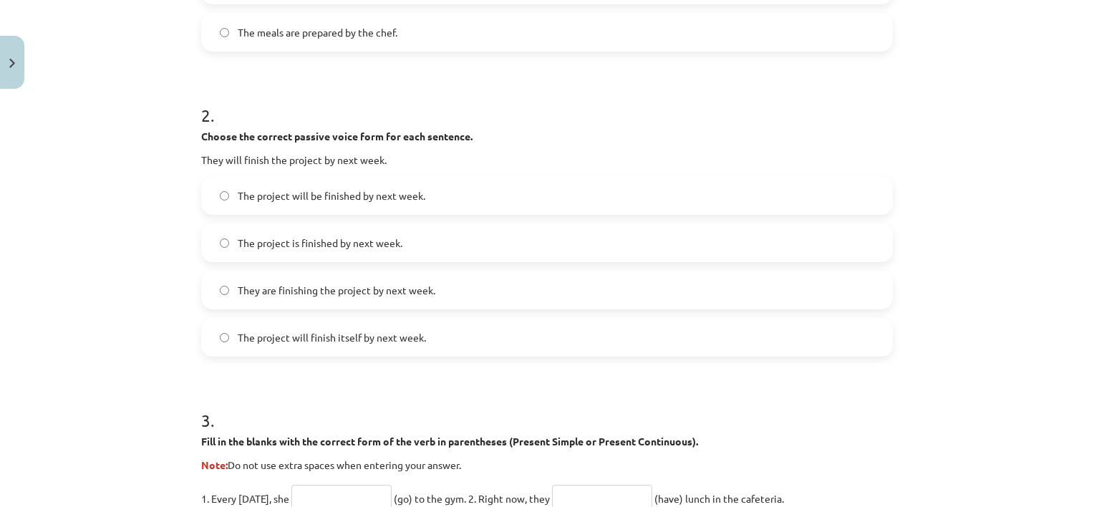
click at [485, 394] on h1 "3 ." at bounding box center [546, 407] width 691 height 44
click at [361, 206] on label "The project will be finished by next week." at bounding box center [547, 196] width 689 height 36
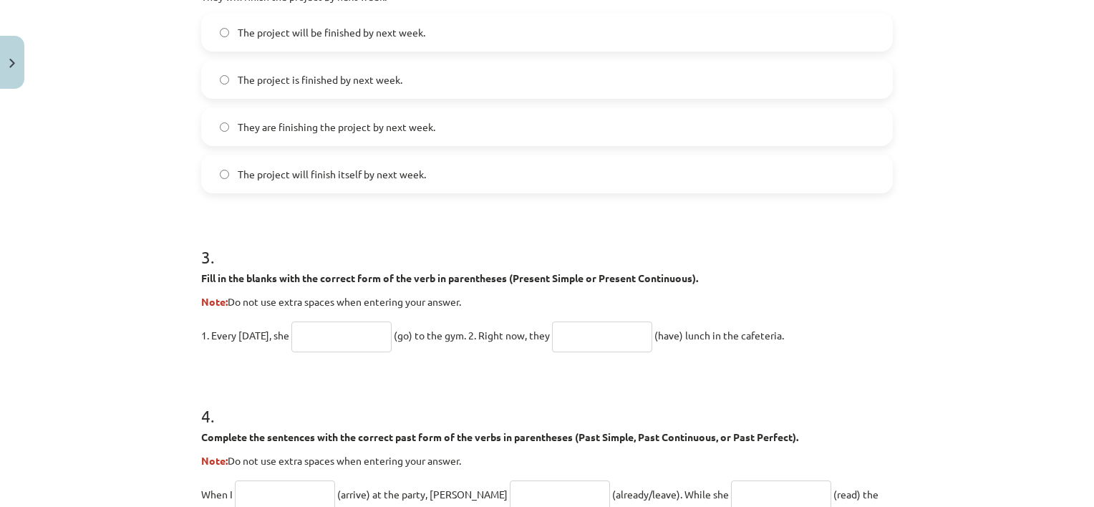
scroll to position [724, 0]
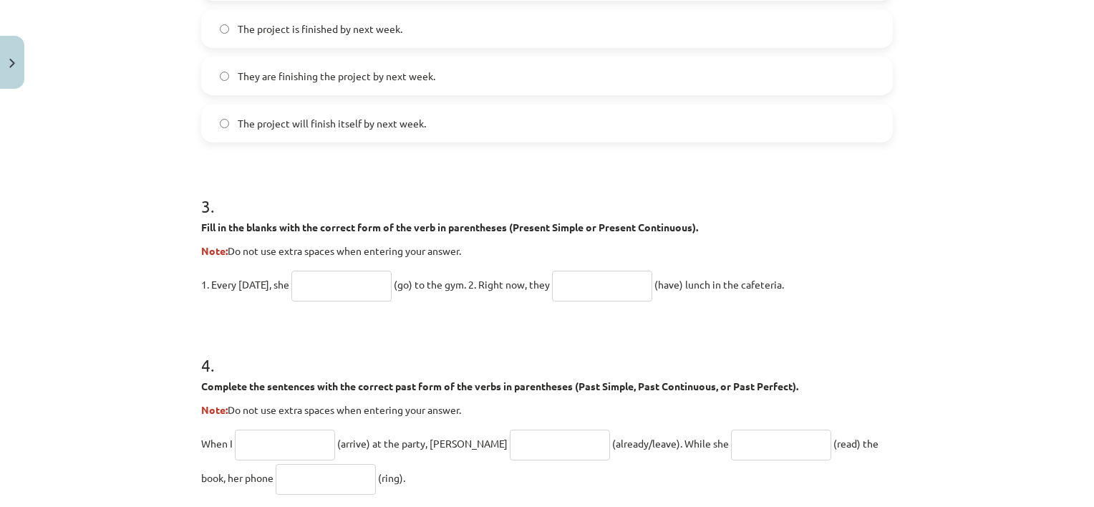
click at [380, 288] on input "text" at bounding box center [341, 286] width 100 height 31
type input "*****"
click at [595, 286] on input "text" at bounding box center [602, 286] width 100 height 31
type input "******"
click at [629, 332] on h1 "4 ." at bounding box center [546, 352] width 691 height 44
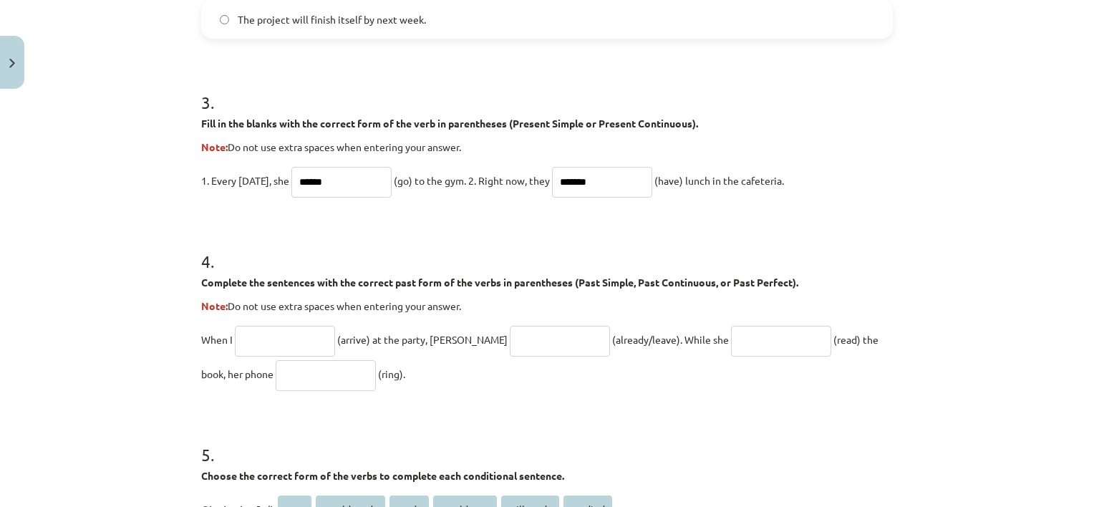
scroll to position [876, 0]
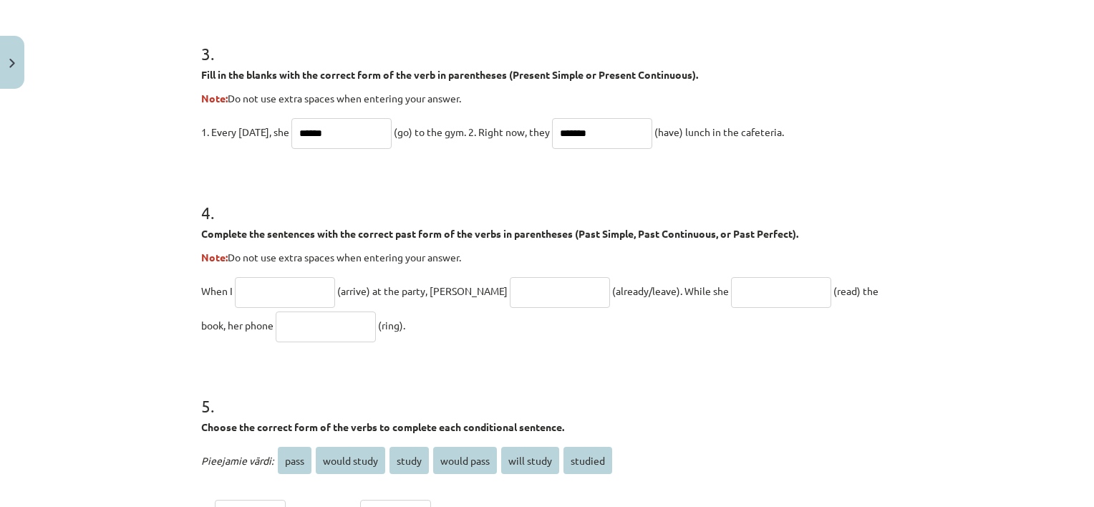
drag, startPoint x: 189, startPoint y: 250, endPoint x: 909, endPoint y: 306, distance: 722.3
click at [909, 306] on div "Mācību tēma: Angļu valoda i - 10.klase 1.ieskaites mācību materiāls #12 ✅ Final…" at bounding box center [547, 253] width 1094 height 507
click at [774, 407] on h1 "5 ." at bounding box center [546, 393] width 691 height 44
click at [301, 289] on input "text" at bounding box center [285, 292] width 100 height 31
type input "*******"
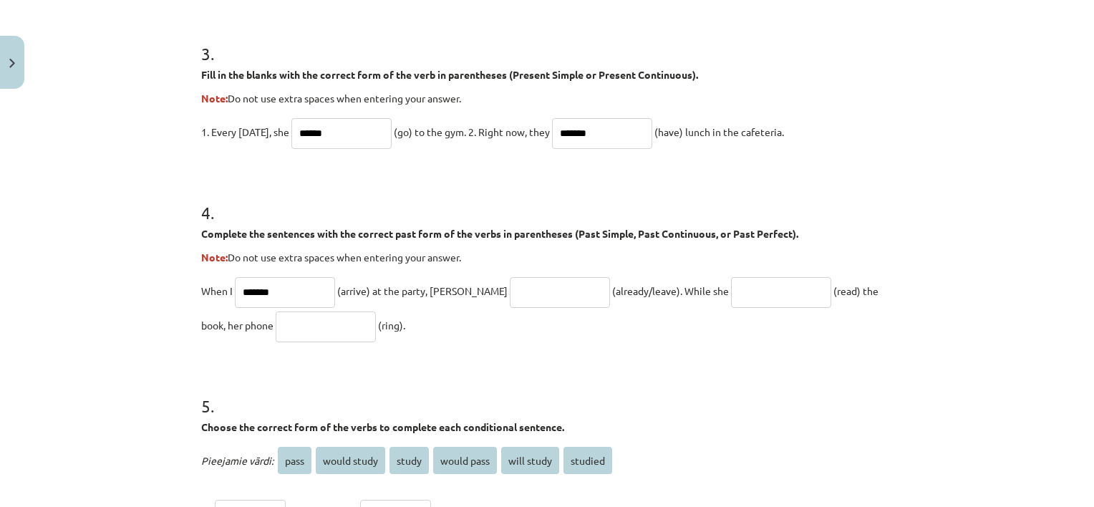
click at [510, 292] on input "text" at bounding box center [560, 292] width 100 height 31
click at [510, 300] on input "text" at bounding box center [560, 292] width 100 height 31
click at [510, 288] on input "**********" at bounding box center [560, 292] width 100 height 31
click at [538, 288] on input "**********" at bounding box center [560, 292] width 100 height 31
click at [510, 291] on input "**********" at bounding box center [560, 292] width 100 height 31
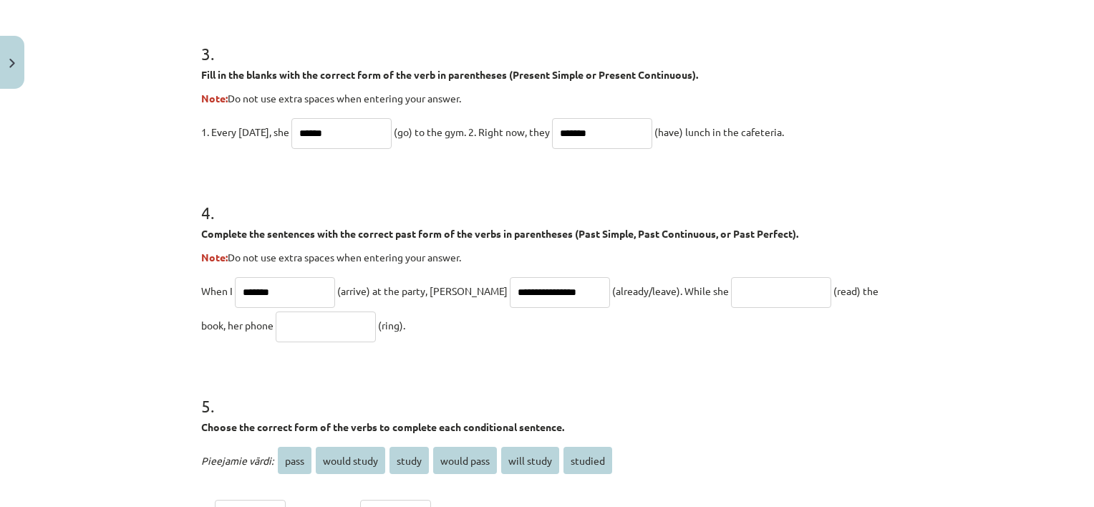
click at [510, 289] on input "**********" at bounding box center [560, 292] width 100 height 31
type input "**********"
click at [475, 358] on form "1 . Choose the correct passive voice form for each sentence. The chef prepares …" at bounding box center [546, 62] width 691 height 1307
click at [731, 286] on input "text" at bounding box center [781, 292] width 100 height 31
click at [719, 444] on p "Pieejamie vārdi: pass would study study would pass will study studied" at bounding box center [546, 460] width 691 height 34
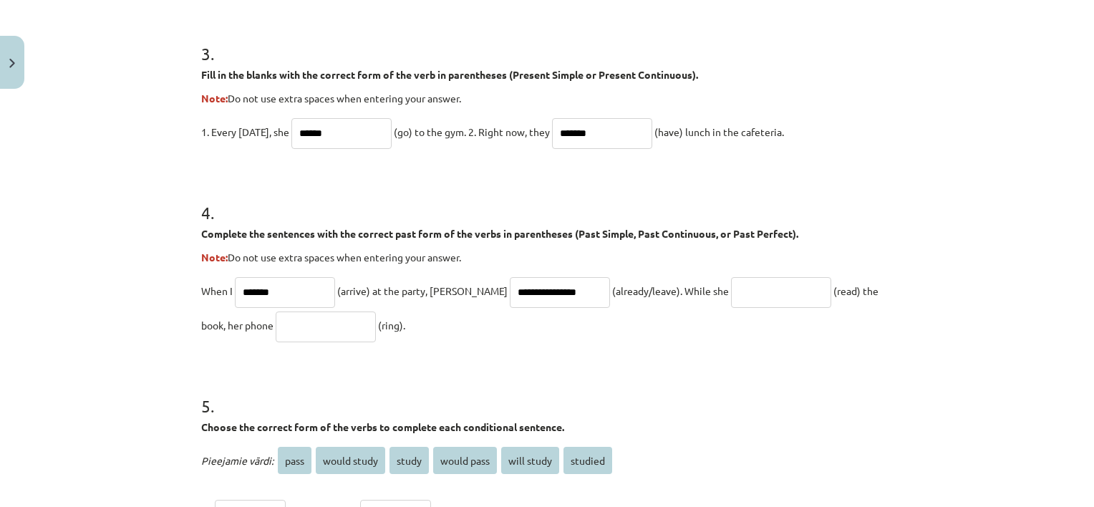
click at [731, 301] on input "text" at bounding box center [781, 292] width 100 height 31
type input "**********"
click at [310, 328] on input "text" at bounding box center [326, 326] width 100 height 31
type input "*******"
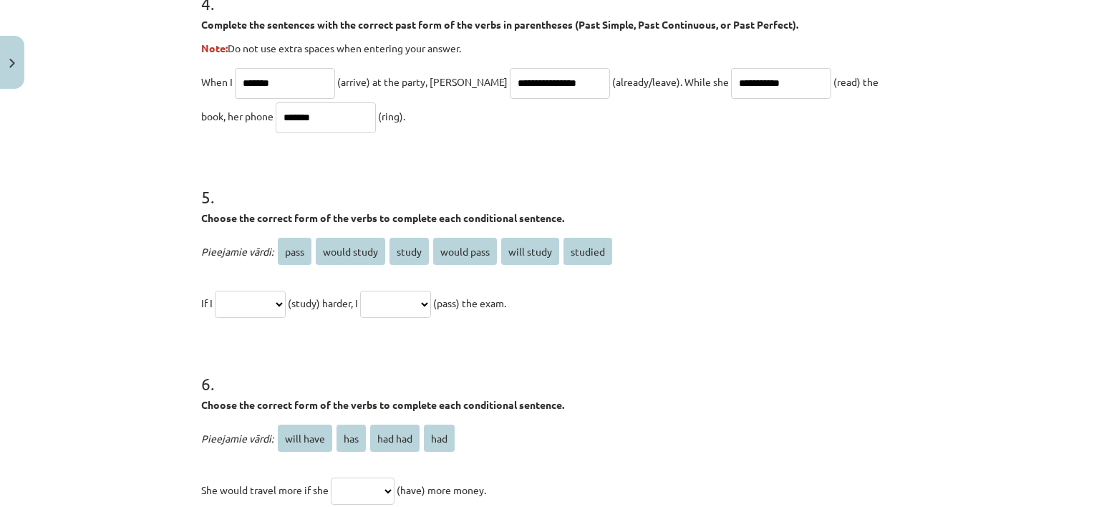
scroll to position [1094, 0]
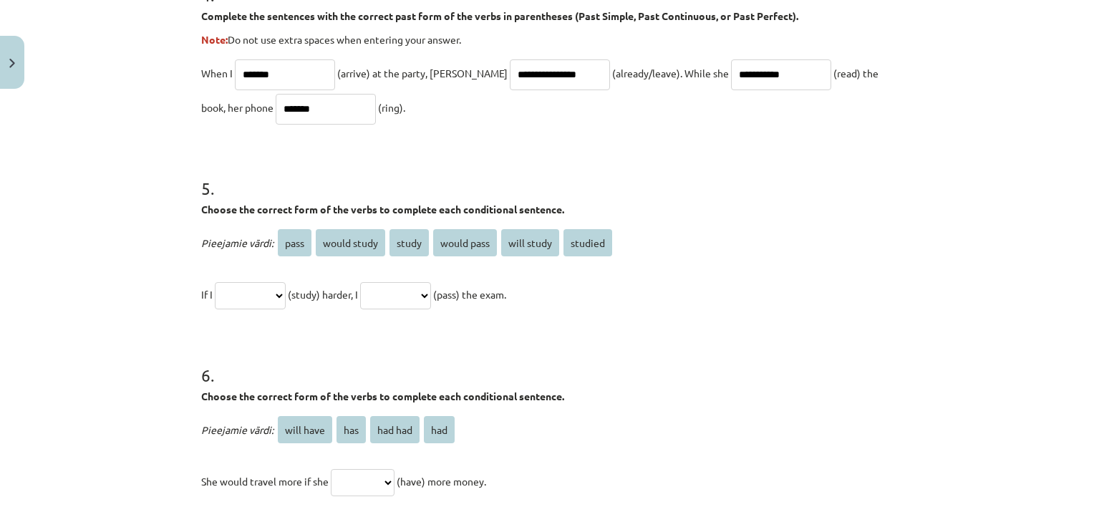
click at [286, 293] on select "**********" at bounding box center [250, 295] width 71 height 27
select select "**********"
click at [215, 282] on select "**********" at bounding box center [250, 295] width 71 height 27
click at [431, 301] on select "**********" at bounding box center [395, 295] width 71 height 27
select select "**********"
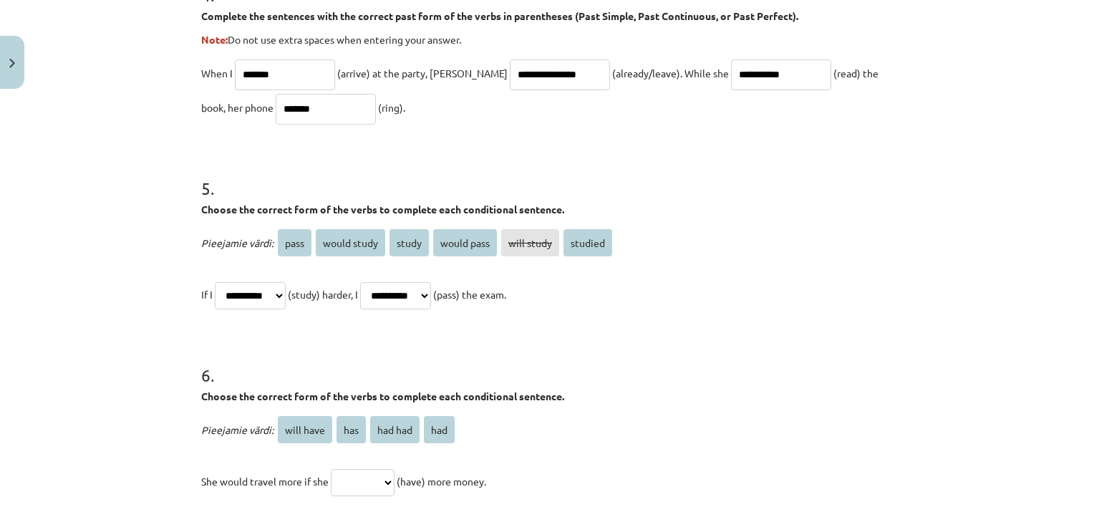
click at [376, 282] on select "**********" at bounding box center [395, 295] width 71 height 27
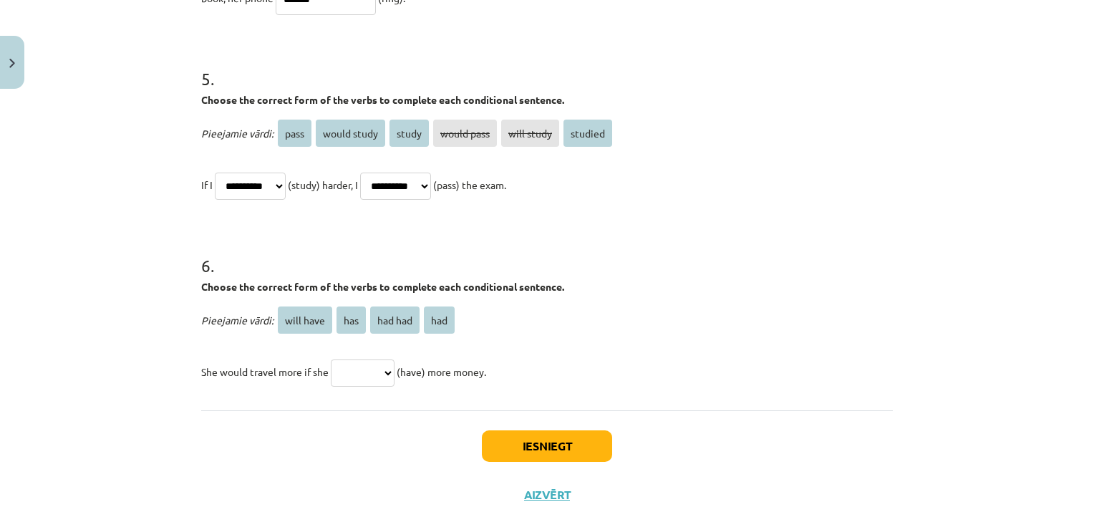
scroll to position [1210, 0]
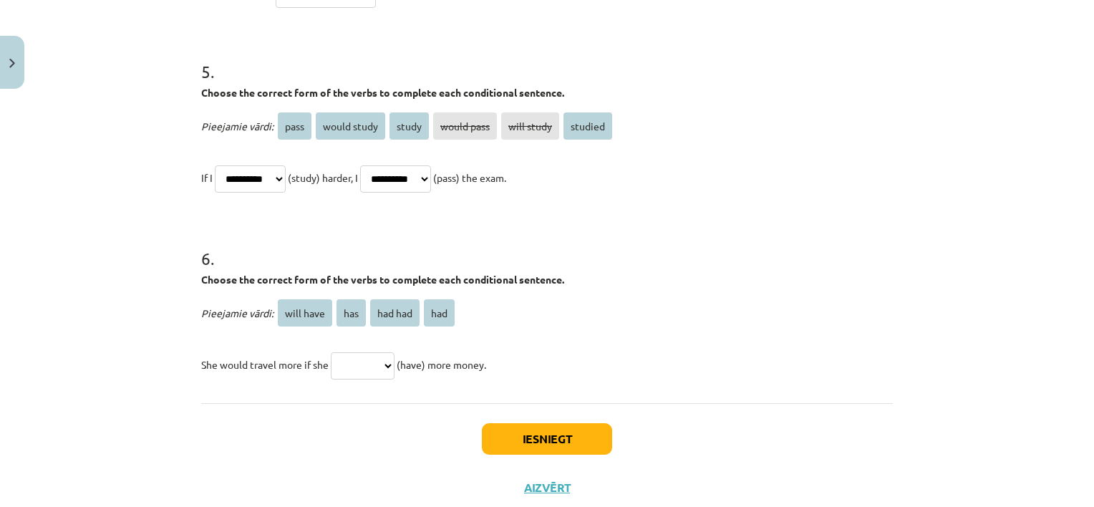
click at [394, 367] on select "********* *** ******* ***" at bounding box center [363, 365] width 64 height 27
click at [331, 352] on select "********* *** ******* ***" at bounding box center [363, 365] width 64 height 27
click at [392, 359] on select "********* *** ******* ***" at bounding box center [363, 365] width 64 height 27
click at [366, 472] on div "Iesniegt Aizvērt" at bounding box center [546, 453] width 691 height 100
click at [385, 366] on select "********* *** ******* ***" at bounding box center [363, 365] width 64 height 27
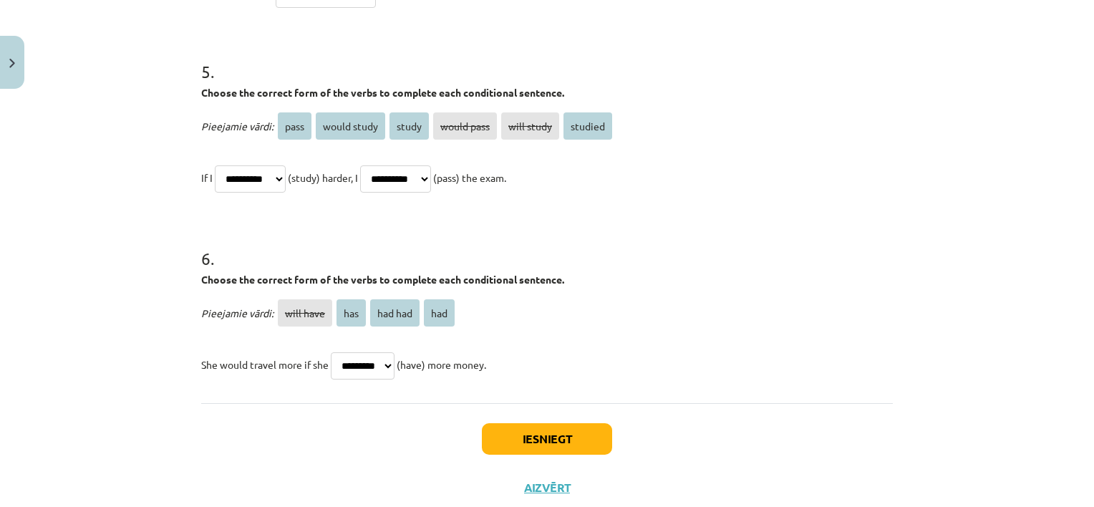
select select "***"
click at [331, 352] on select "********* *** ******* ***" at bounding box center [363, 365] width 64 height 27
click at [497, 426] on button "Iesniegt" at bounding box center [547, 438] width 130 height 31
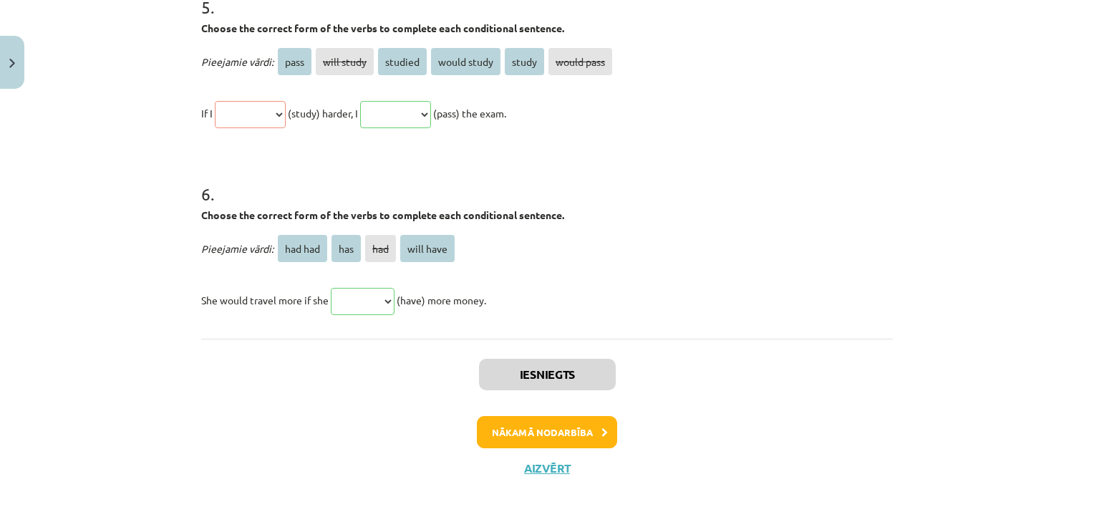
scroll to position [1499, 0]
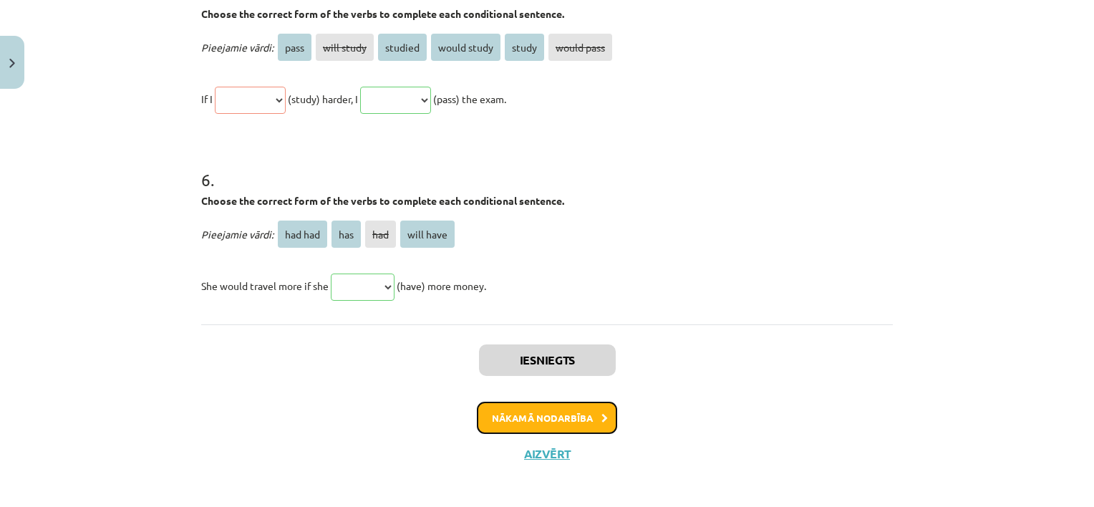
click at [578, 409] on button "Nākamā nodarbība" at bounding box center [547, 418] width 140 height 33
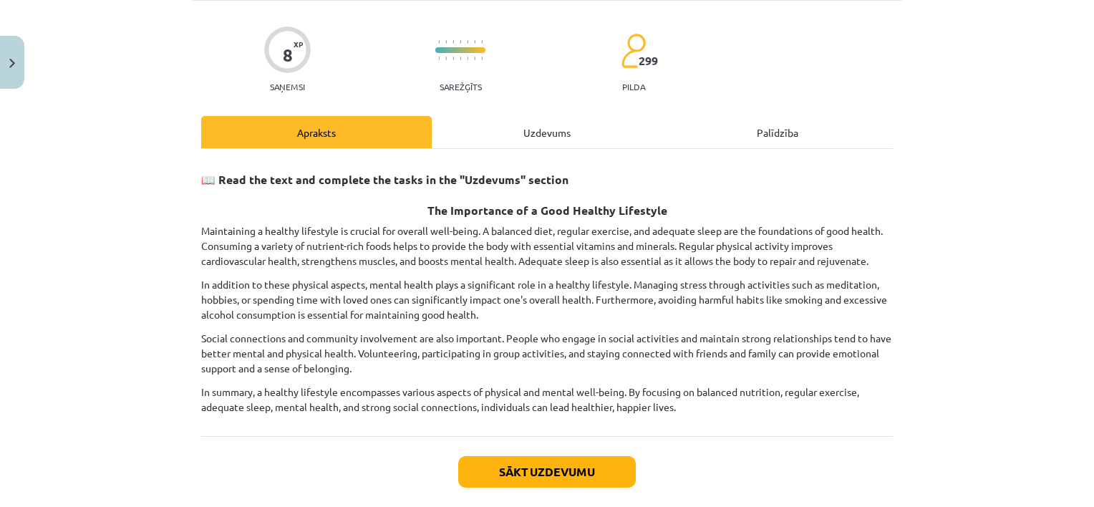
scroll to position [96, 0]
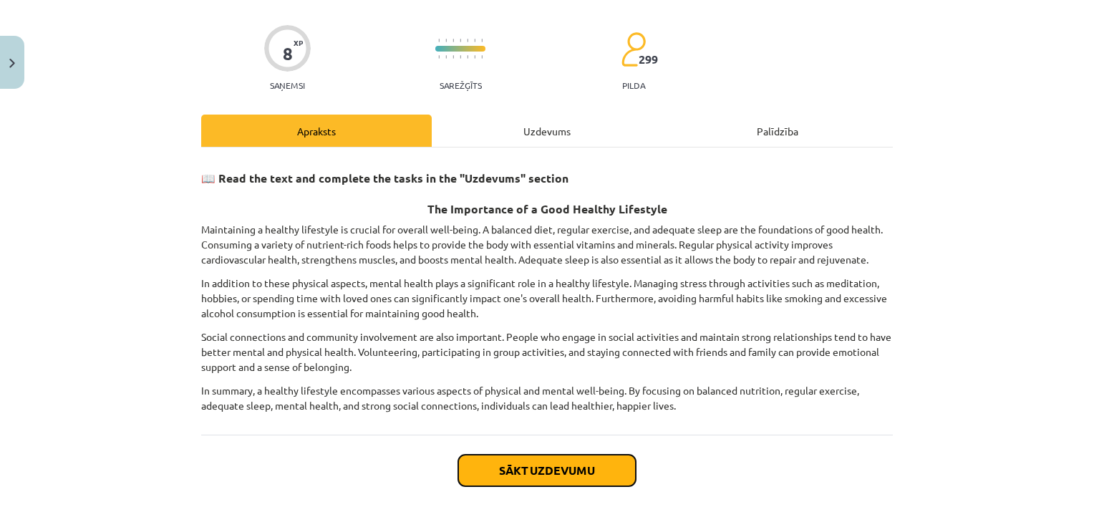
click at [570, 477] on button "Sākt uzdevumu" at bounding box center [547, 469] width 178 height 31
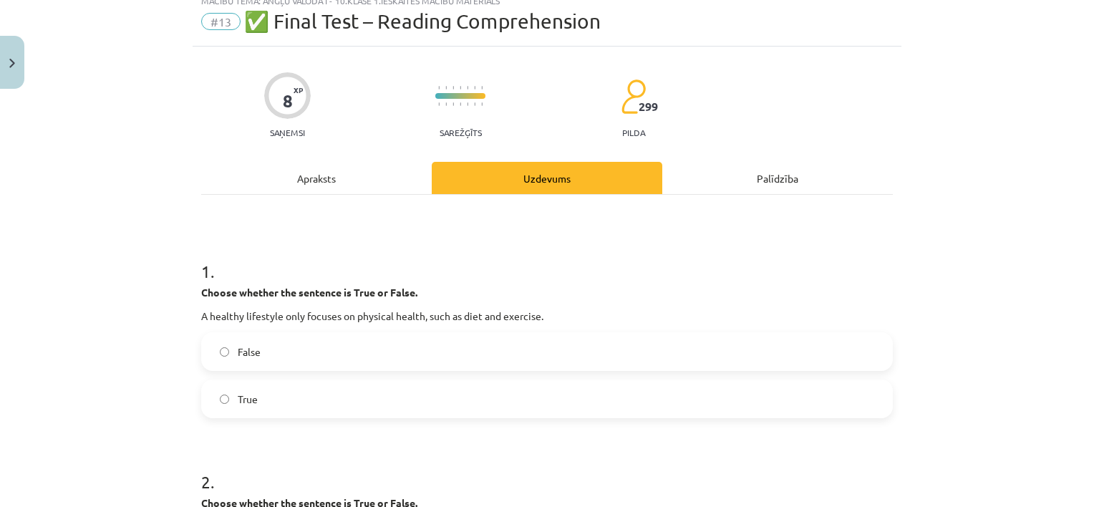
scroll to position [36, 0]
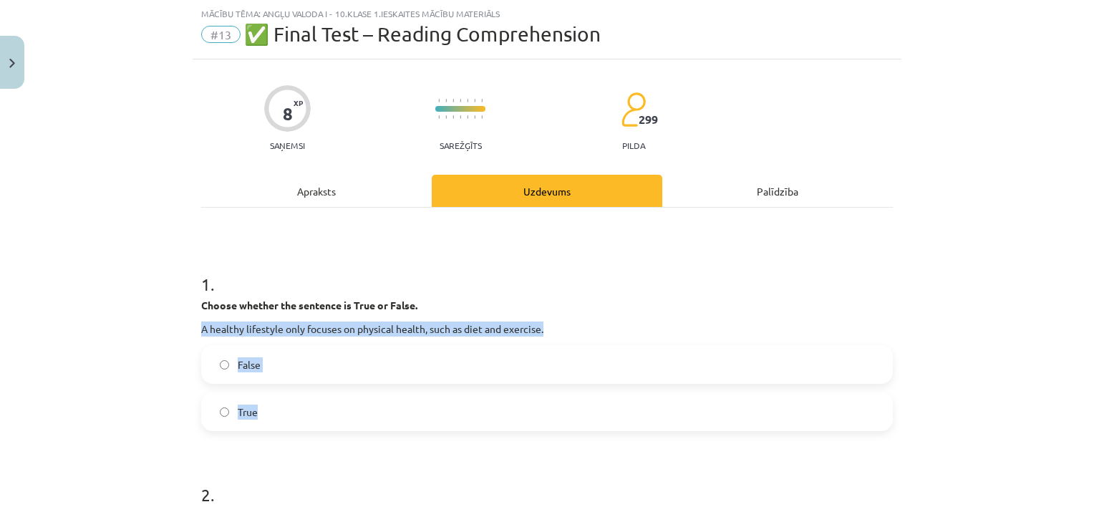
drag, startPoint x: 195, startPoint y: 324, endPoint x: 319, endPoint y: 429, distance: 163.0
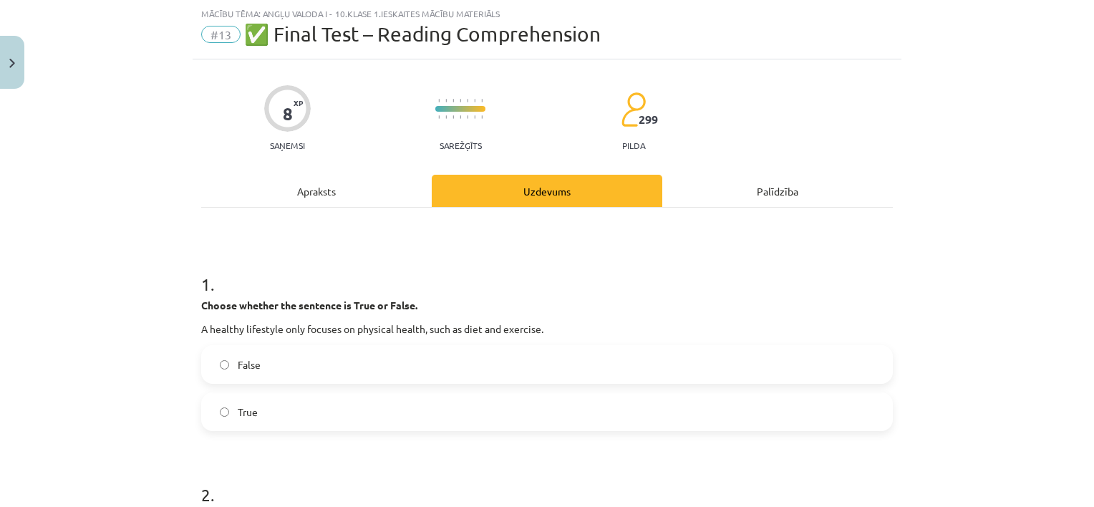
click at [349, 461] on h1 "2 ." at bounding box center [546, 482] width 691 height 44
click at [393, 364] on label "False" at bounding box center [547, 364] width 689 height 36
click at [1011, 326] on div "Mācību tēma: Angļu valoda i - 10.klase 1.ieskaites mācību materiāls #13 ✅ Final…" at bounding box center [547, 253] width 1094 height 507
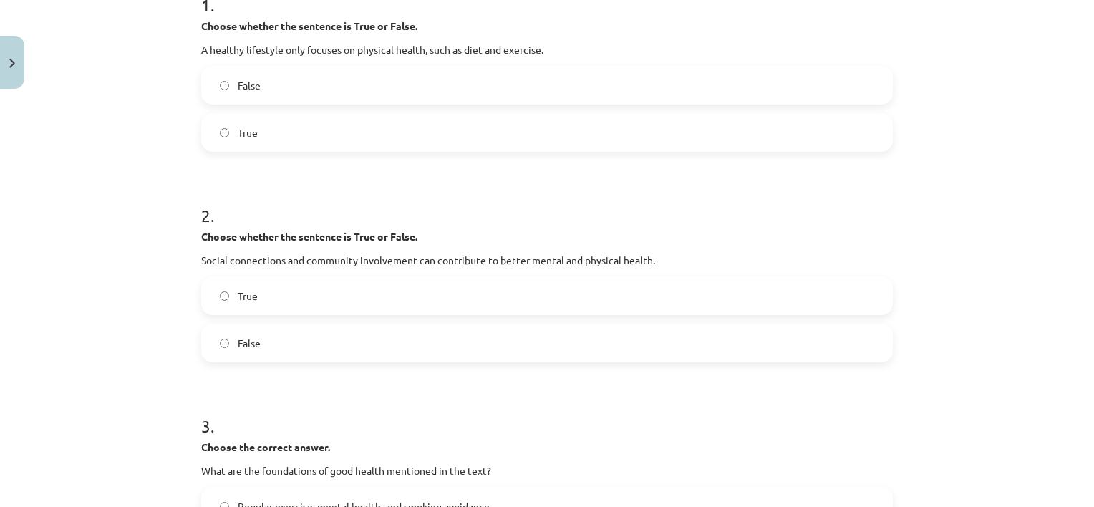
scroll to position [327, 0]
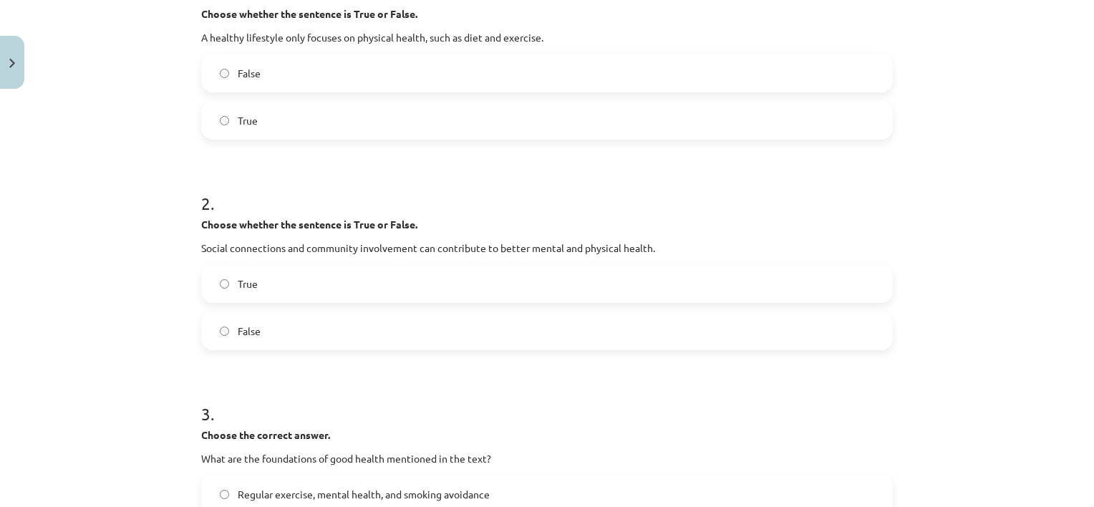
click at [547, 332] on label "False" at bounding box center [547, 331] width 689 height 36
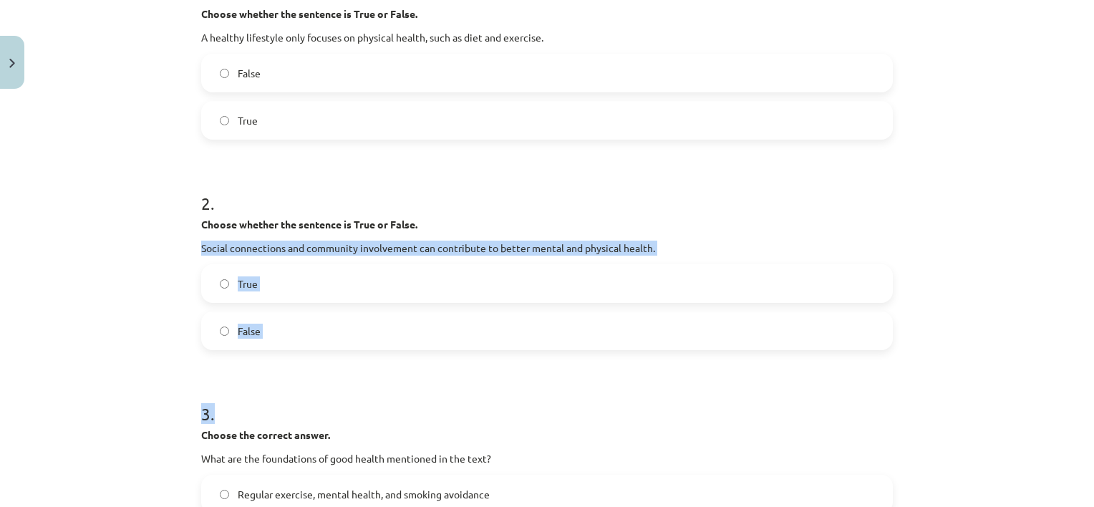
drag, startPoint x: 190, startPoint y: 248, endPoint x: 279, endPoint y: 351, distance: 136.5
click at [279, 351] on div "8 XP Saņemsi Sarežģīts 299 pilda Apraksts Uzdevums Palīdzība 1 . Choose whether…" at bounding box center [547, 429] width 709 height 1322
click at [279, 351] on form "1 . Choose whether the sentence is True or False. A healthy lifestyle only focu…" at bounding box center [546, 459] width 691 height 1002
click at [336, 375] on form "1 . Choose whether the sentence is True or False. A healthy lifestyle only focu…" at bounding box center [546, 459] width 691 height 1002
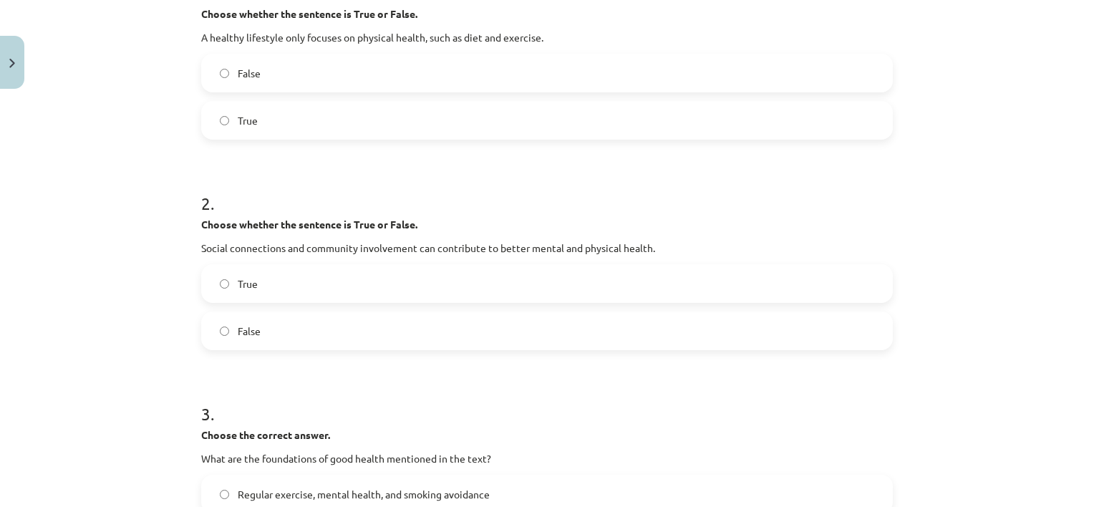
click at [404, 261] on div "2 . Choose whether the sentence is True or False. Social connections and commun…" at bounding box center [546, 259] width 691 height 182
click at [400, 279] on label "True" at bounding box center [547, 284] width 689 height 36
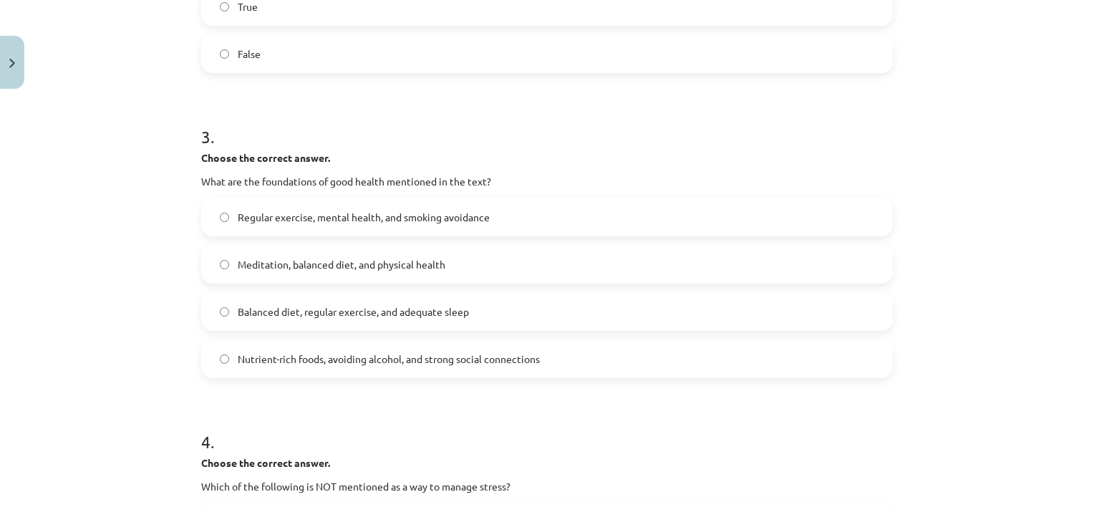
scroll to position [588, 0]
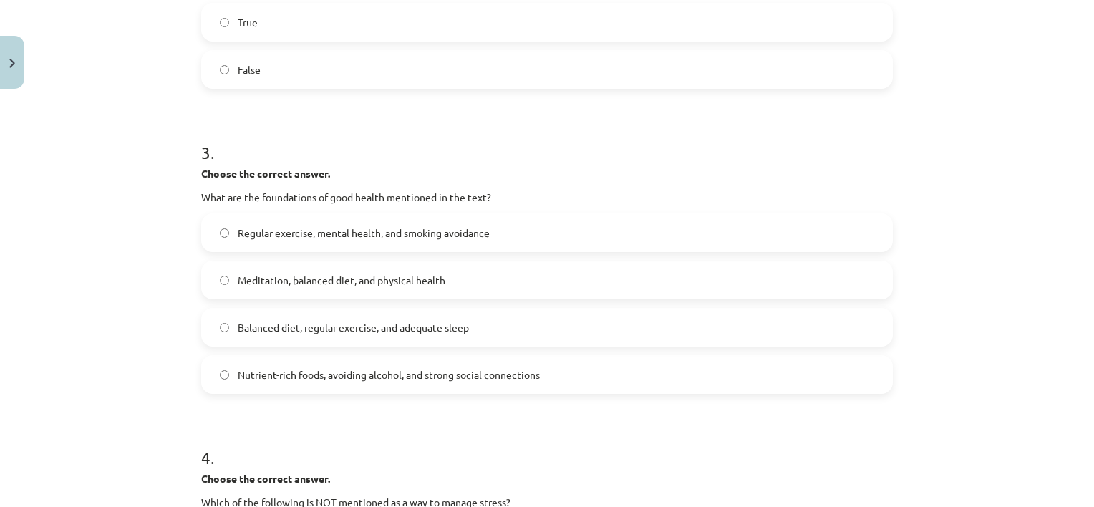
click at [867, 324] on label "Balanced diet, regular exercise, and adequate sleep" at bounding box center [547, 327] width 689 height 36
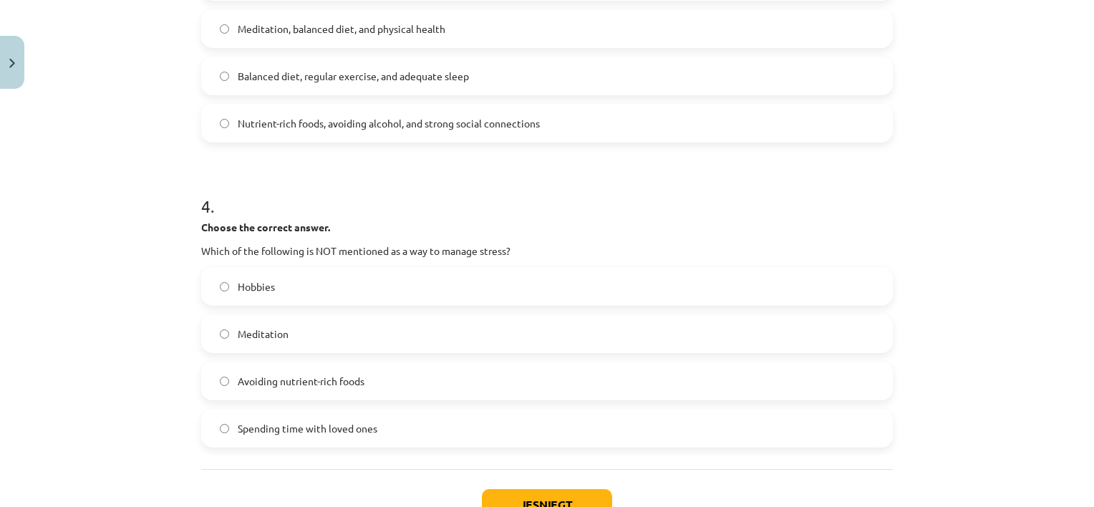
scroll to position [845, 0]
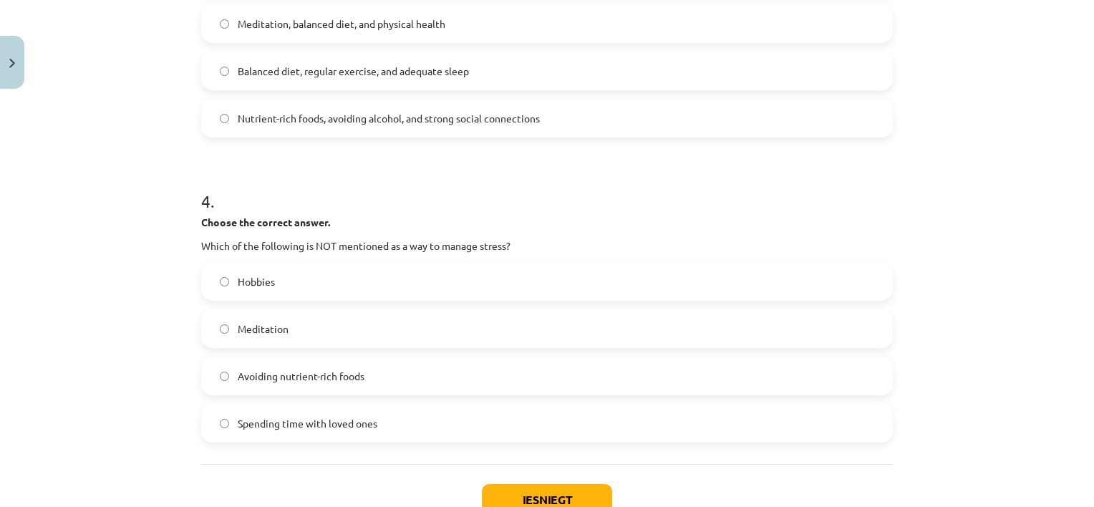
click at [436, 364] on label "Avoiding nutrient-rich foods" at bounding box center [547, 376] width 689 height 36
click at [489, 487] on button "Iesniegt" at bounding box center [547, 499] width 130 height 31
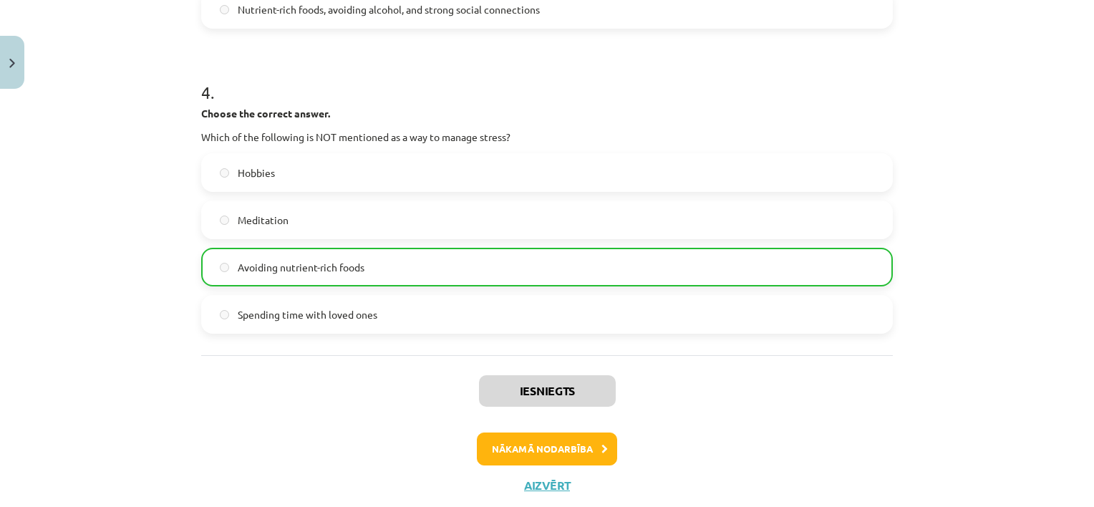
scroll to position [958, 0]
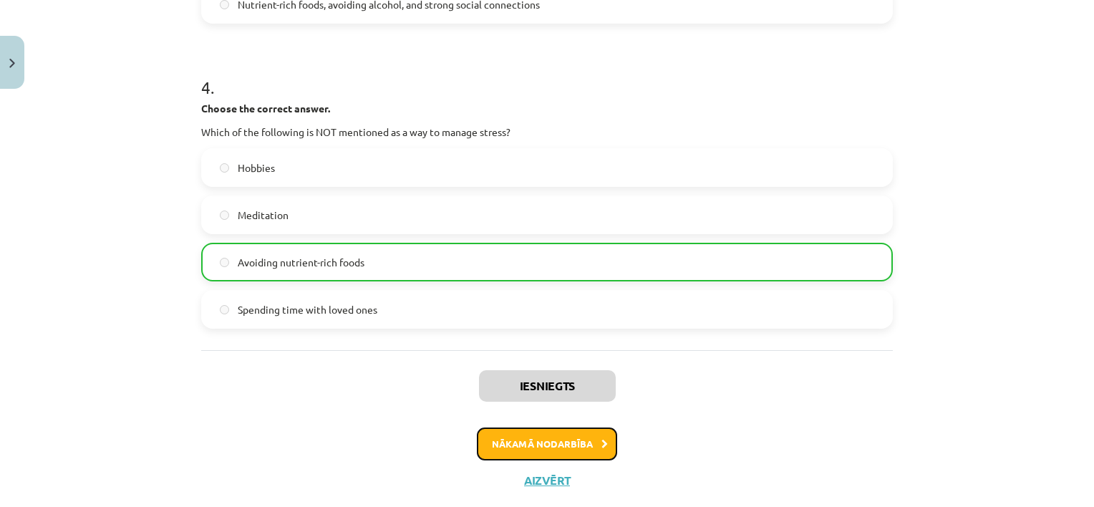
click at [585, 445] on button "Nākamā nodarbība" at bounding box center [547, 443] width 140 height 33
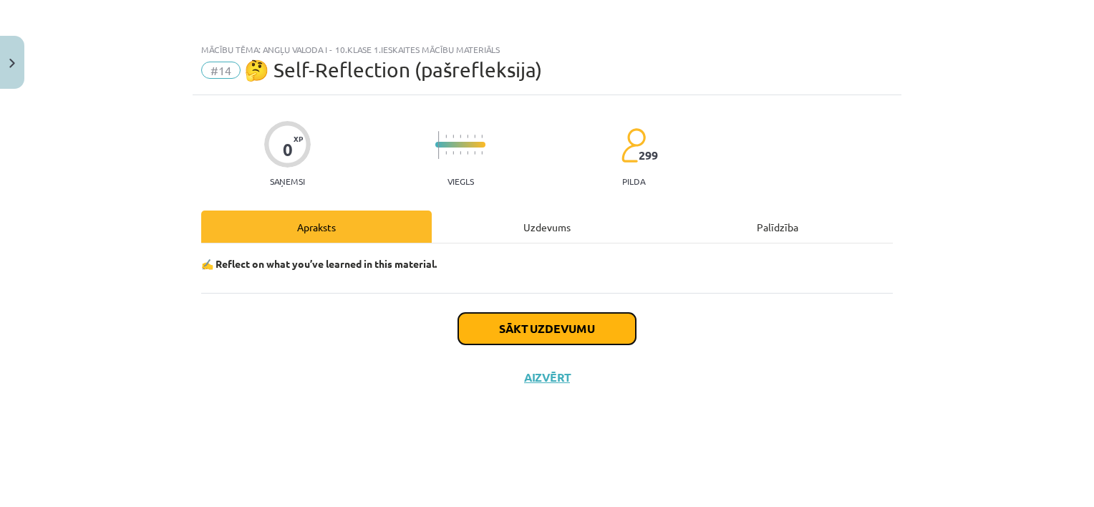
click at [570, 329] on button "Sākt uzdevumu" at bounding box center [547, 328] width 178 height 31
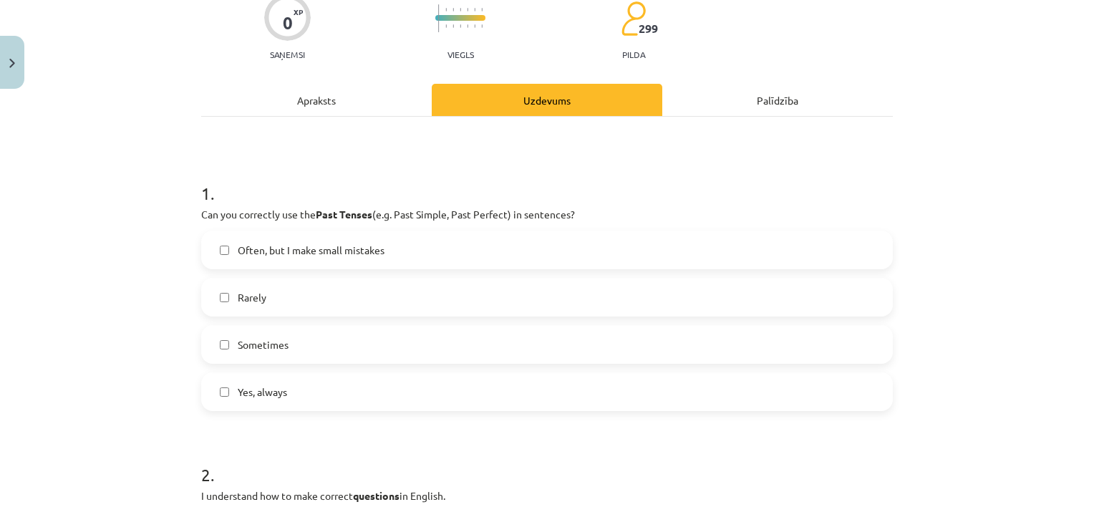
scroll to position [137, 0]
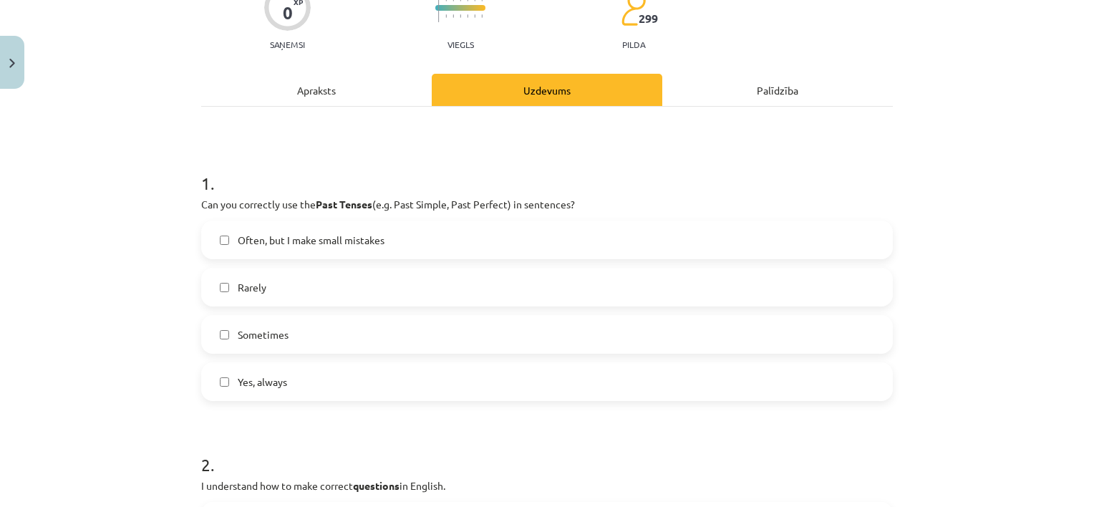
click at [598, 246] on label "Often, but I make small mistakes" at bounding box center [547, 240] width 689 height 36
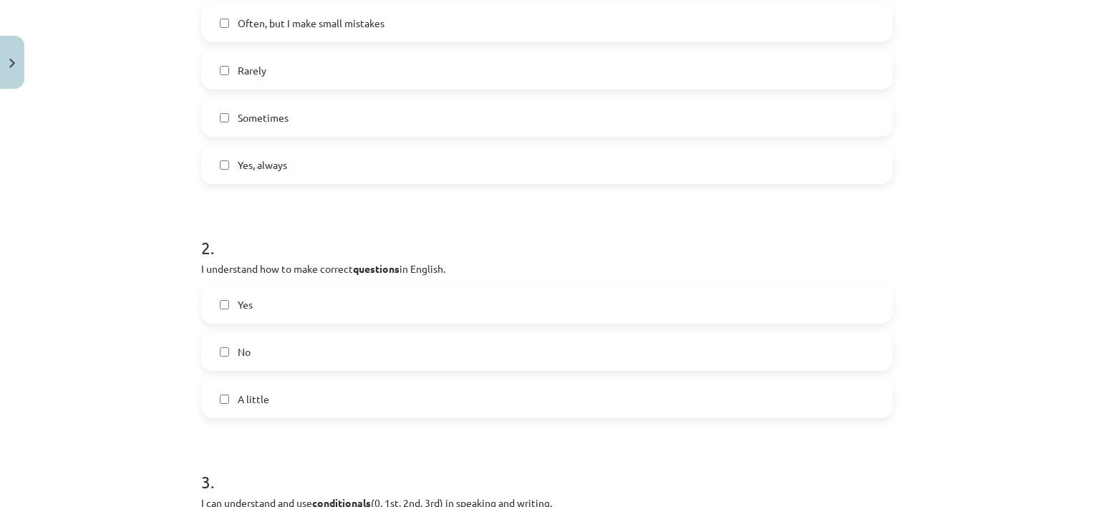
scroll to position [361, 0]
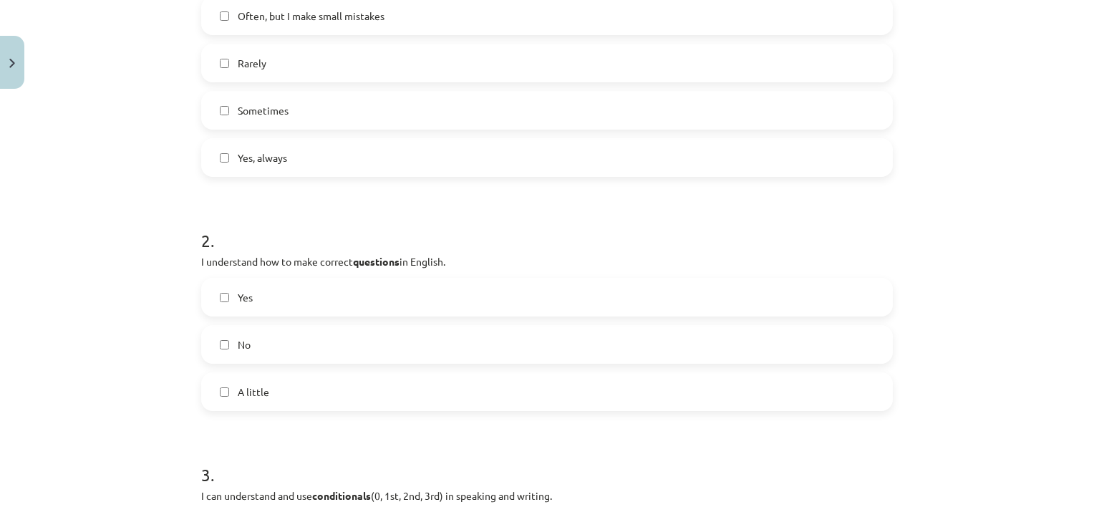
click at [676, 387] on label "A little" at bounding box center [547, 392] width 689 height 36
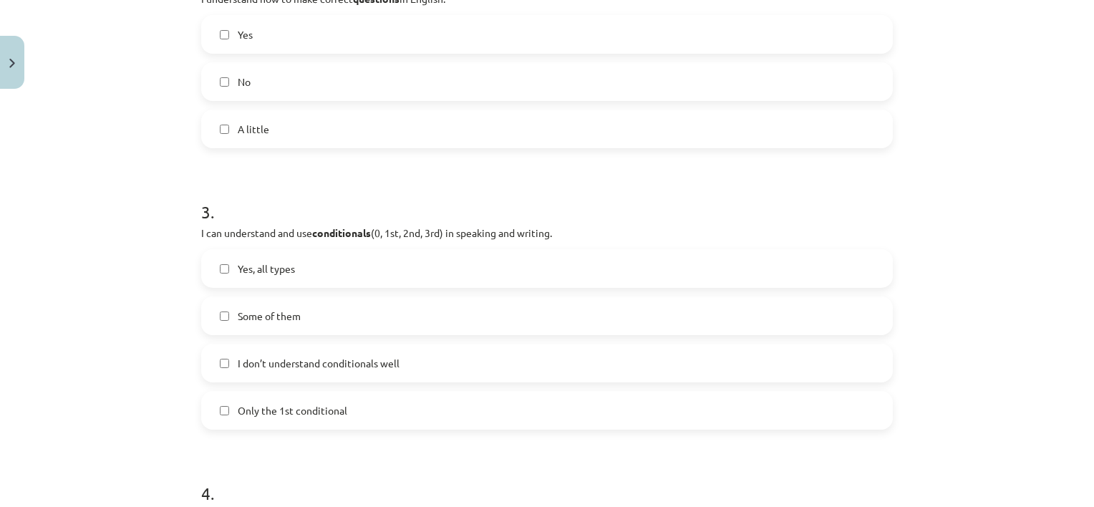
scroll to position [633, 0]
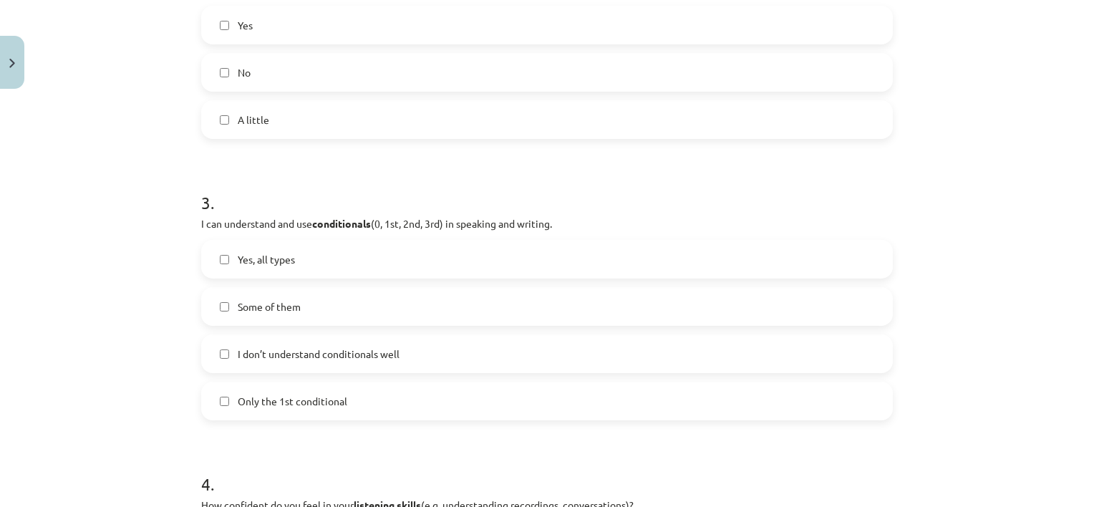
click at [771, 301] on label "Some of them" at bounding box center [547, 306] width 689 height 36
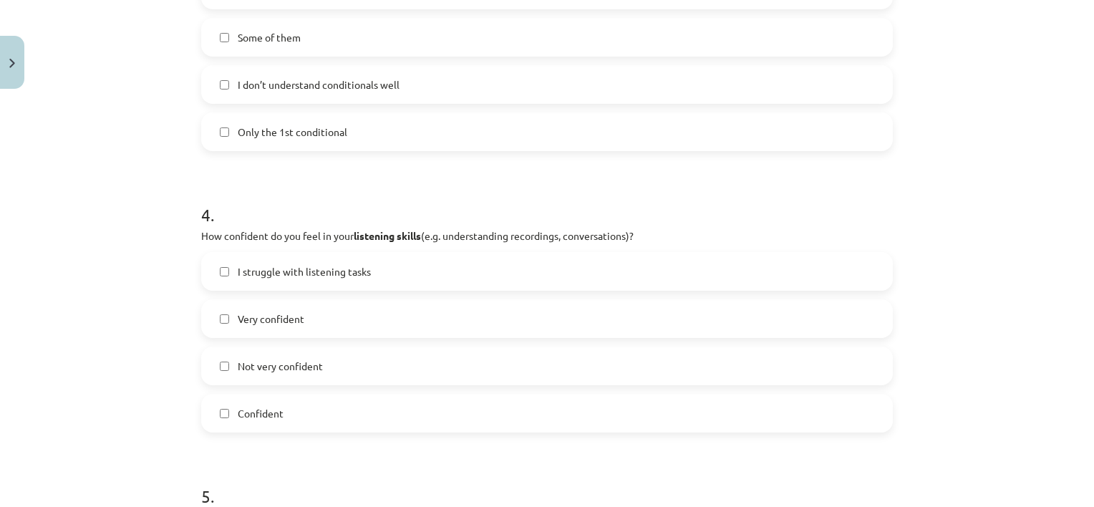
scroll to position [910, 0]
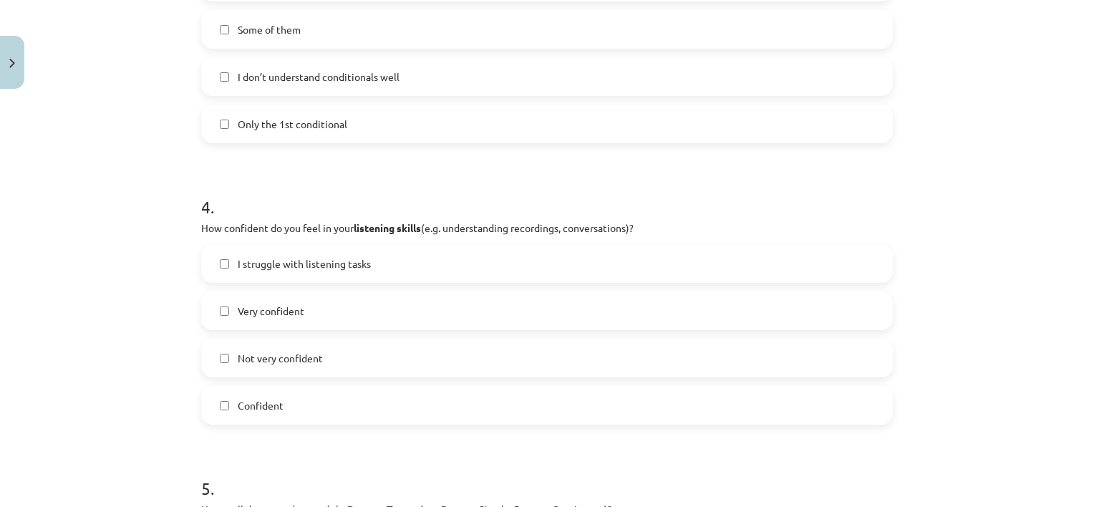
click at [768, 268] on label "I struggle with listening tasks" at bounding box center [547, 264] width 689 height 36
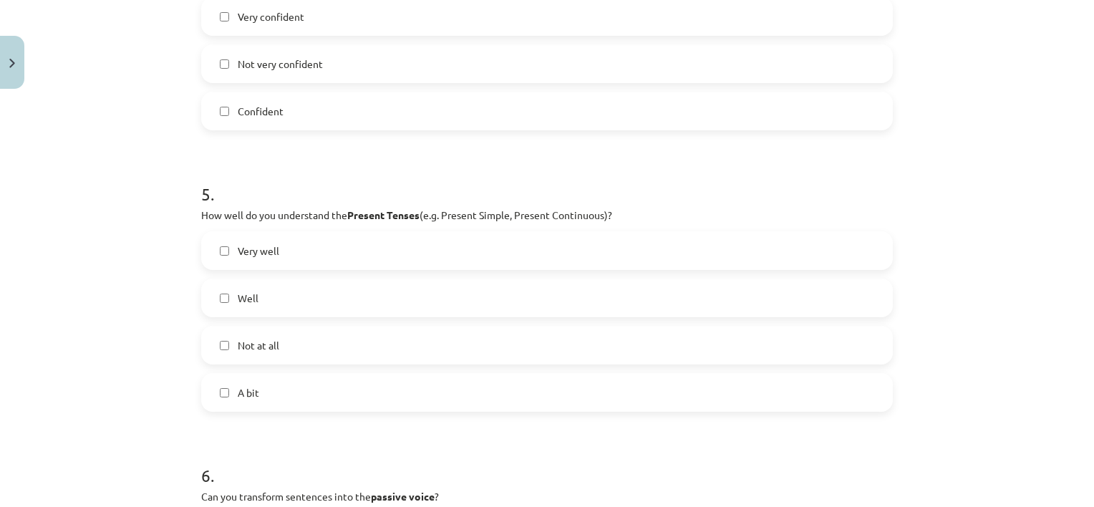
scroll to position [1217, 0]
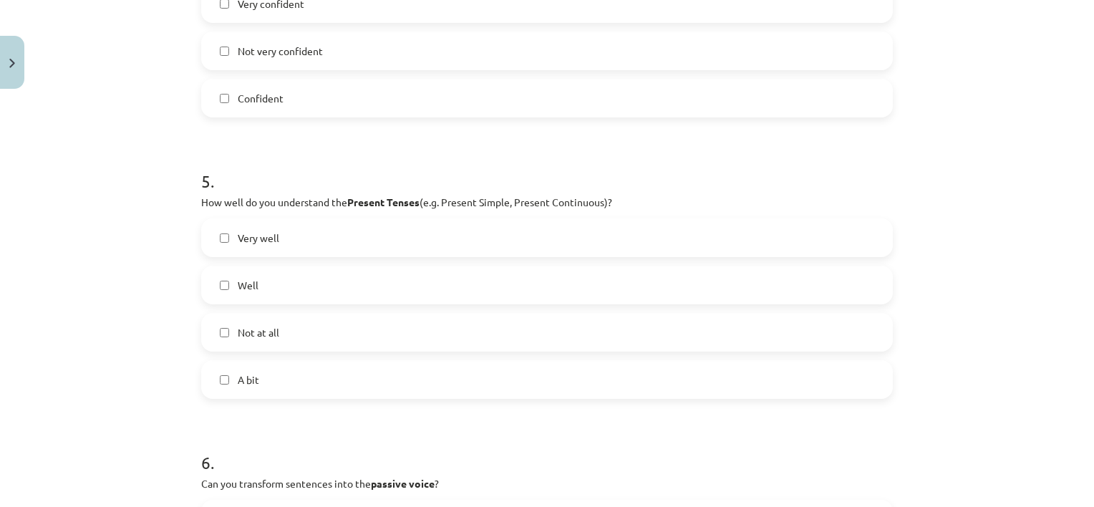
click at [773, 275] on label "Well" at bounding box center [547, 285] width 689 height 36
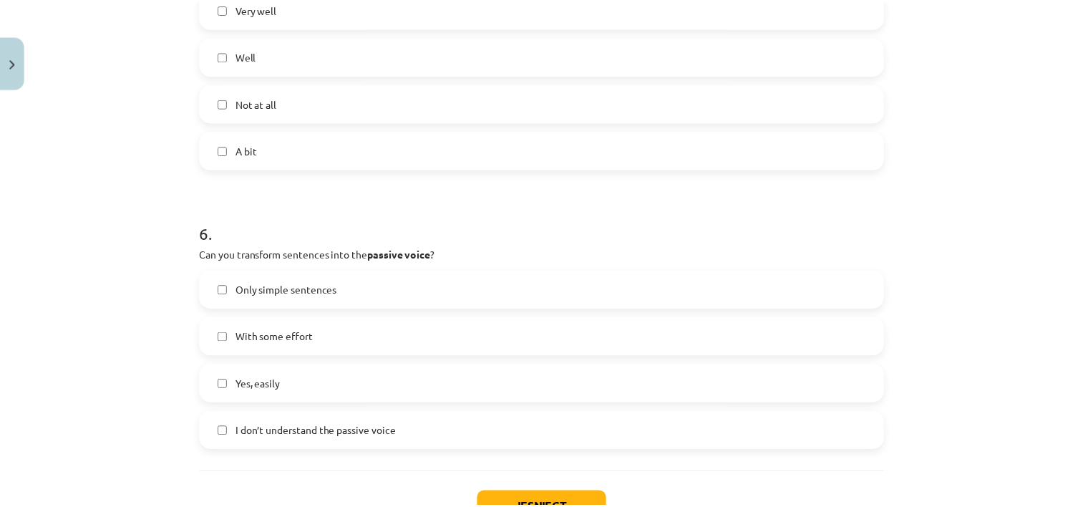
scroll to position [1456, 0]
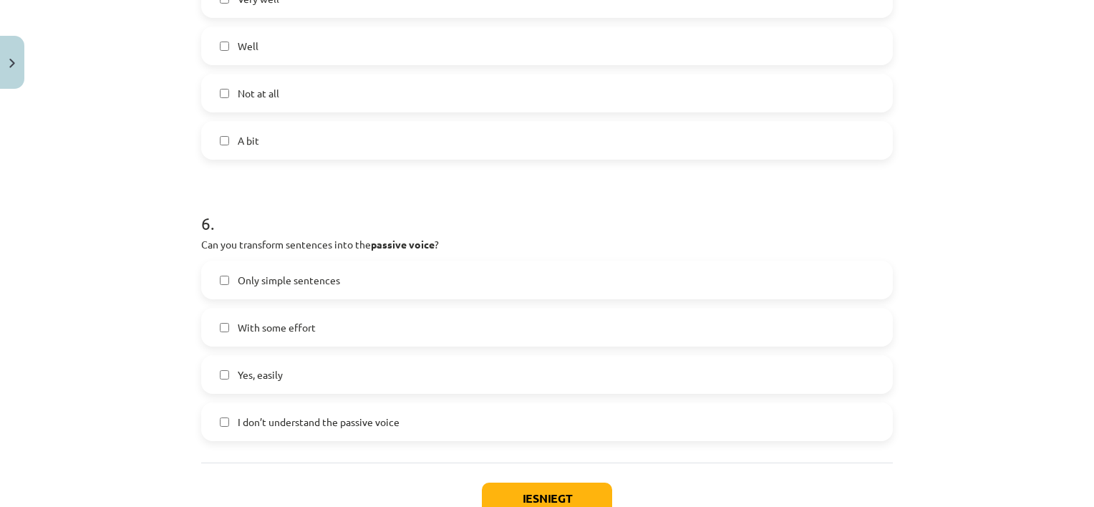
click at [725, 302] on div "Only simple sentences With some effort Yes, easily I don’t understand the passi…" at bounding box center [546, 351] width 691 height 180
click at [727, 281] on label "Only simple sentences" at bounding box center [547, 280] width 689 height 36
click at [586, 487] on button "Iesniegt" at bounding box center [547, 497] width 130 height 31
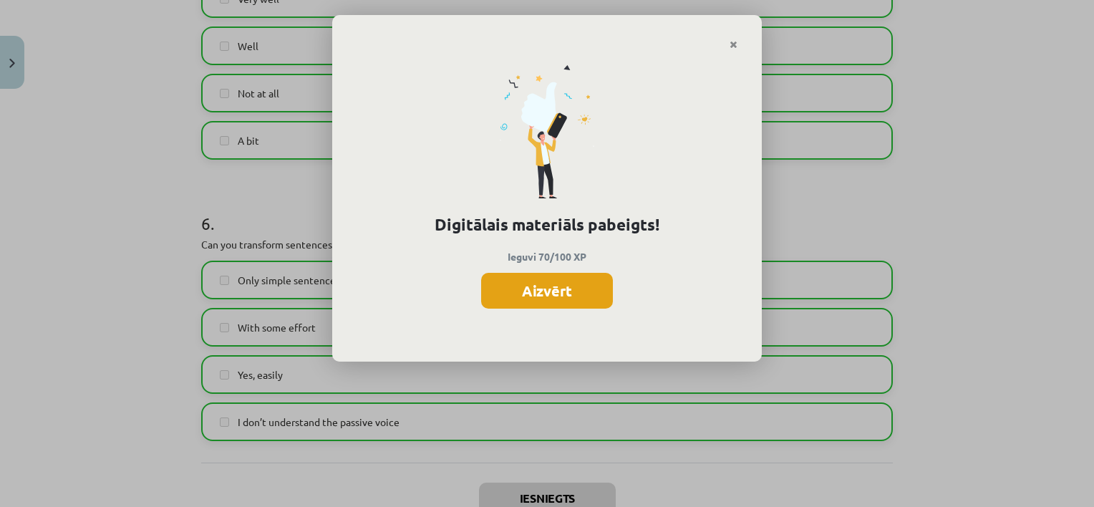
click at [565, 295] on button "Aizvērt" at bounding box center [547, 291] width 132 height 36
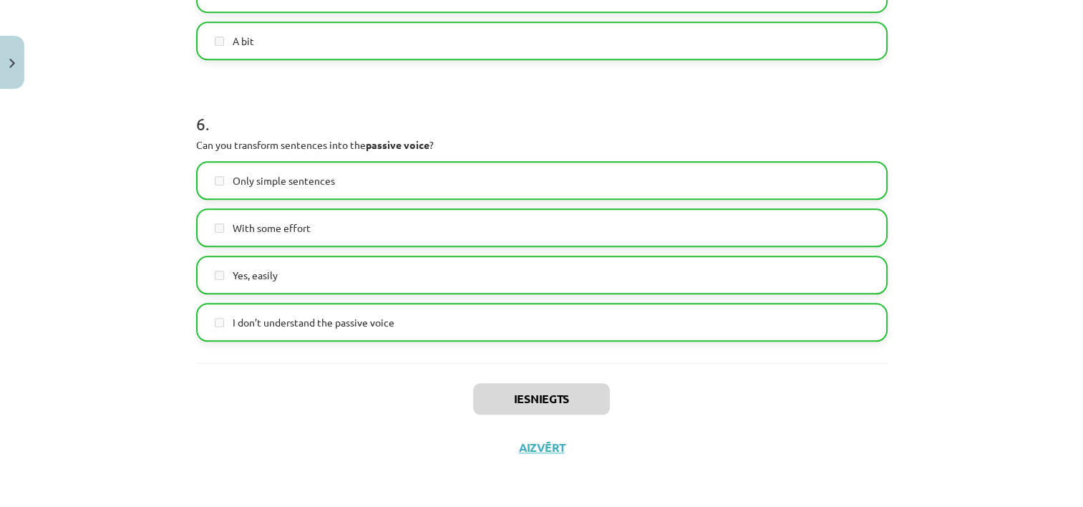
scroll to position [324, 0]
click at [533, 442] on button "Aizvērt" at bounding box center [542, 447] width 54 height 14
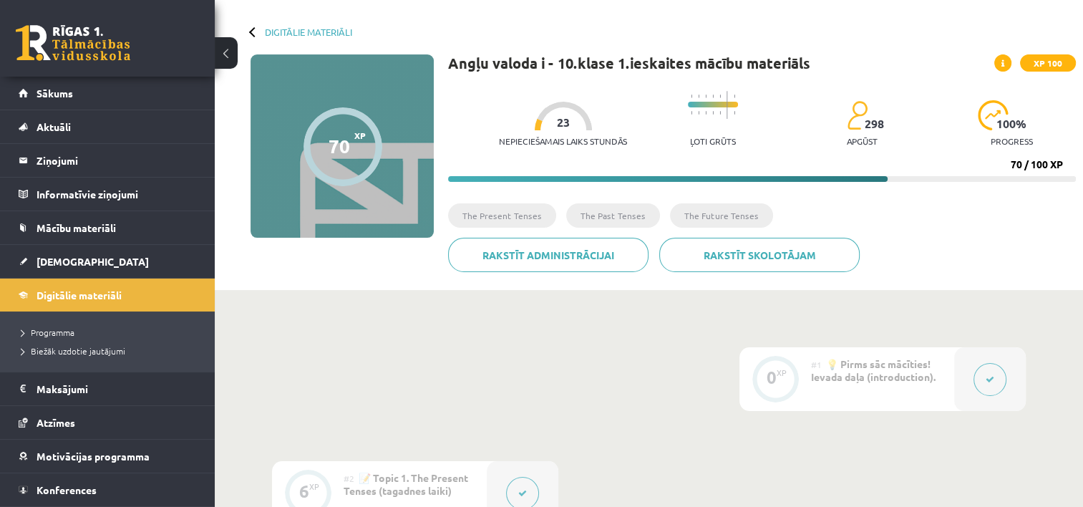
scroll to position [5, 0]
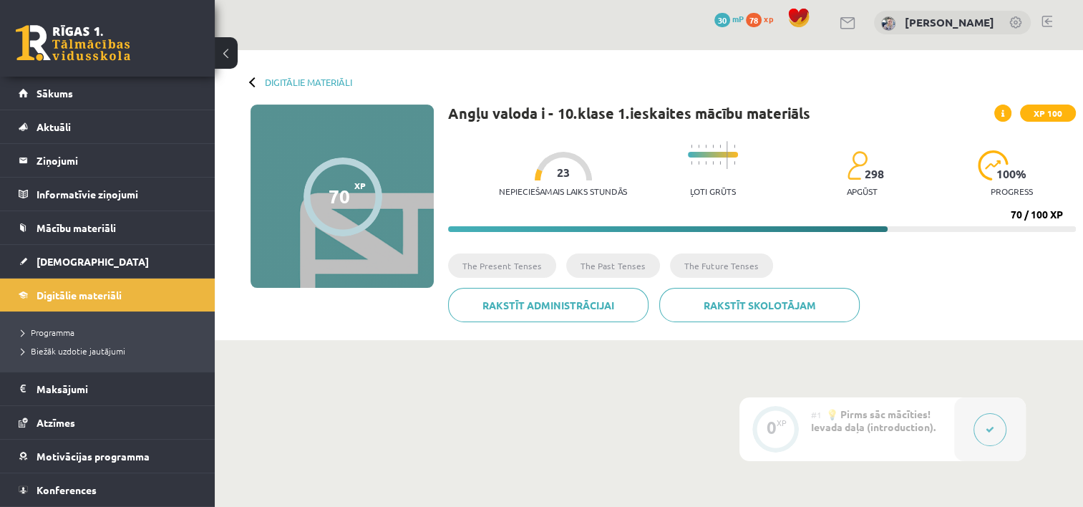
click at [249, 84] on div "Digitālie materiāli 70 XP XP 100 70 / 100 XP Angļu valoda i - 10.klase 1.ieskai…" at bounding box center [649, 195] width 868 height 290
click at [145, 100] on link "Sākums" at bounding box center [108, 93] width 178 height 33
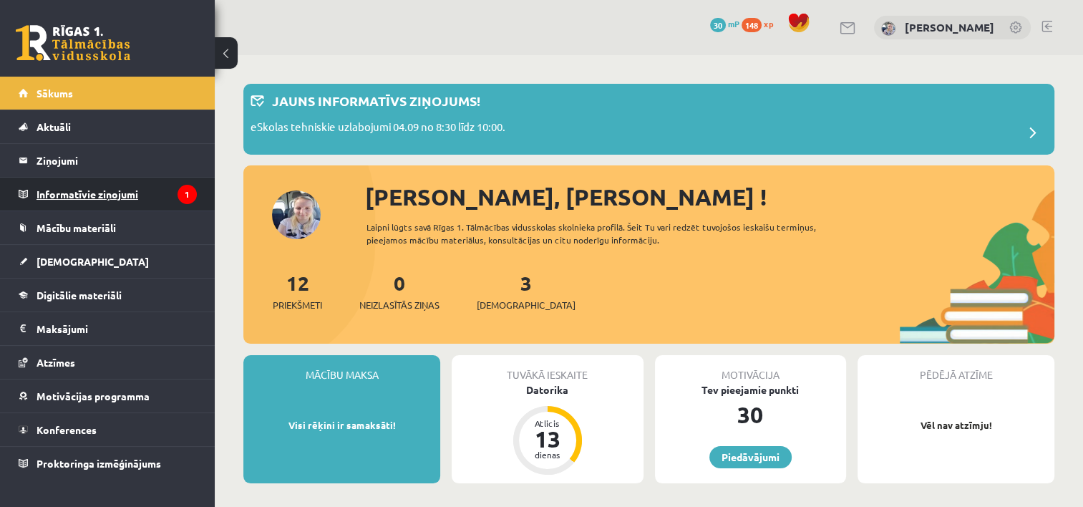
click at [103, 190] on legend "Informatīvie ziņojumi 1" at bounding box center [117, 194] width 160 height 33
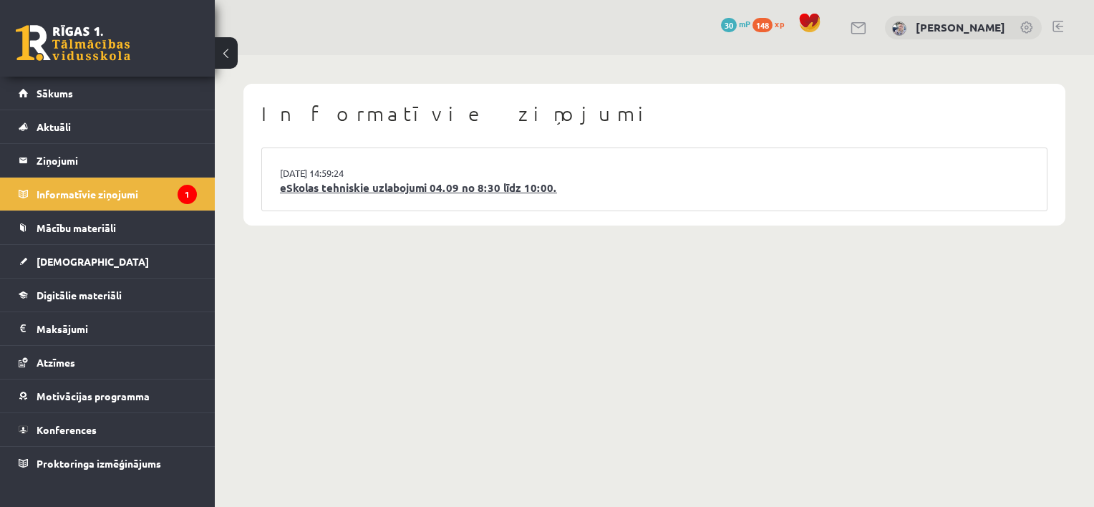
click at [391, 185] on link "eSkolas tehniskie uzlabojumi 04.09 no 8:30 līdz 10:00." at bounding box center [654, 188] width 749 height 16
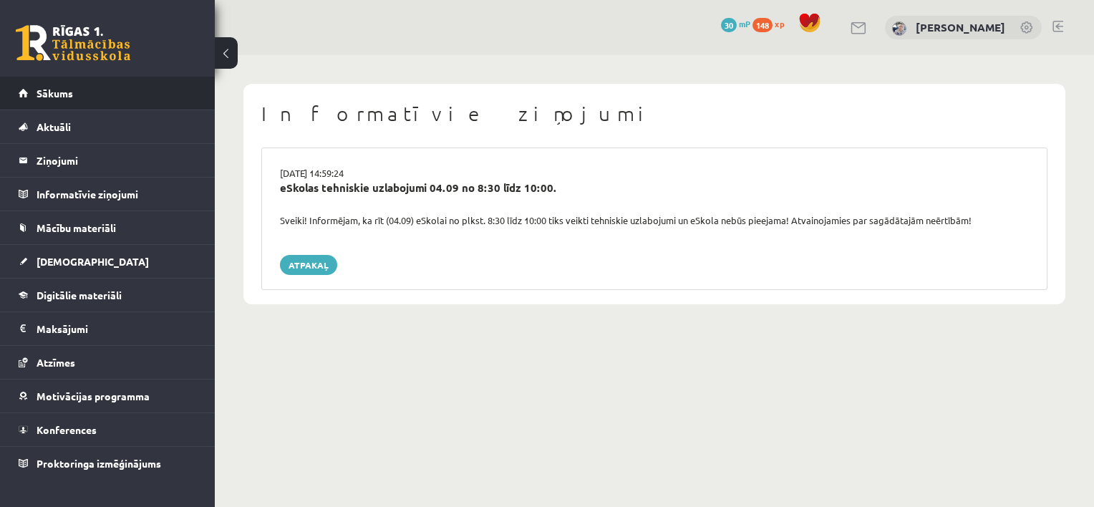
click at [197, 93] on li "Sākums" at bounding box center [107, 94] width 215 height 34
click at [97, 92] on link "Sākums" at bounding box center [108, 93] width 178 height 33
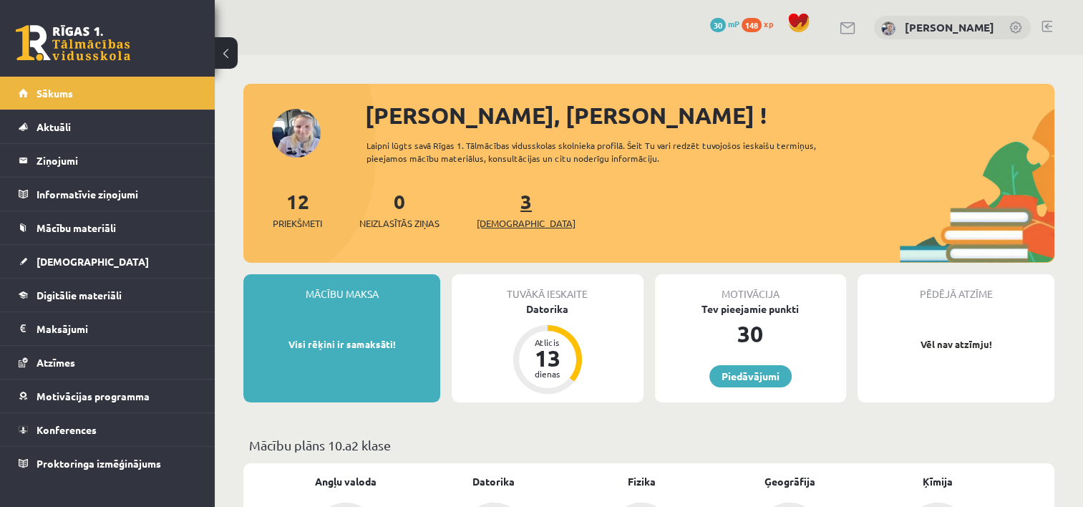
click at [503, 225] on span "[DEMOGRAPHIC_DATA]" at bounding box center [526, 223] width 99 height 14
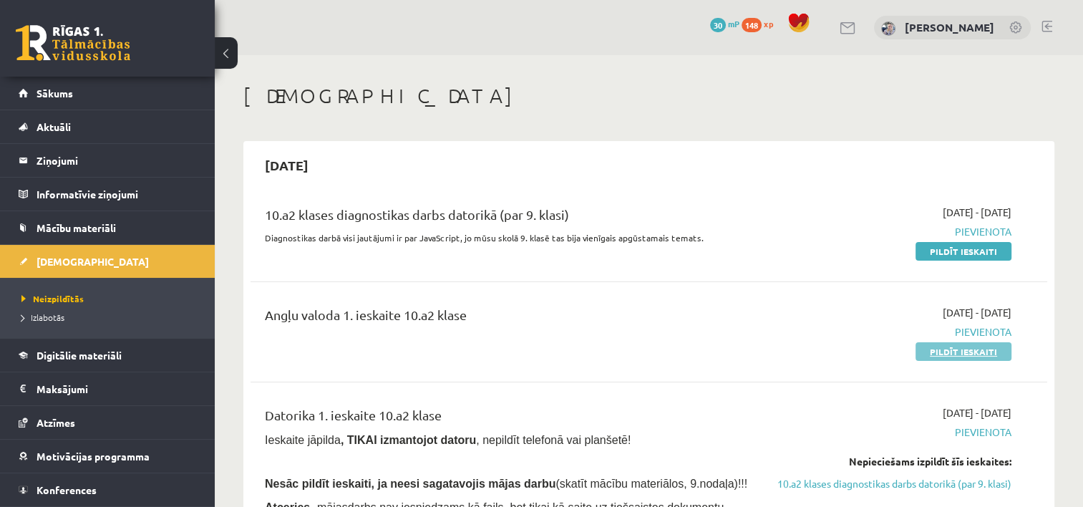
click at [936, 355] on link "Pildīt ieskaiti" at bounding box center [963, 351] width 96 height 19
